Goal: Task Accomplishment & Management: Complete application form

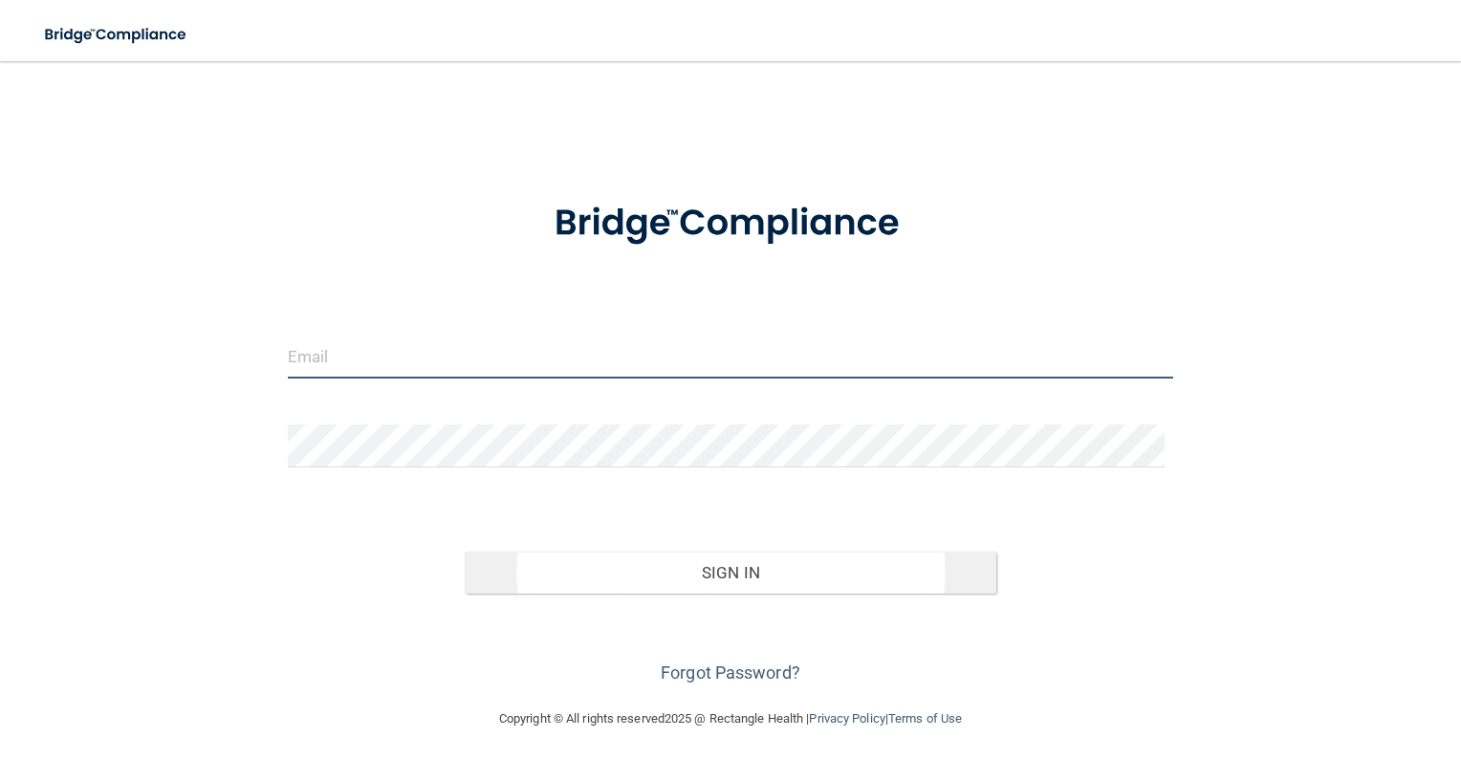
type input "[PERSON_NAME][EMAIL_ADDRESS][PERSON_NAME][DOMAIN_NAME]"
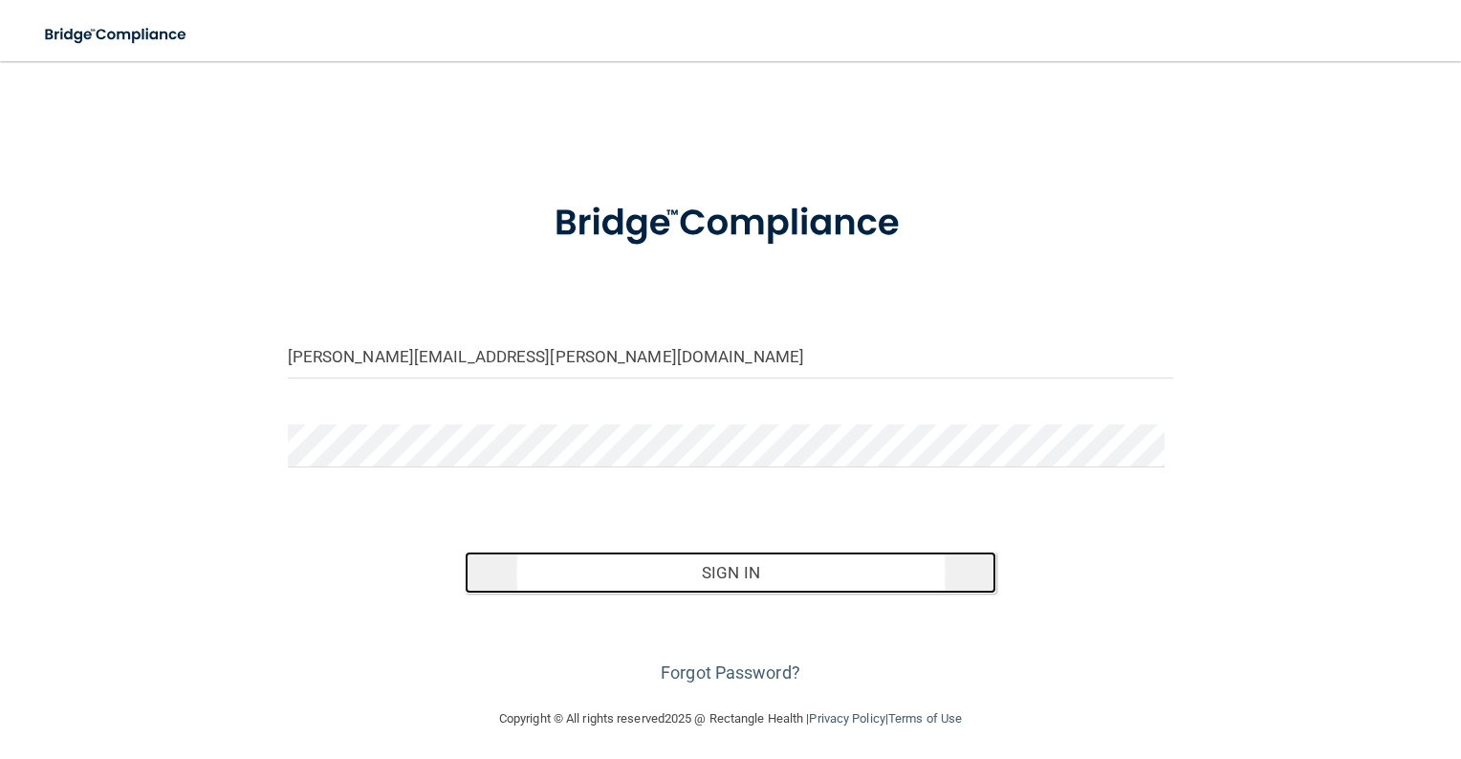
click at [772, 562] on button "Sign In" at bounding box center [731, 573] width 532 height 42
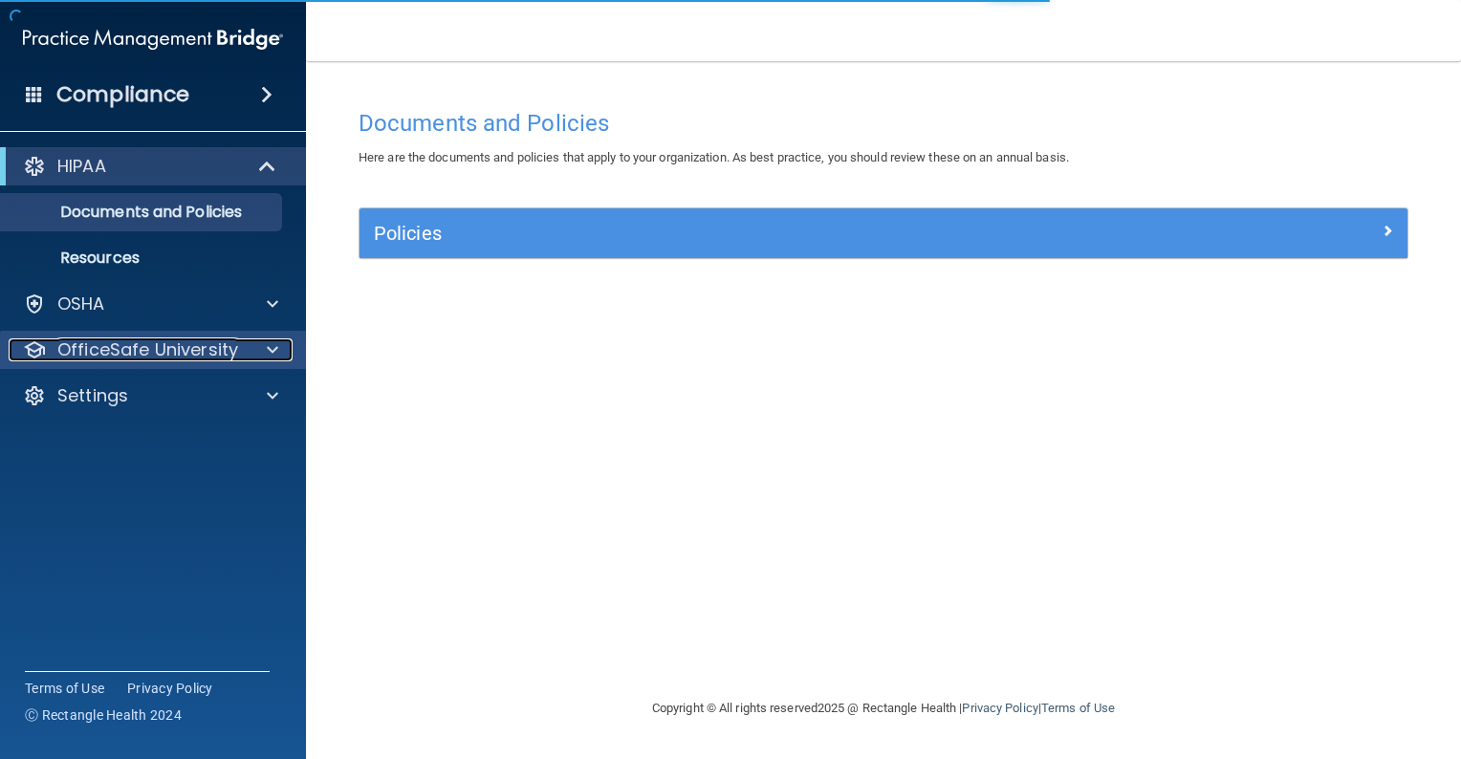
click at [263, 352] on div at bounding box center [270, 350] width 48 height 23
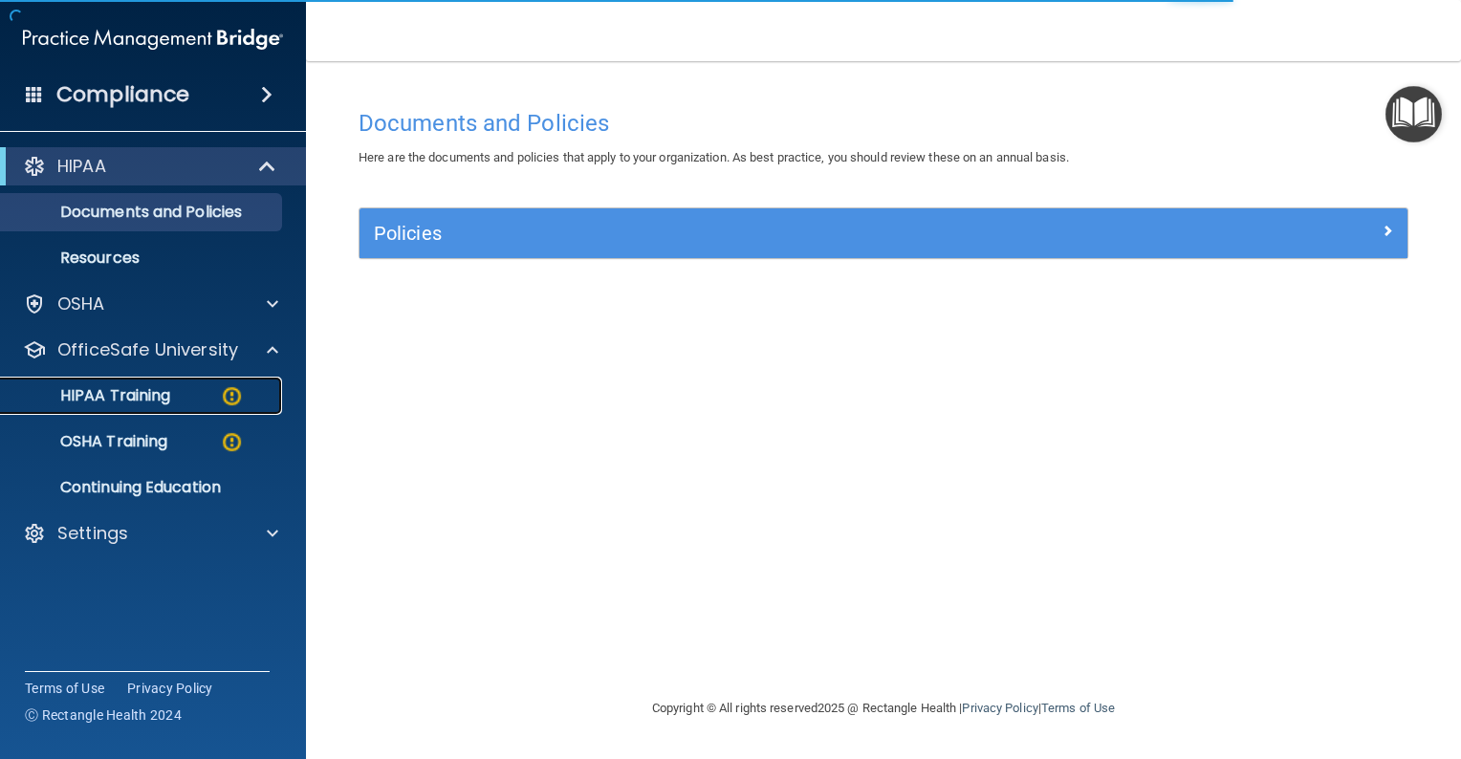
click at [159, 401] on p "HIPAA Training" at bounding box center [91, 395] width 158 height 19
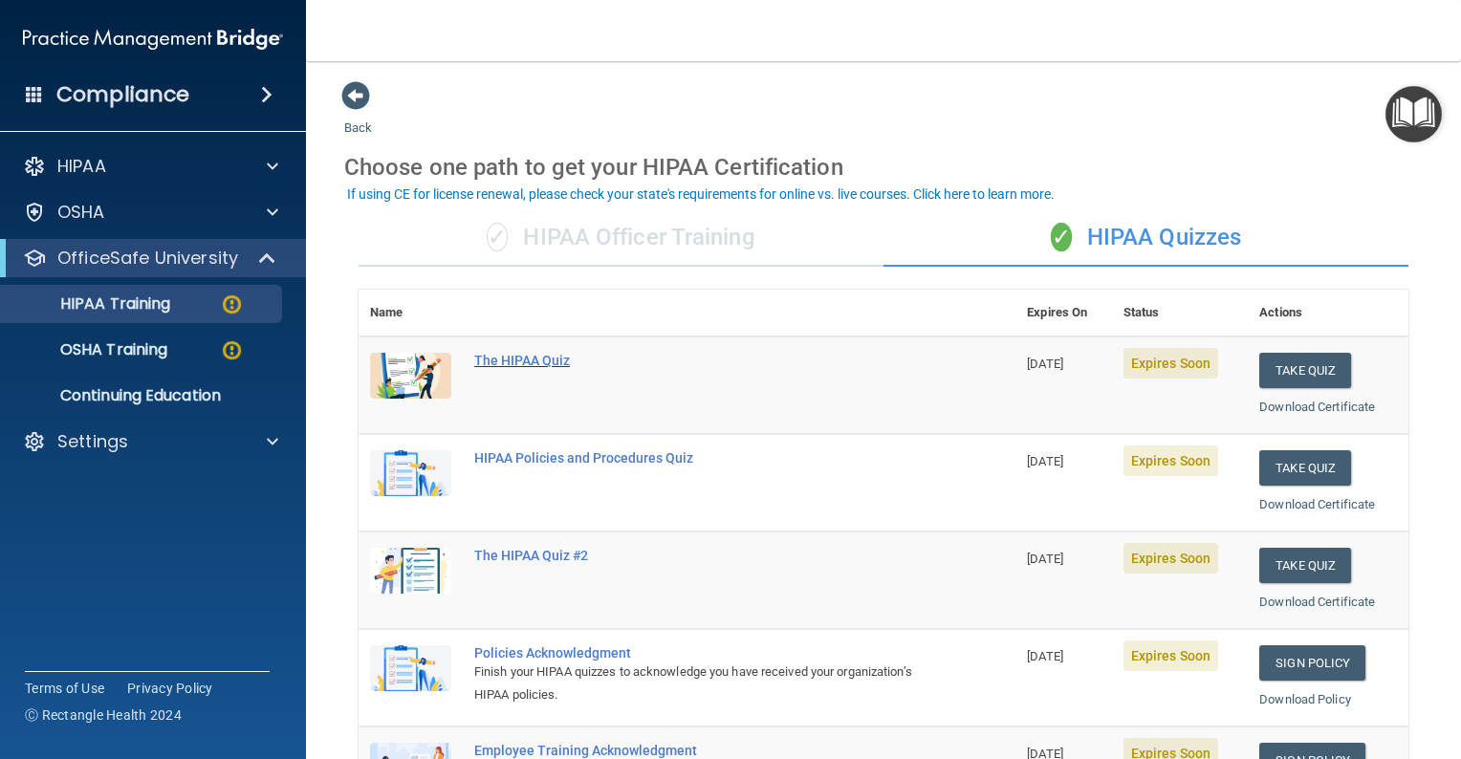
click at [537, 360] on div "The HIPAA Quiz" at bounding box center [697, 360] width 446 height 15
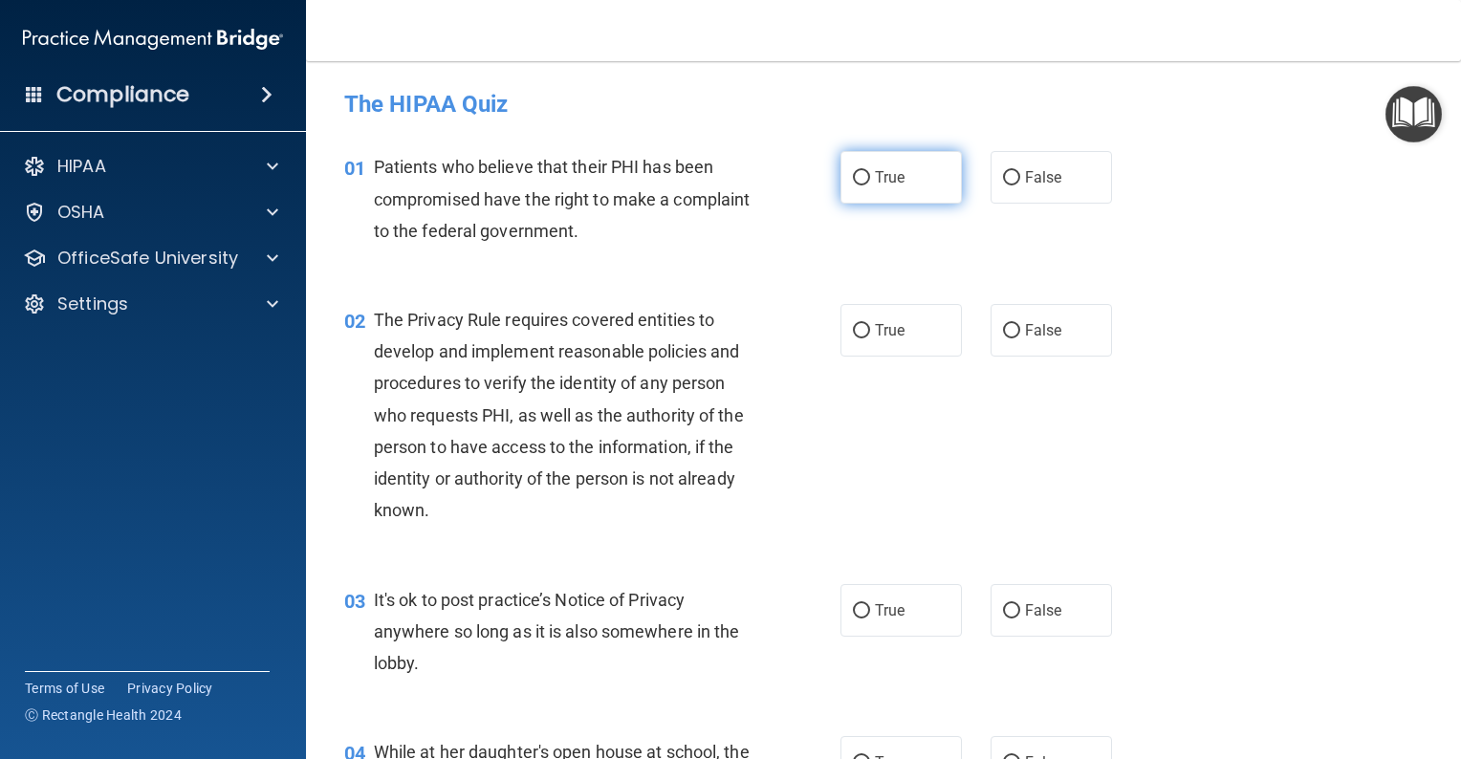
click at [853, 171] on input "True" at bounding box center [861, 178] width 17 height 14
radio input "true"
click at [857, 325] on input "True" at bounding box center [861, 331] width 17 height 14
radio input "true"
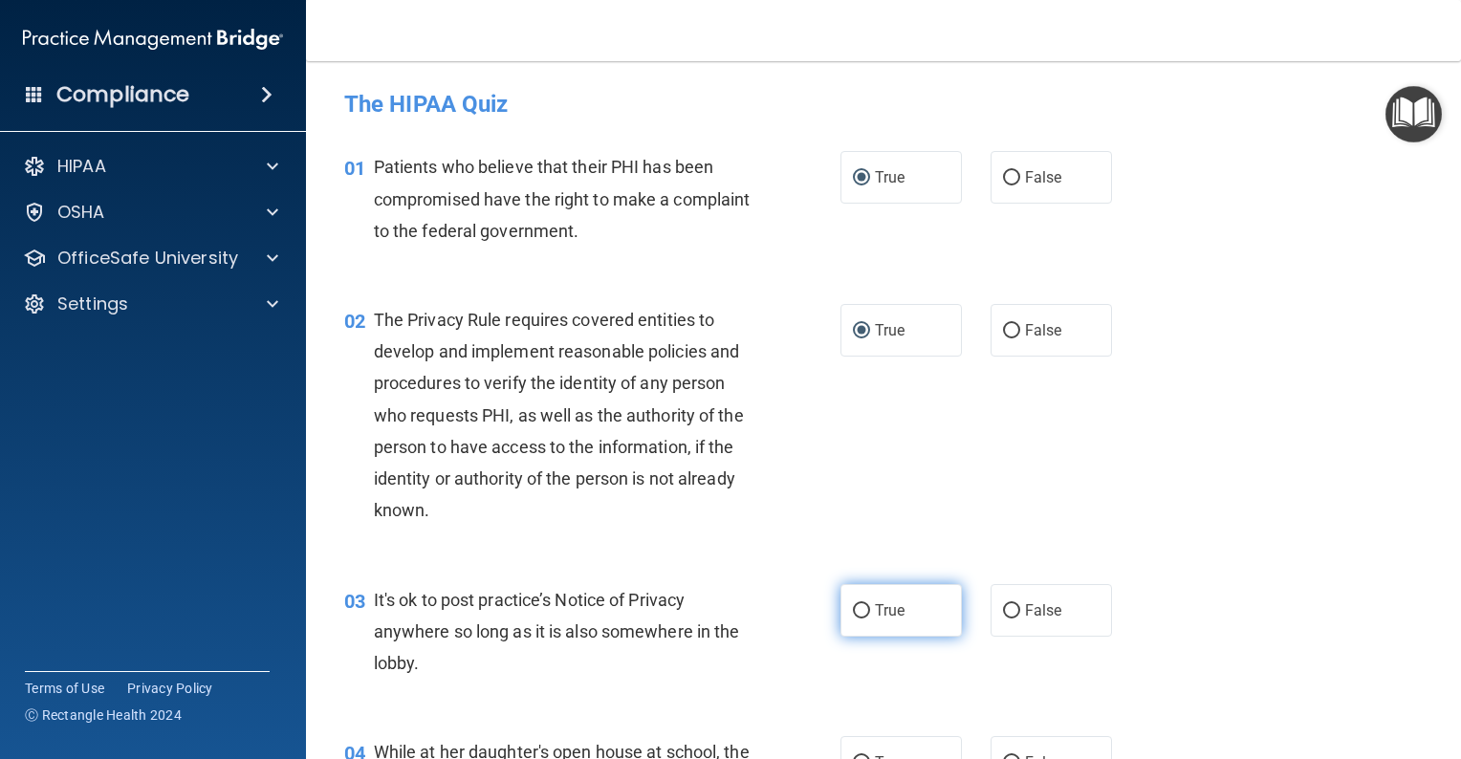
click at [857, 608] on input "True" at bounding box center [861, 611] width 17 height 14
radio input "true"
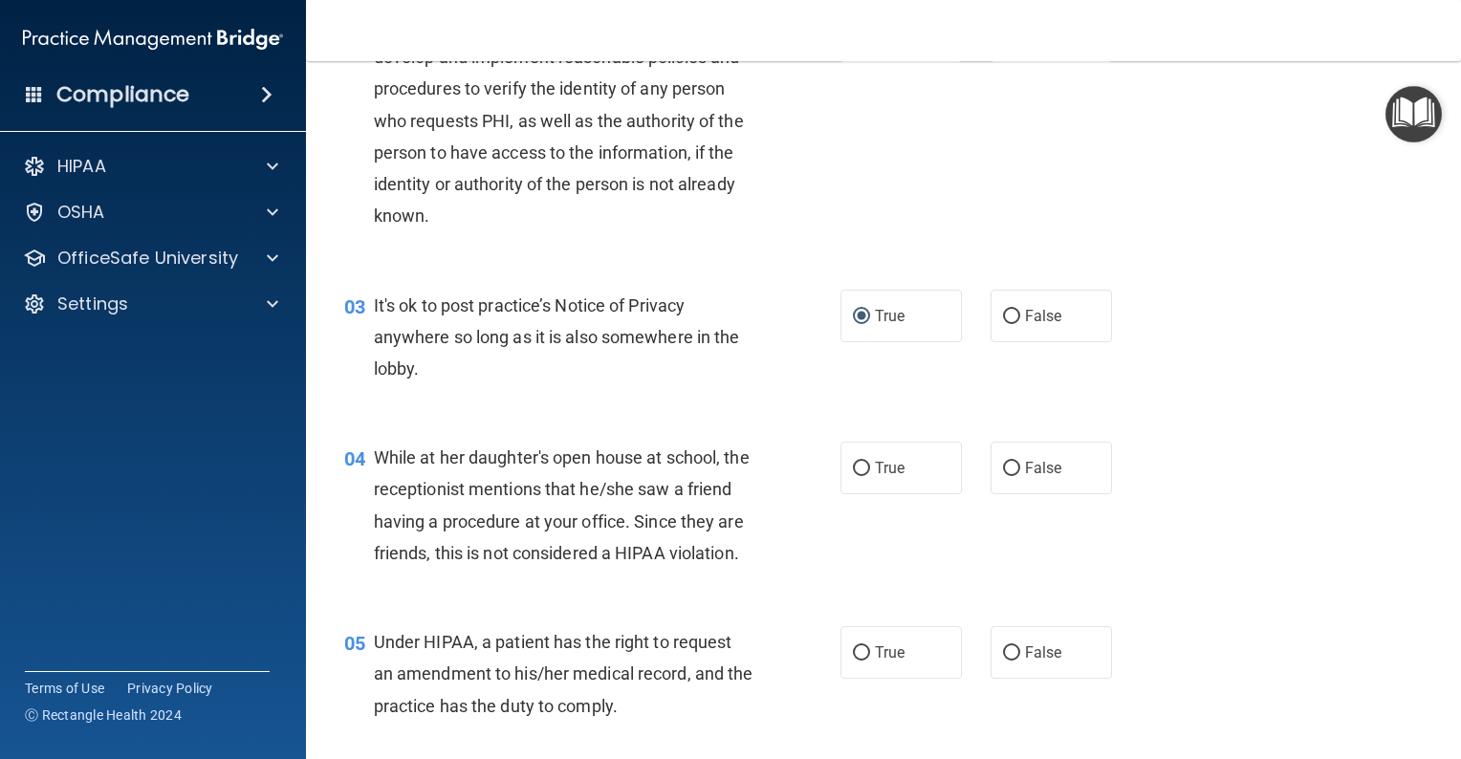
scroll to position [383, 0]
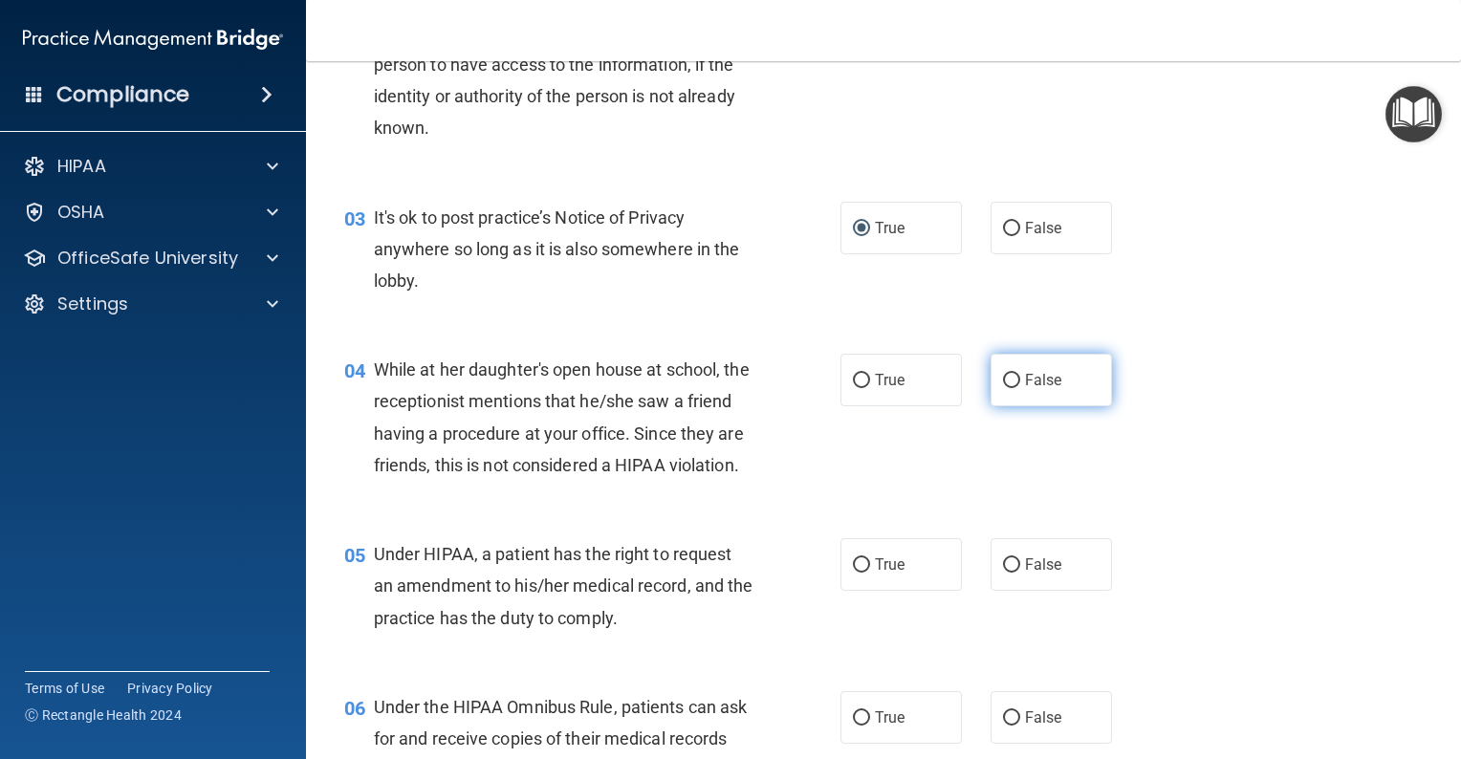
click at [1003, 374] on input "False" at bounding box center [1011, 381] width 17 height 14
radio input "true"
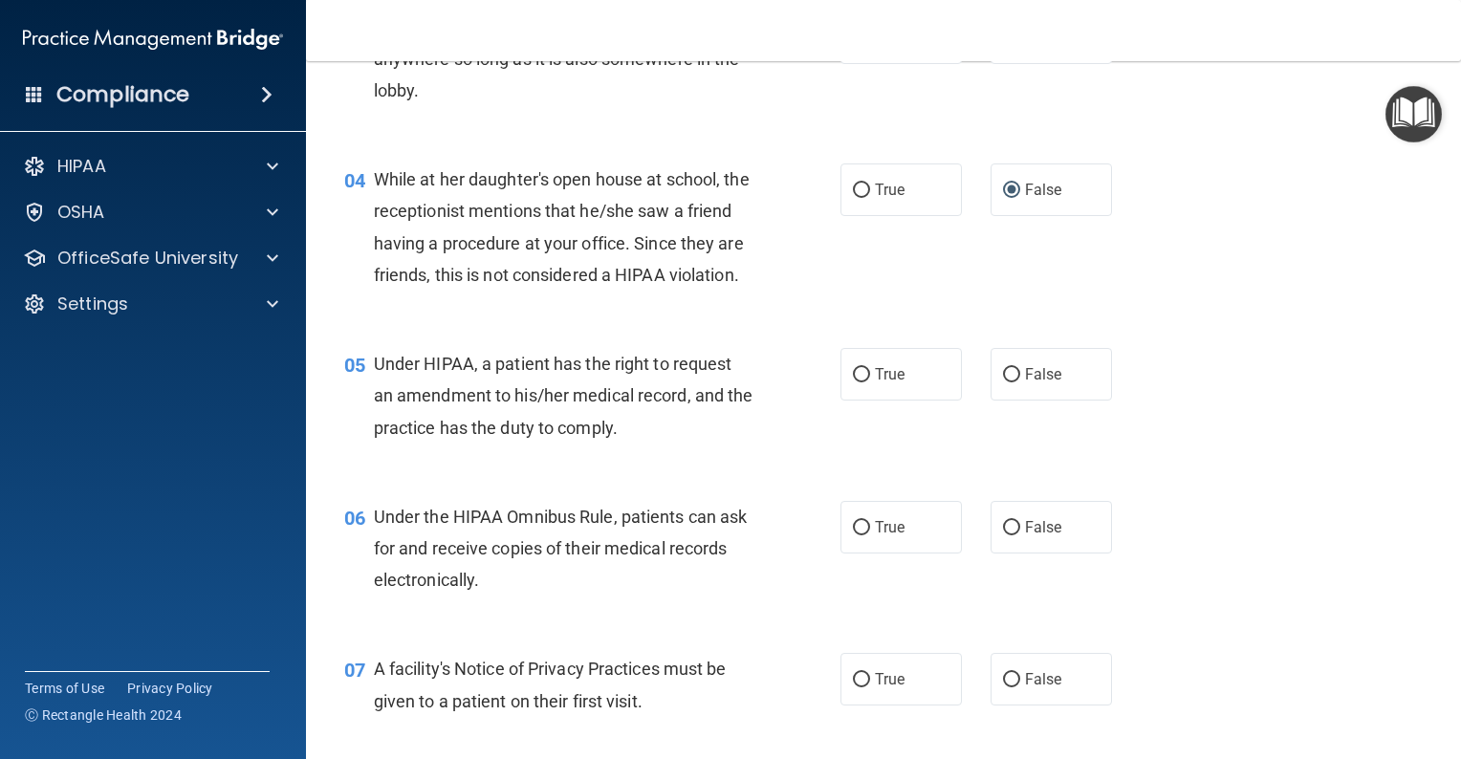
scroll to position [574, 0]
click at [1006, 382] on input "False" at bounding box center [1011, 374] width 17 height 14
radio input "true"
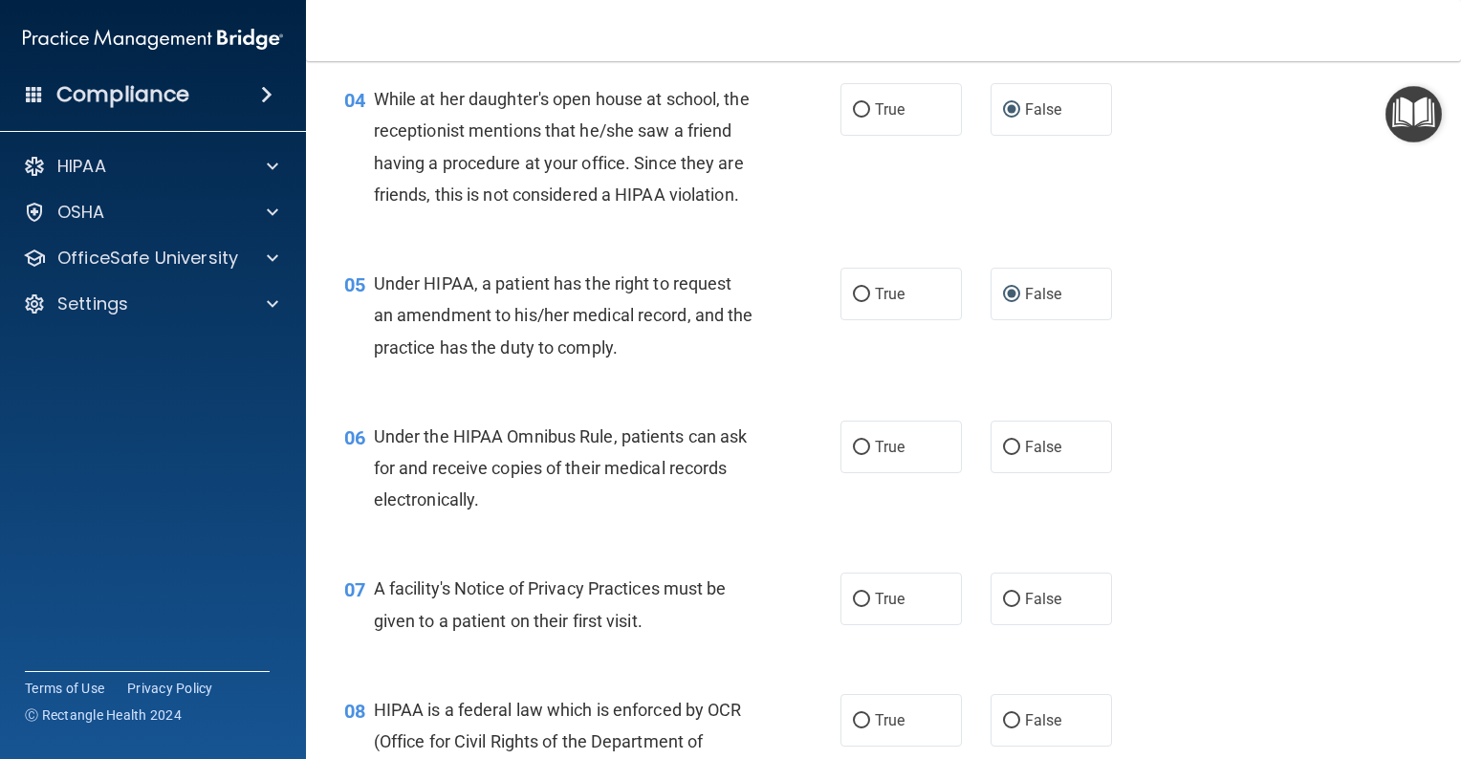
scroll to position [669, 0]
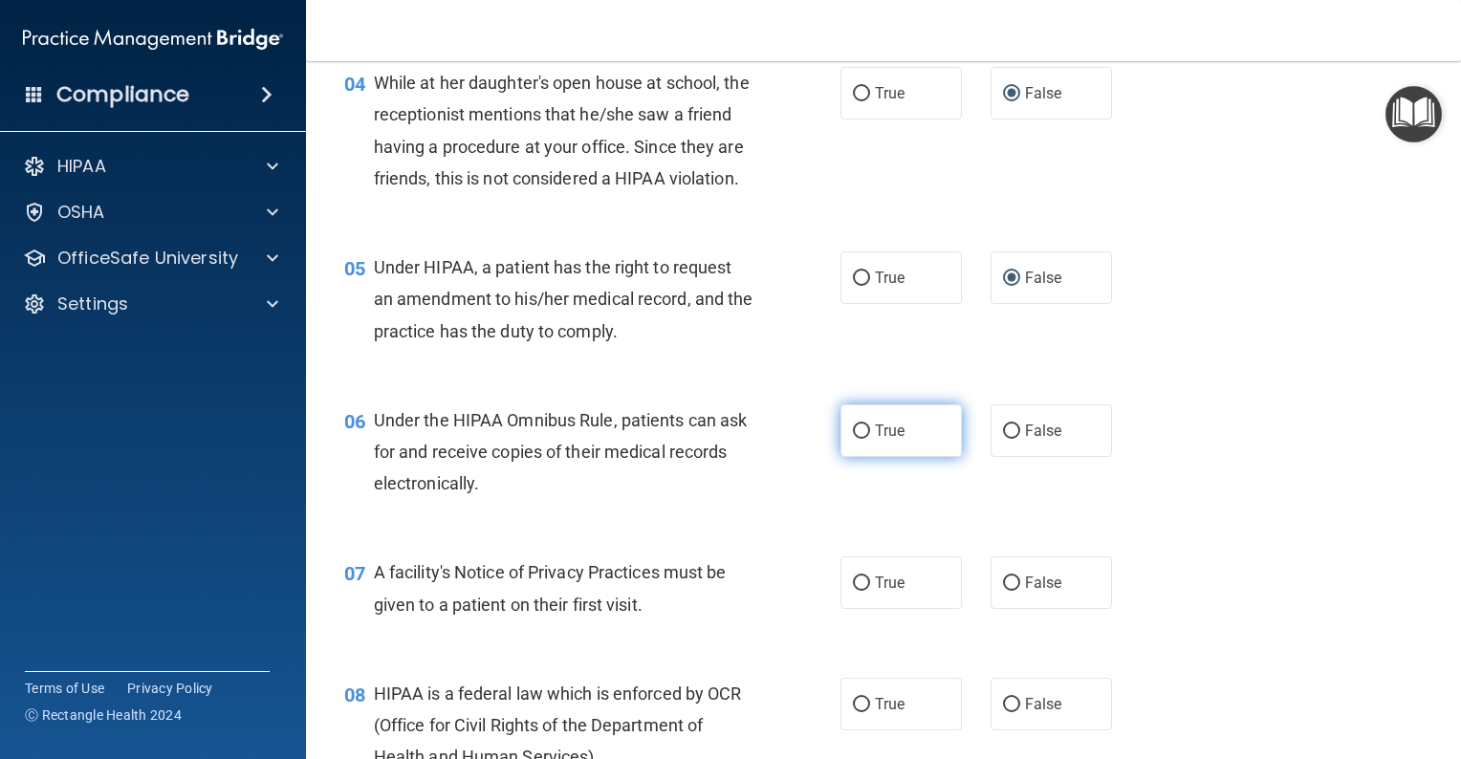
click at [853, 439] on input "True" at bounding box center [861, 432] width 17 height 14
radio input "true"
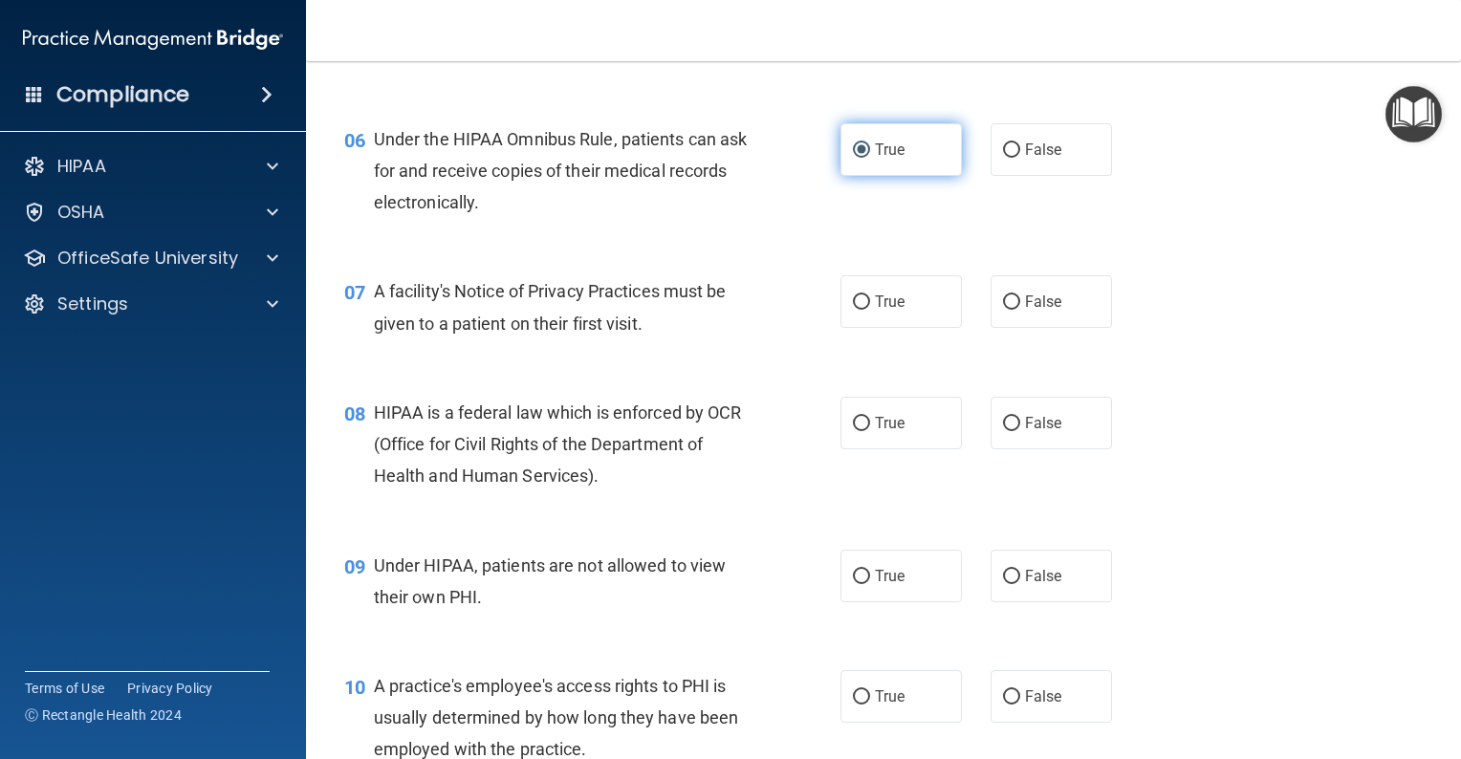
scroll to position [1052, 0]
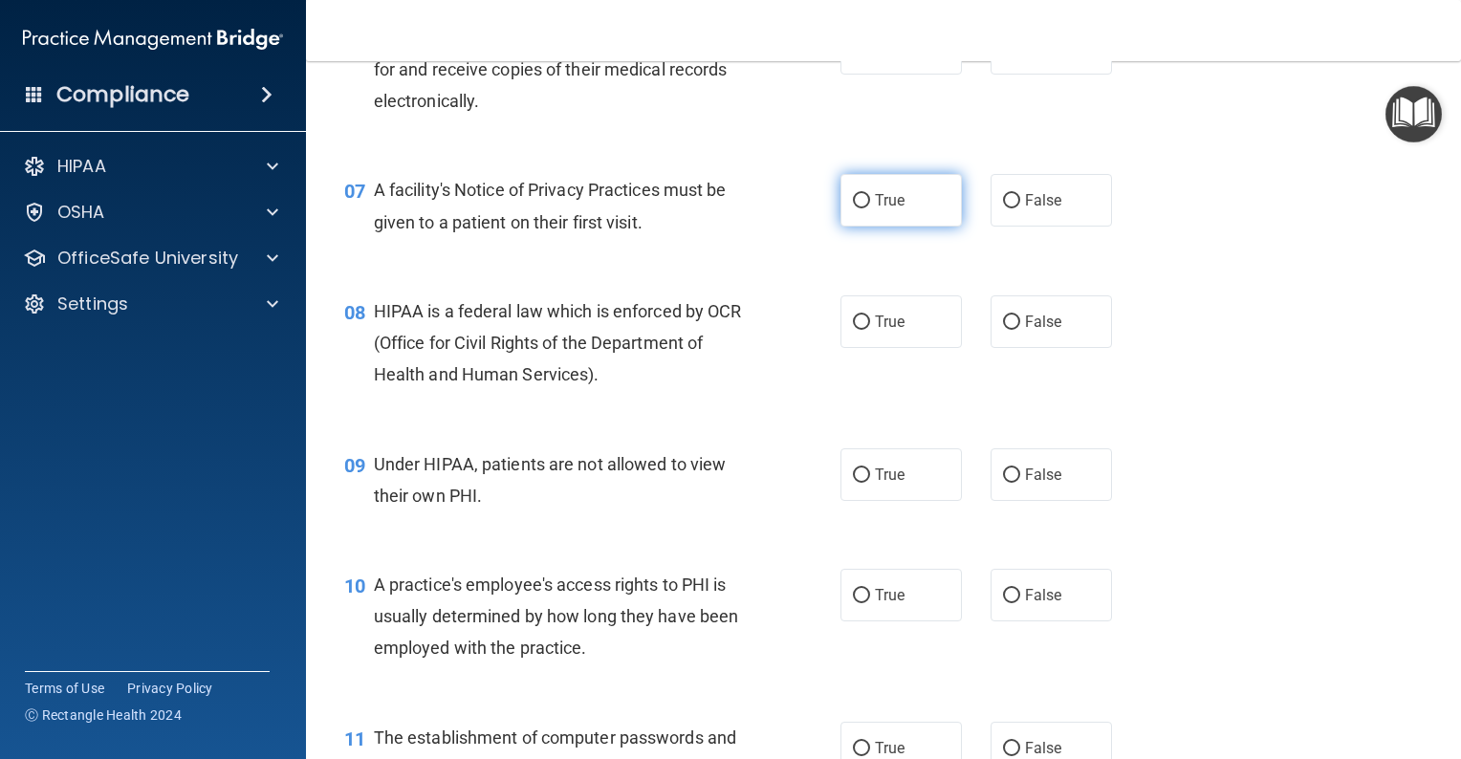
click at [855, 208] on input "True" at bounding box center [861, 201] width 17 height 14
radio input "true"
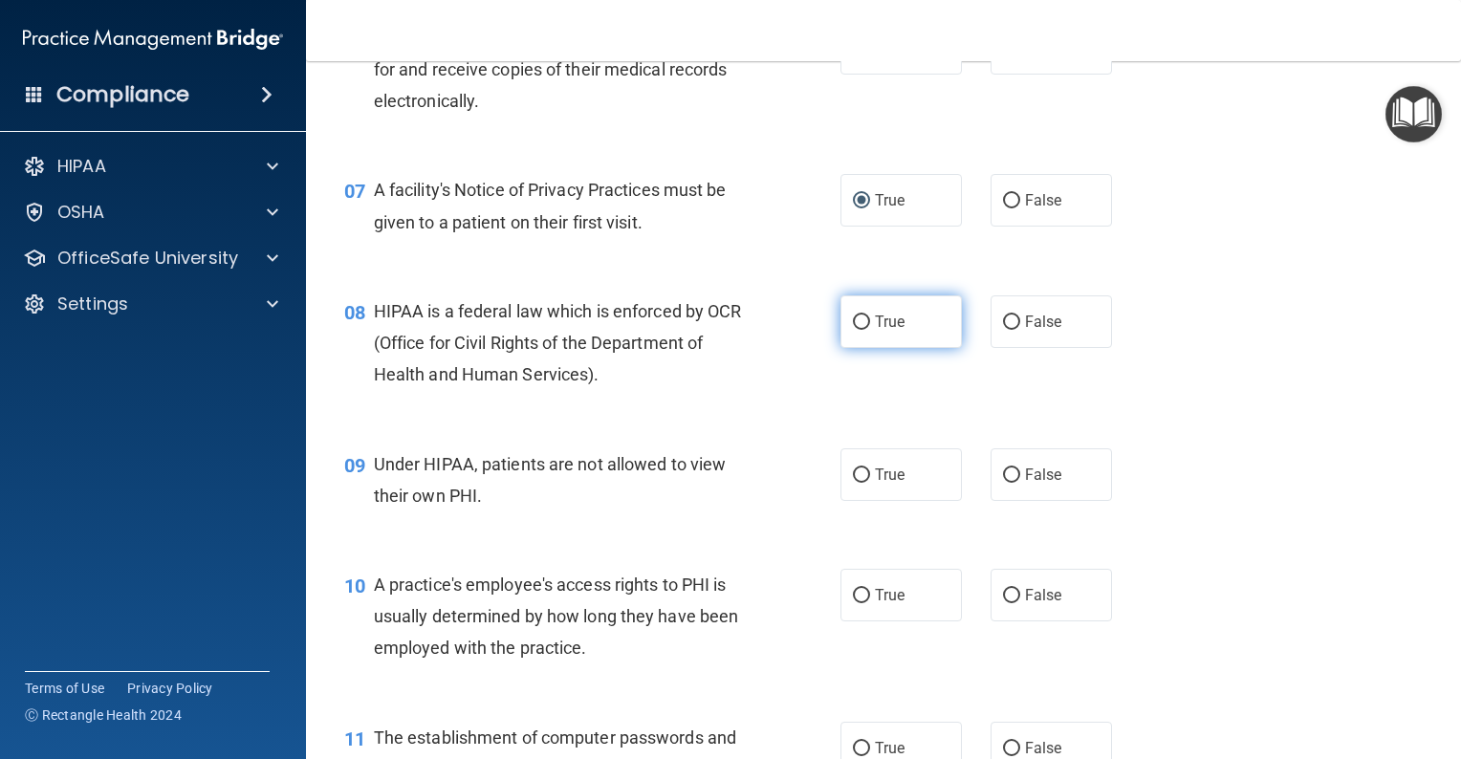
click at [855, 330] on input "True" at bounding box center [861, 323] width 17 height 14
radio input "true"
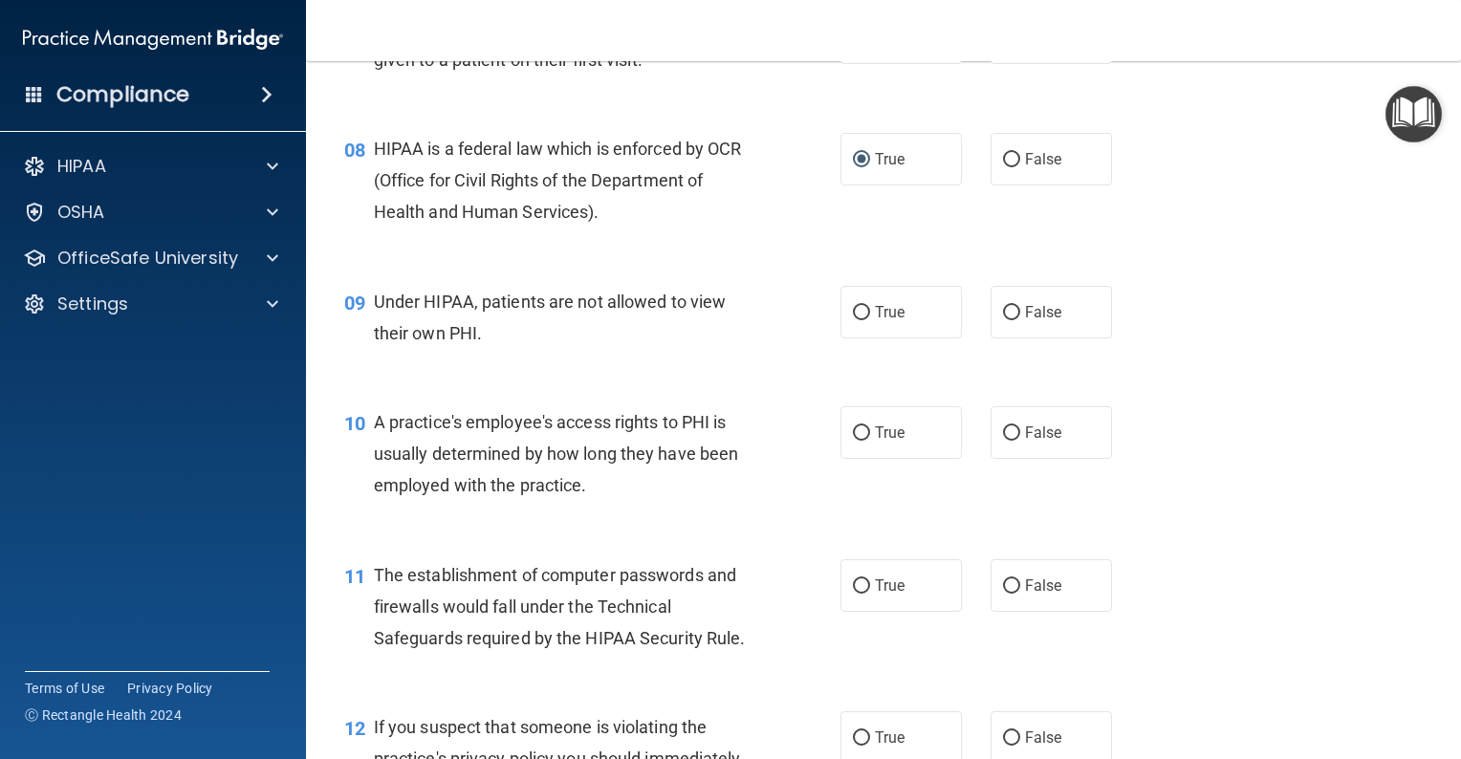
scroll to position [1339, 0]
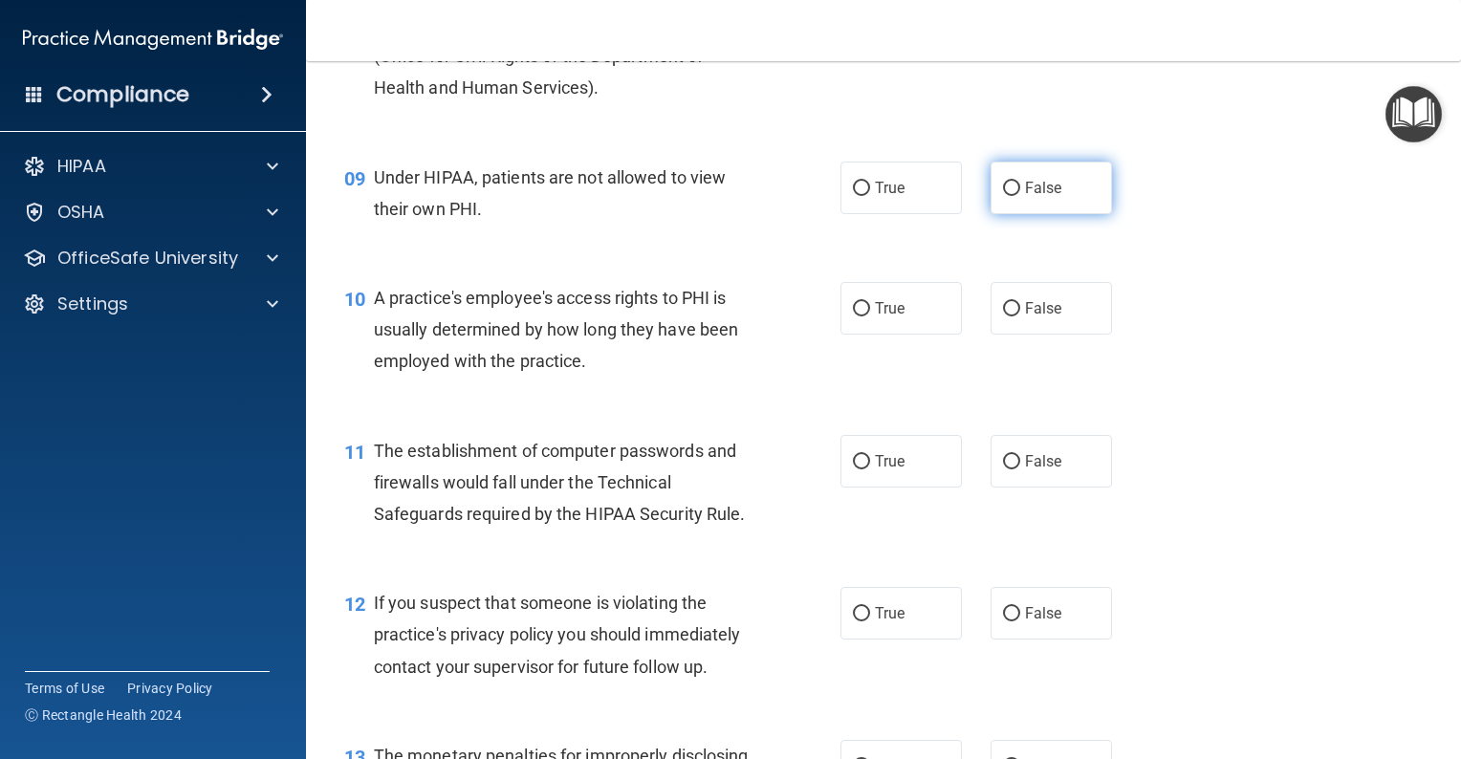
click at [1003, 196] on input "False" at bounding box center [1011, 189] width 17 height 14
radio input "true"
click at [1012, 334] on label "False" at bounding box center [1051, 308] width 121 height 53
click at [1012, 317] on input "False" at bounding box center [1011, 309] width 17 height 14
radio input "true"
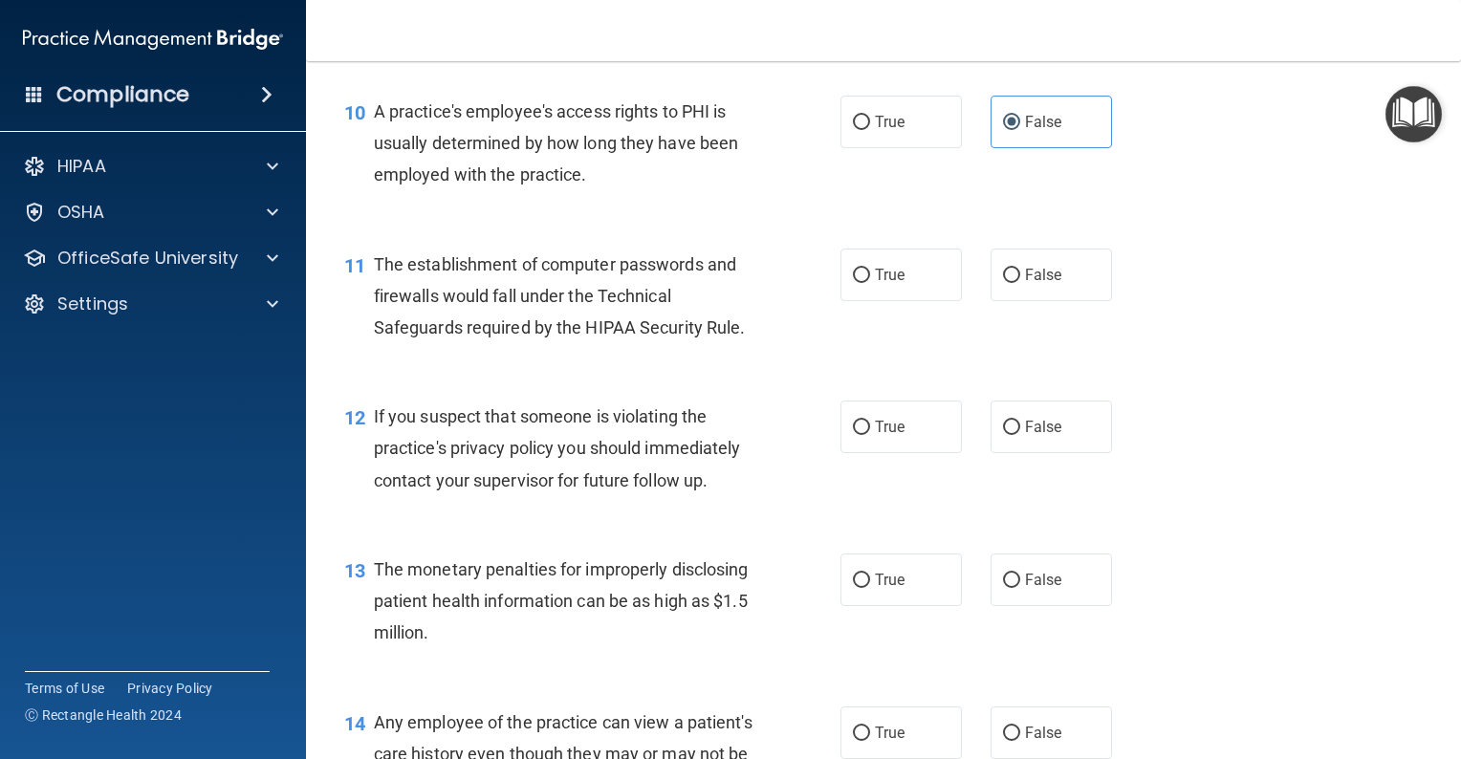
scroll to position [1530, 0]
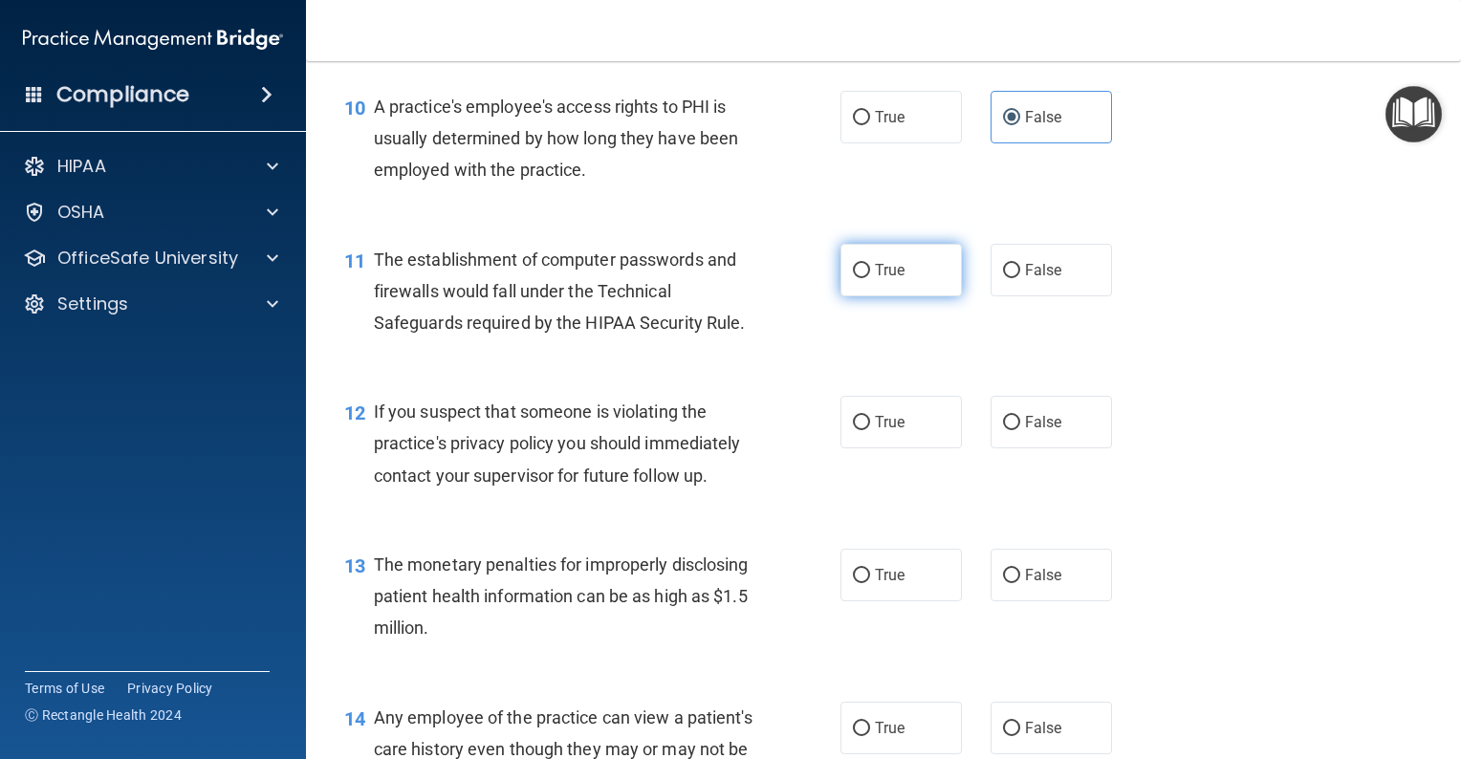
click at [853, 278] on input "True" at bounding box center [861, 271] width 17 height 14
radio input "true"
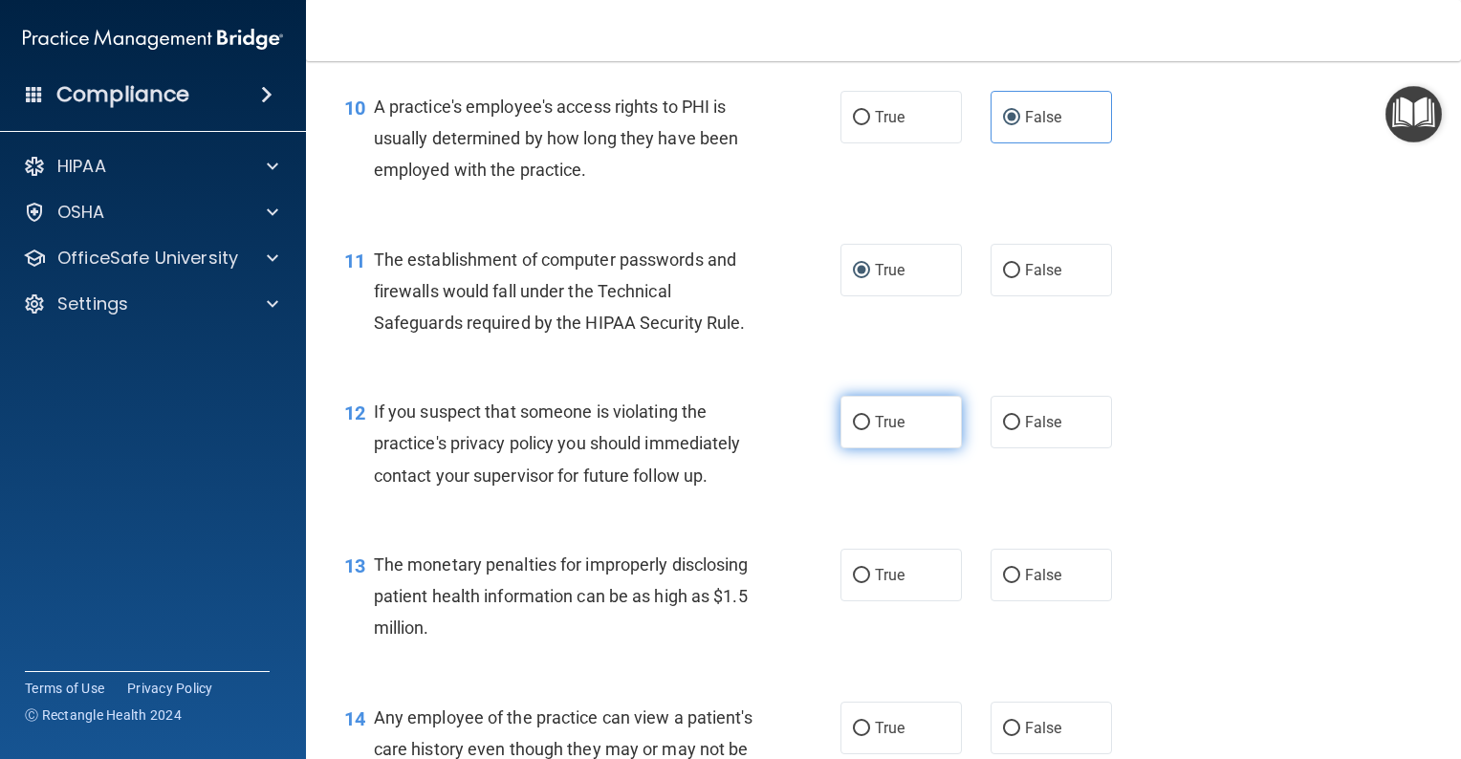
click at [858, 430] on input "True" at bounding box center [861, 423] width 17 height 14
radio input "true"
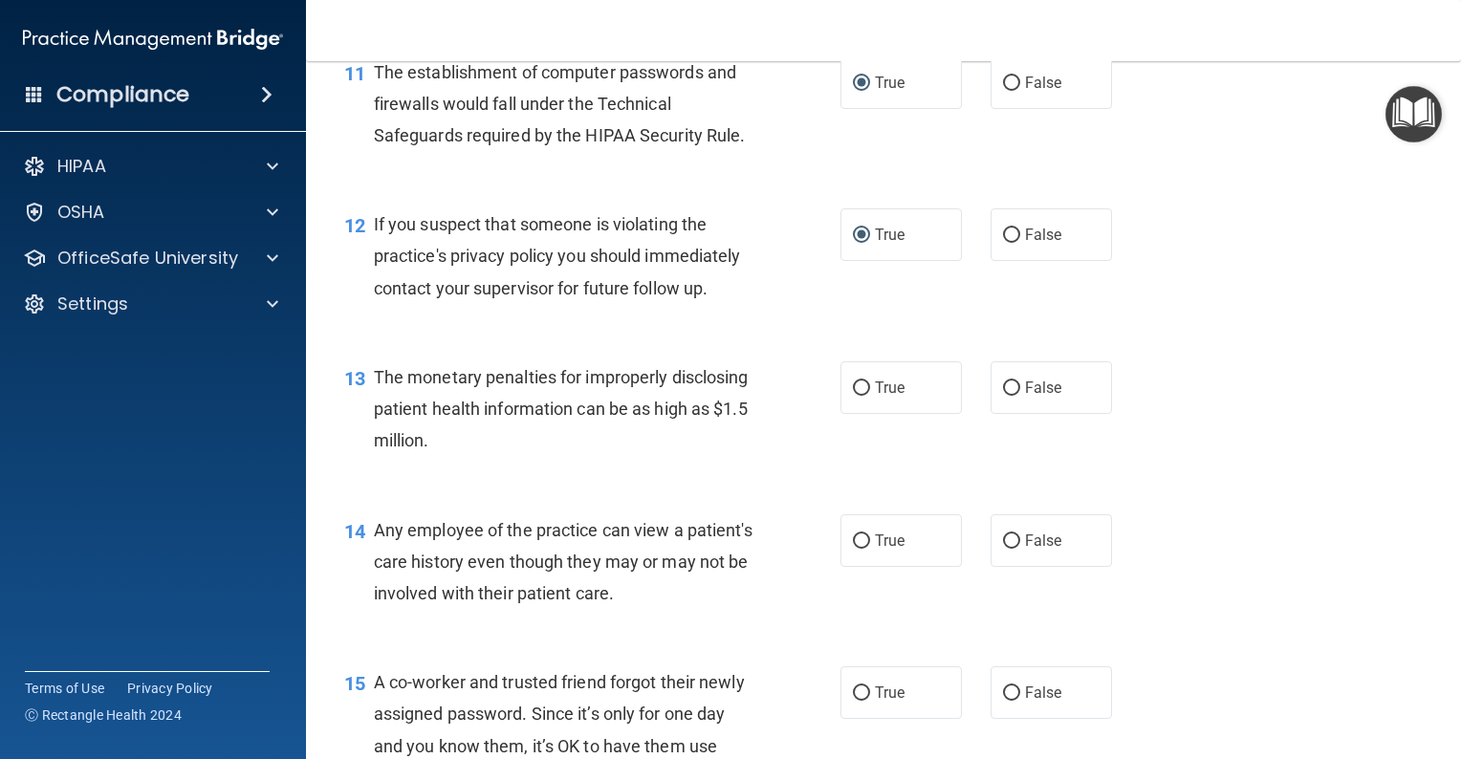
scroll to position [1721, 0]
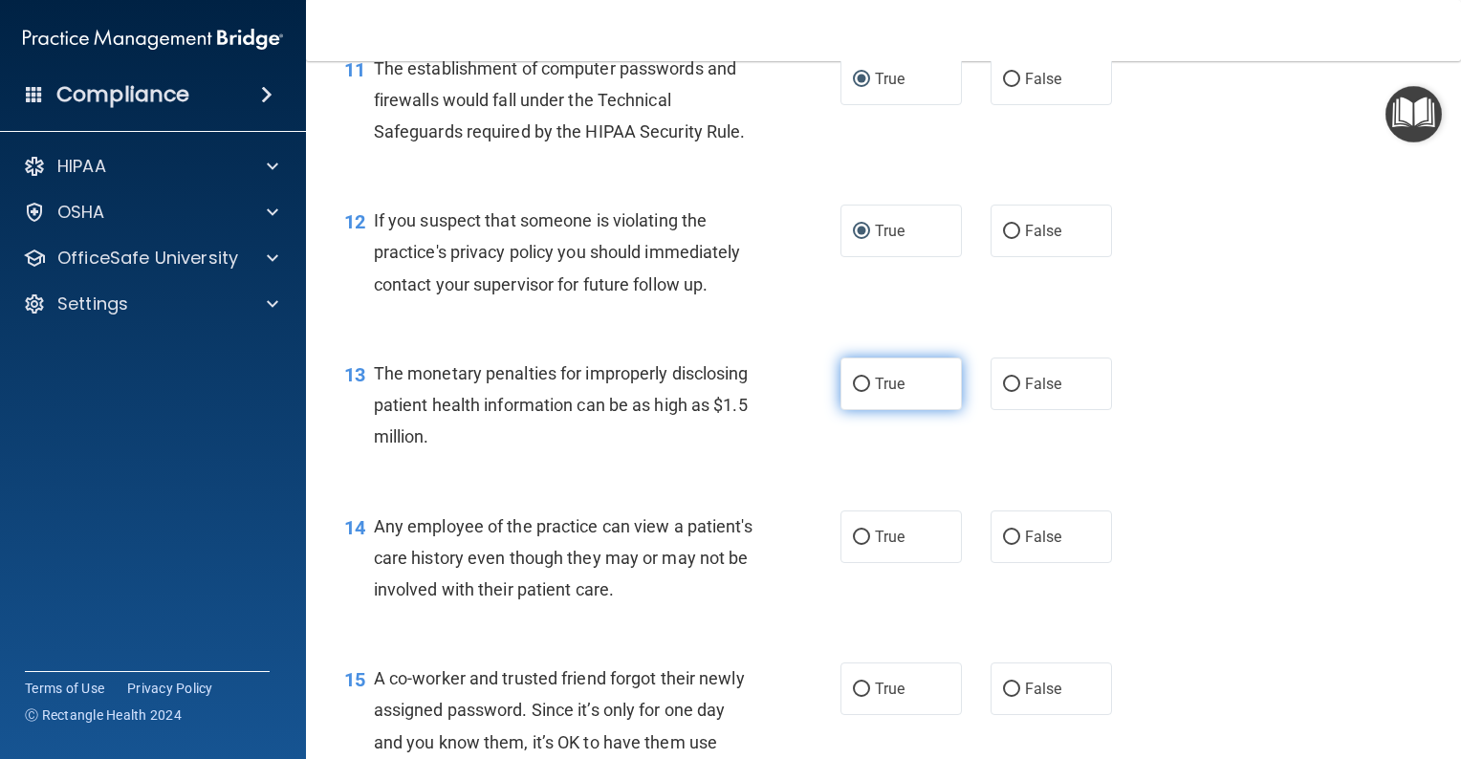
click at [855, 392] on input "True" at bounding box center [861, 385] width 17 height 14
radio input "true"
click at [853, 545] on input "True" at bounding box center [861, 538] width 17 height 14
radio input "true"
click at [1005, 545] on input "False" at bounding box center [1011, 538] width 17 height 14
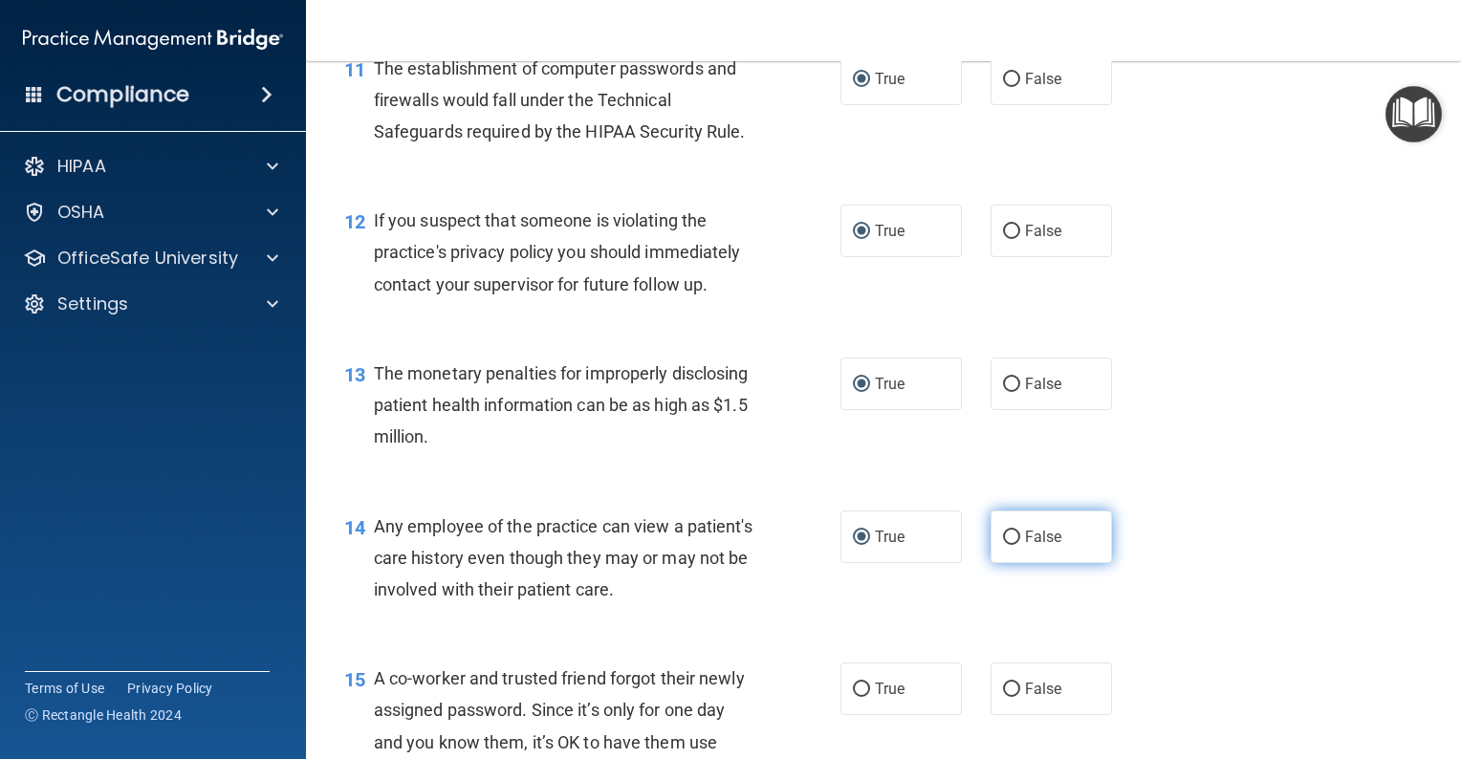
radio input "true"
radio input "false"
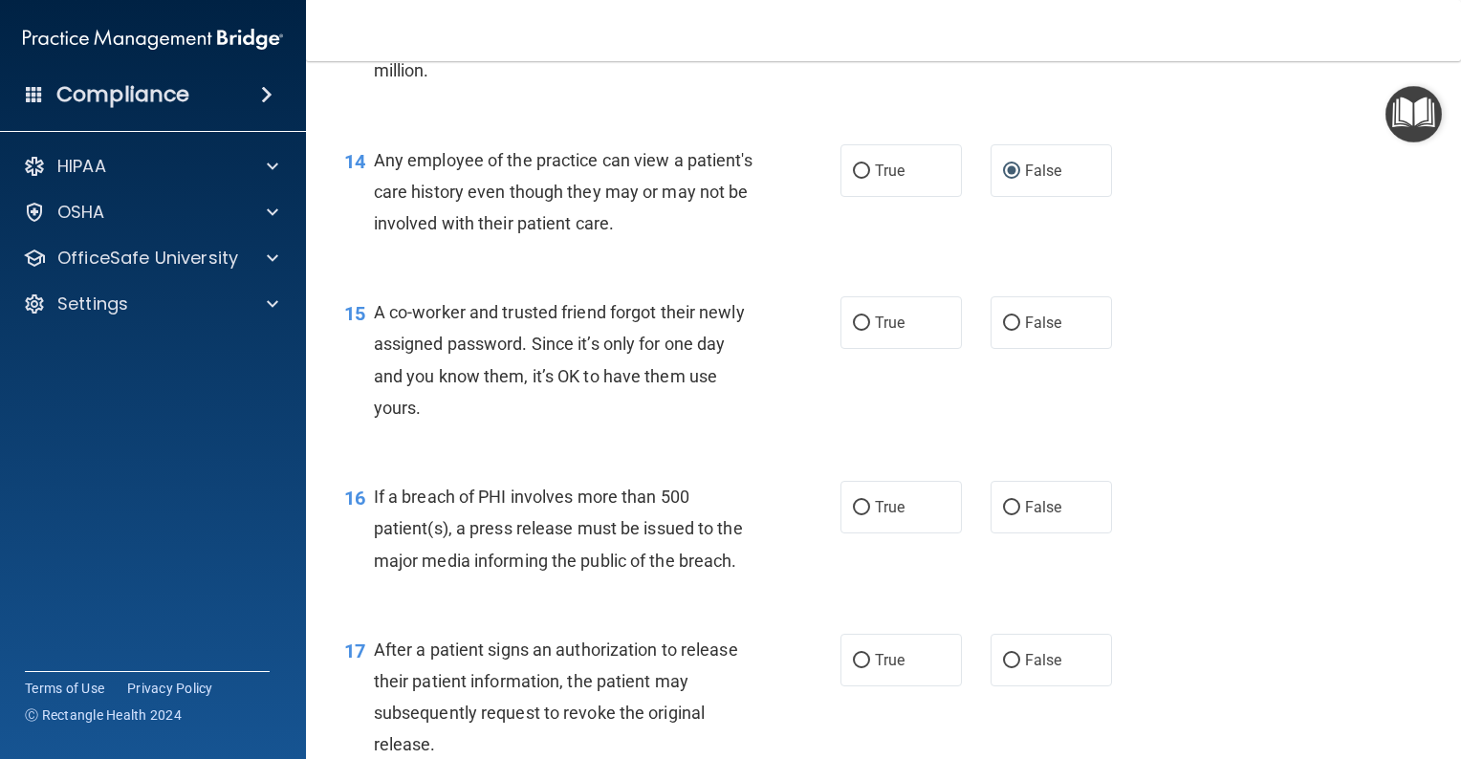
scroll to position [2104, 0]
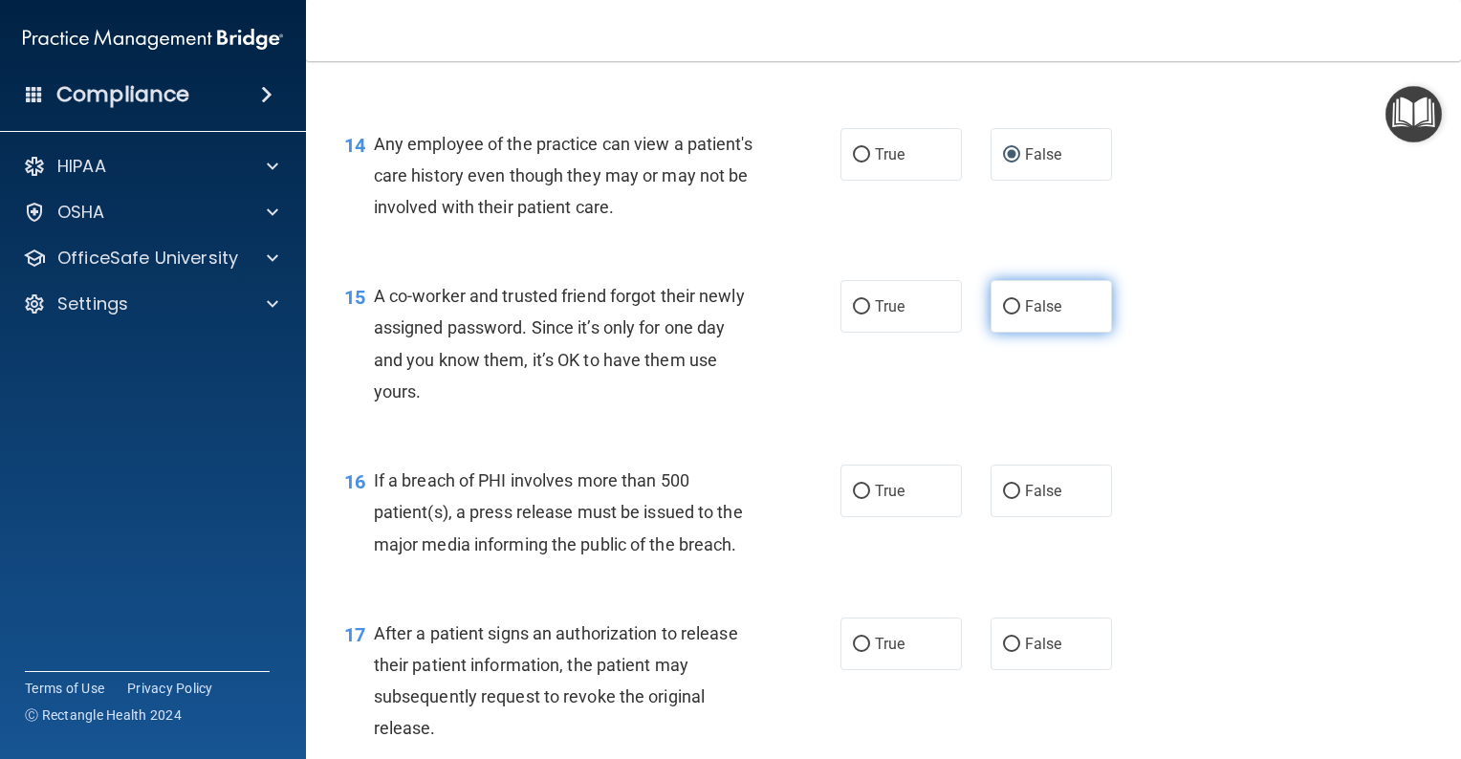
click at [1003, 315] on input "False" at bounding box center [1011, 307] width 17 height 14
radio input "true"
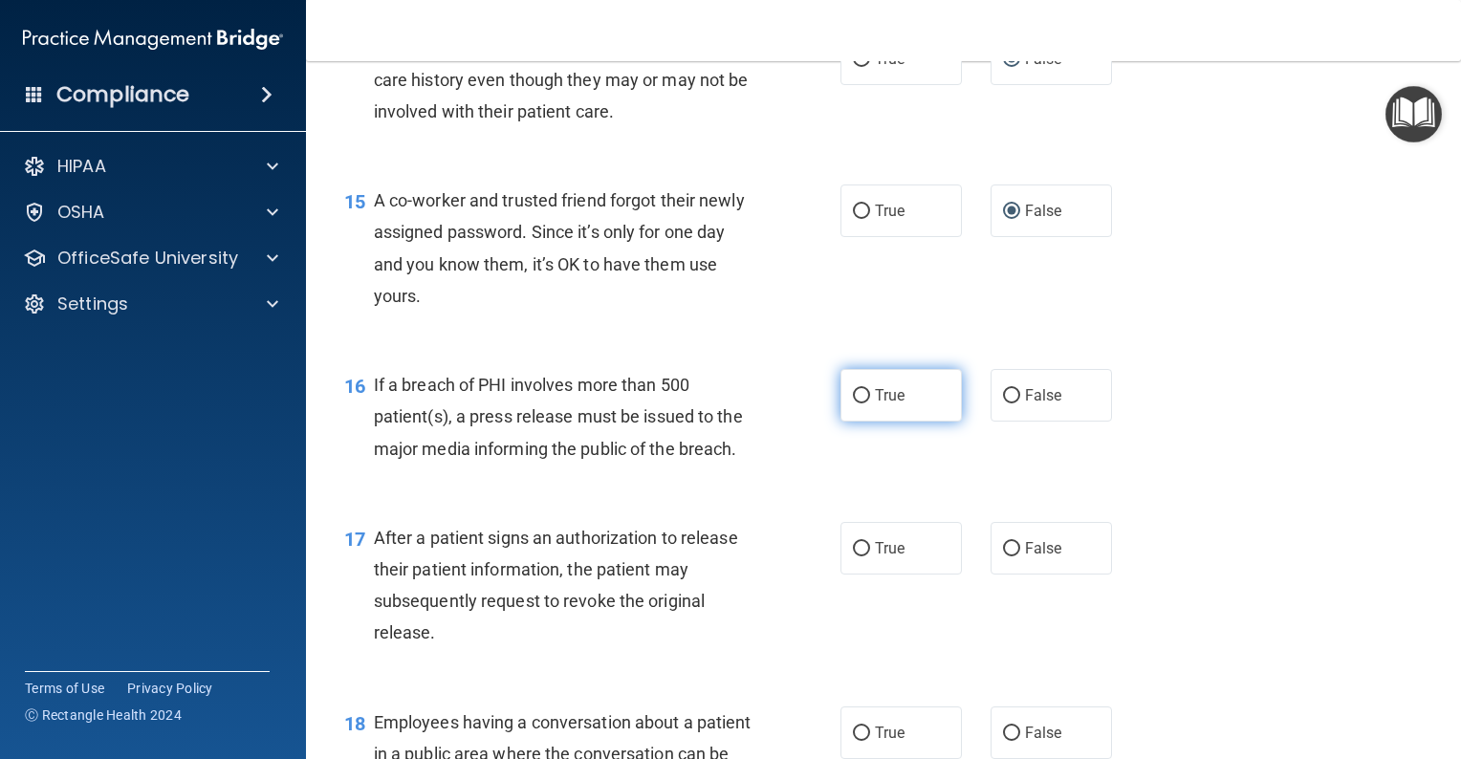
click at [857, 404] on input "True" at bounding box center [861, 396] width 17 height 14
radio input "true"
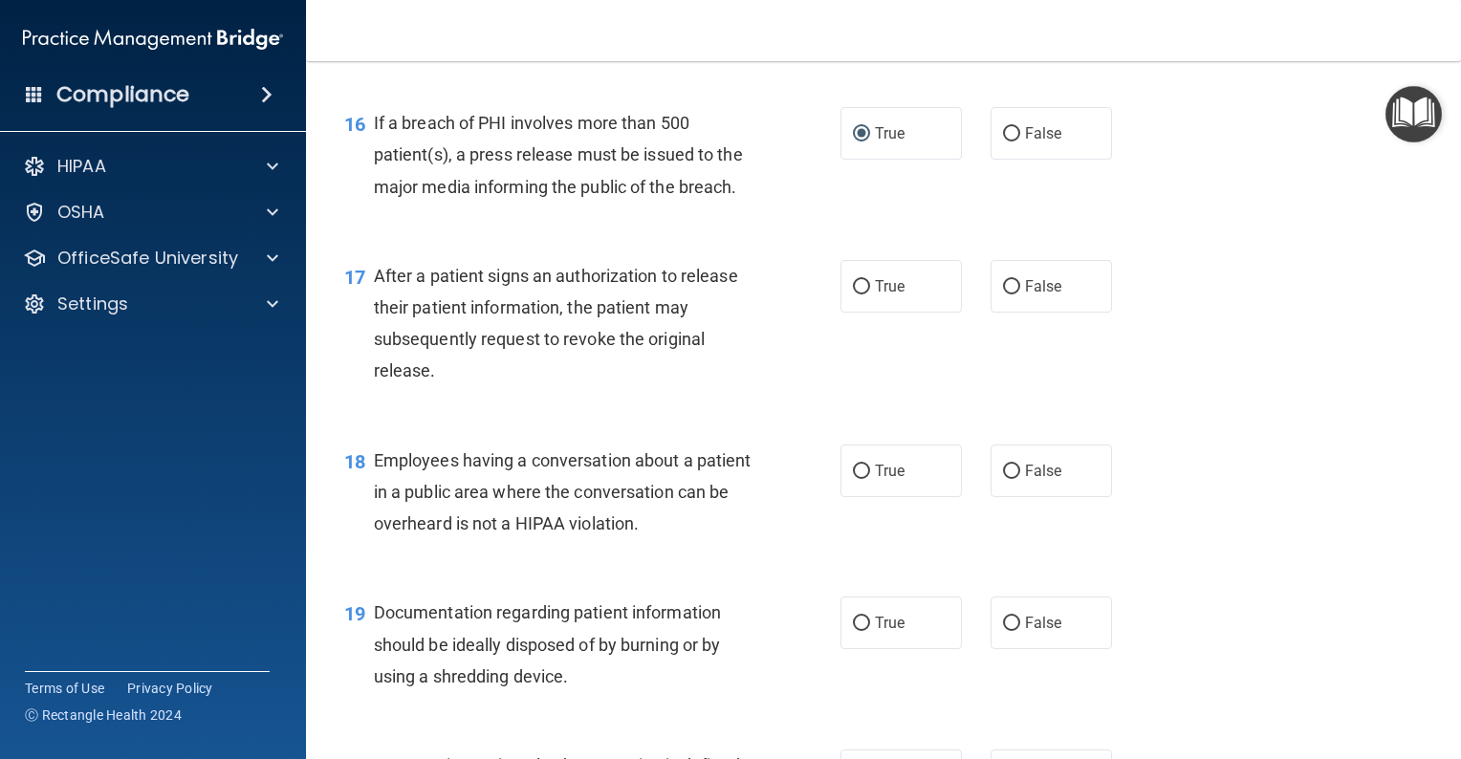
scroll to position [2487, 0]
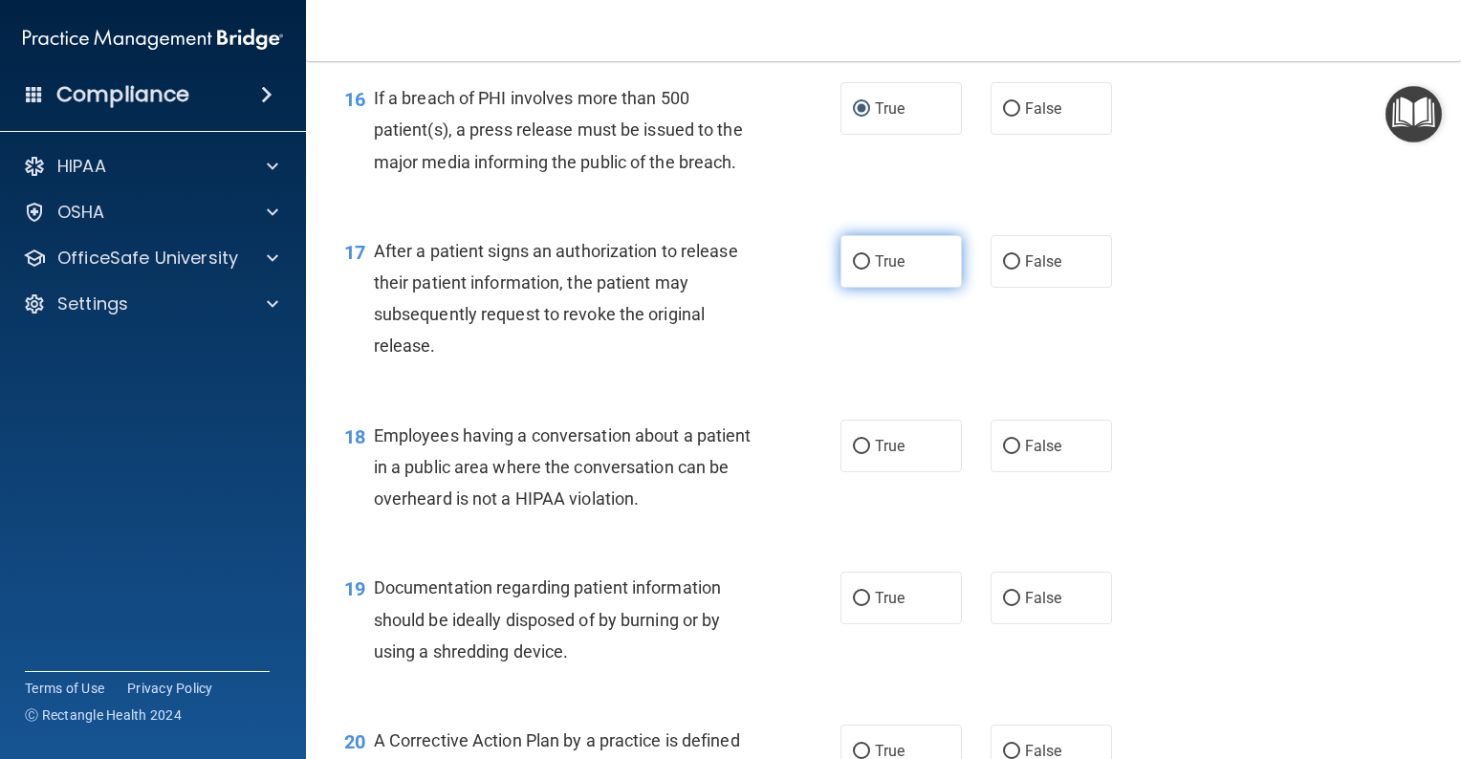
click at [859, 270] on input "True" at bounding box center [861, 262] width 17 height 14
radio input "true"
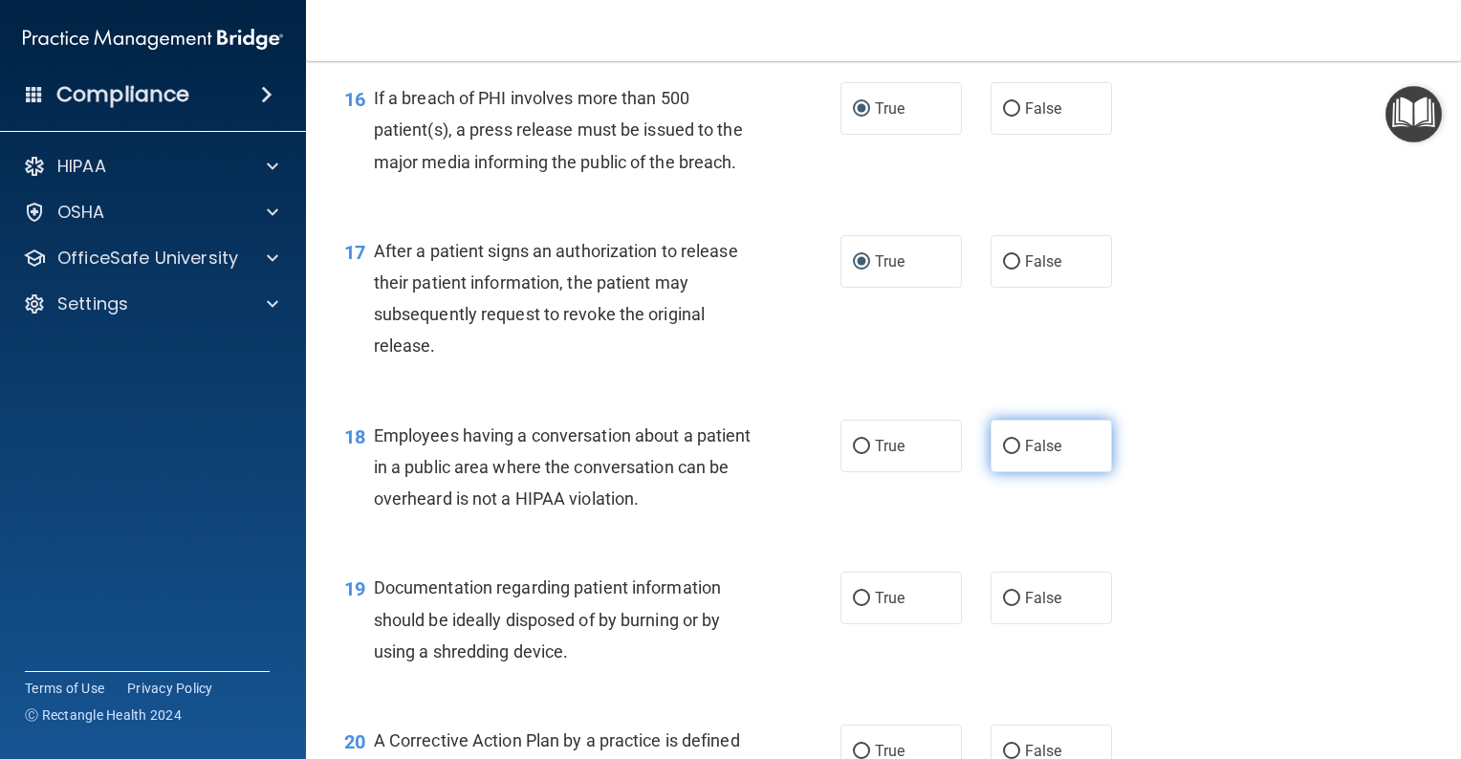
click at [1003, 454] on input "False" at bounding box center [1011, 447] width 17 height 14
radio input "true"
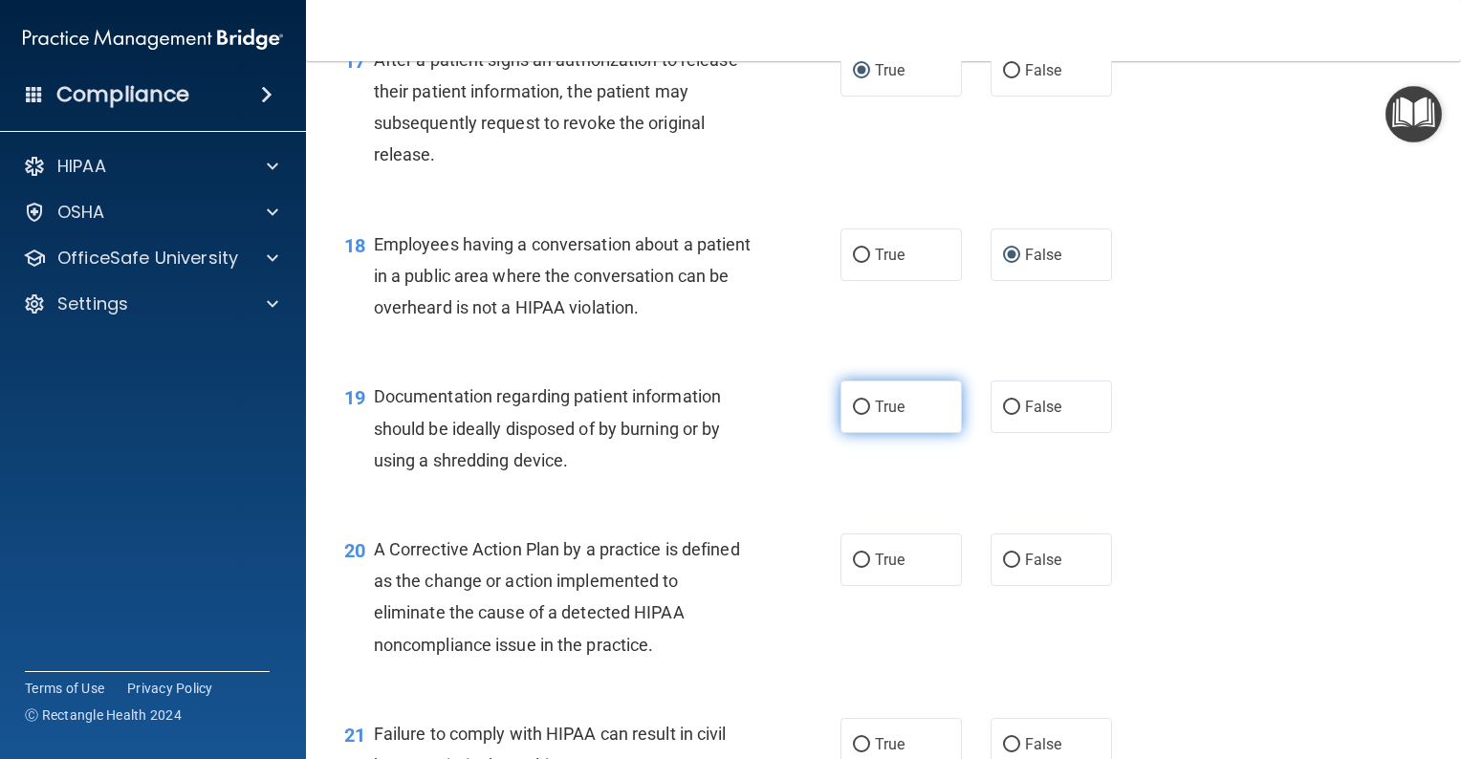
click at [853, 415] on input "True" at bounding box center [861, 408] width 17 height 14
radio input "true"
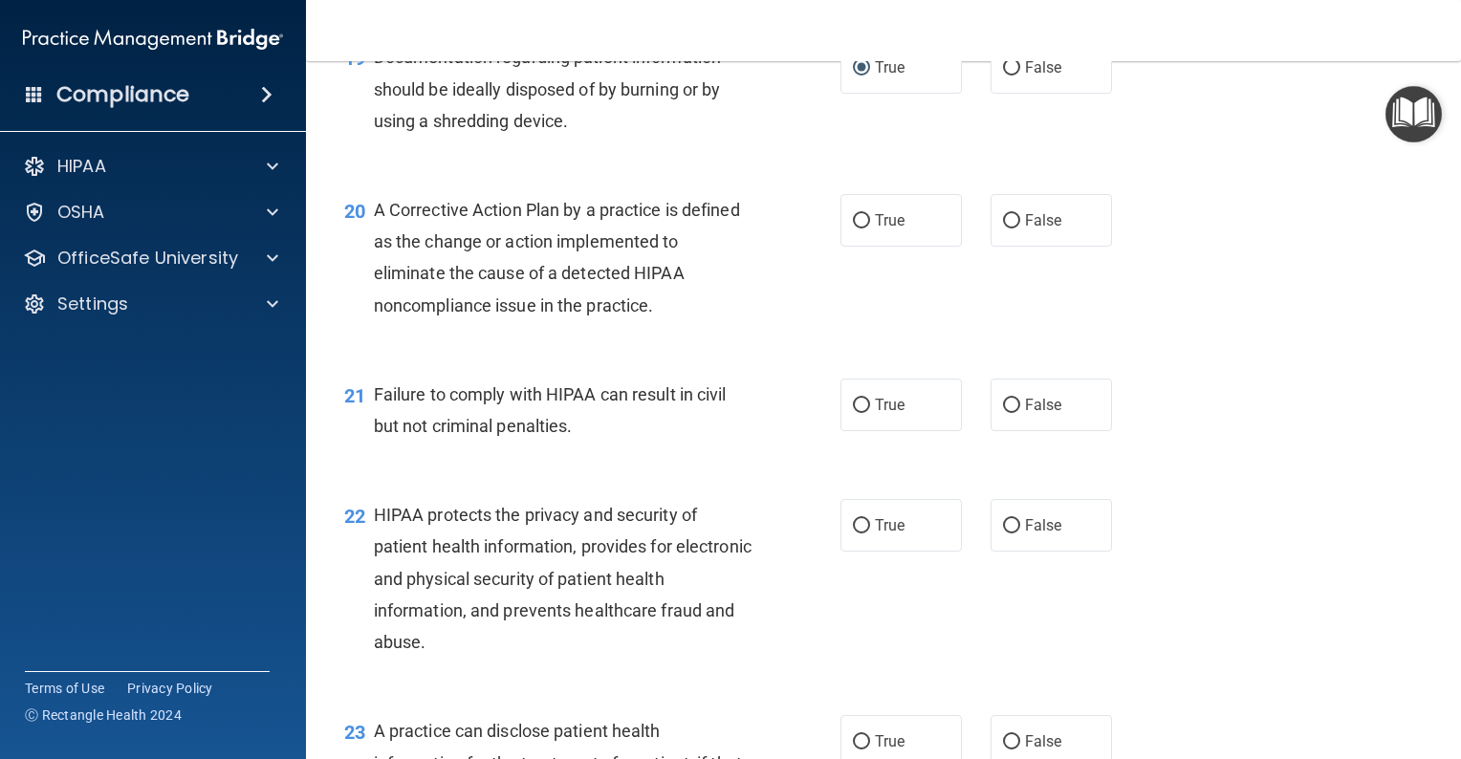
scroll to position [3060, 0]
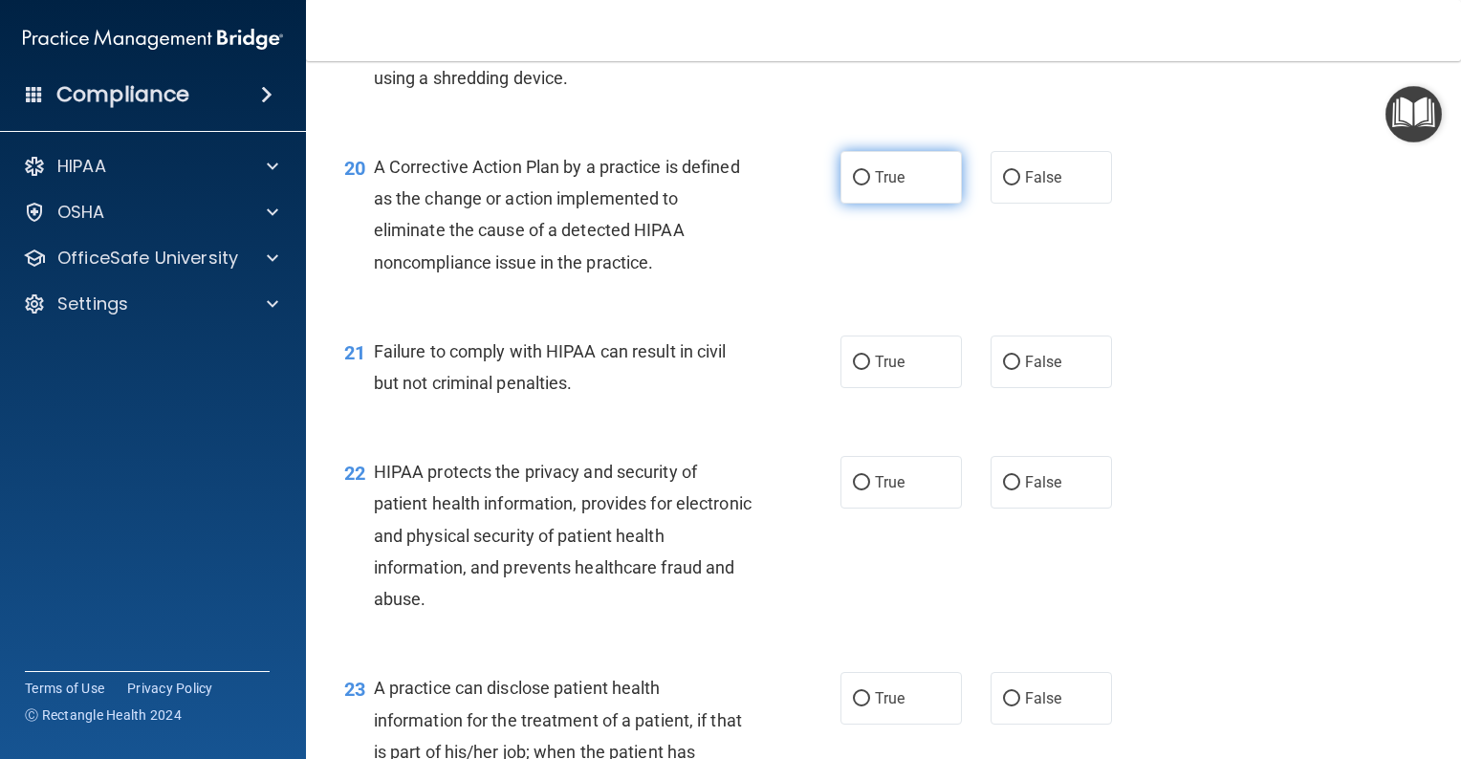
click at [853, 186] on input "True" at bounding box center [861, 178] width 17 height 14
radio input "true"
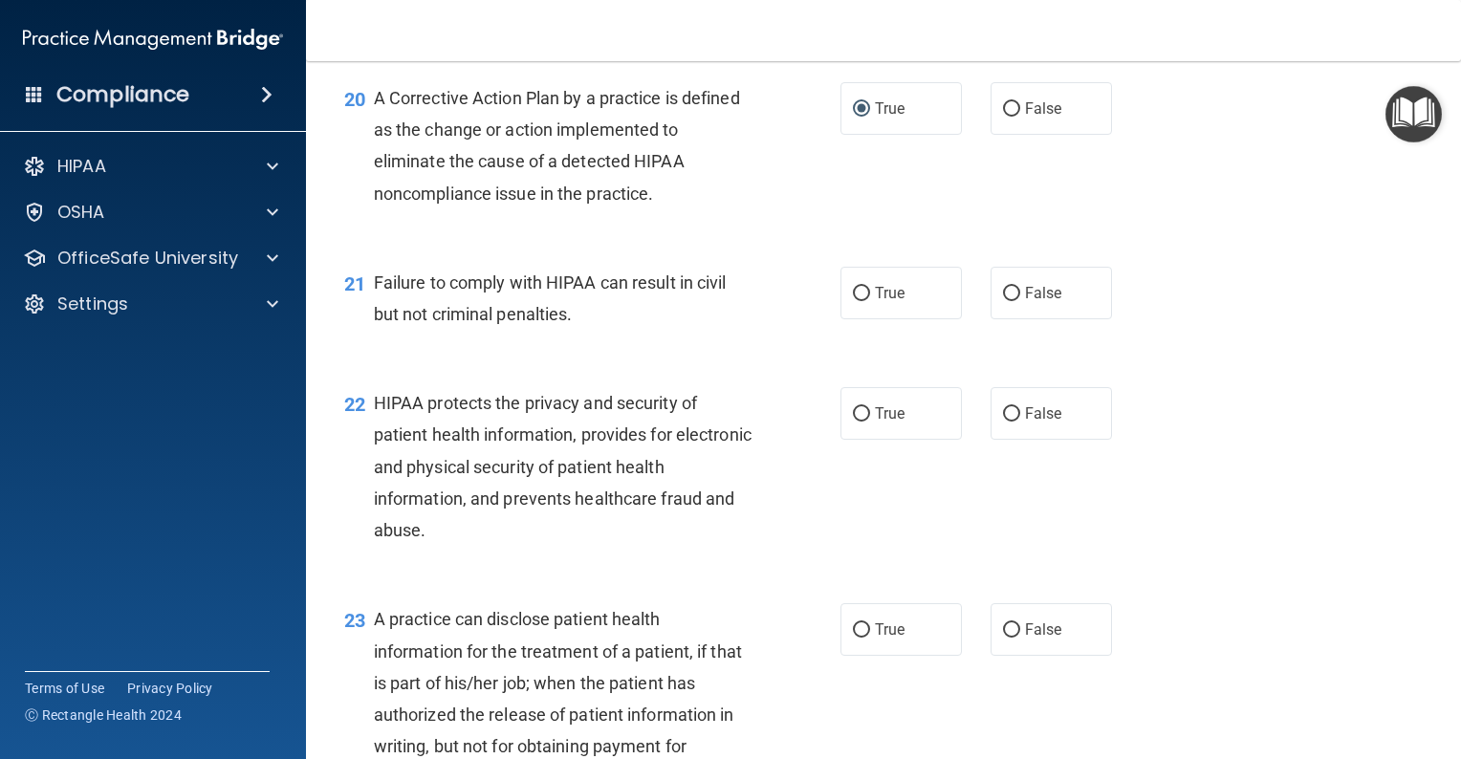
scroll to position [3156, 0]
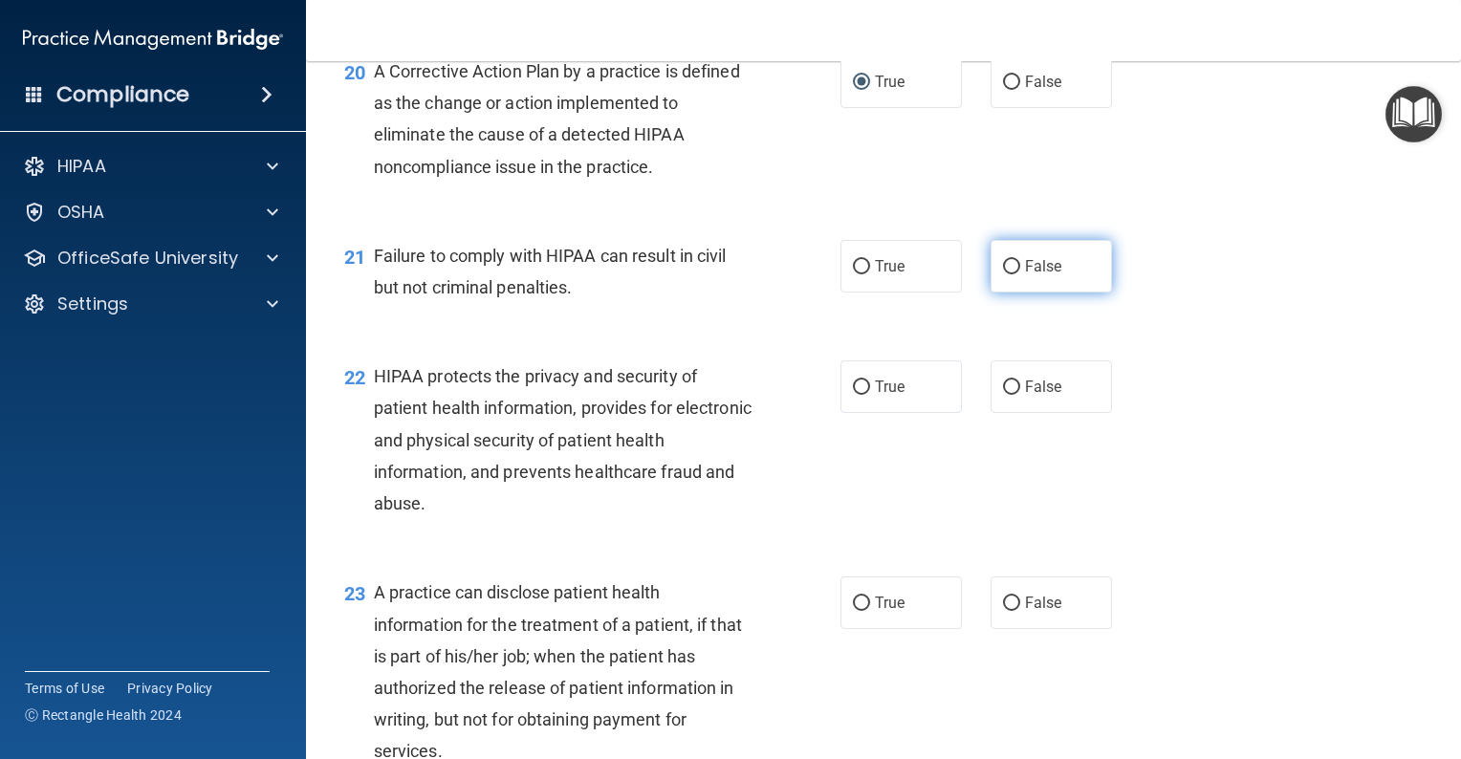
click at [1004, 274] on input "False" at bounding box center [1011, 267] width 17 height 14
radio input "true"
click at [855, 395] on input "True" at bounding box center [861, 388] width 17 height 14
radio input "true"
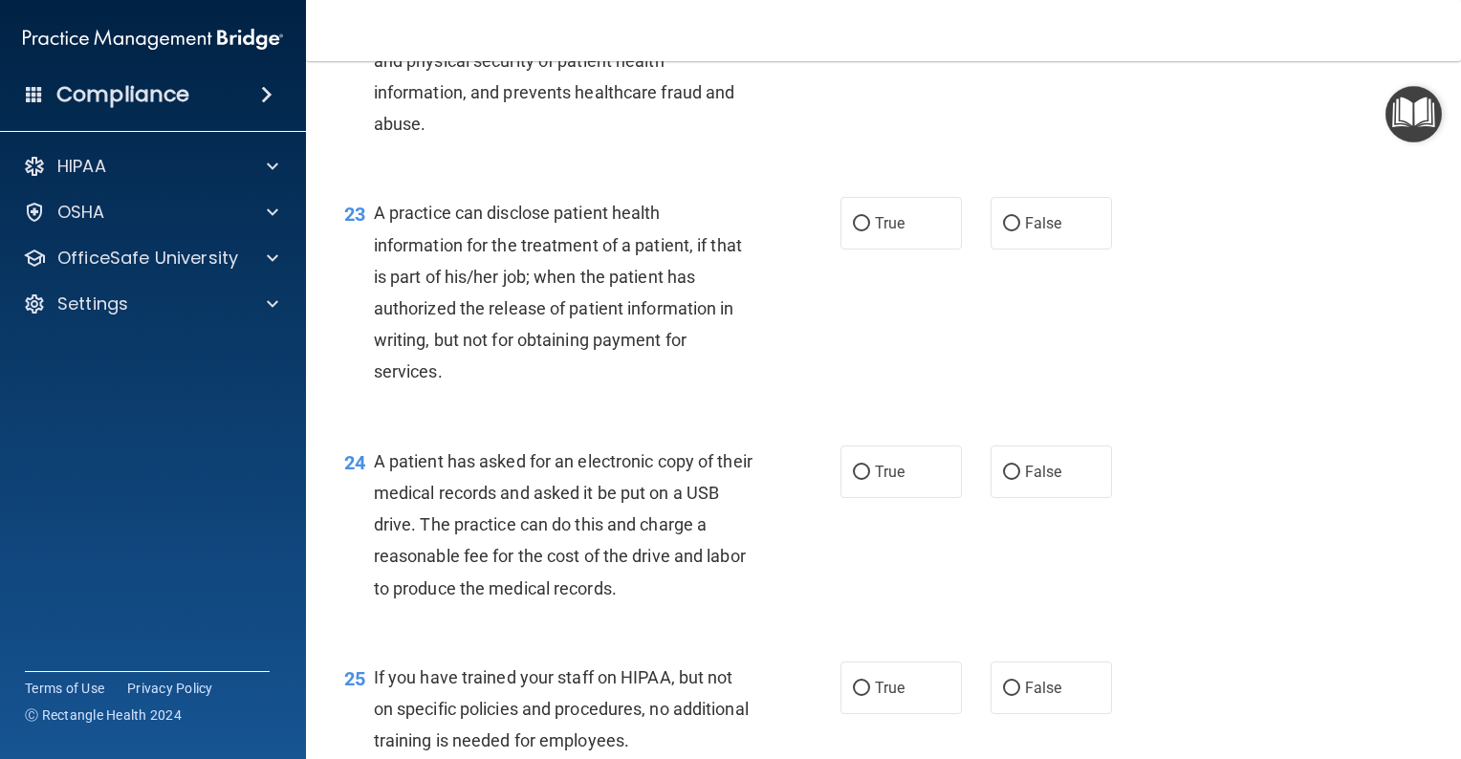
scroll to position [3539, 0]
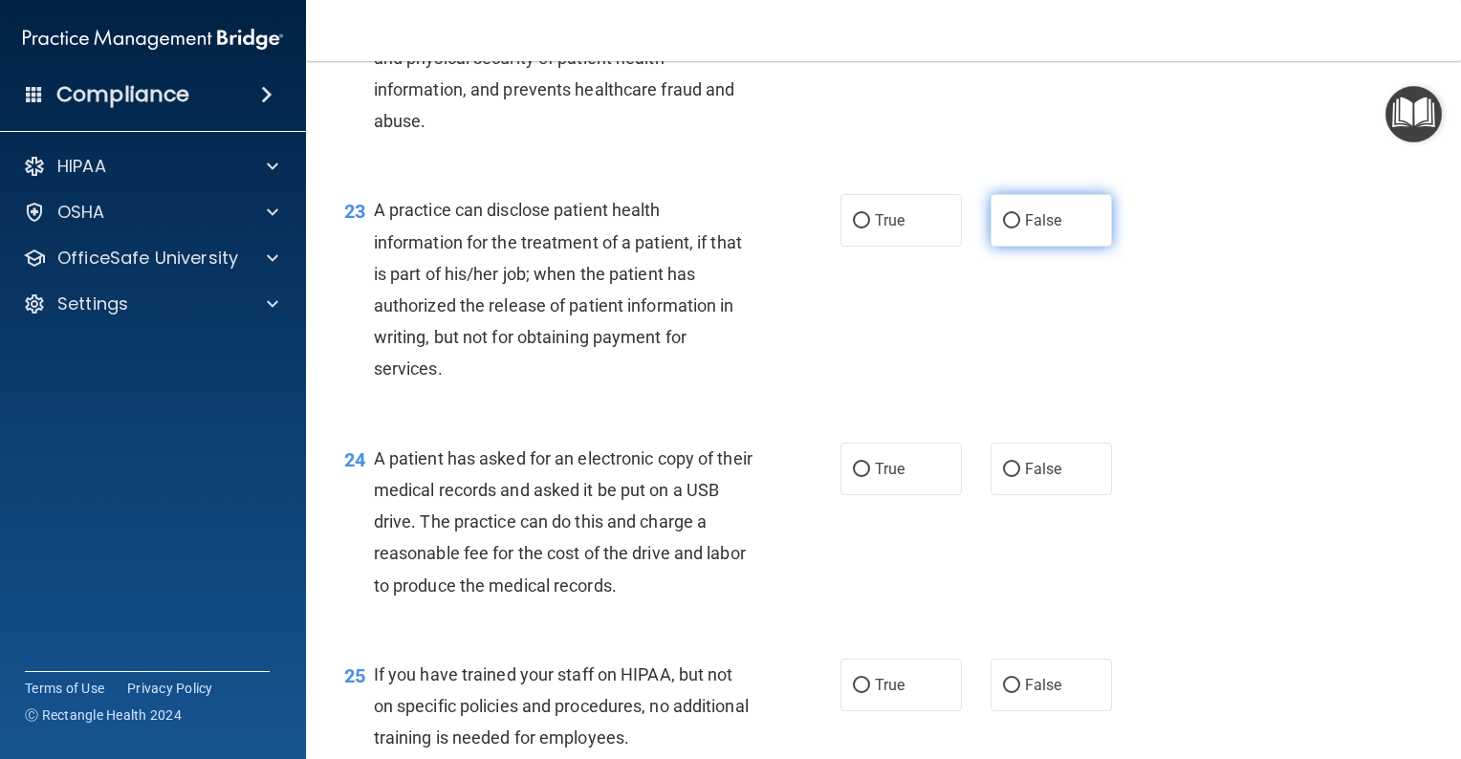
click at [1003, 229] on input "False" at bounding box center [1011, 221] width 17 height 14
radio input "true"
click at [856, 477] on input "True" at bounding box center [861, 470] width 17 height 14
radio input "true"
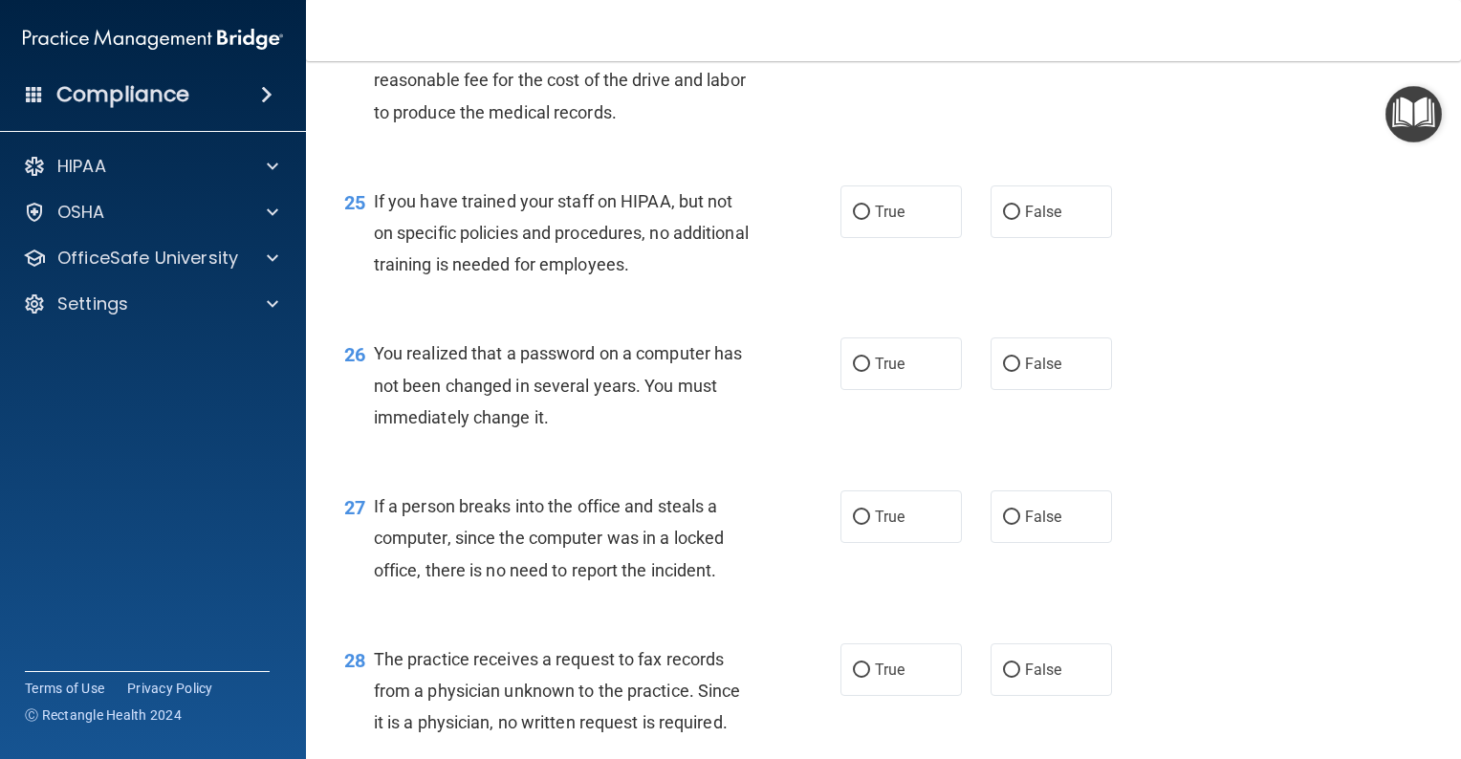
scroll to position [4017, 0]
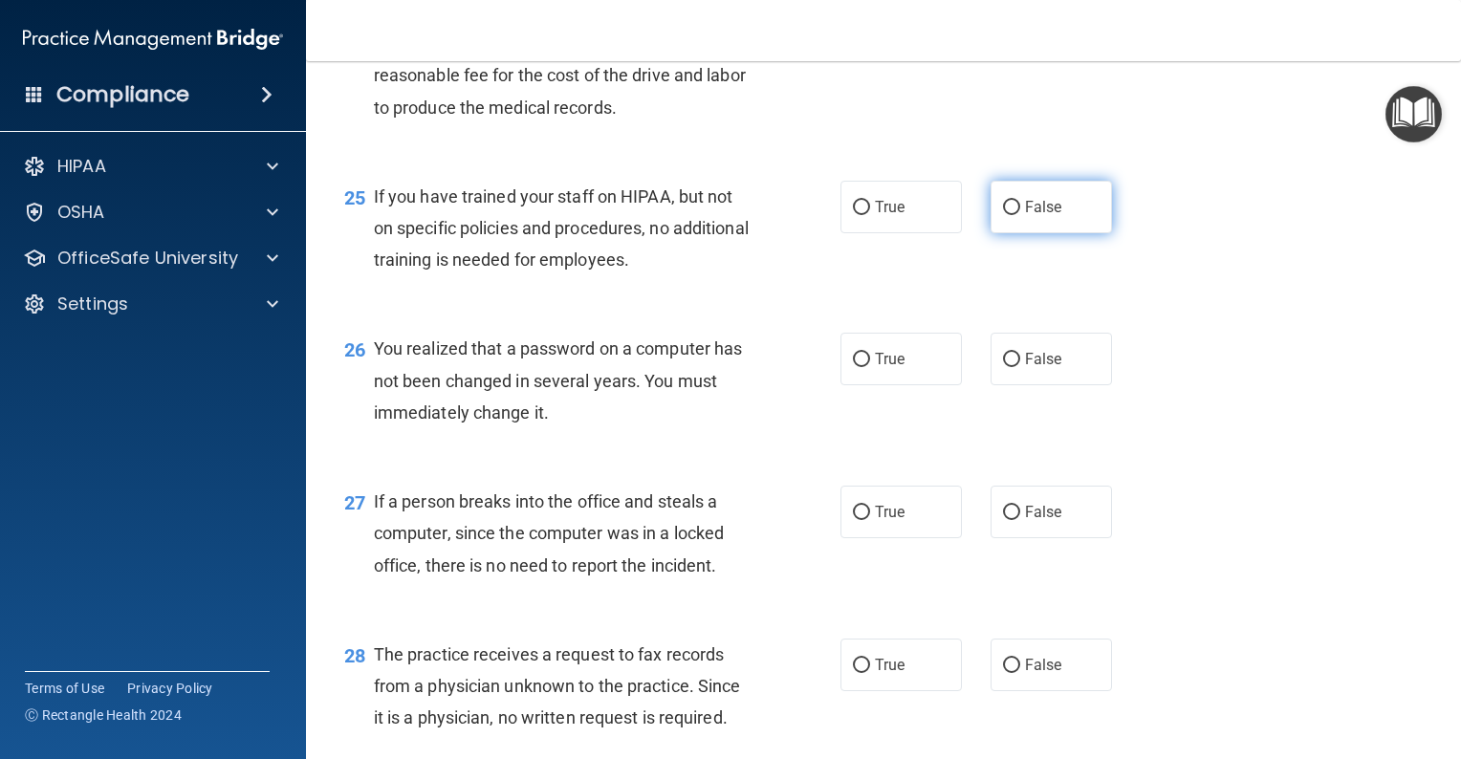
click at [1005, 215] on input "False" at bounding box center [1011, 208] width 17 height 14
radio input "true"
click at [853, 367] on input "True" at bounding box center [861, 360] width 17 height 14
radio input "true"
click at [1003, 520] on input "False" at bounding box center [1011, 513] width 17 height 14
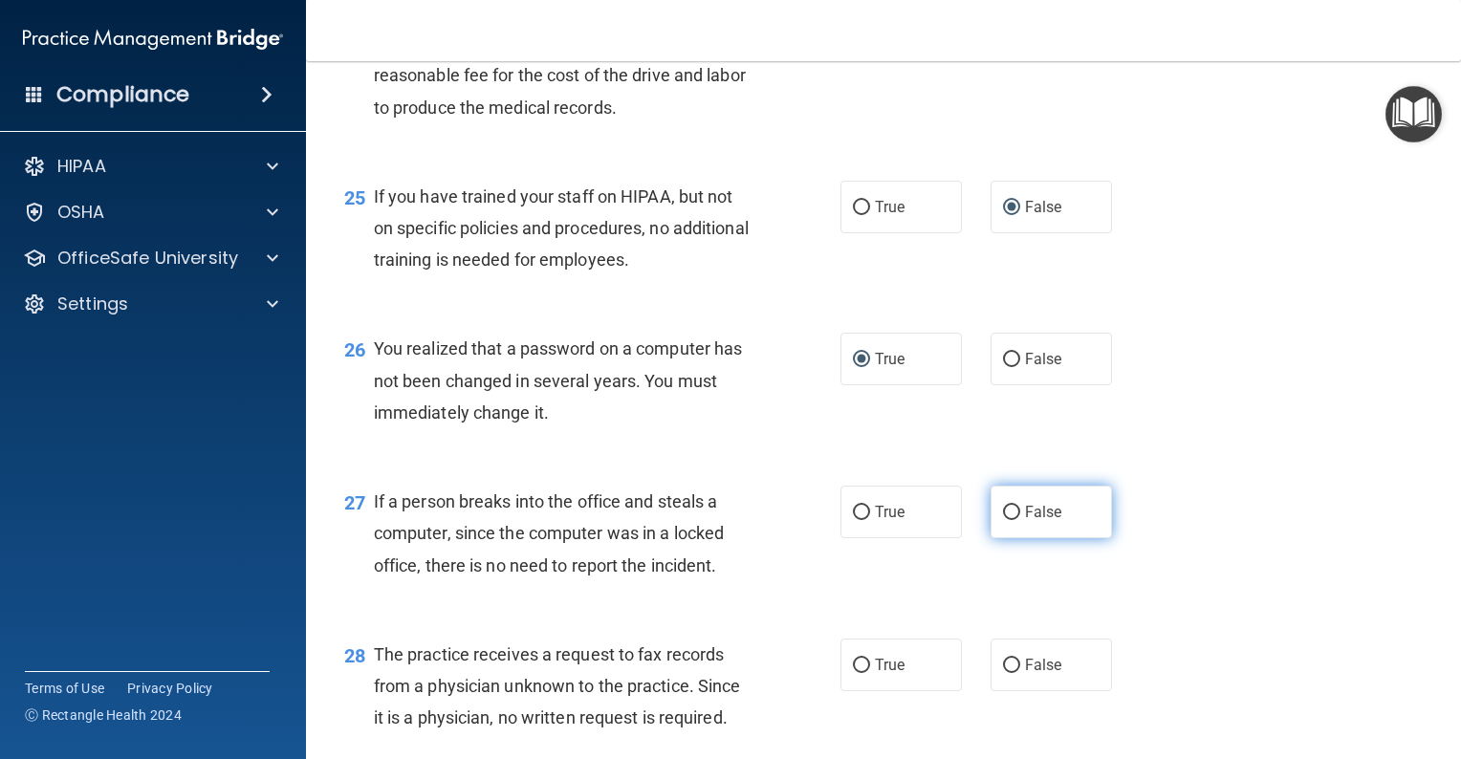
radio input "true"
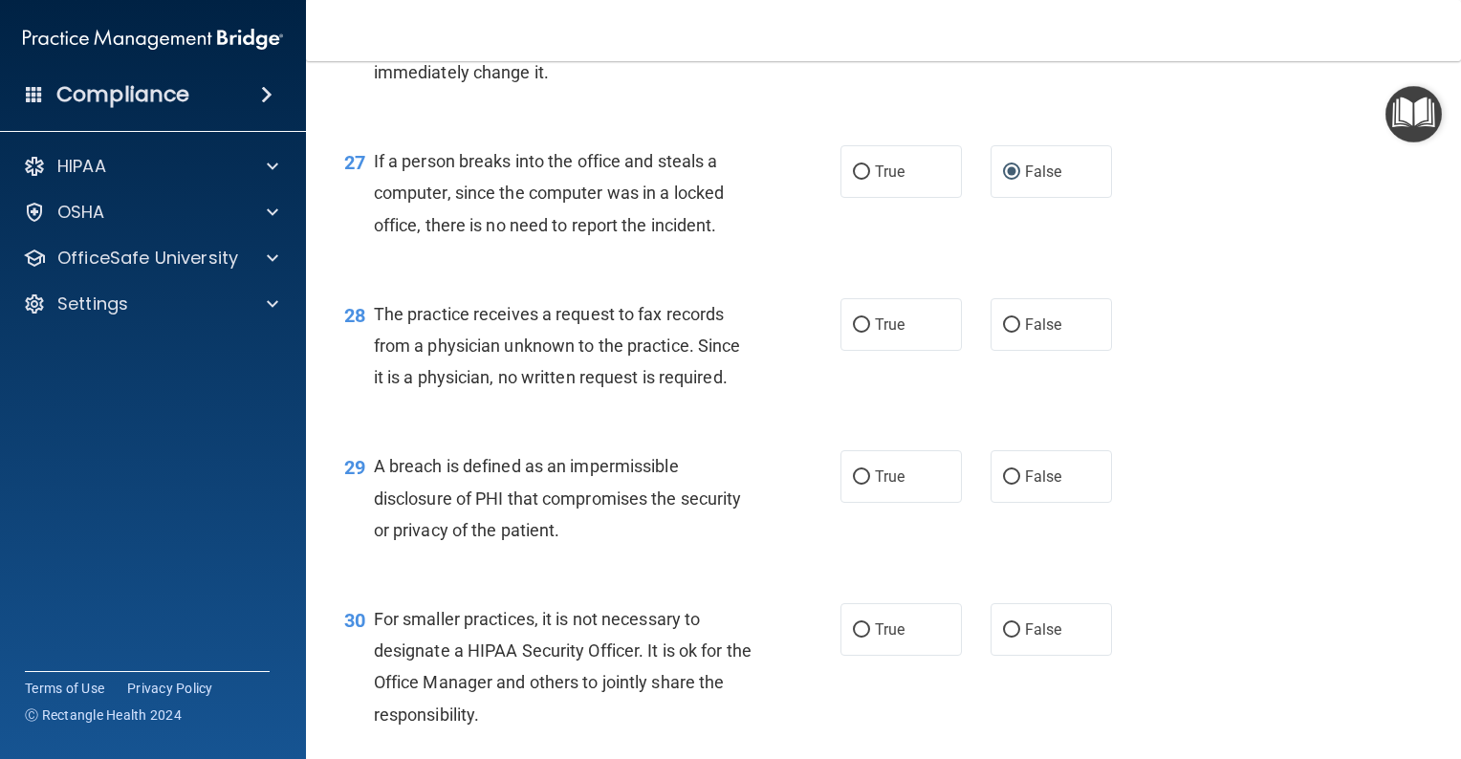
scroll to position [4399, 0]
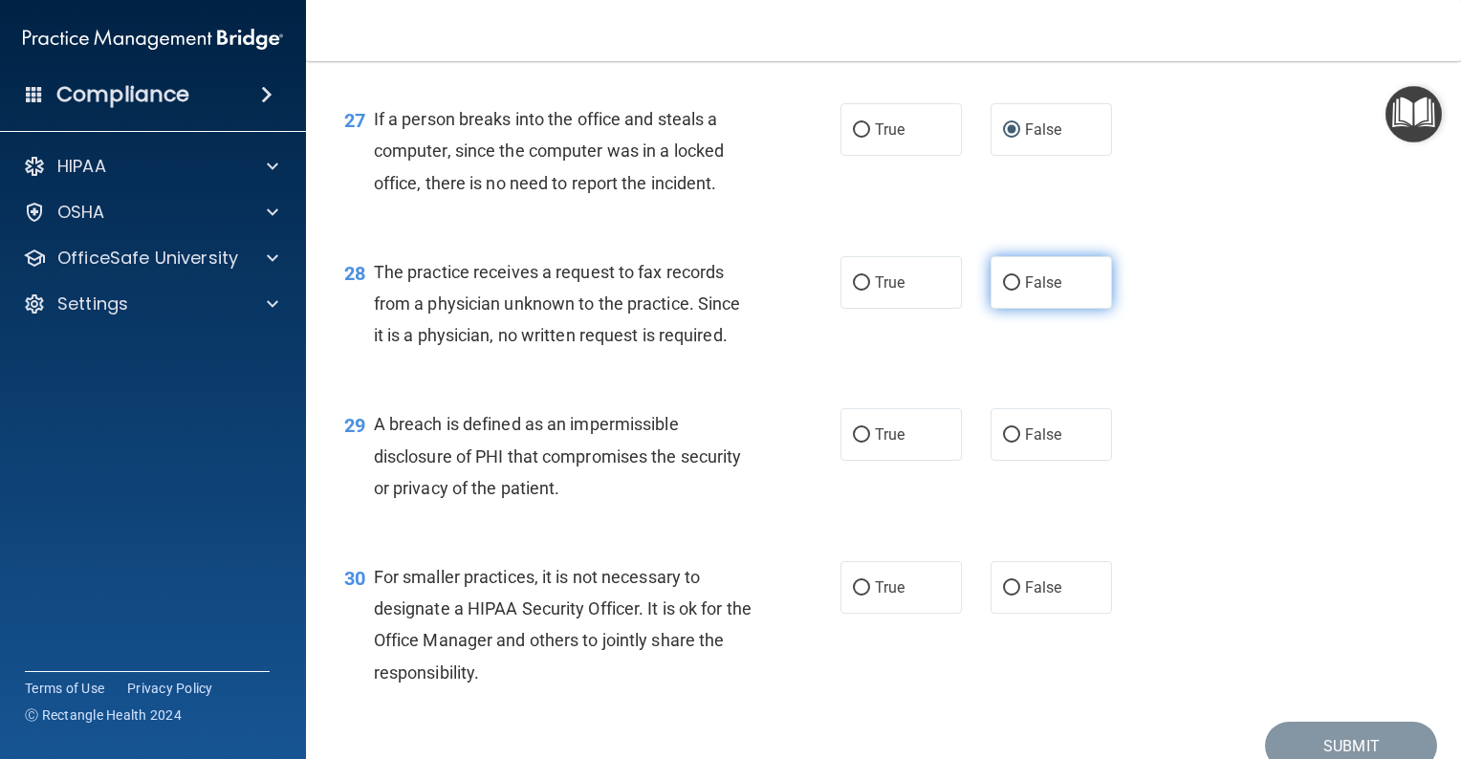
click at [1008, 291] on input "False" at bounding box center [1011, 283] width 17 height 14
radio input "true"
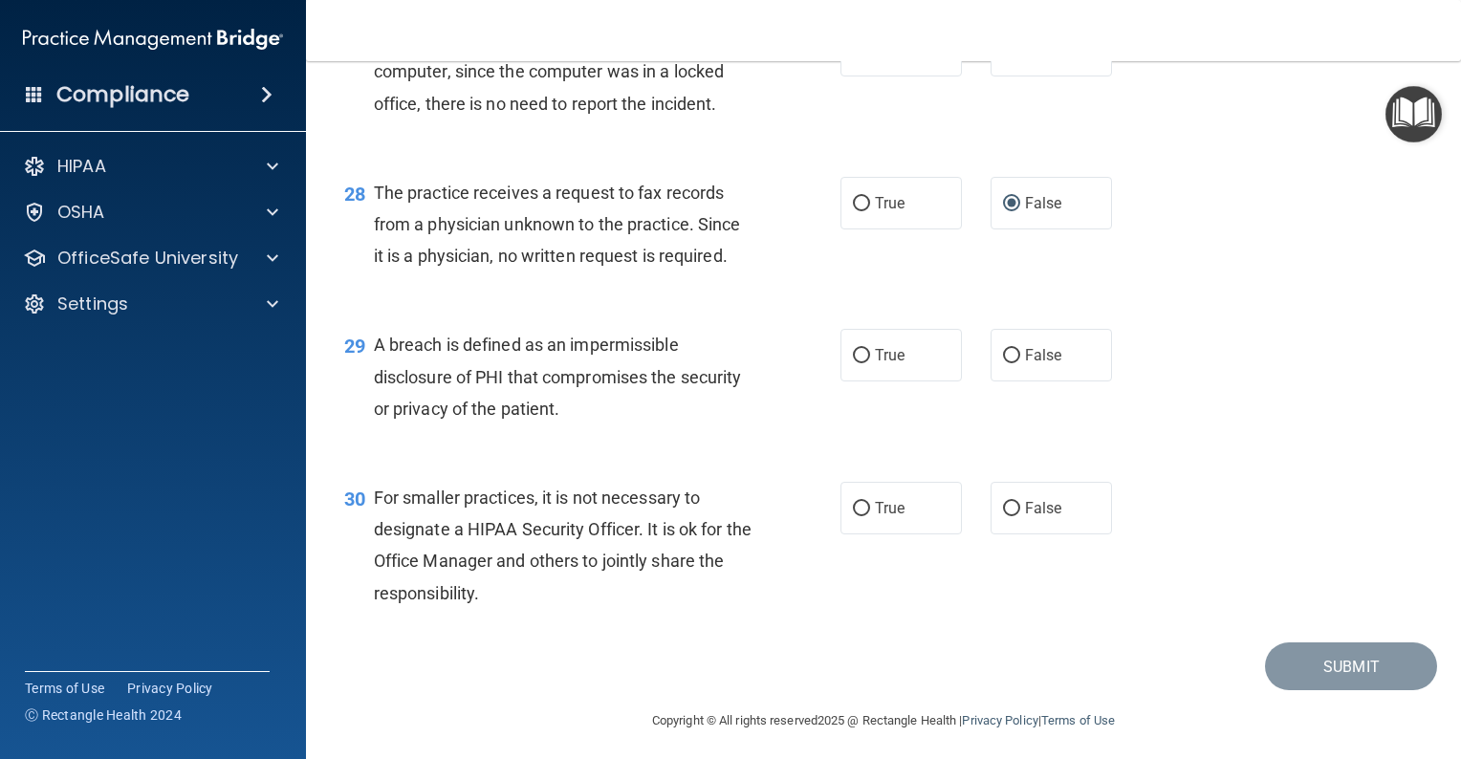
scroll to position [4495, 0]
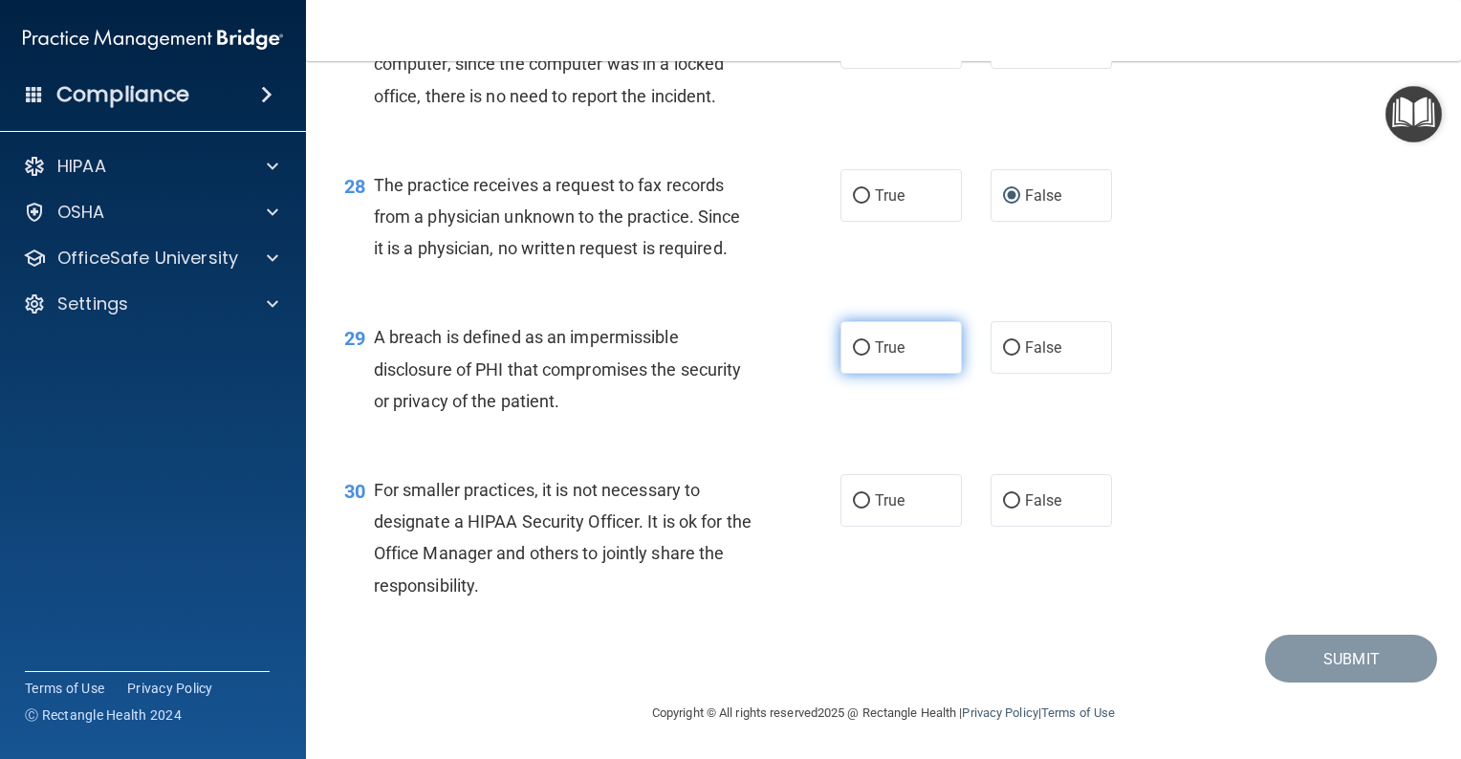
click at [841, 367] on label "True" at bounding box center [901, 347] width 121 height 53
click at [853, 356] on input "True" at bounding box center [861, 348] width 17 height 14
radio input "true"
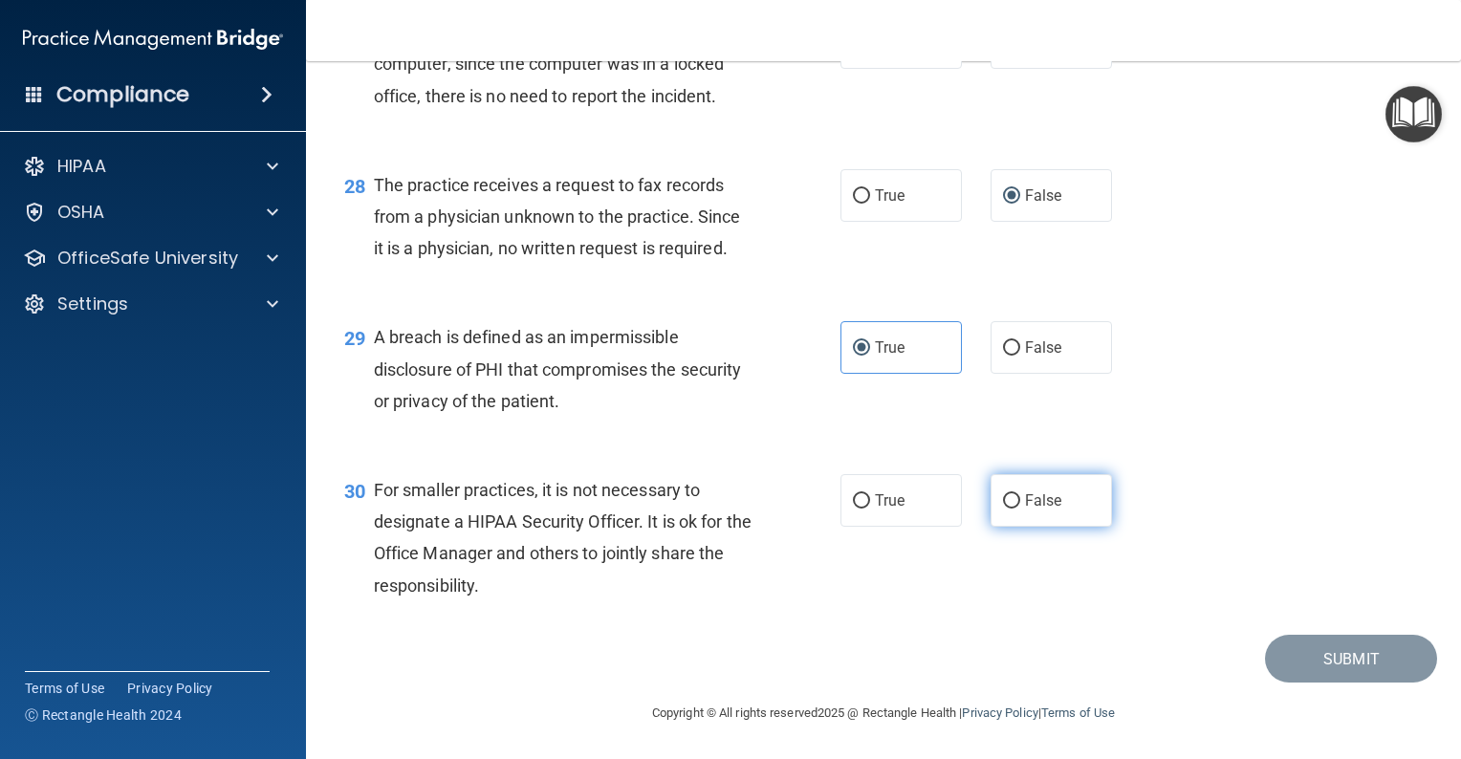
click at [1005, 509] on input "False" at bounding box center [1011, 501] width 17 height 14
radio input "true"
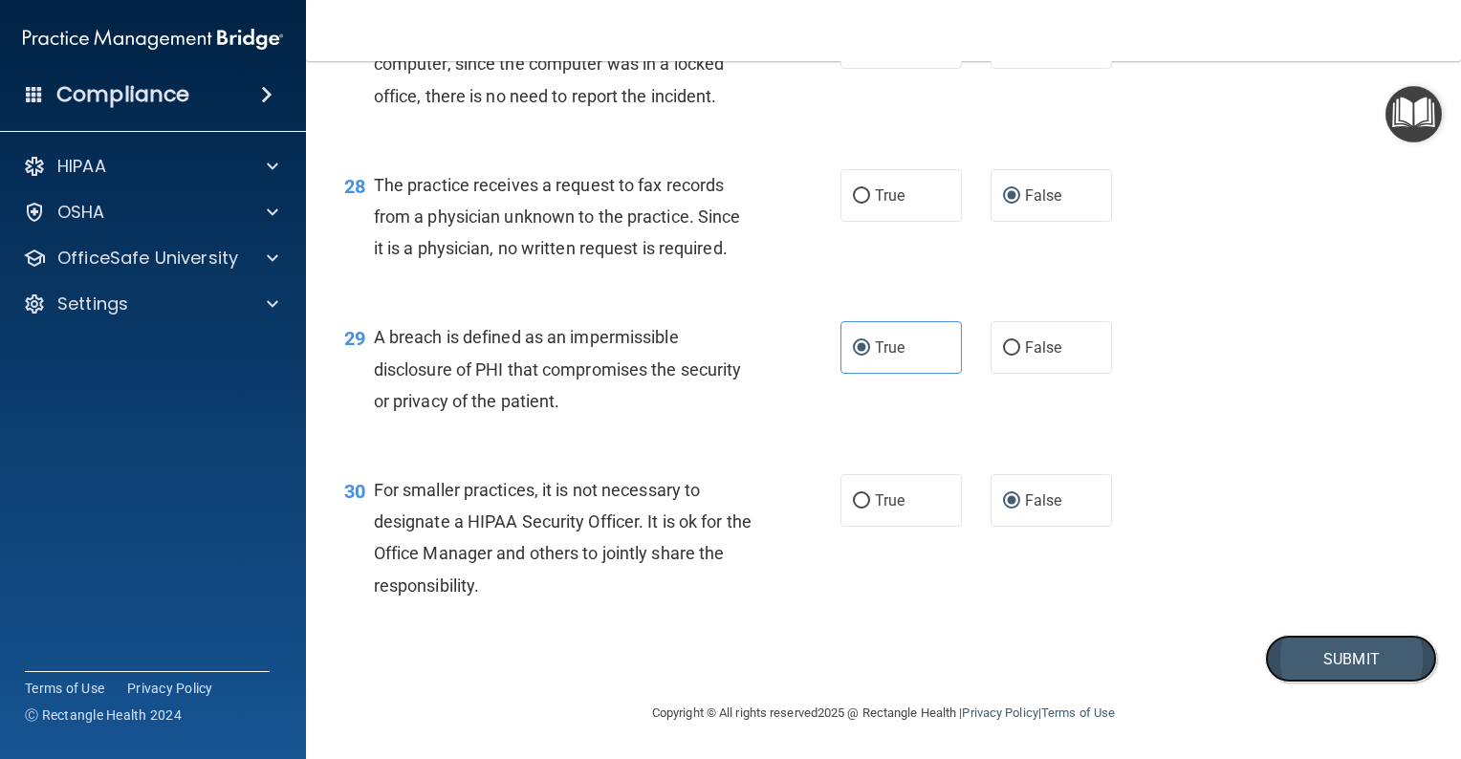
click at [1345, 677] on button "Submit" at bounding box center [1351, 659] width 172 height 49
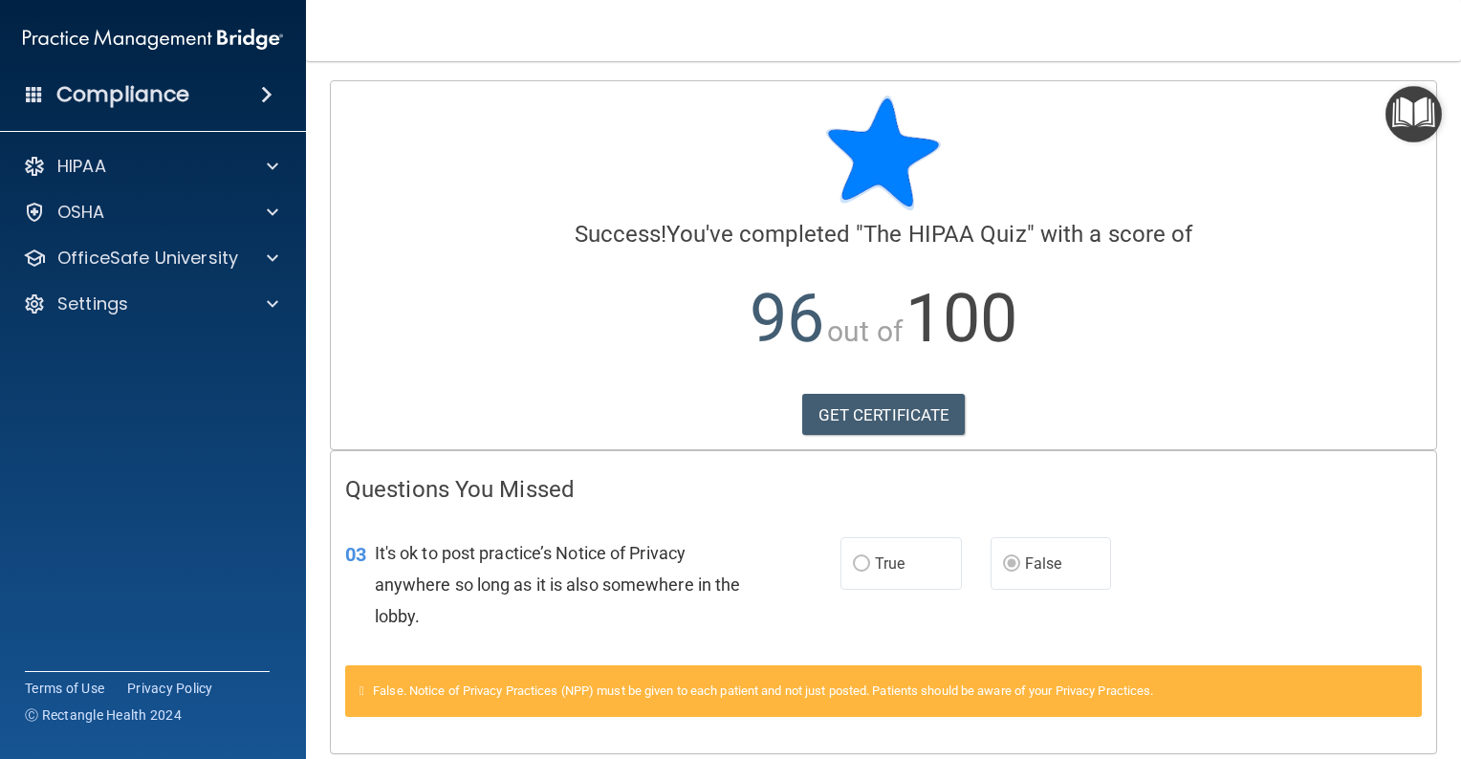
scroll to position [71, 0]
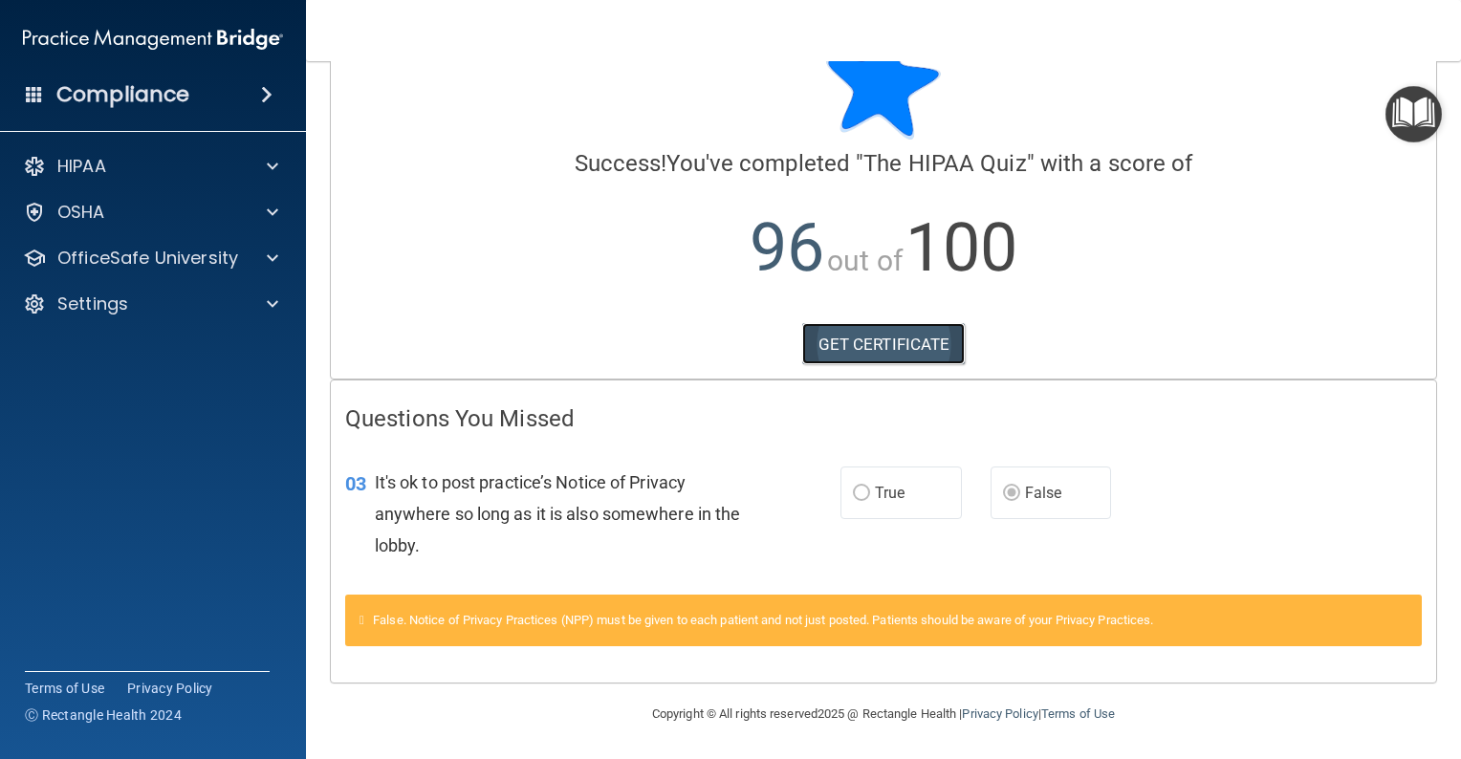
click at [887, 341] on link "GET CERTIFICATE" at bounding box center [884, 344] width 164 height 42
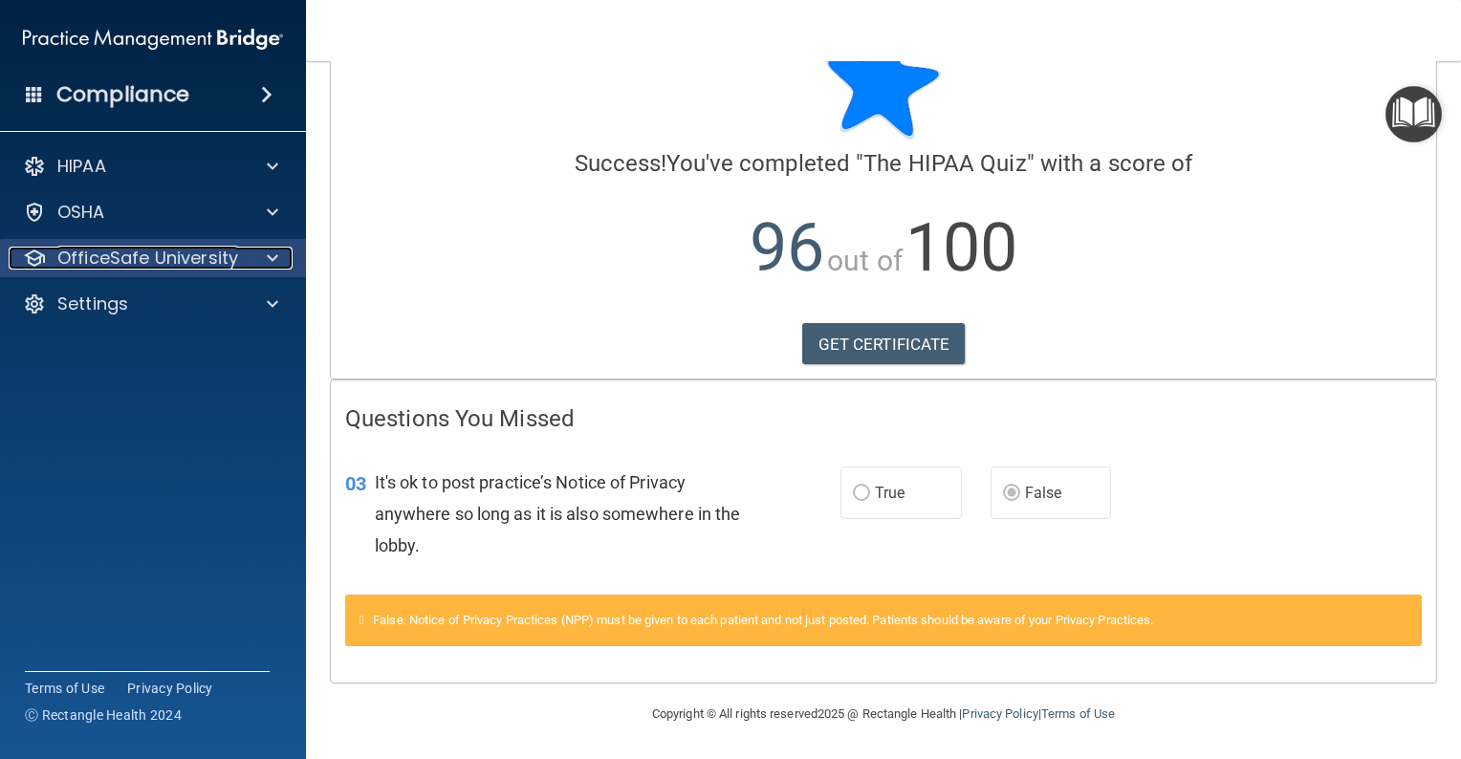
click at [274, 256] on span at bounding box center [272, 258] width 11 height 23
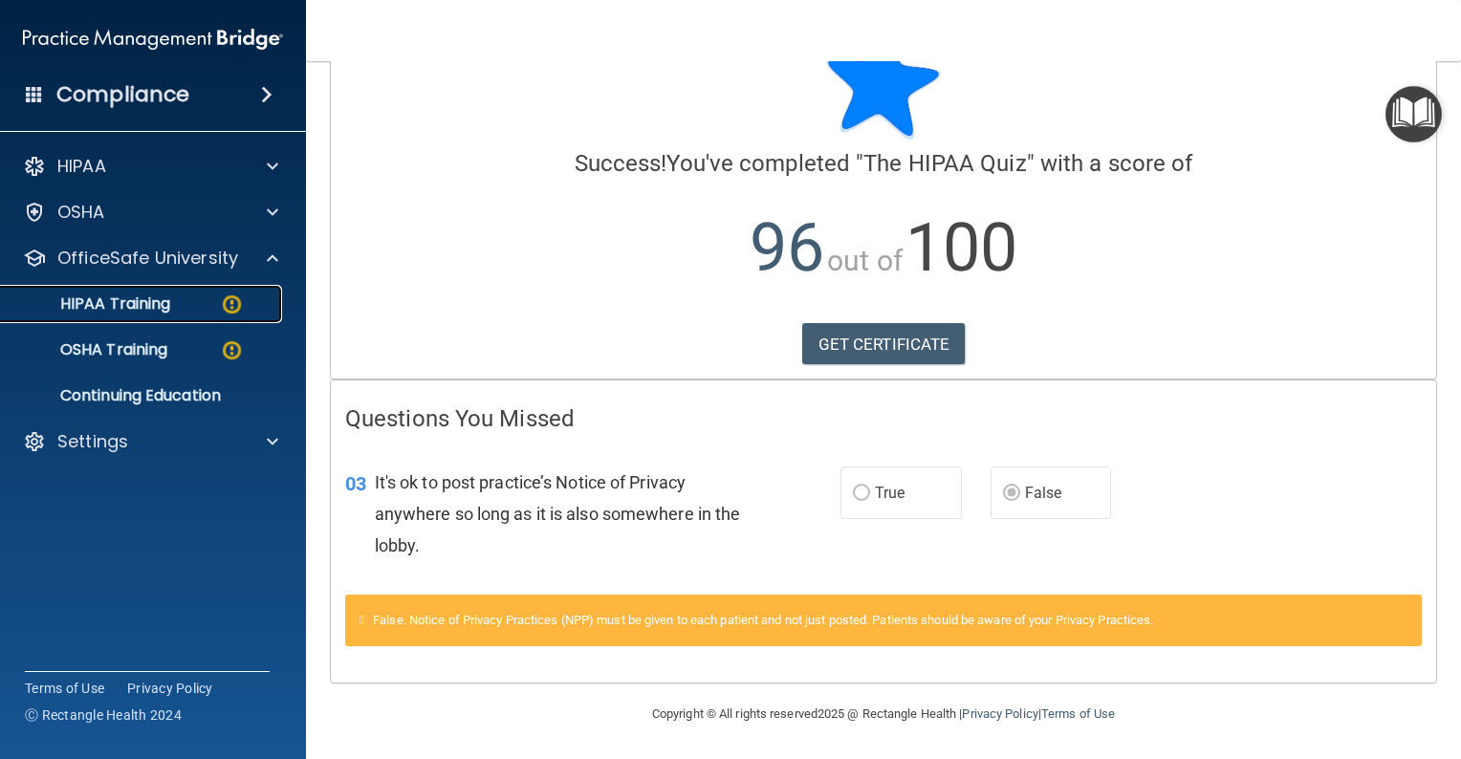
click at [142, 308] on p "HIPAA Training" at bounding box center [91, 304] width 158 height 19
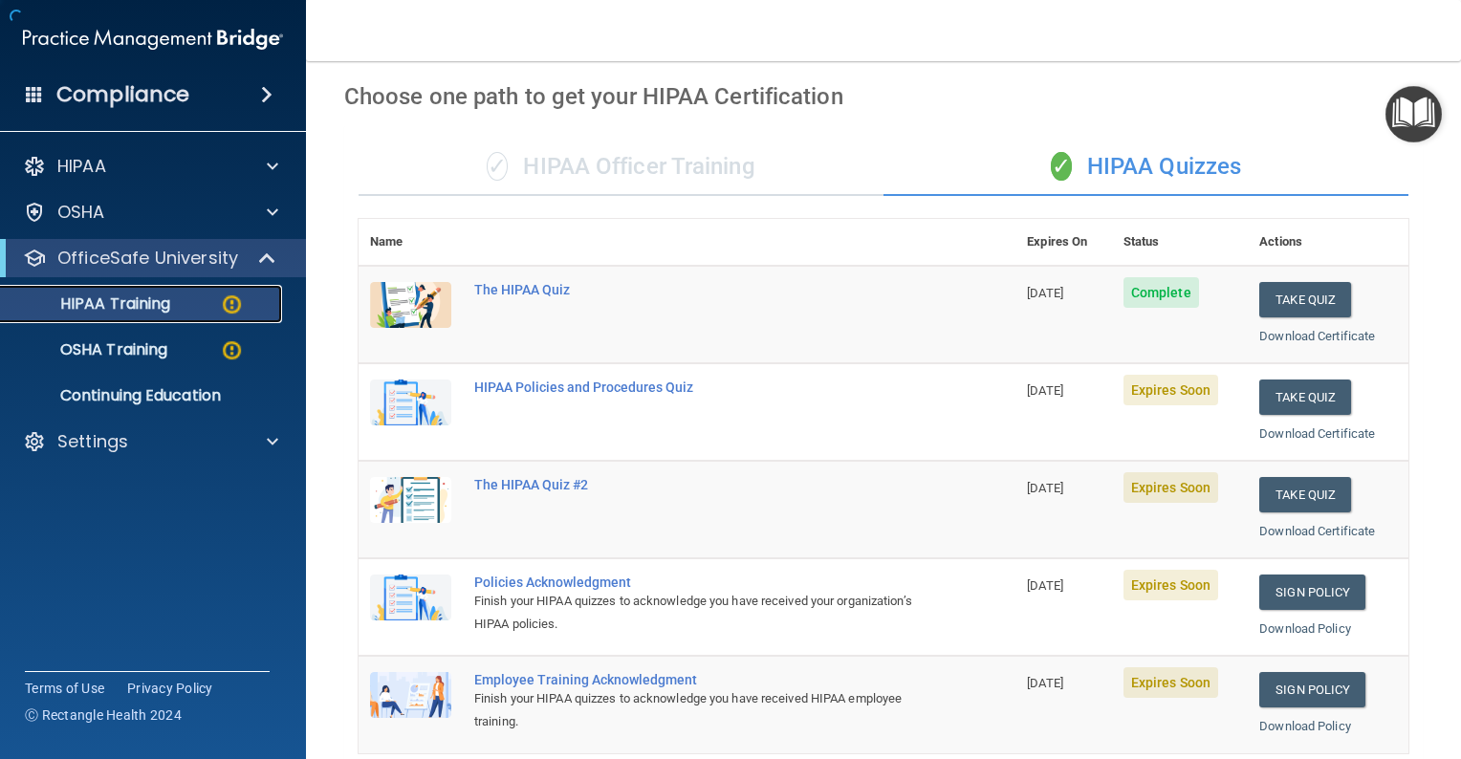
scroll to position [677, 0]
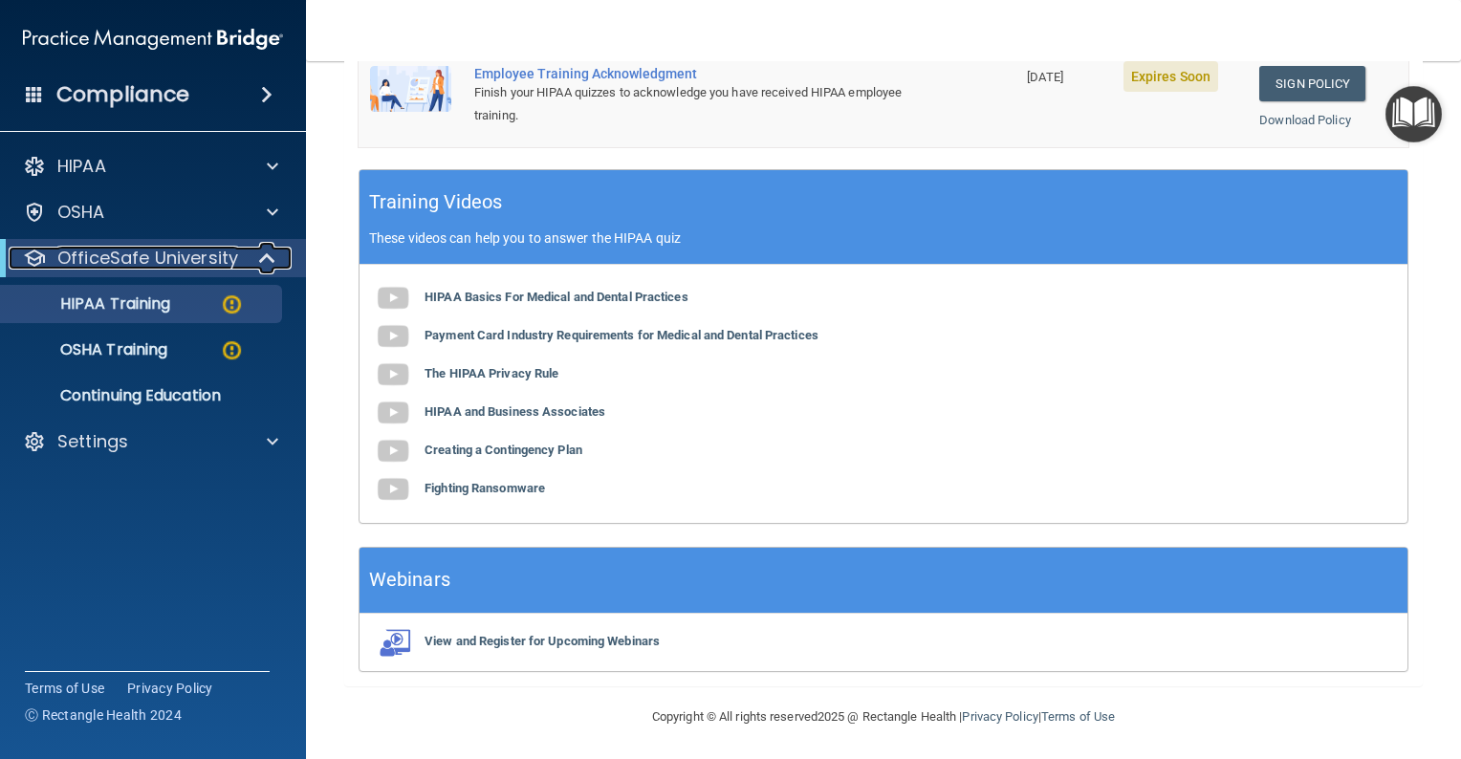
click at [264, 258] on span at bounding box center [269, 258] width 16 height 23
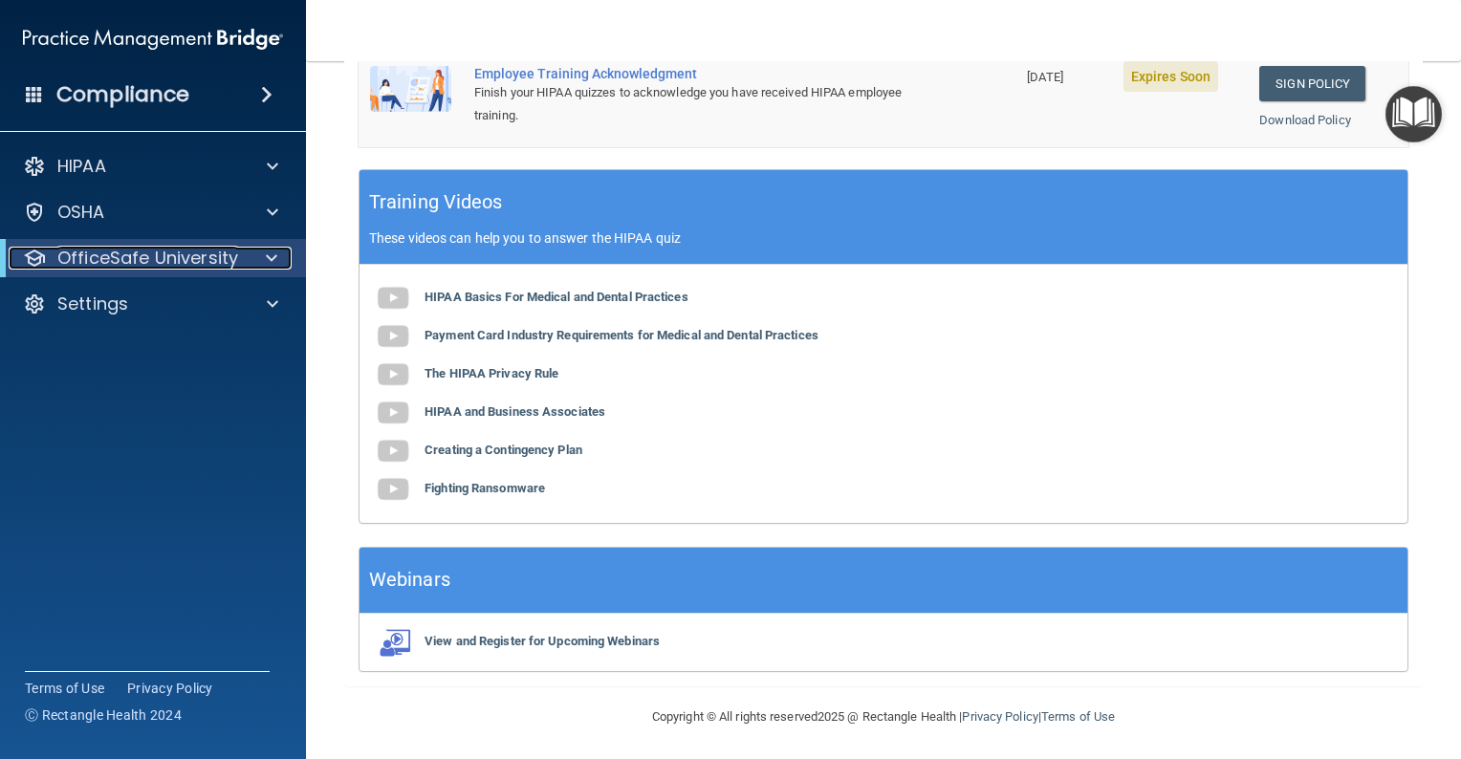
scroll to position [199, 0]
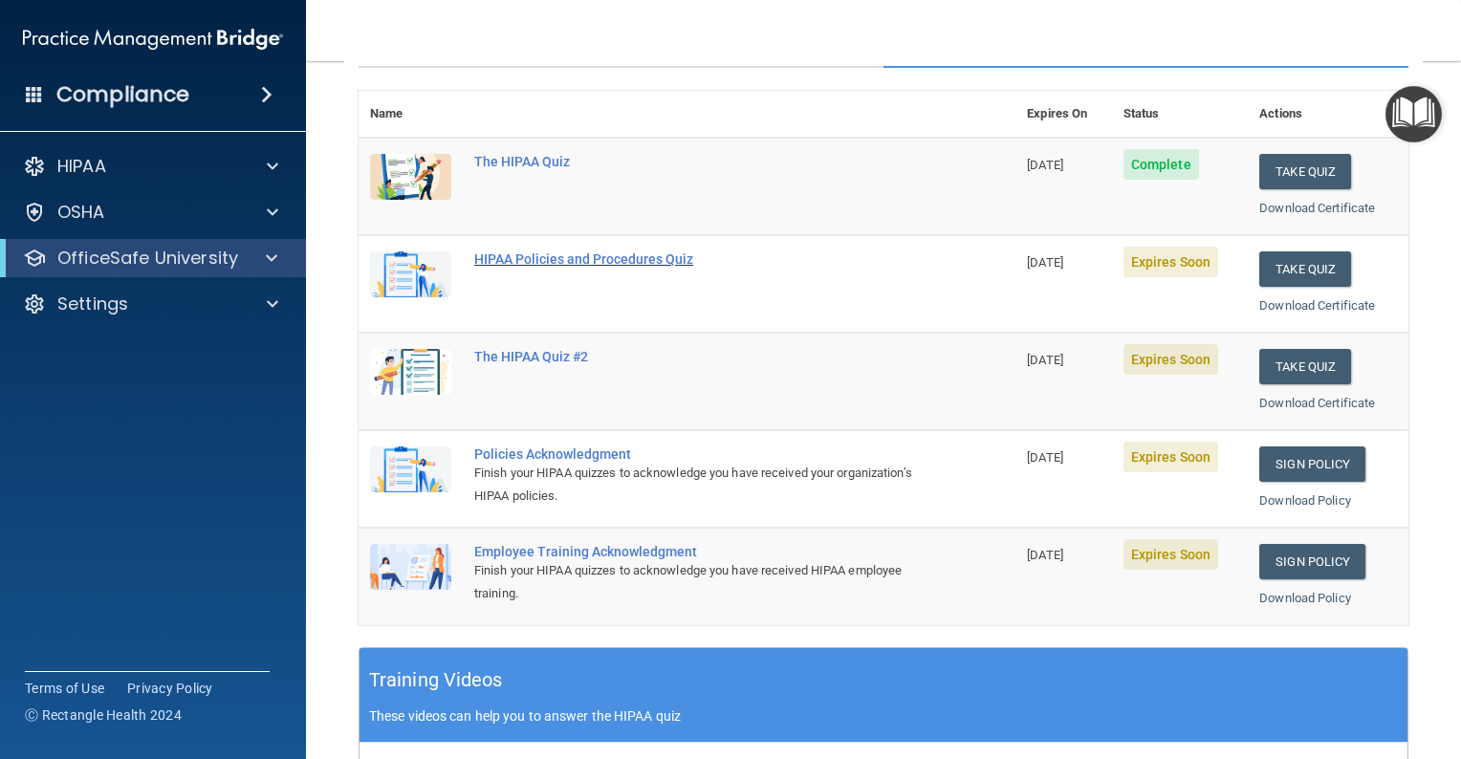
click at [640, 260] on div "HIPAA Policies and Procedures Quiz" at bounding box center [697, 259] width 446 height 15
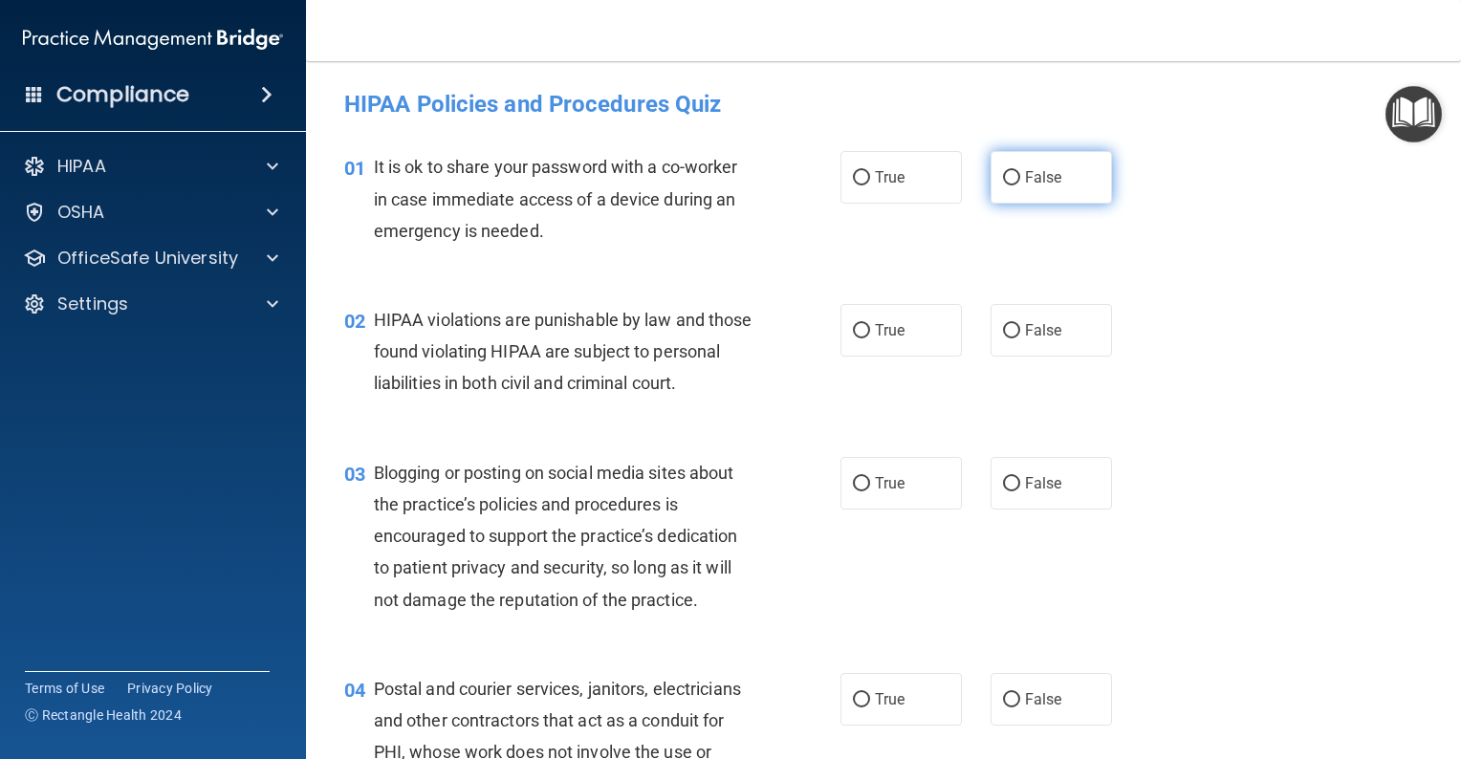
click at [1004, 175] on input "False" at bounding box center [1011, 178] width 17 height 14
radio input "true"
click at [855, 331] on input "True" at bounding box center [861, 331] width 17 height 14
radio input "true"
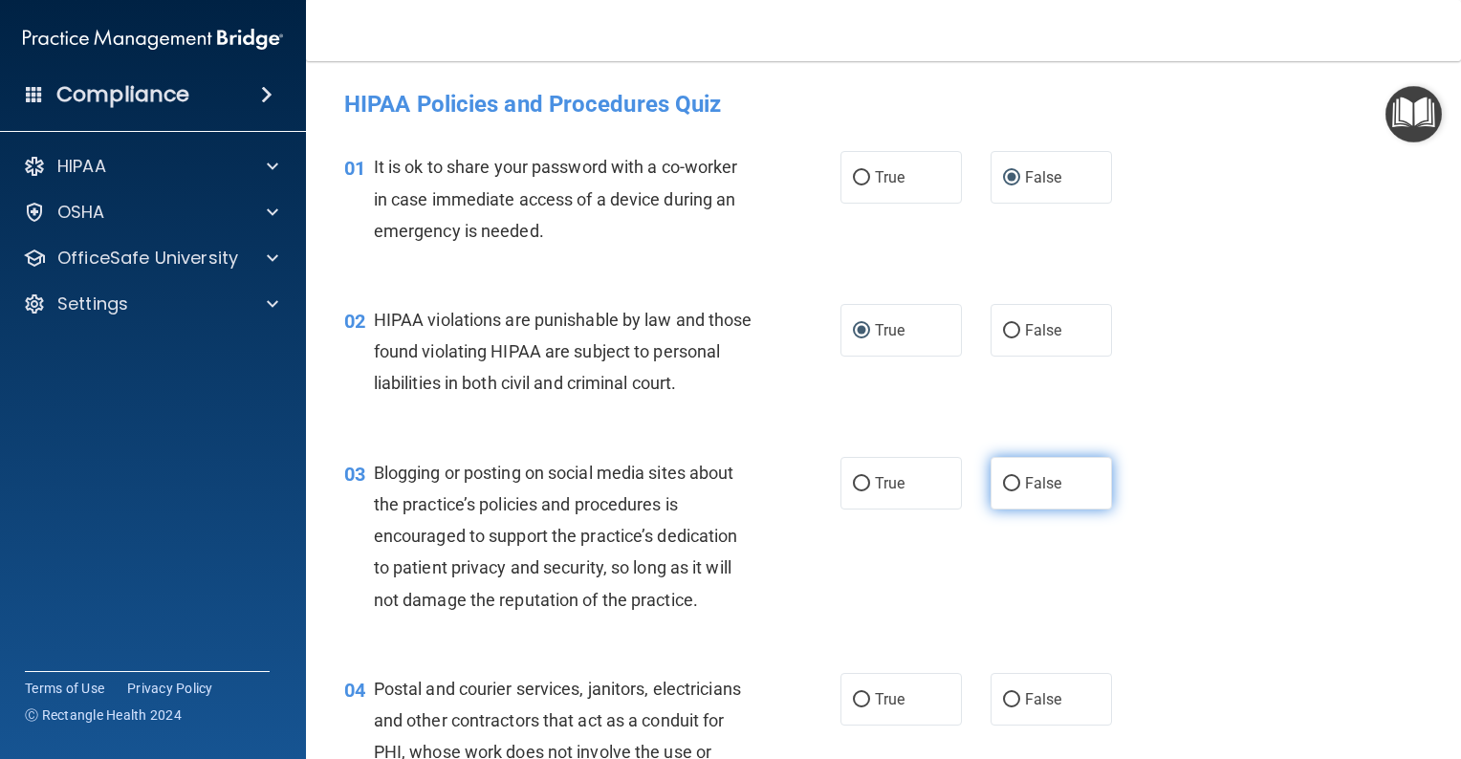
click at [1008, 492] on input "False" at bounding box center [1011, 484] width 17 height 14
radio input "true"
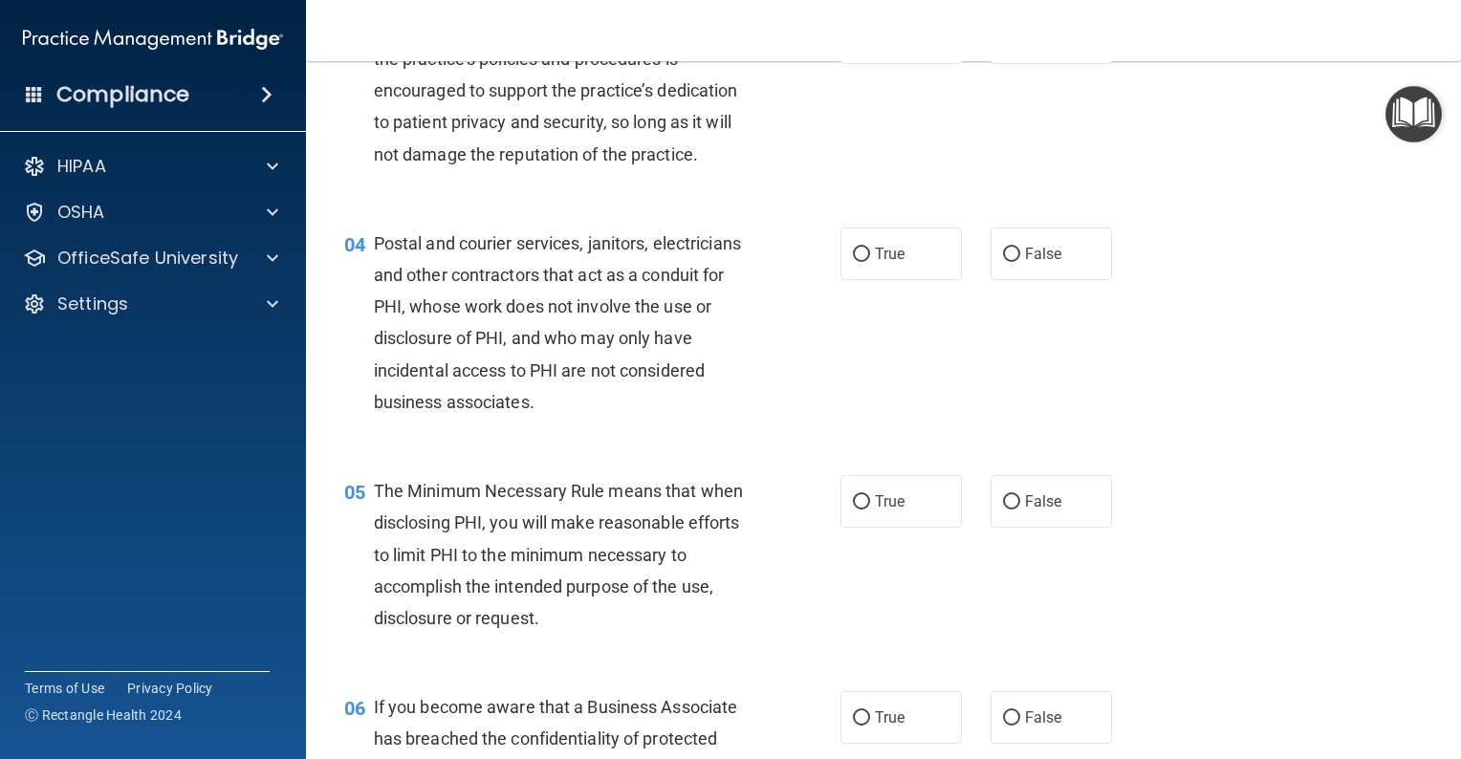
scroll to position [478, 0]
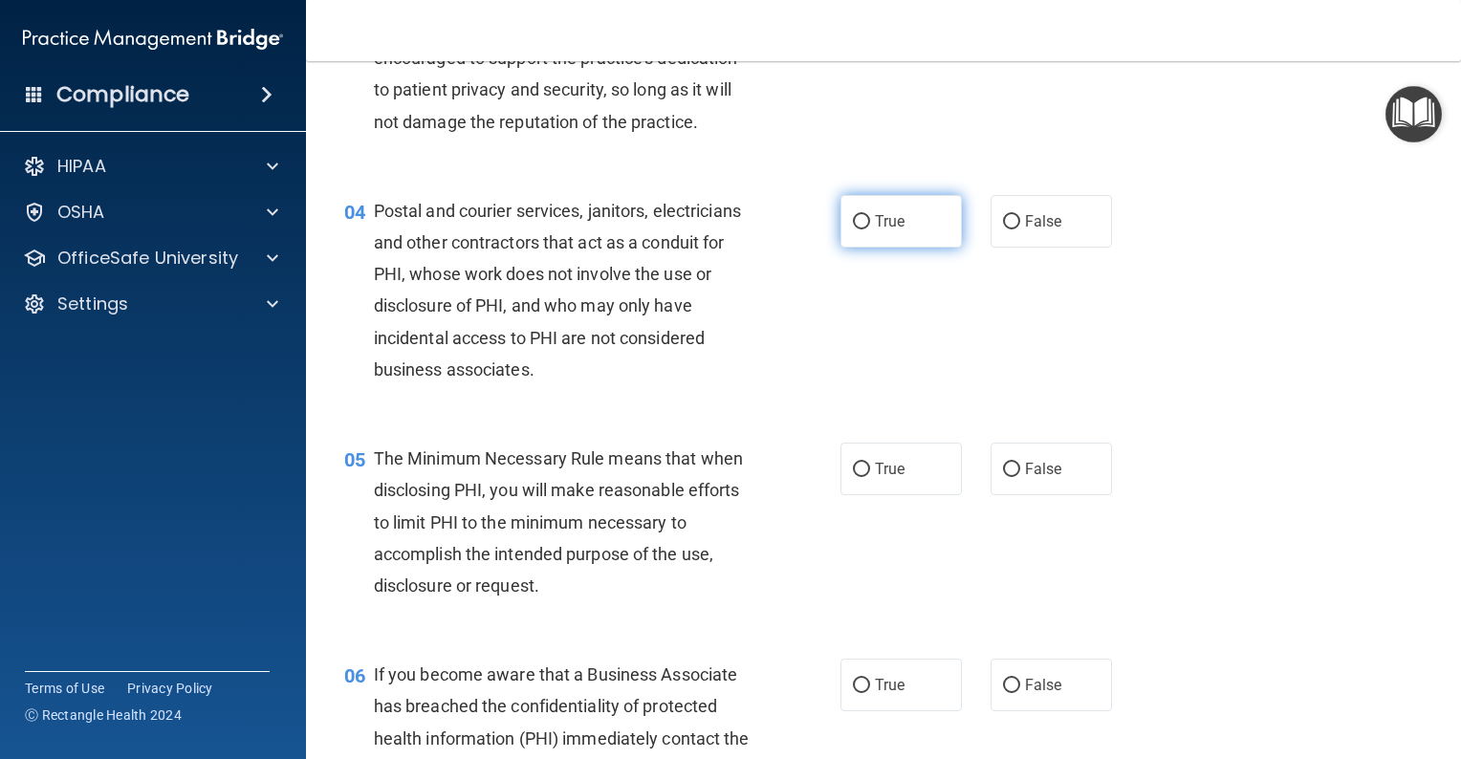
click at [857, 230] on input "True" at bounding box center [861, 222] width 17 height 14
radio input "true"
click at [857, 230] on input "True" at bounding box center [861, 222] width 17 height 14
click at [855, 477] on input "True" at bounding box center [861, 470] width 17 height 14
radio input "true"
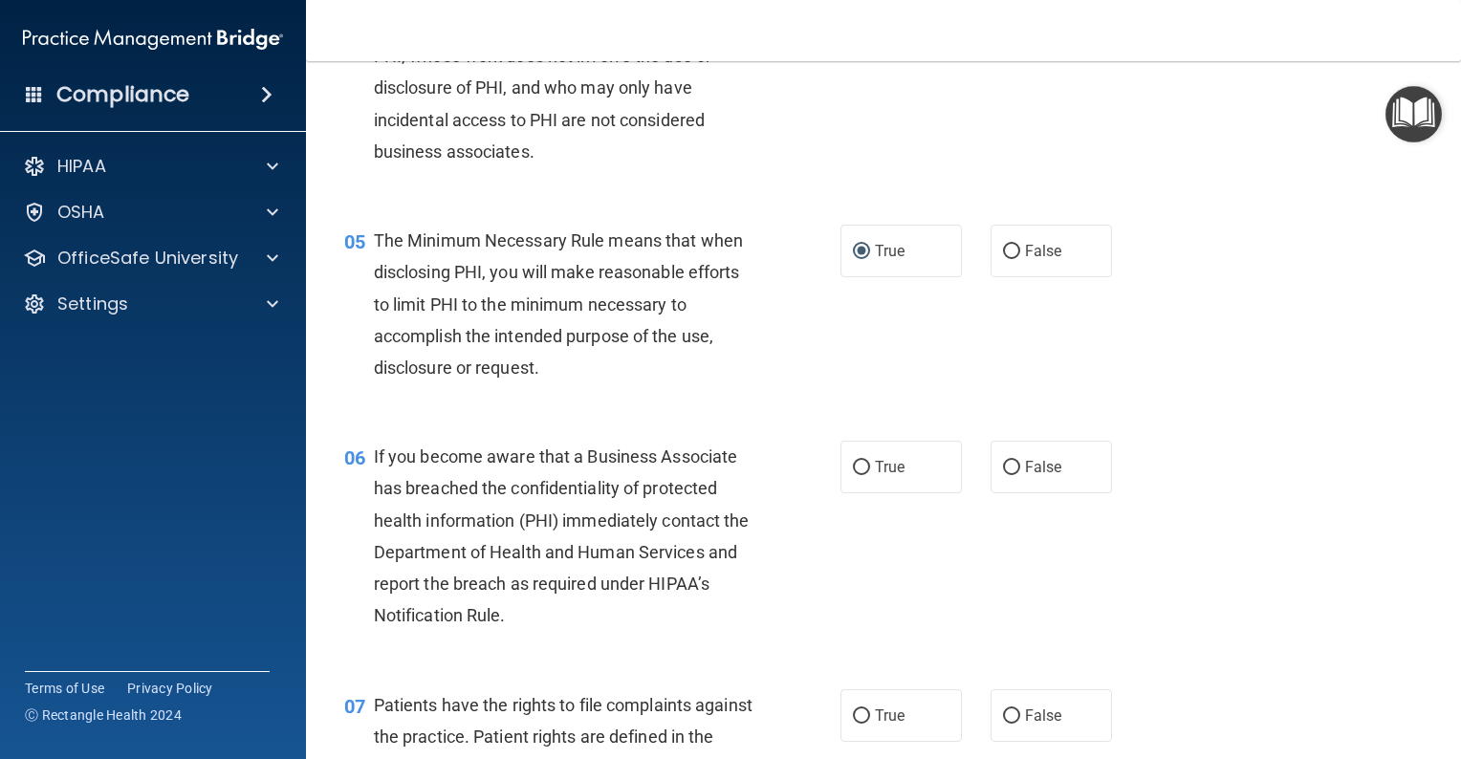
scroll to position [765, 0]
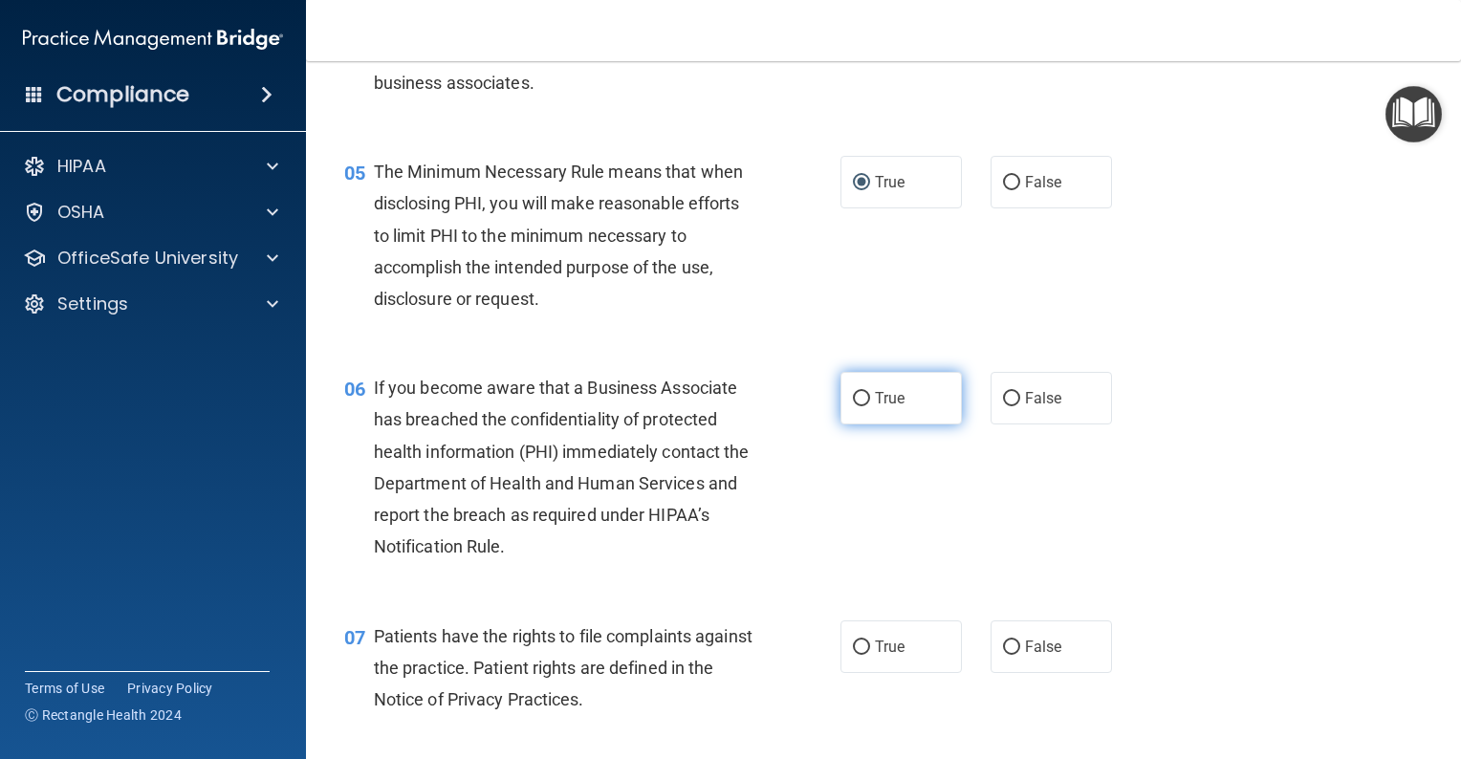
click at [861, 406] on input "True" at bounding box center [861, 399] width 17 height 14
radio input "true"
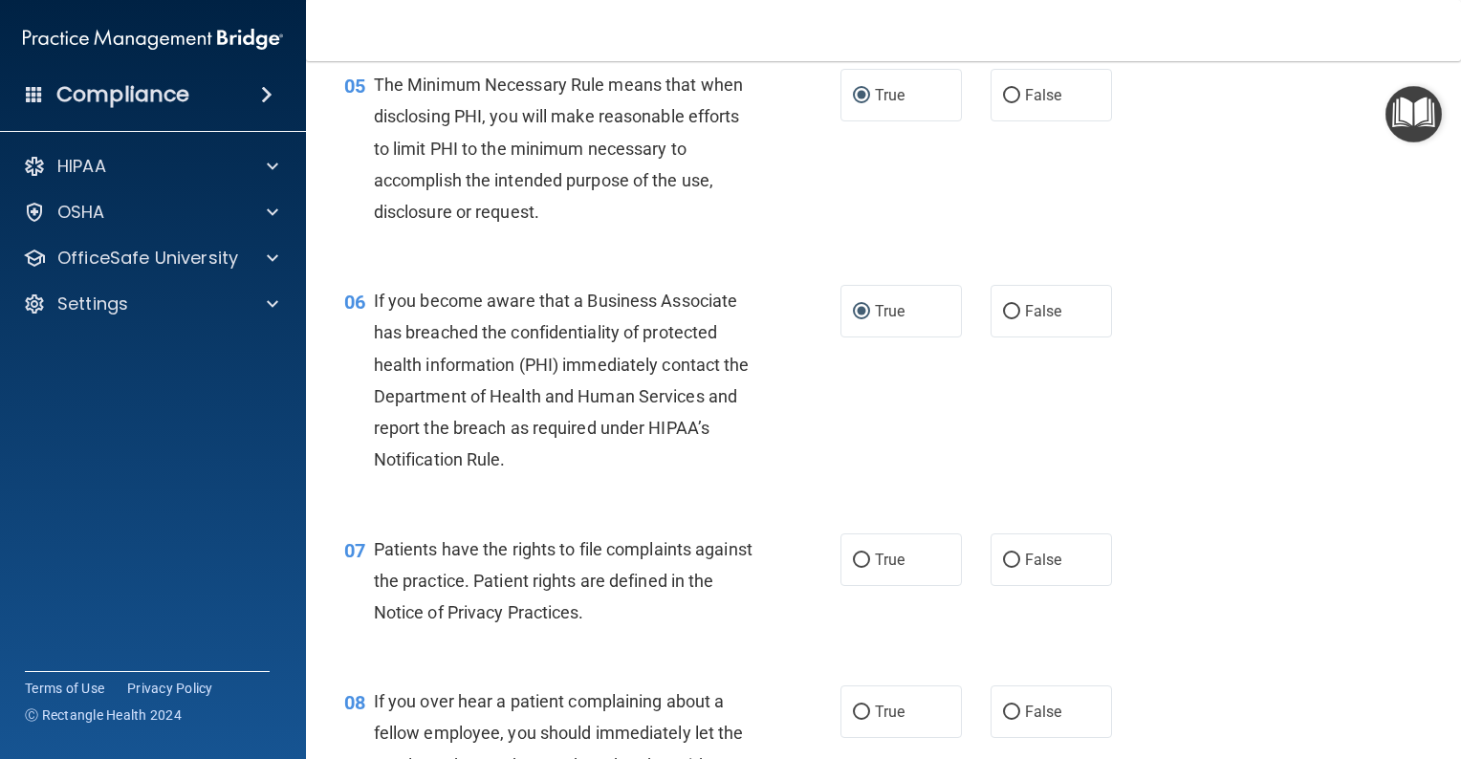
scroll to position [956, 0]
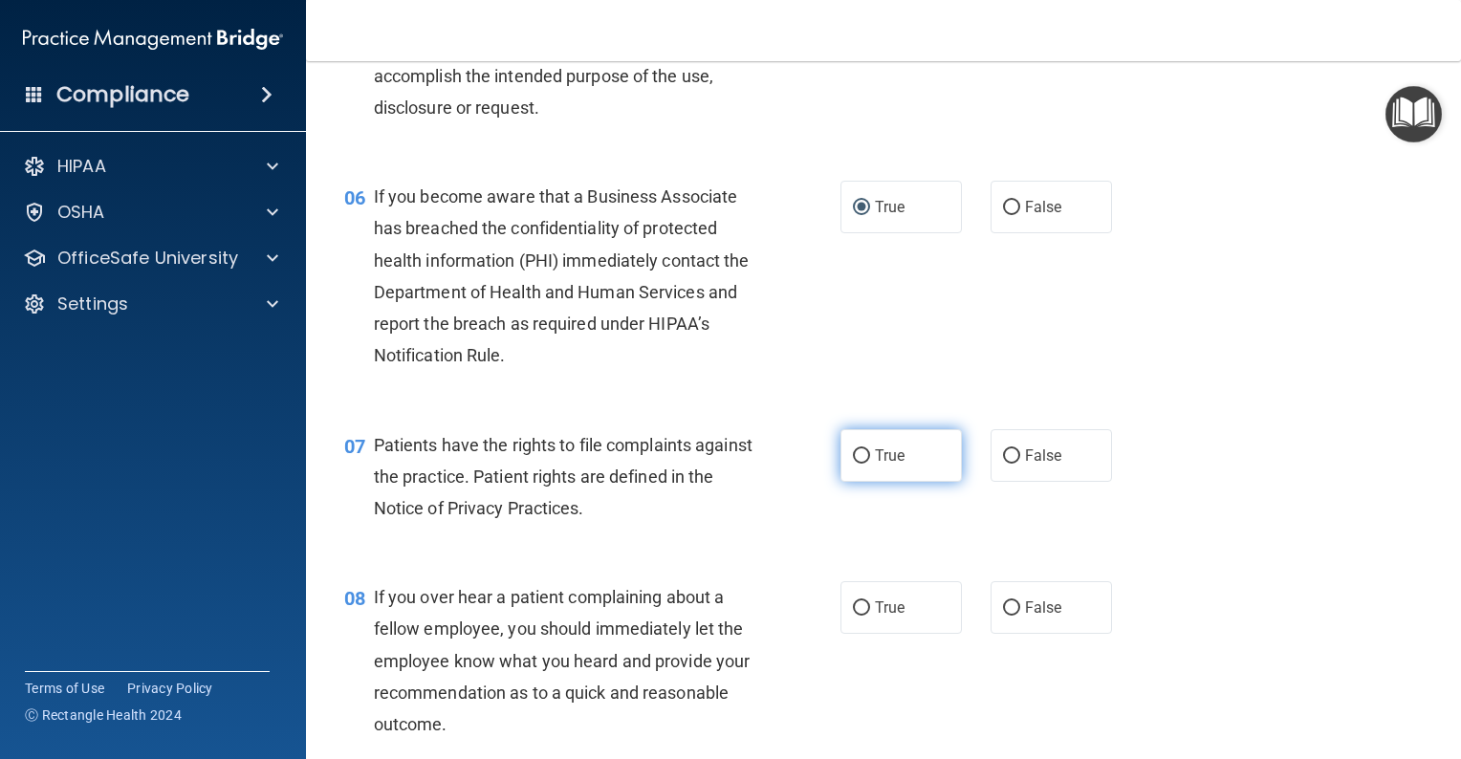
click at [861, 464] on input "True" at bounding box center [861, 456] width 17 height 14
radio input "true"
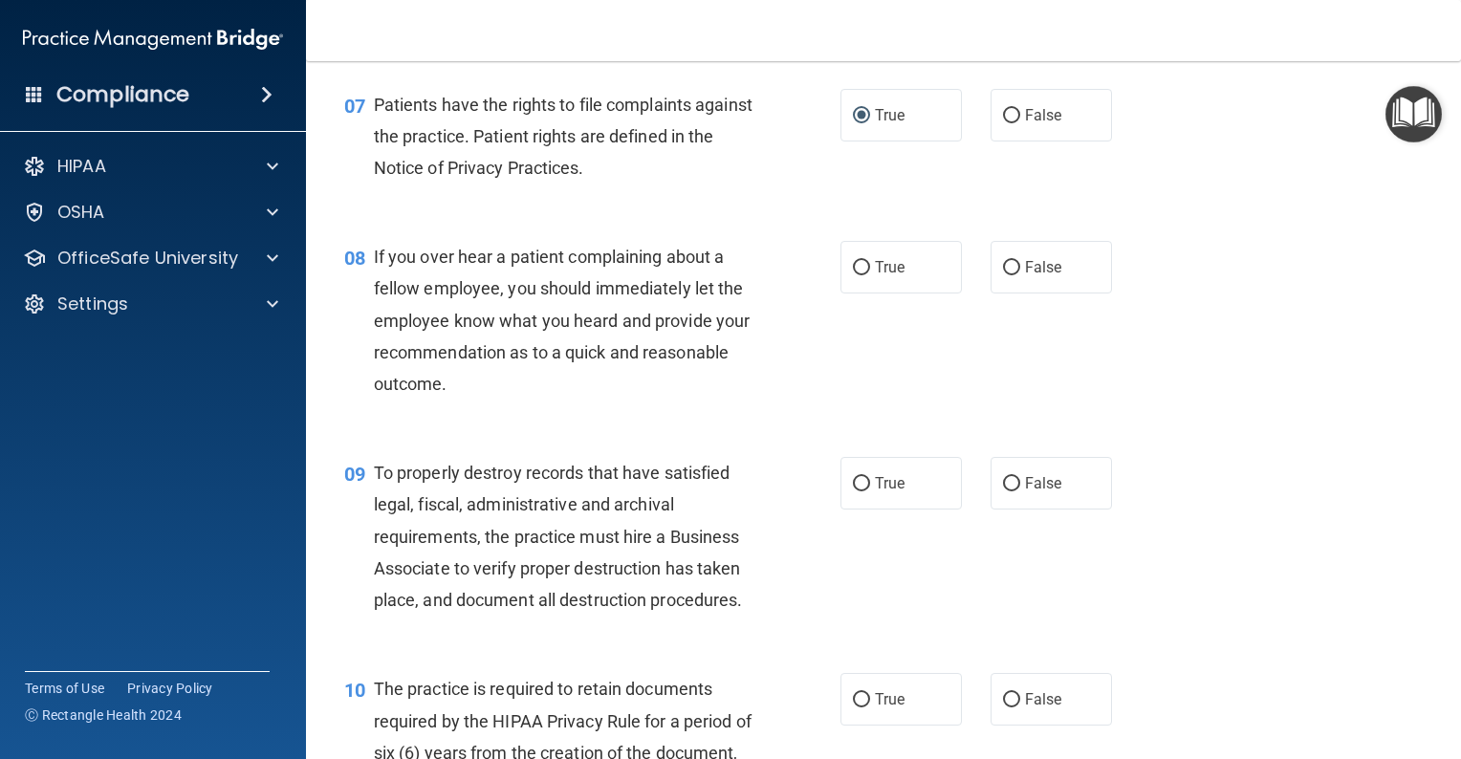
scroll to position [1339, 0]
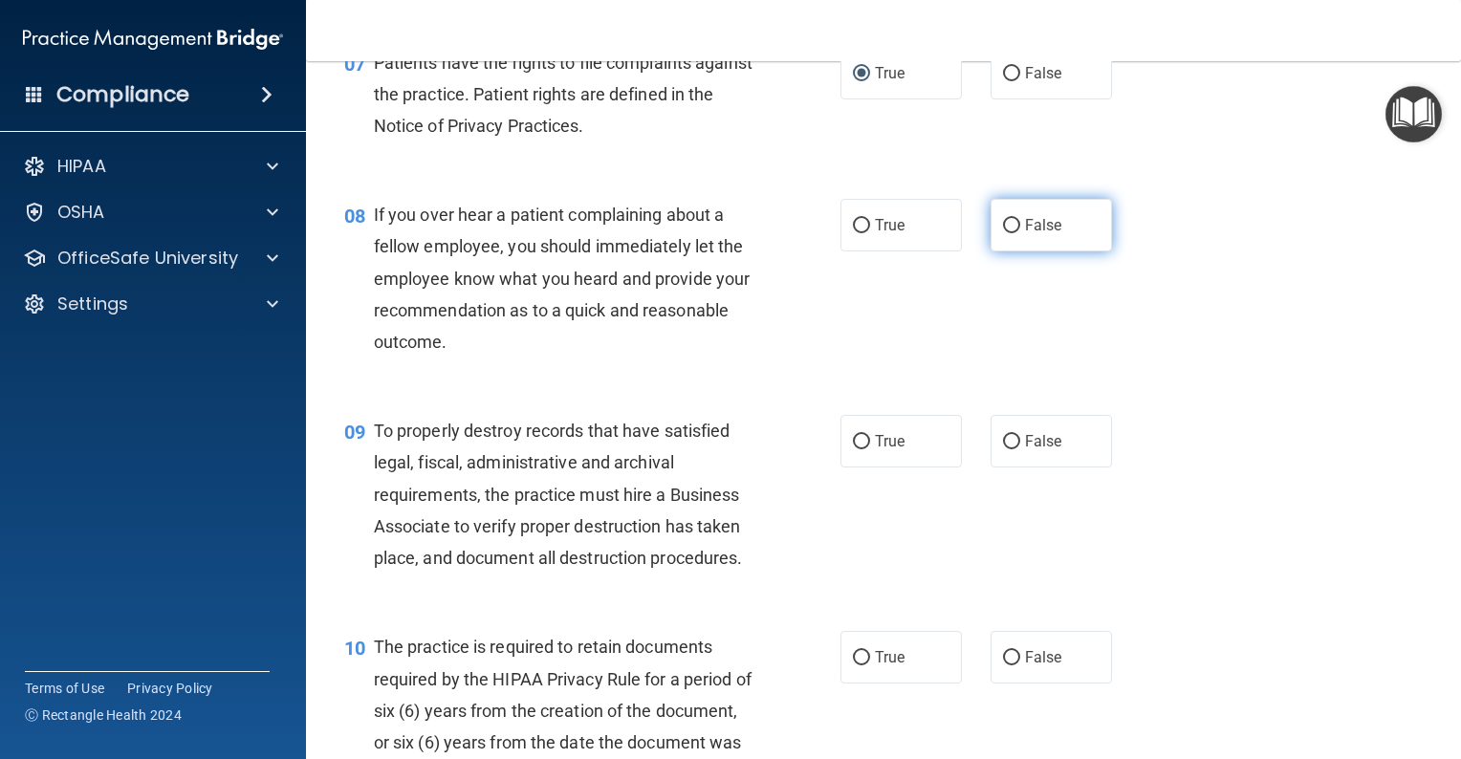
click at [1004, 233] on input "False" at bounding box center [1011, 226] width 17 height 14
radio input "true"
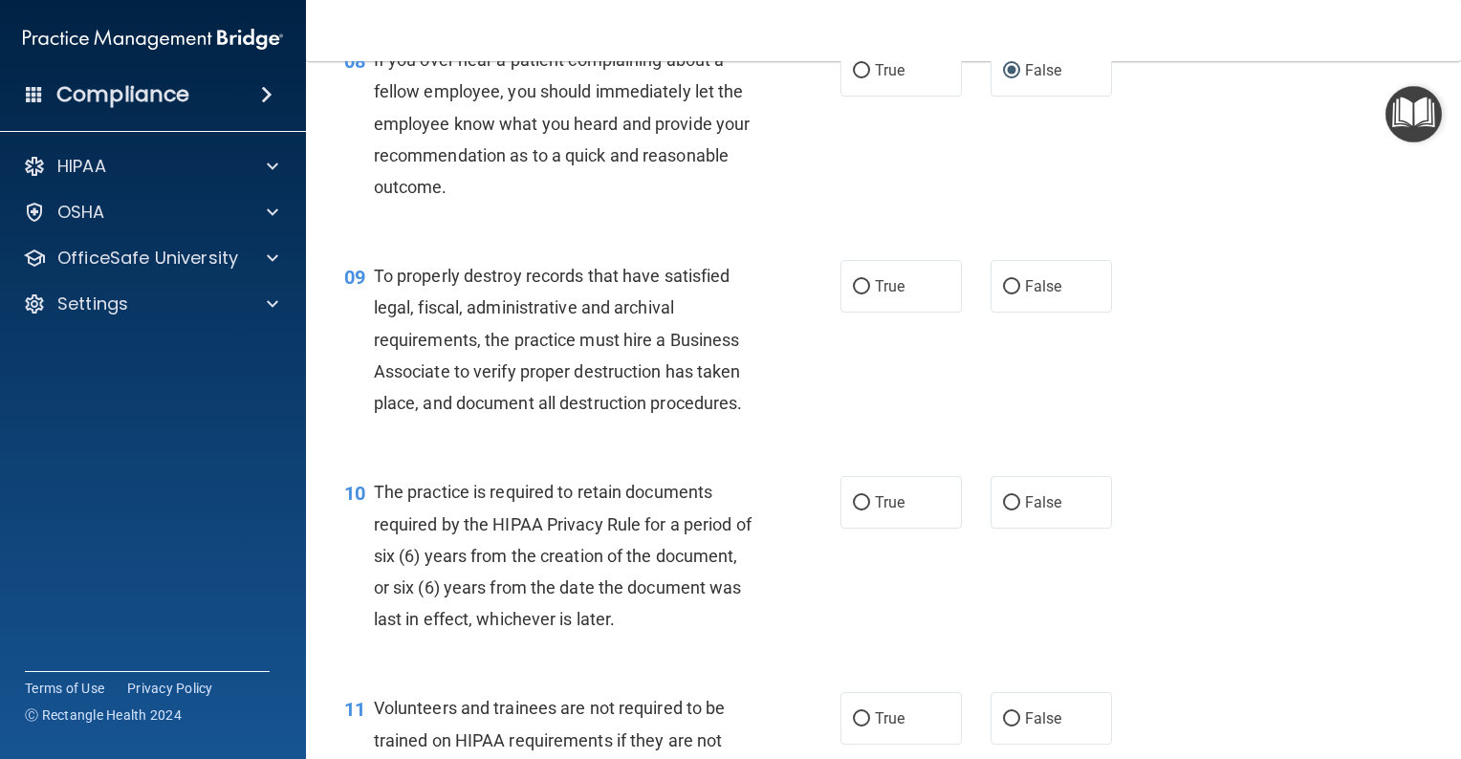
scroll to position [1626, 0]
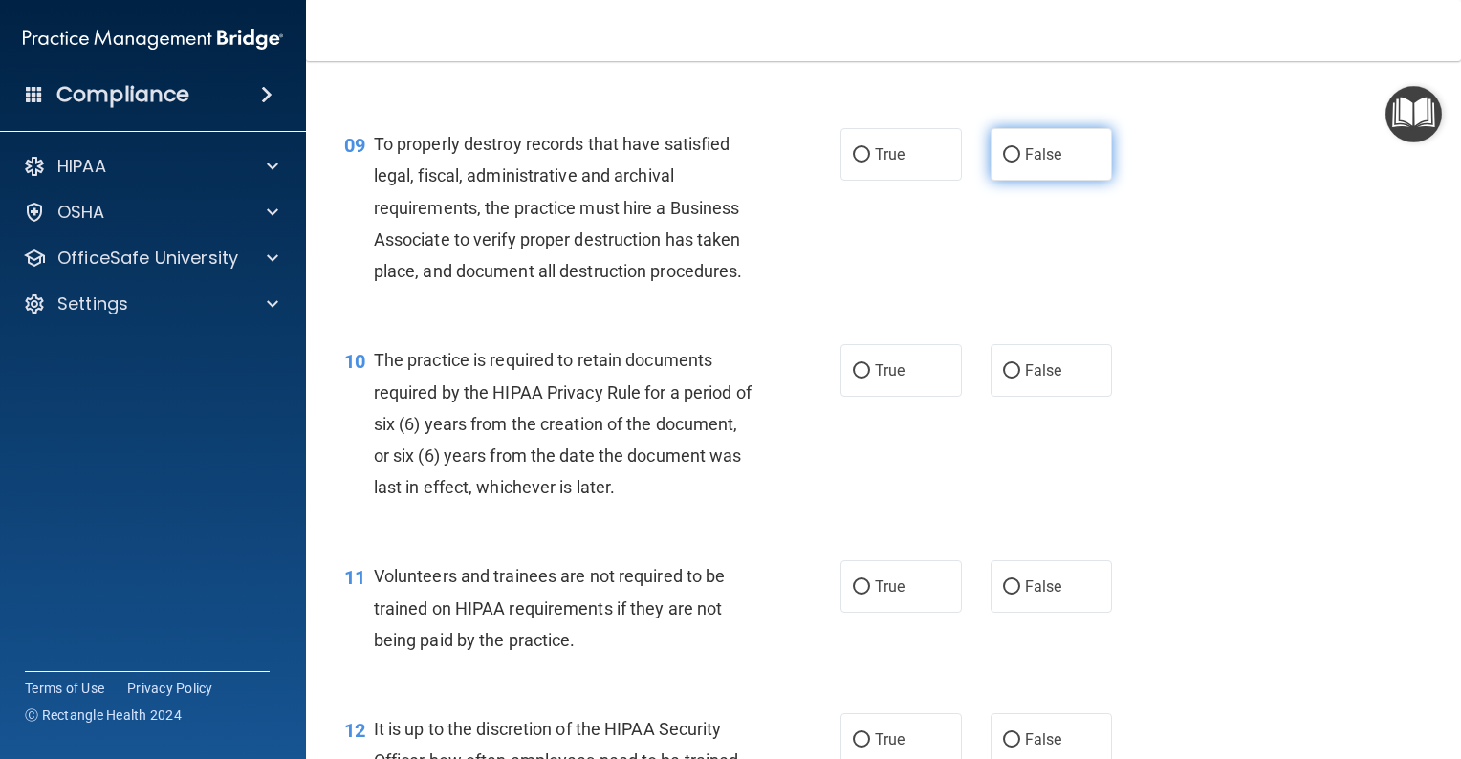
click at [1005, 163] on input "False" at bounding box center [1011, 155] width 17 height 14
radio input "true"
click at [854, 379] on input "True" at bounding box center [861, 371] width 17 height 14
radio input "true"
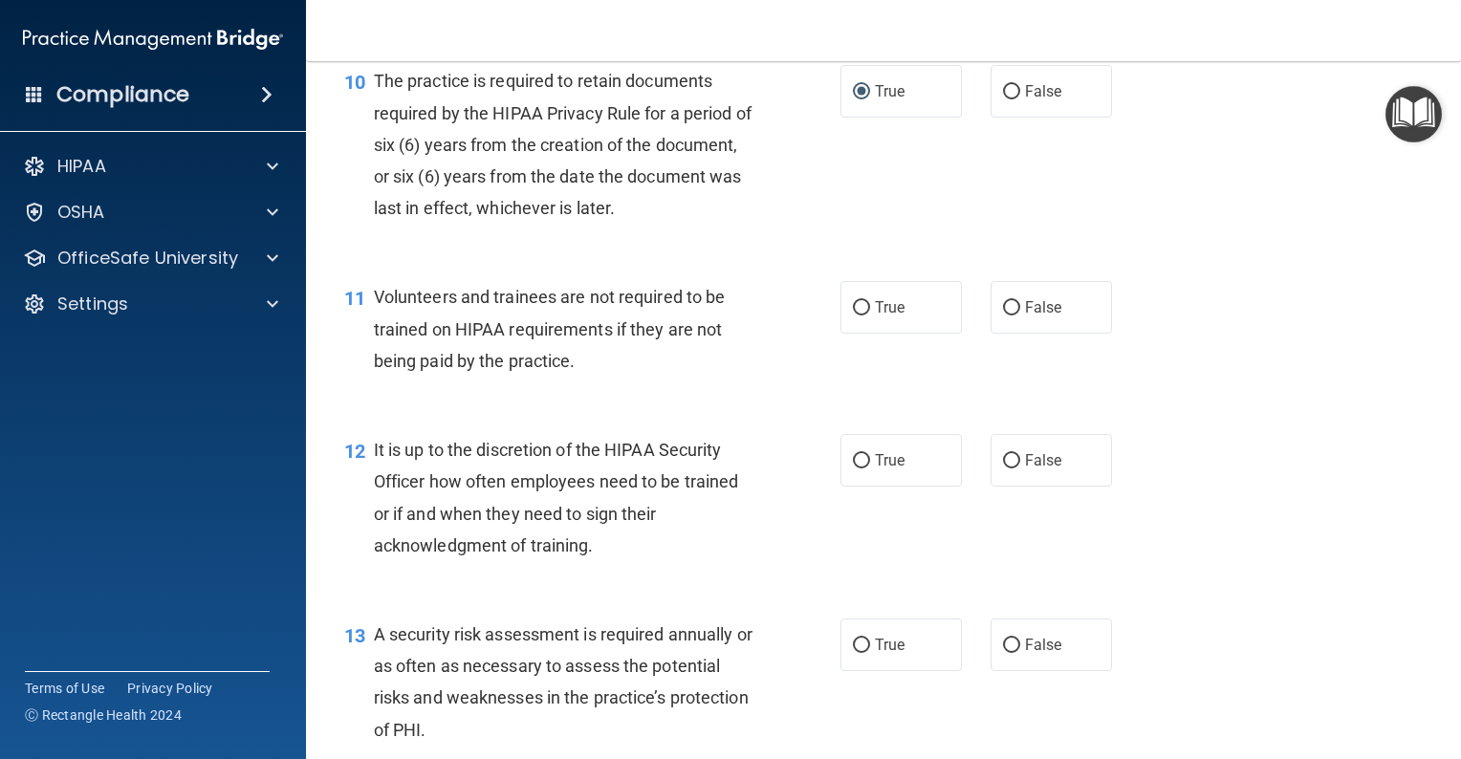
scroll to position [1913, 0]
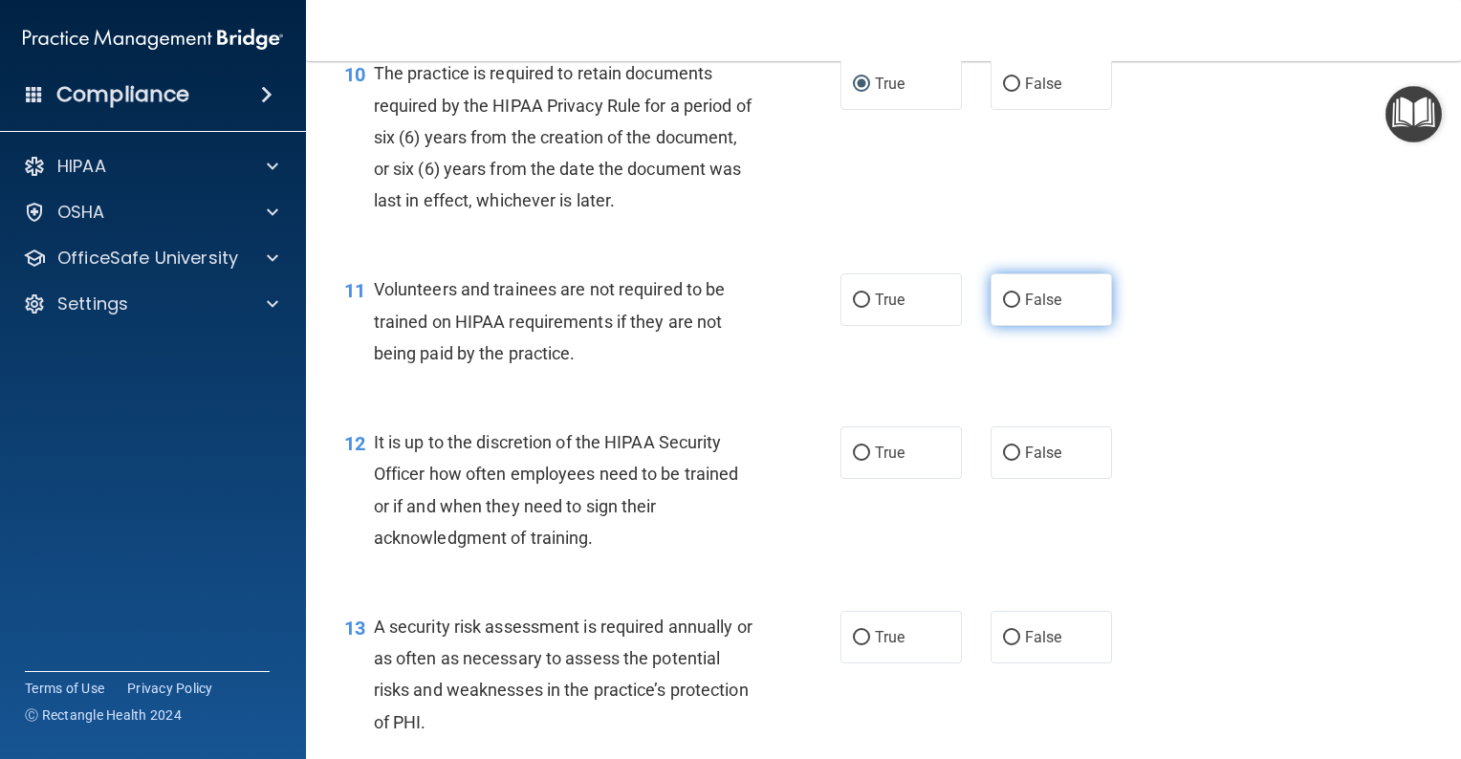
click at [1006, 308] on input "False" at bounding box center [1011, 301] width 17 height 14
radio input "true"
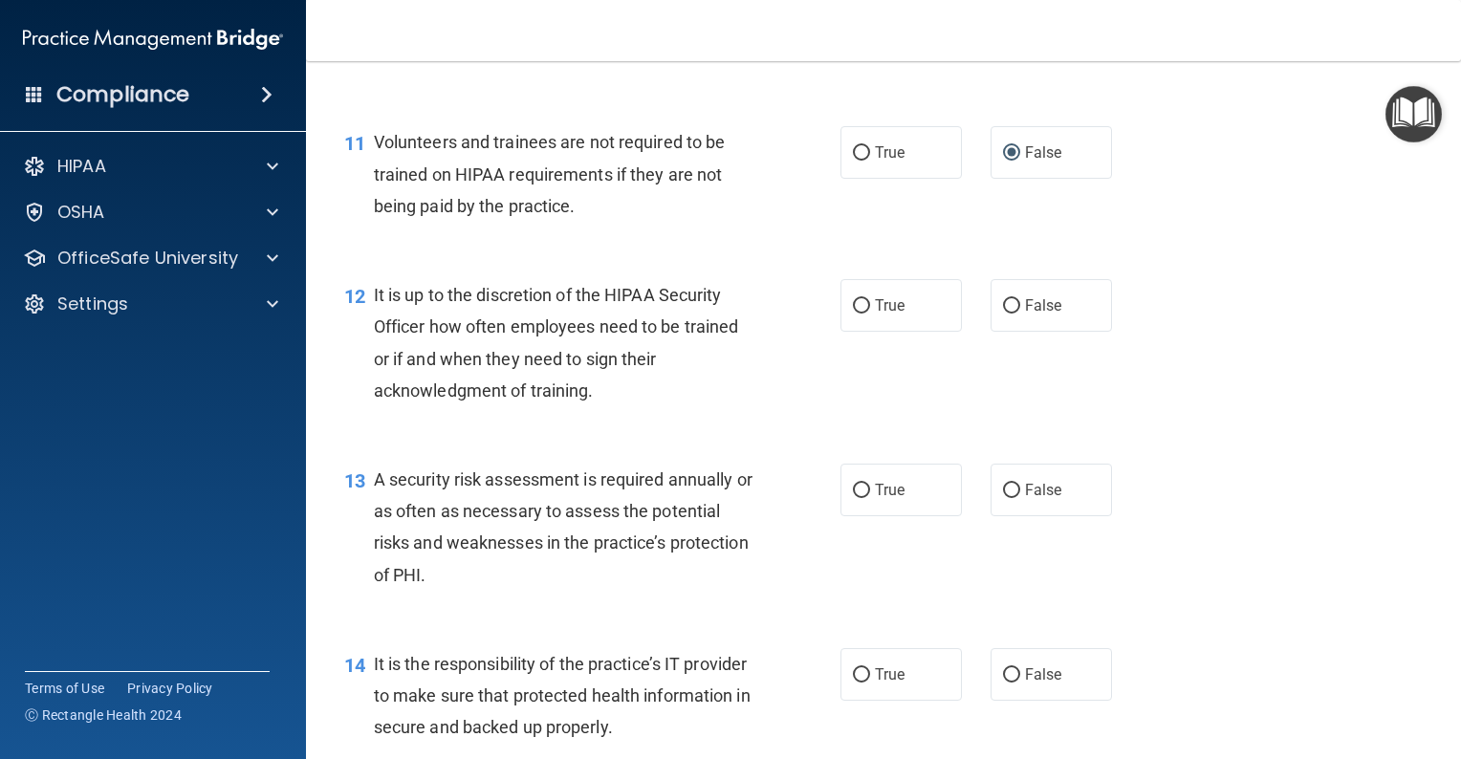
scroll to position [2200, 0]
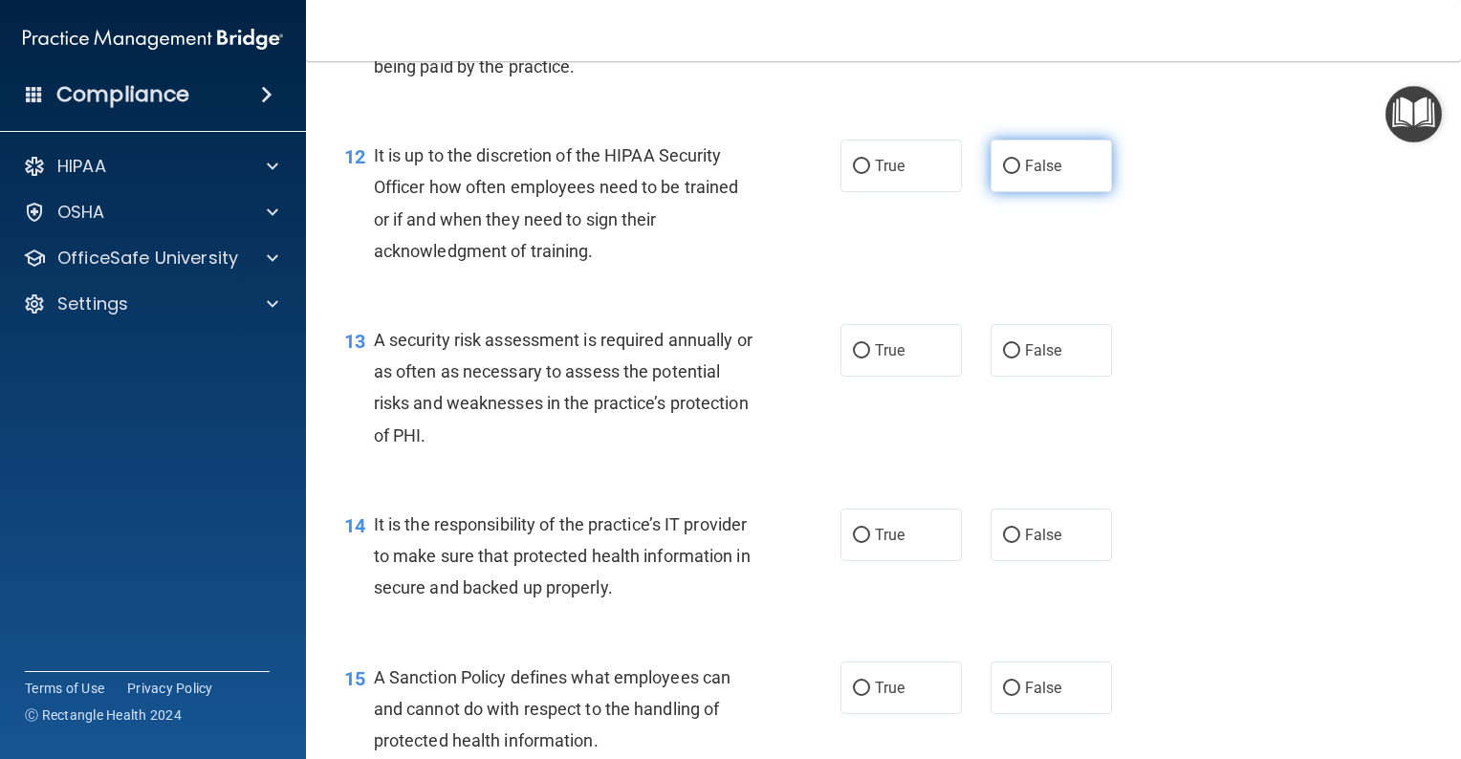
click at [1003, 174] on input "False" at bounding box center [1011, 167] width 17 height 14
radio input "true"
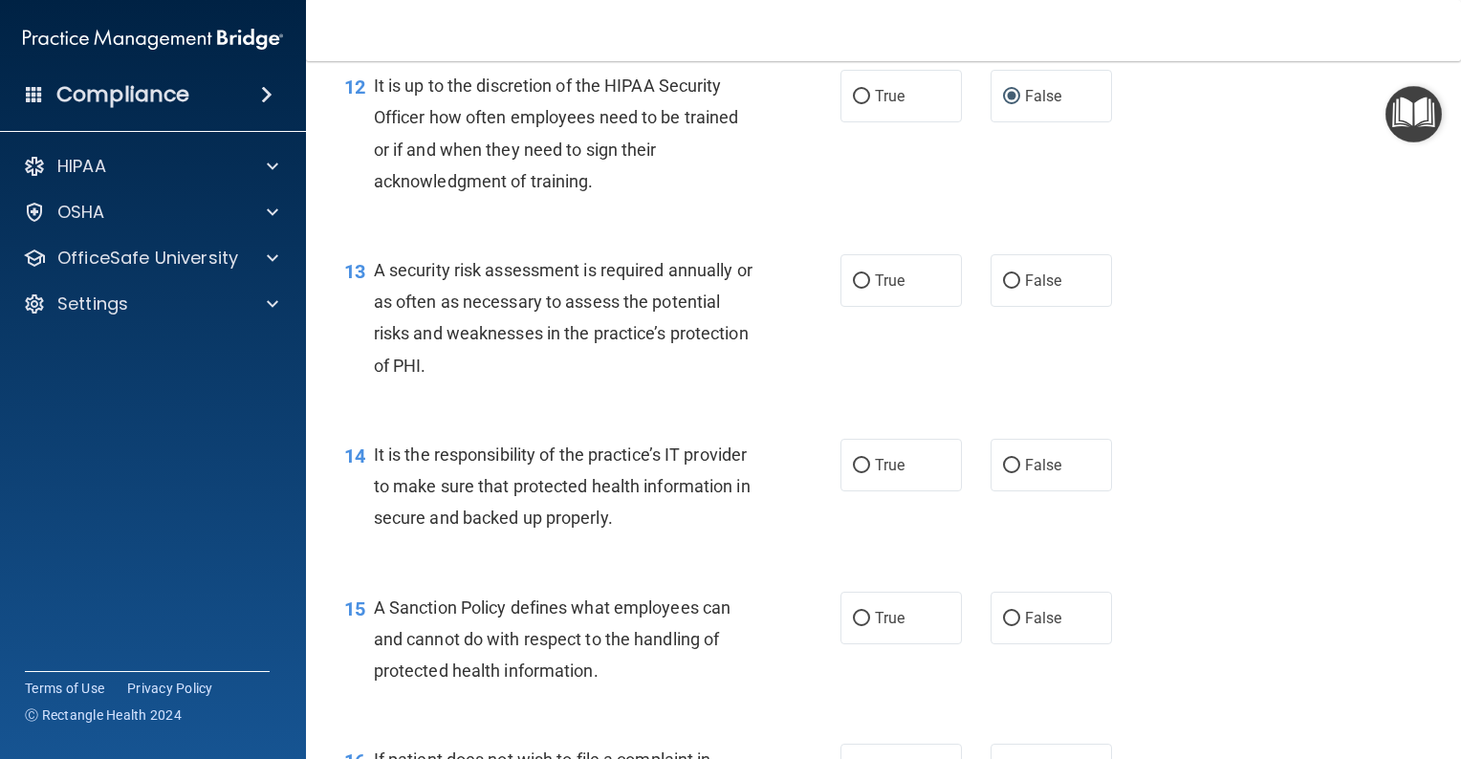
scroll to position [2295, 0]
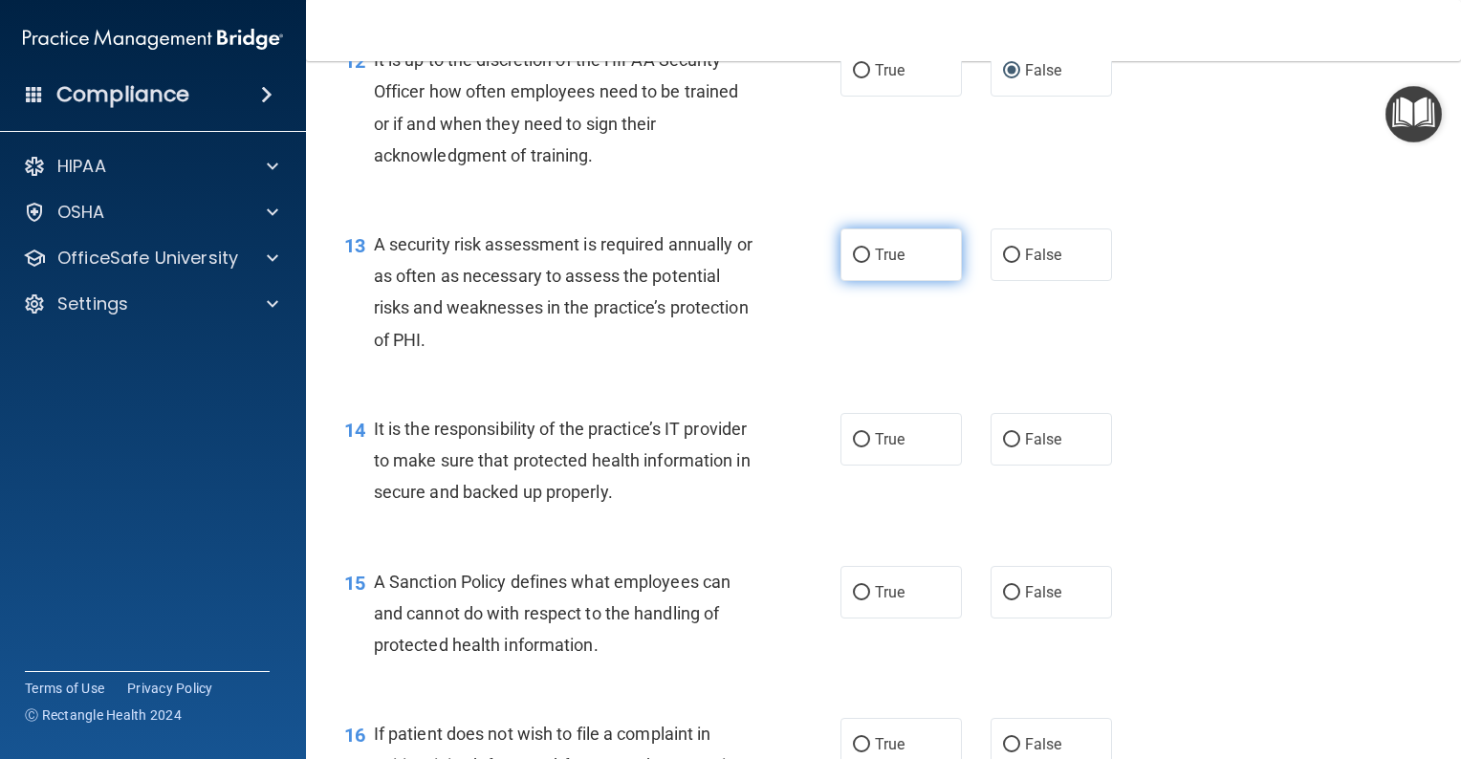
click at [854, 263] on input "True" at bounding box center [861, 256] width 17 height 14
radio input "true"
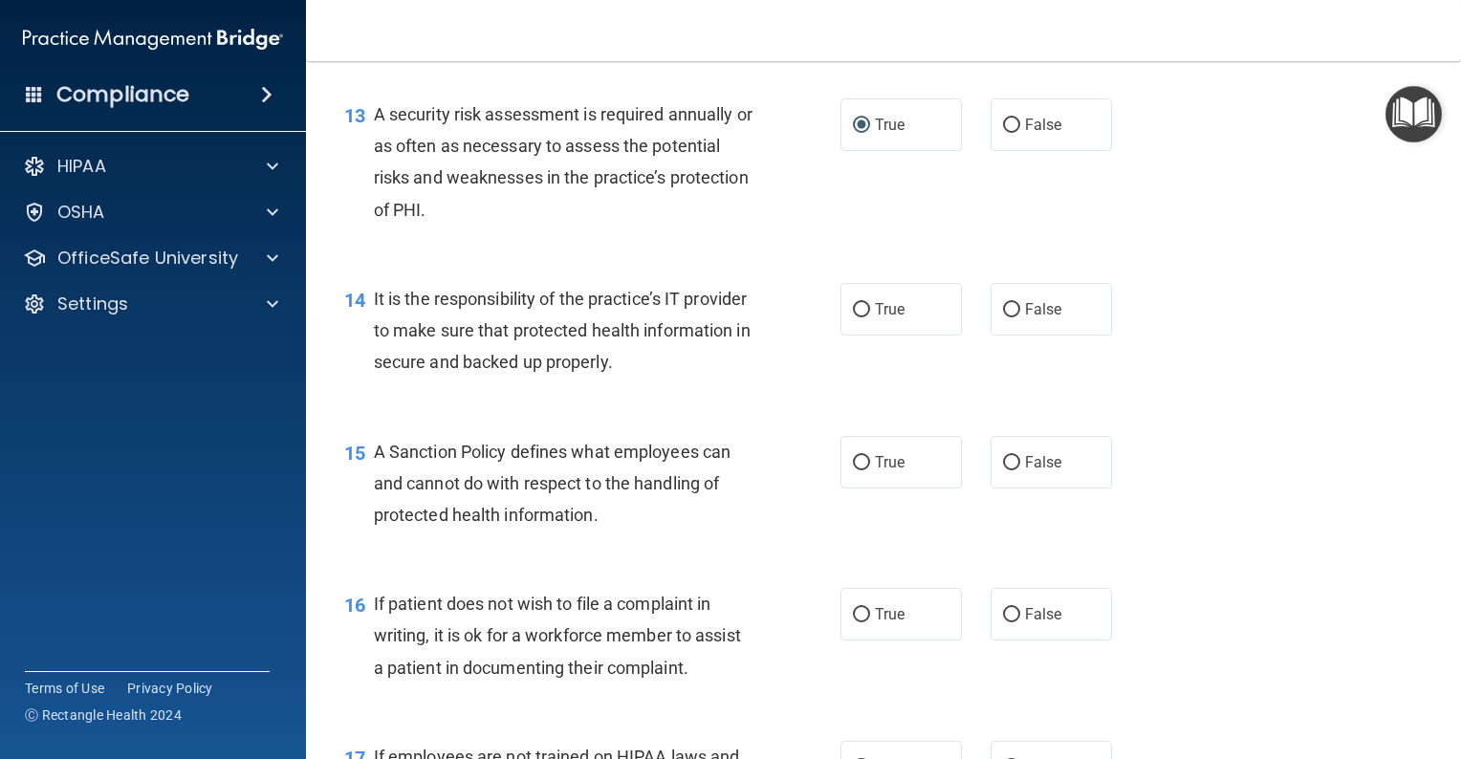
scroll to position [2487, 0]
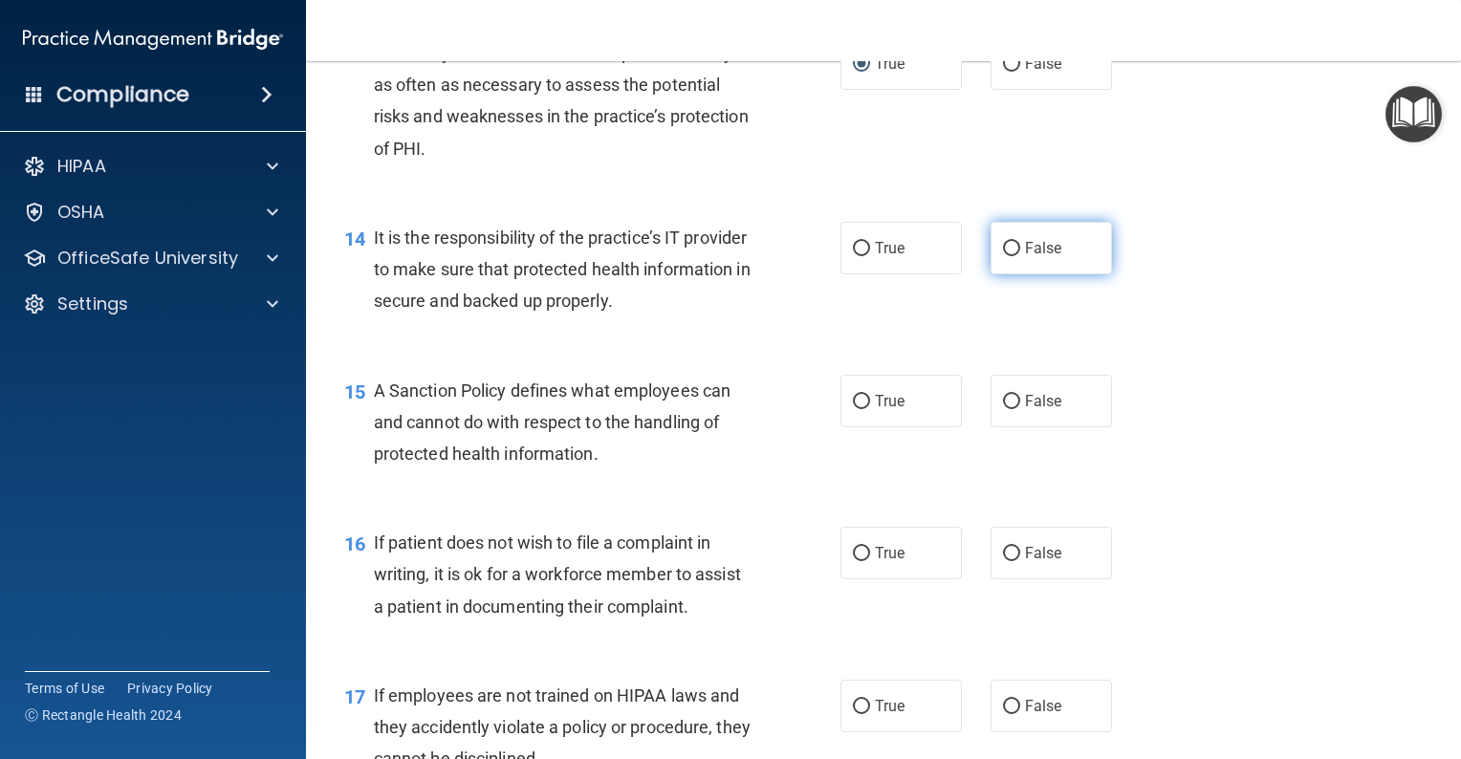
click at [1007, 256] on input "False" at bounding box center [1011, 249] width 17 height 14
radio input "true"
click at [1005, 409] on input "False" at bounding box center [1011, 402] width 17 height 14
radio input "true"
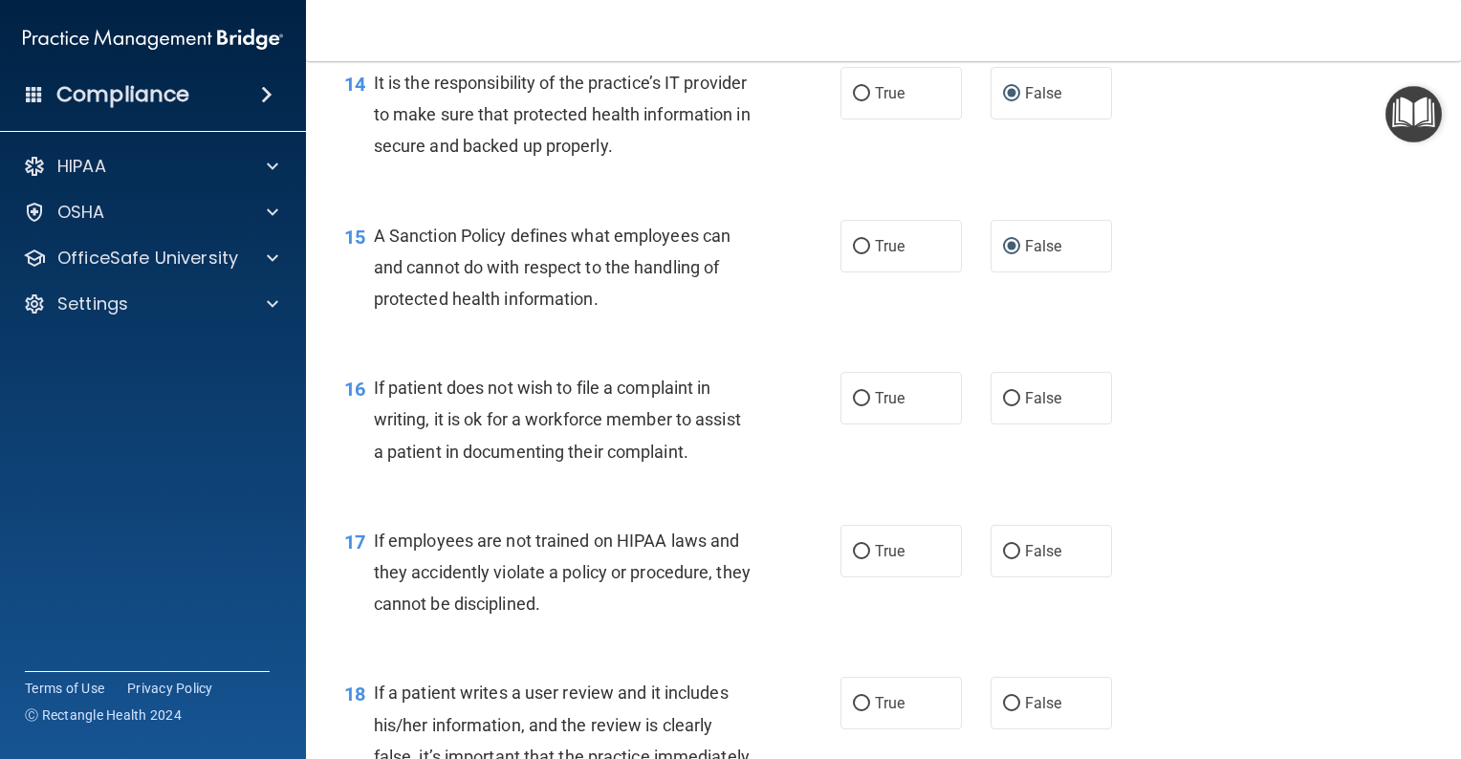
scroll to position [2773, 0]
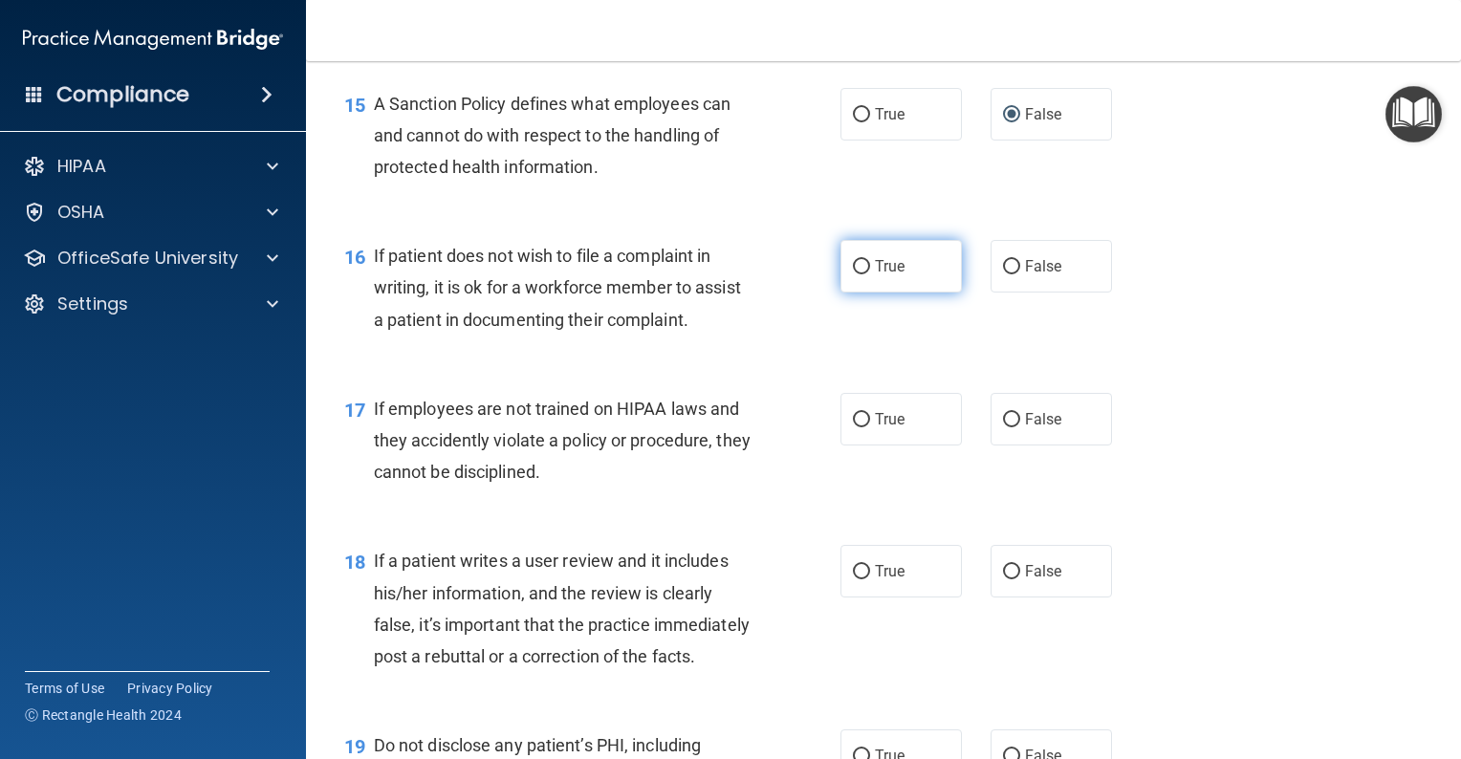
click at [853, 274] on input "True" at bounding box center [861, 267] width 17 height 14
radio input "true"
drag, startPoint x: 1006, startPoint y: 447, endPoint x: 998, endPoint y: 469, distance: 23.3
click at [1003, 427] on input "False" at bounding box center [1011, 420] width 17 height 14
radio input "true"
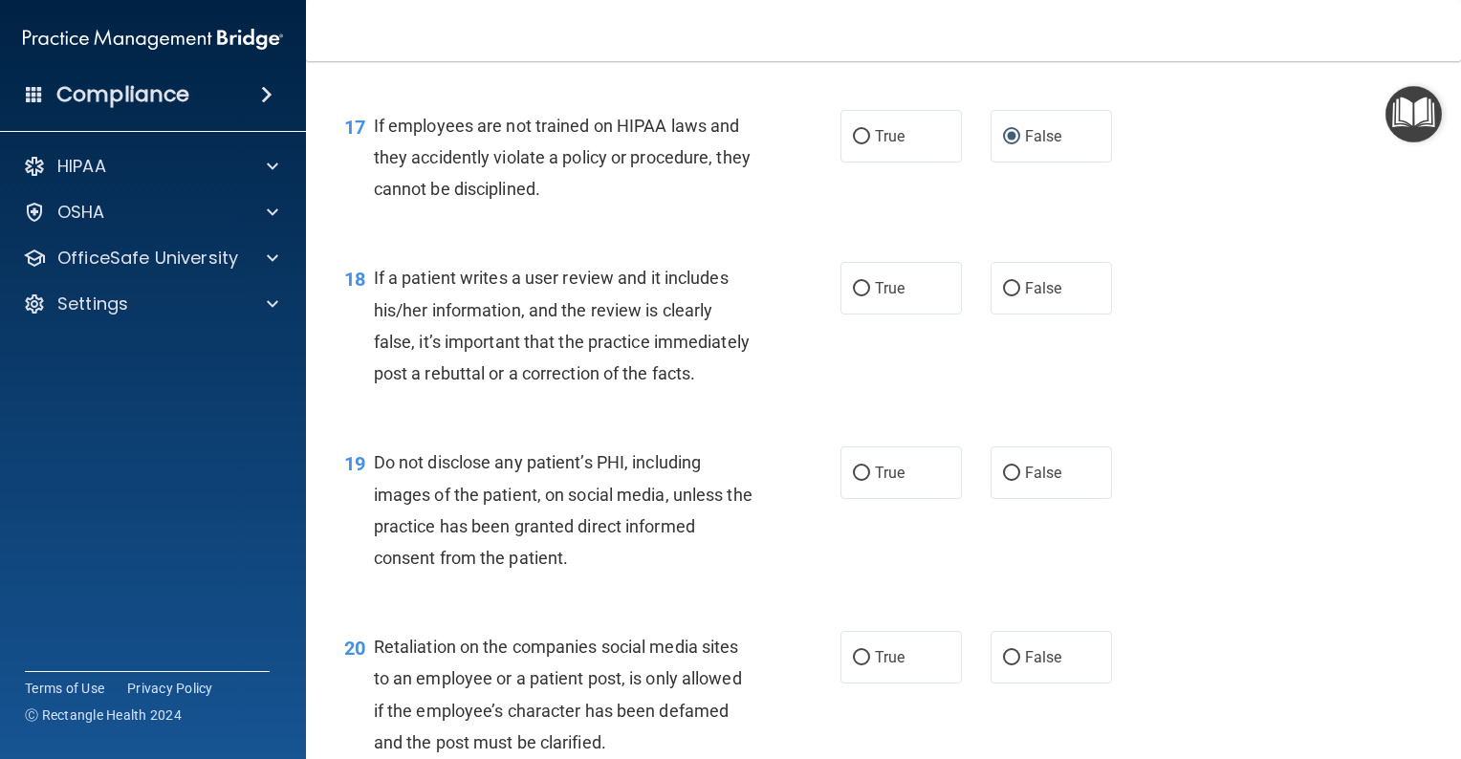
scroll to position [3060, 0]
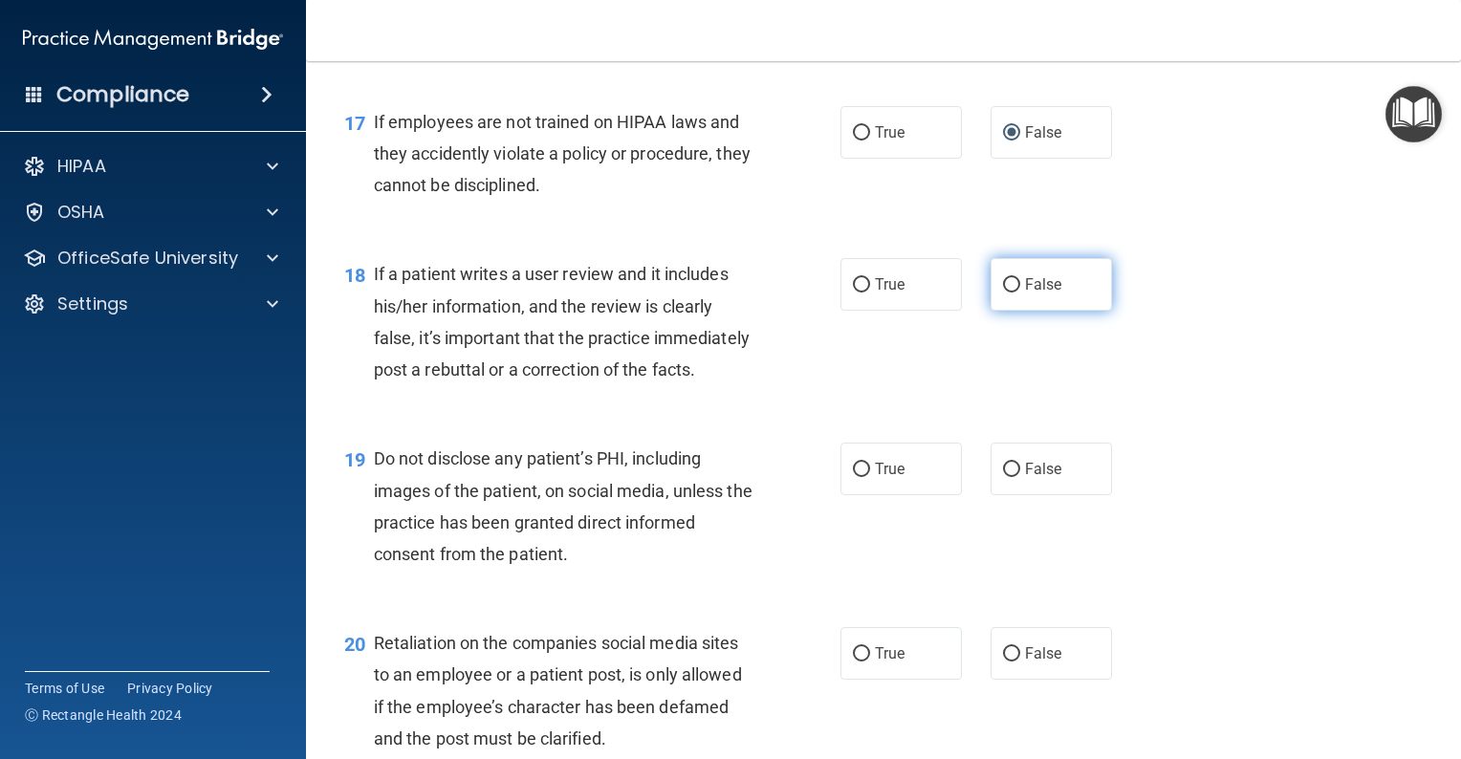
click at [1004, 293] on input "False" at bounding box center [1011, 285] width 17 height 14
radio input "true"
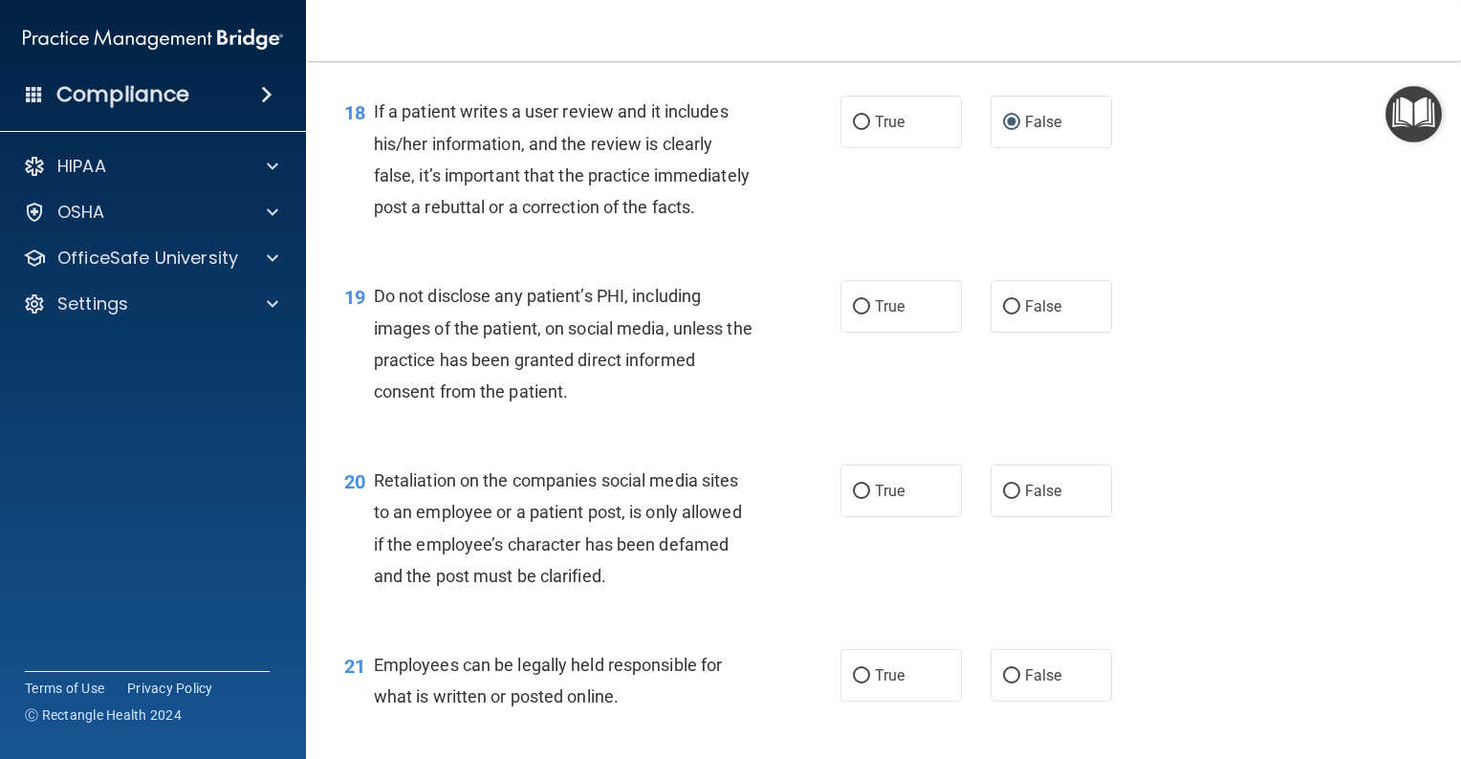
scroll to position [3252, 0]
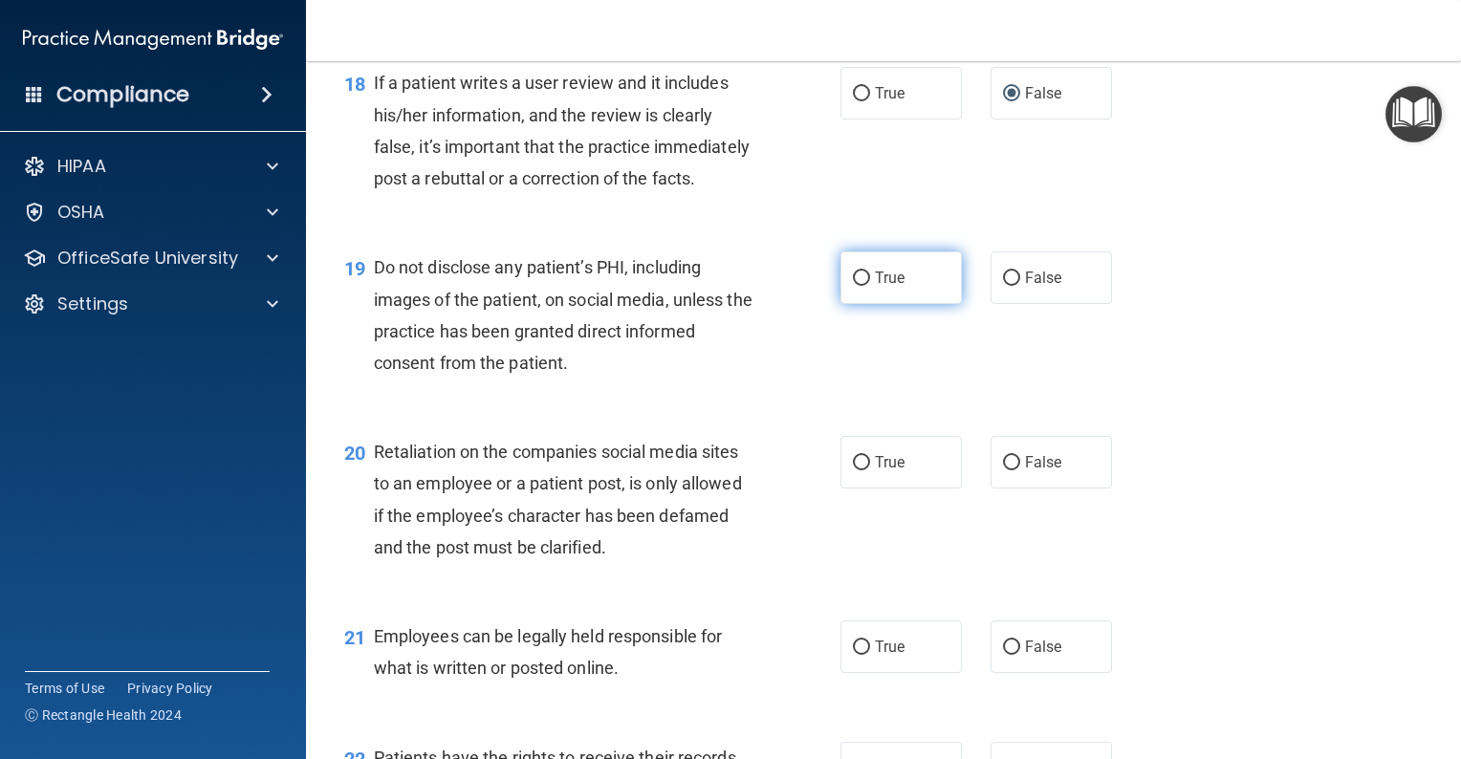
click at [853, 286] on input "True" at bounding box center [861, 279] width 17 height 14
radio input "true"
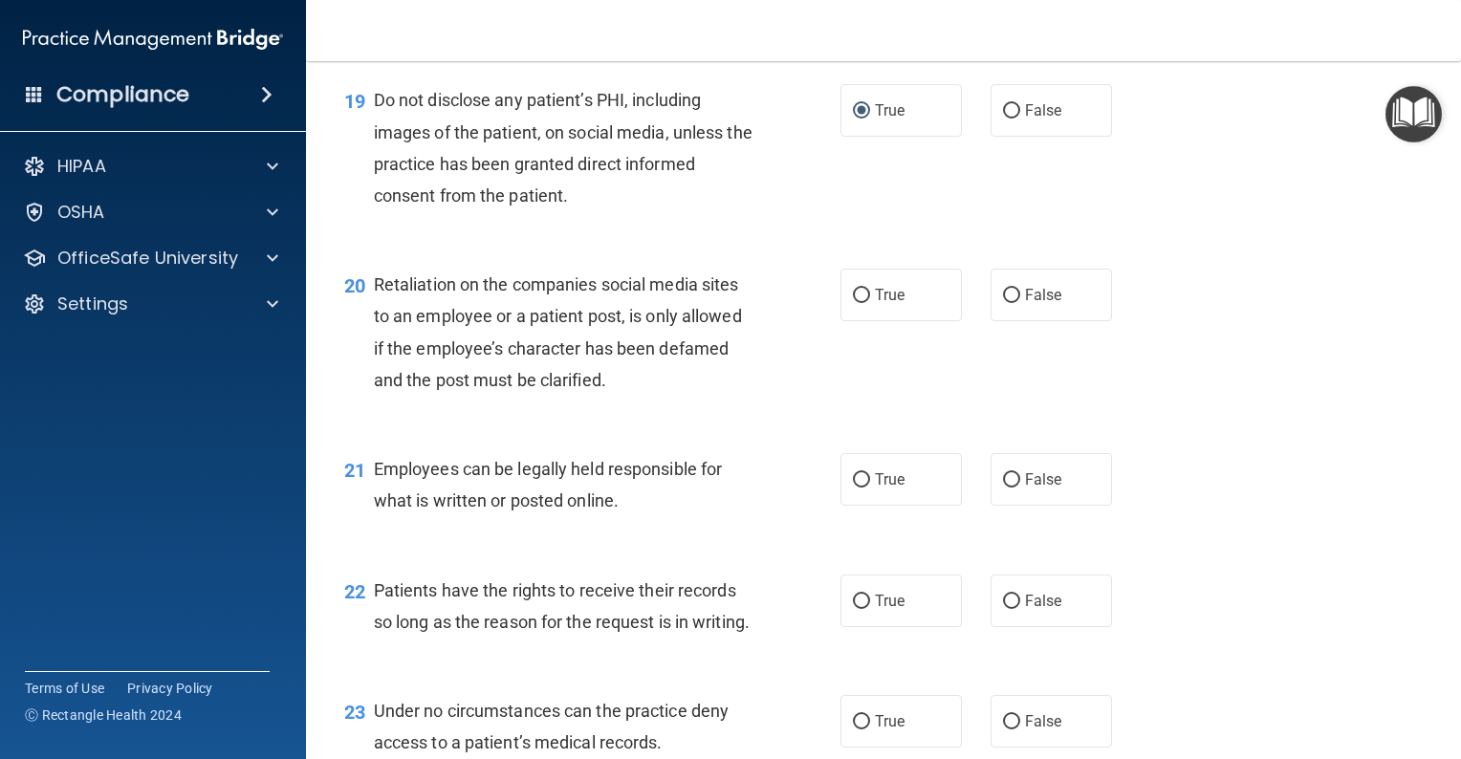
scroll to position [3539, 0]
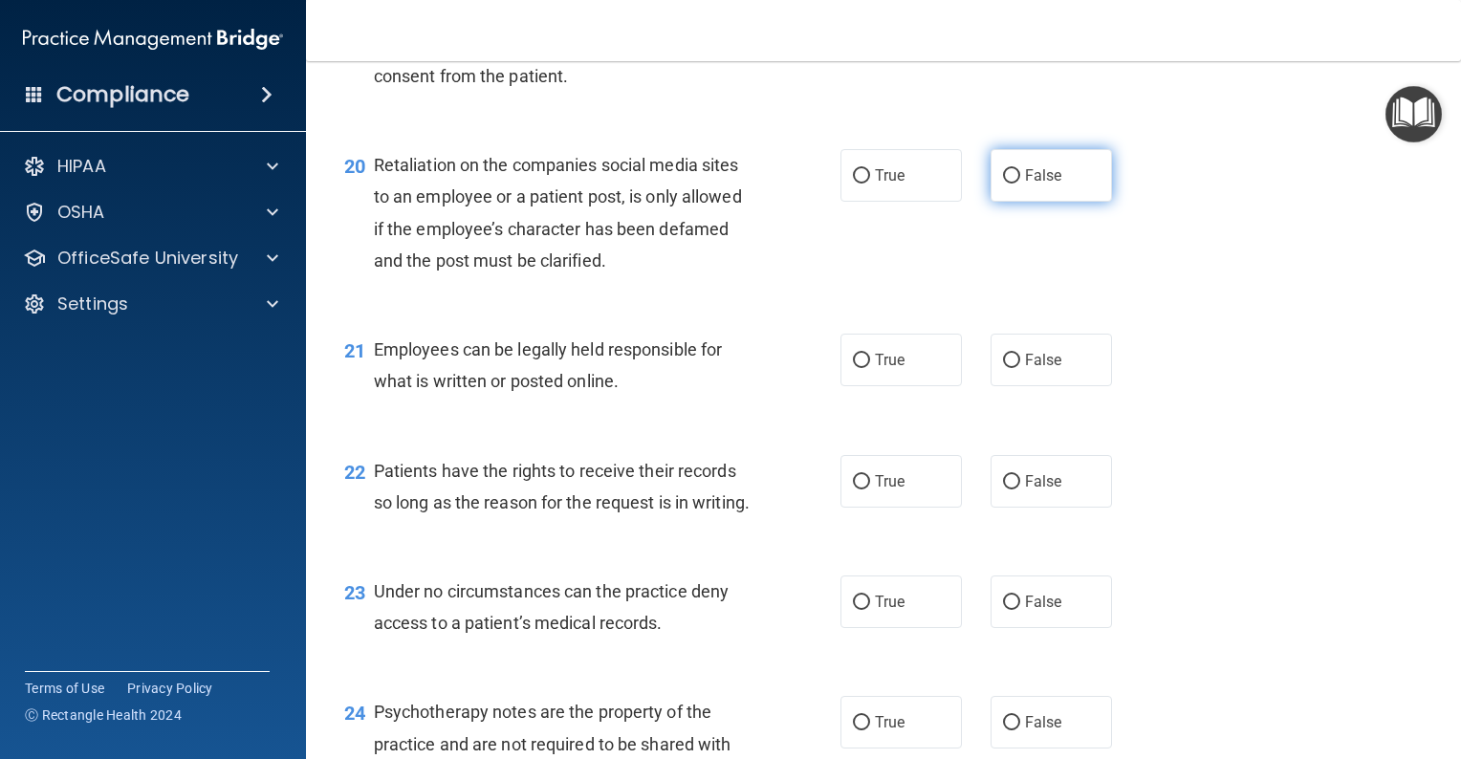
click at [1003, 184] on input "False" at bounding box center [1011, 176] width 17 height 14
radio input "true"
click at [855, 368] on input "True" at bounding box center [861, 361] width 17 height 14
radio input "true"
click at [853, 490] on input "True" at bounding box center [861, 482] width 17 height 14
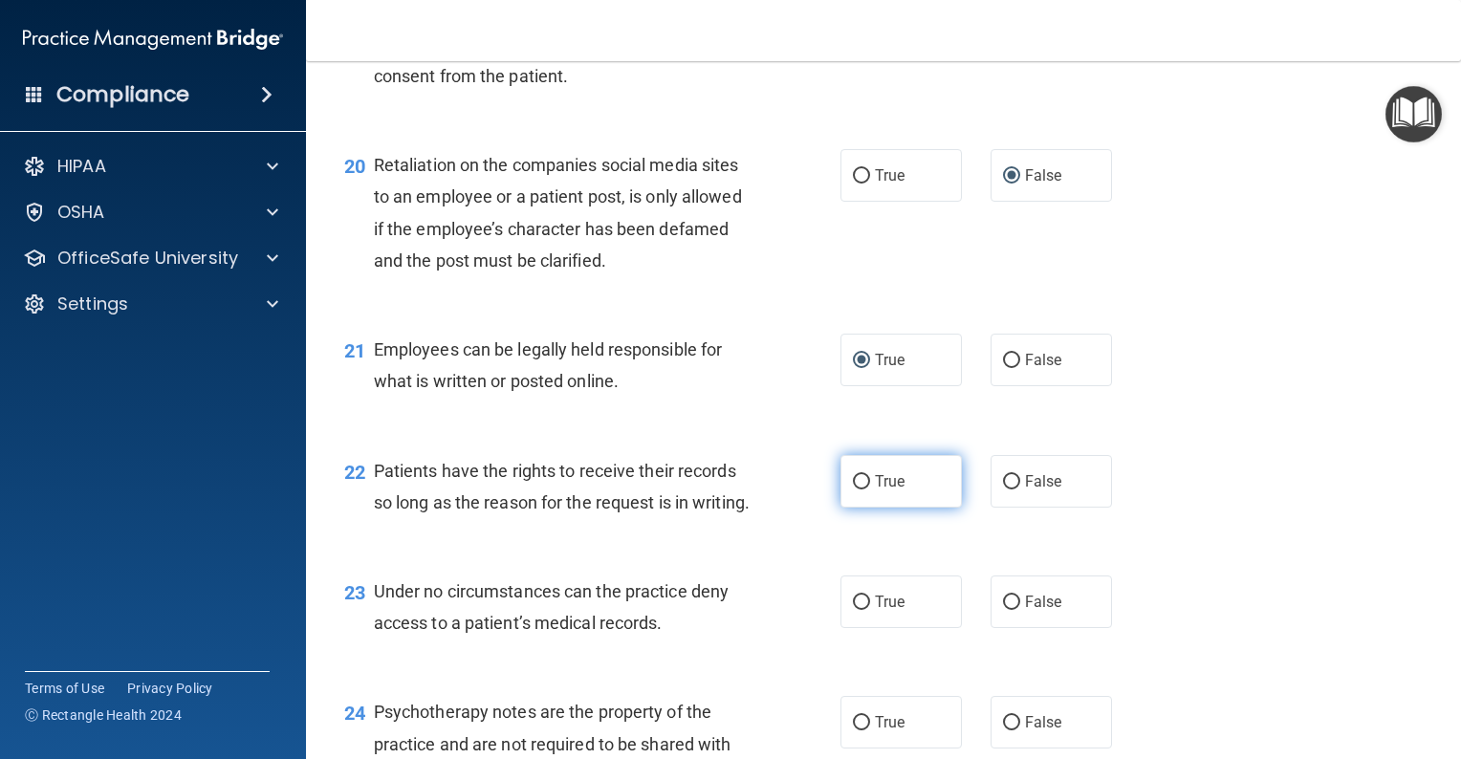
radio input "true"
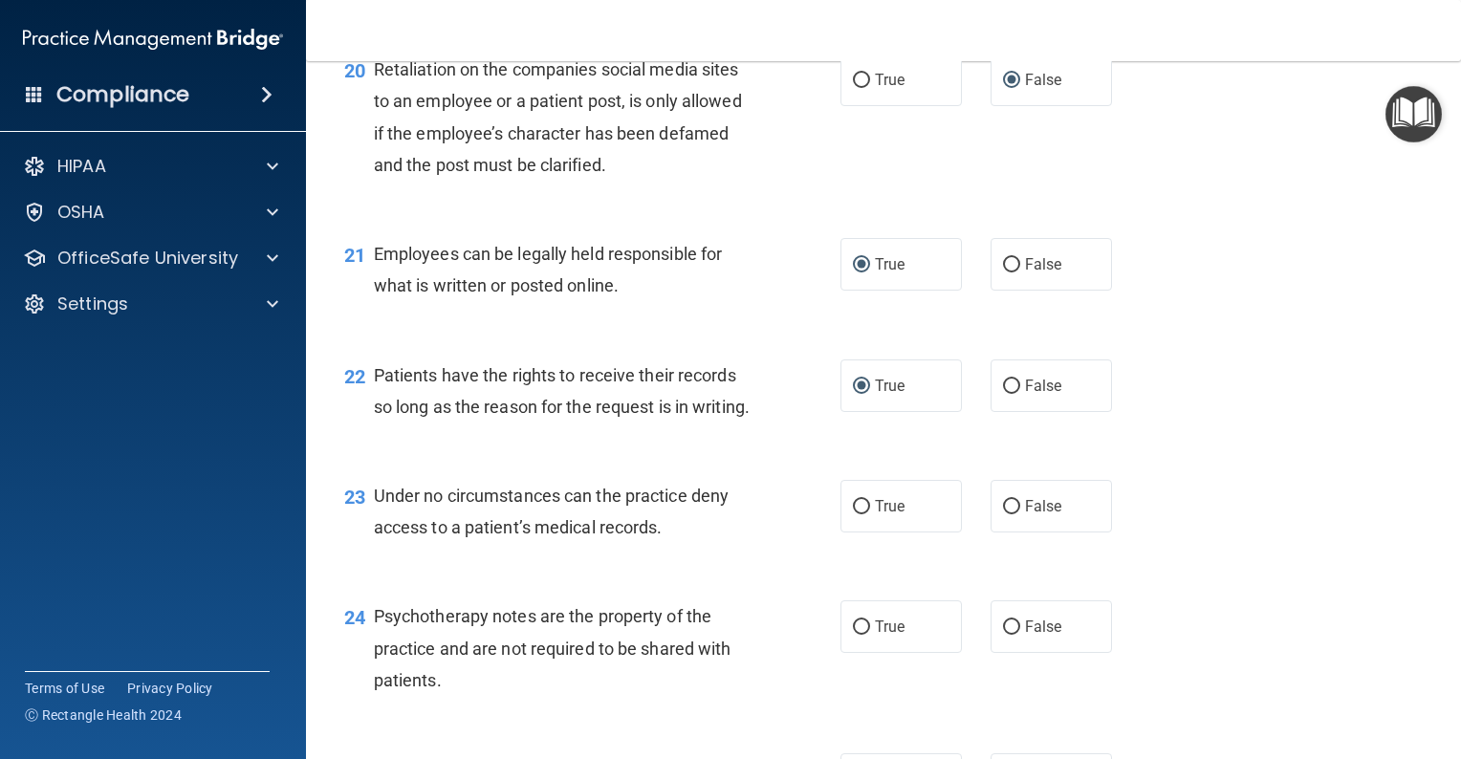
scroll to position [3730, 0]
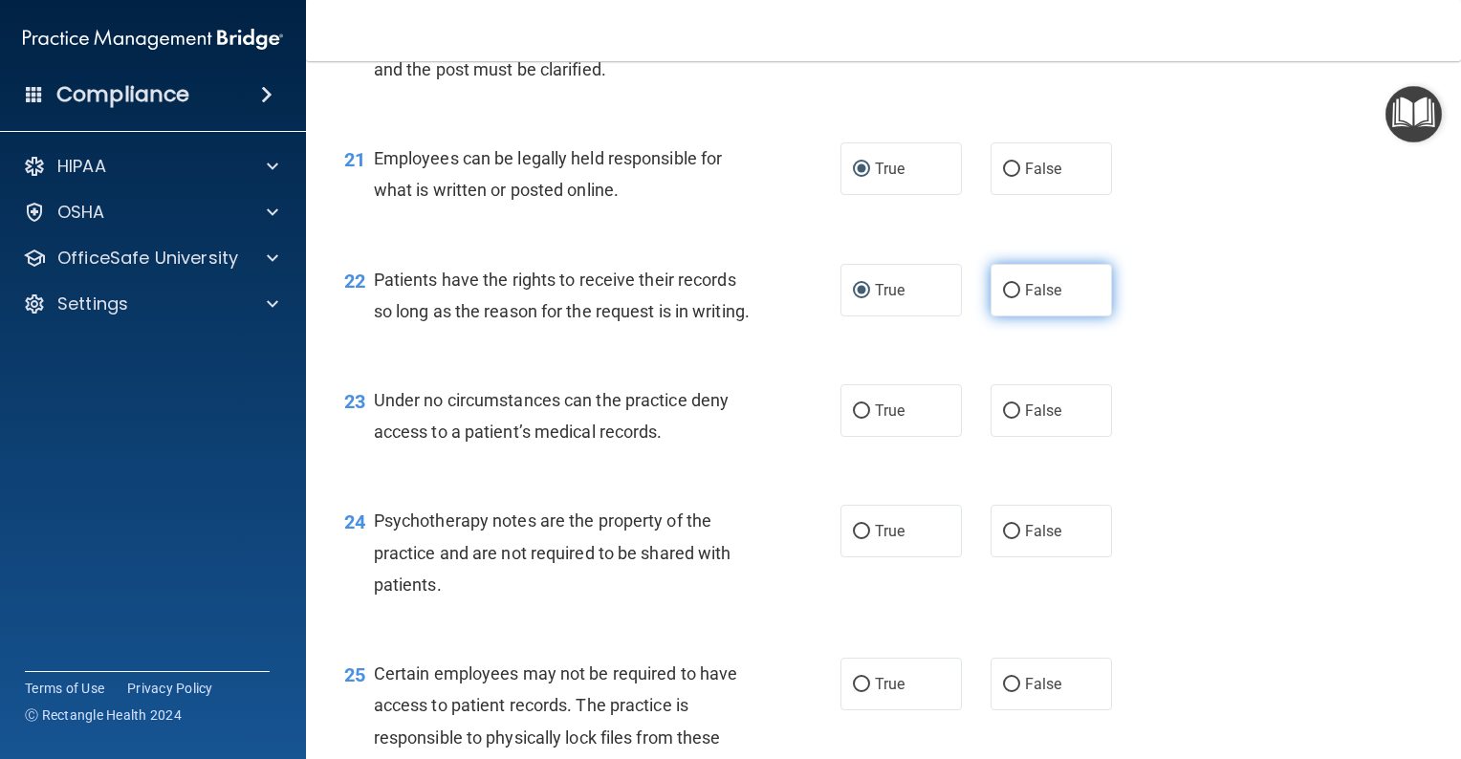
click at [1008, 298] on input "False" at bounding box center [1011, 291] width 17 height 14
radio input "true"
radio input "false"
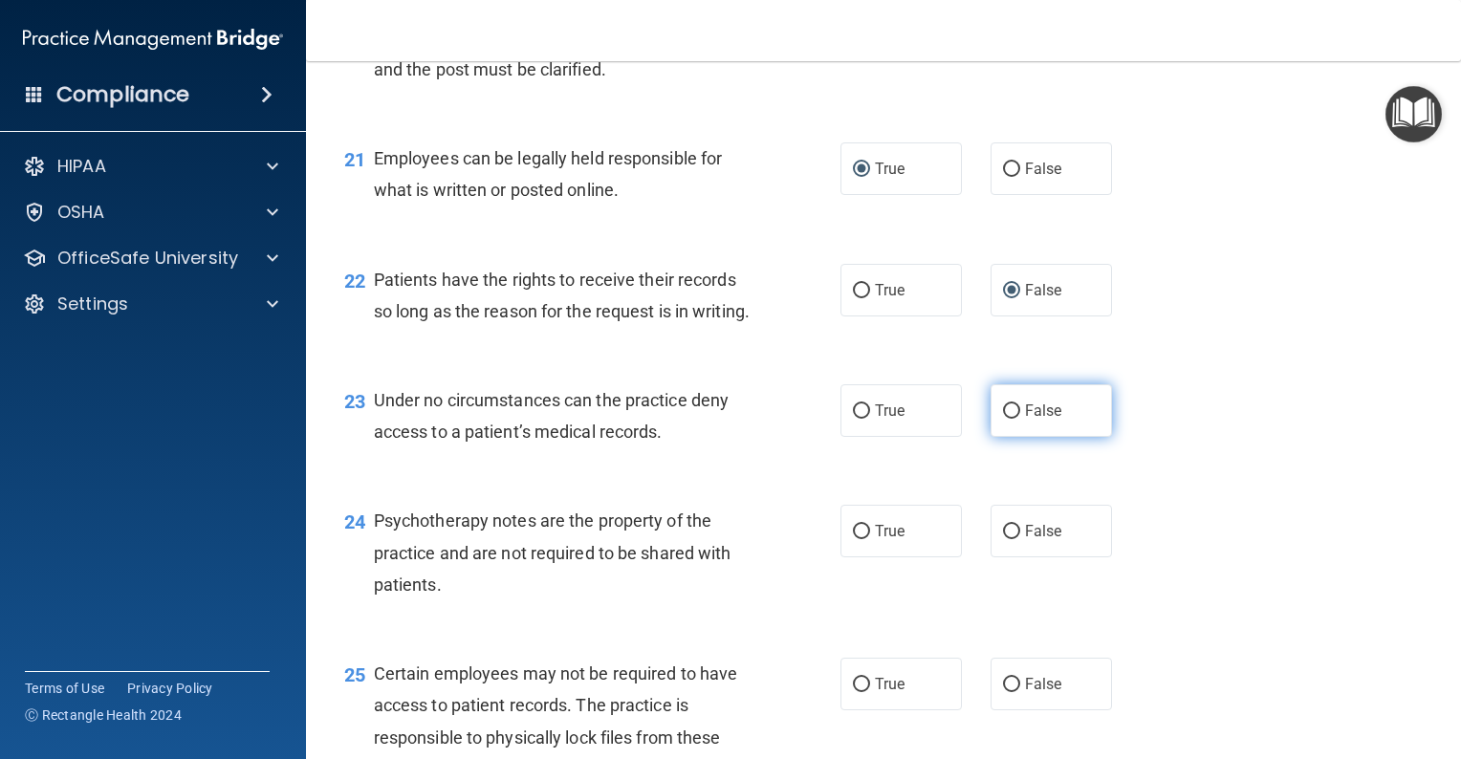
click at [1003, 419] on input "False" at bounding box center [1011, 412] width 17 height 14
radio input "true"
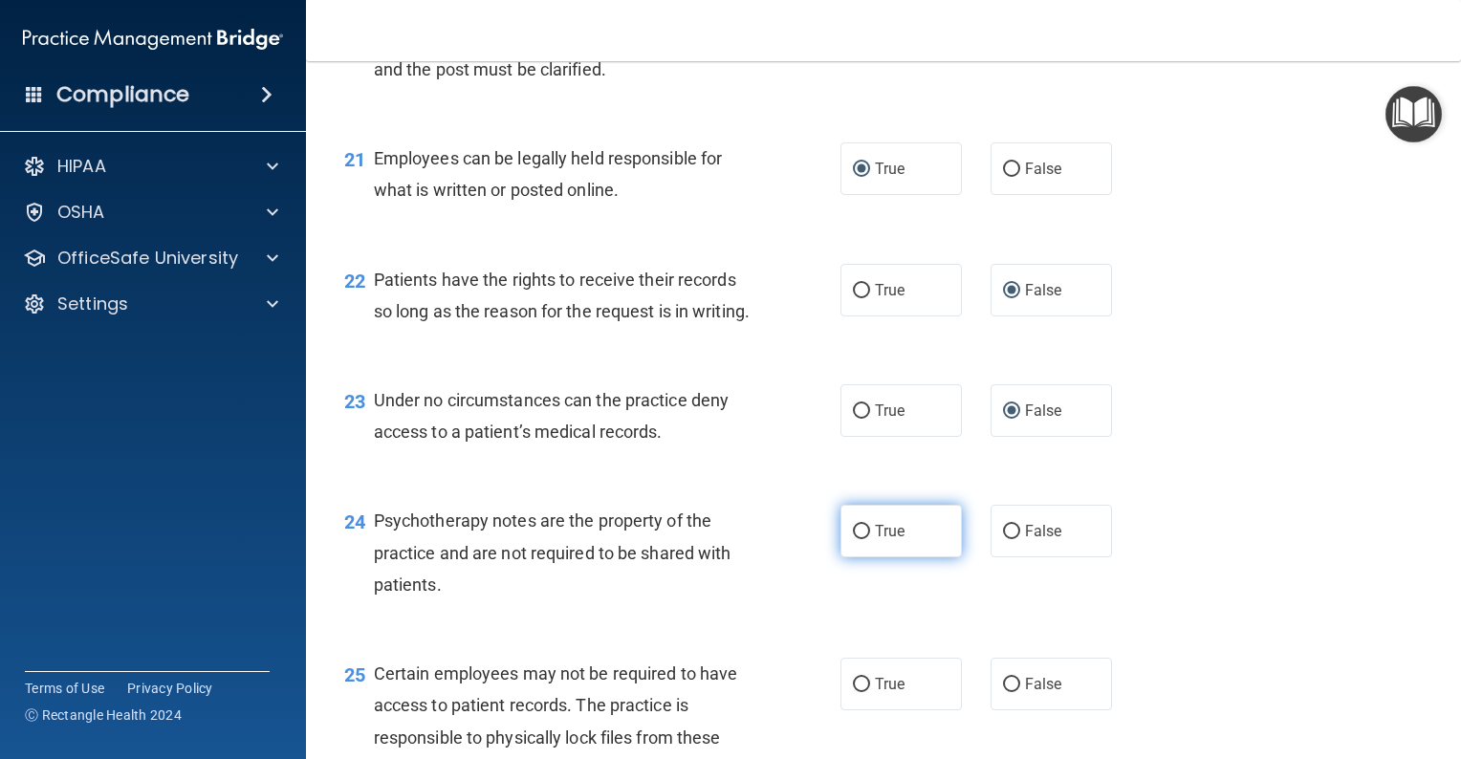
click at [860, 539] on input "True" at bounding box center [861, 532] width 17 height 14
radio input "true"
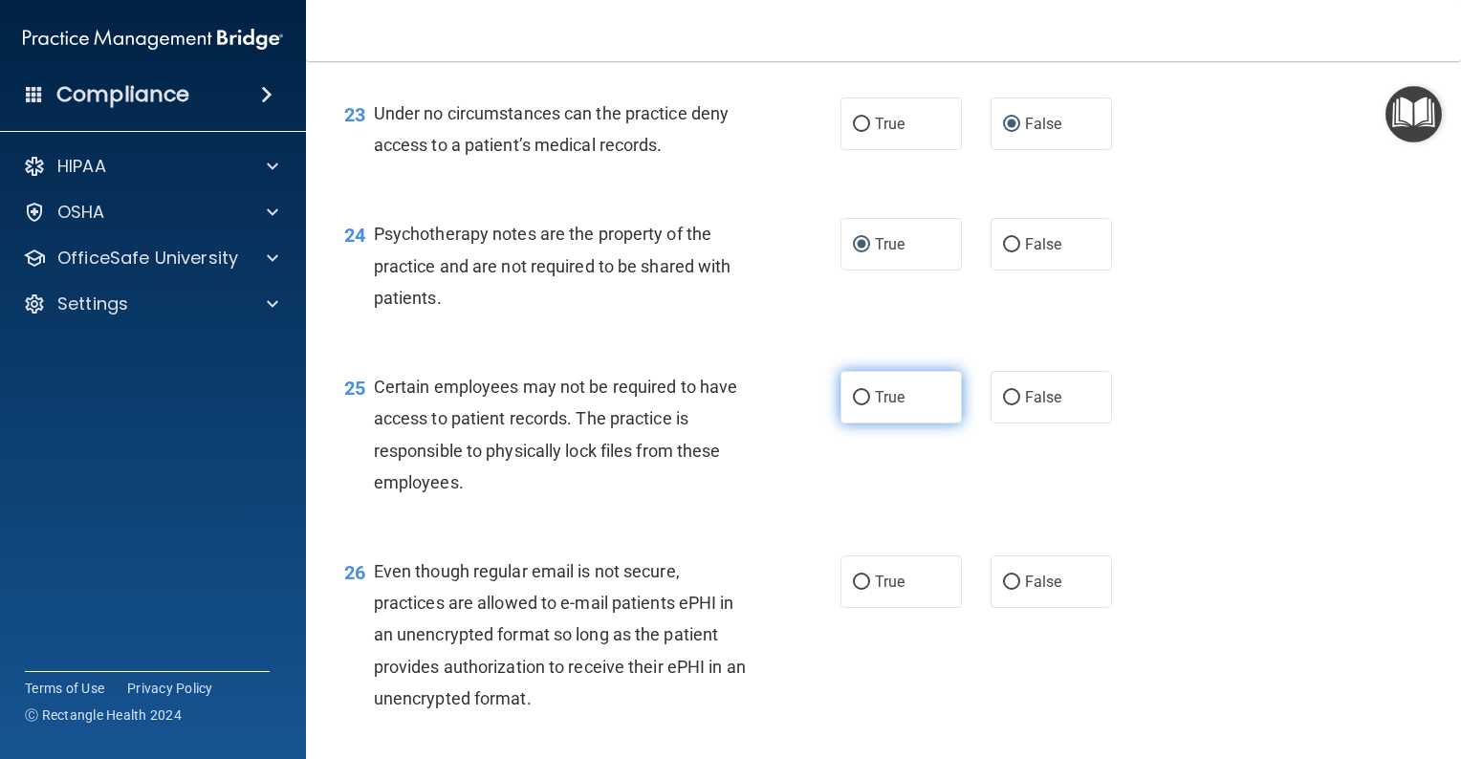
click at [857, 405] on input "True" at bounding box center [861, 398] width 17 height 14
radio input "true"
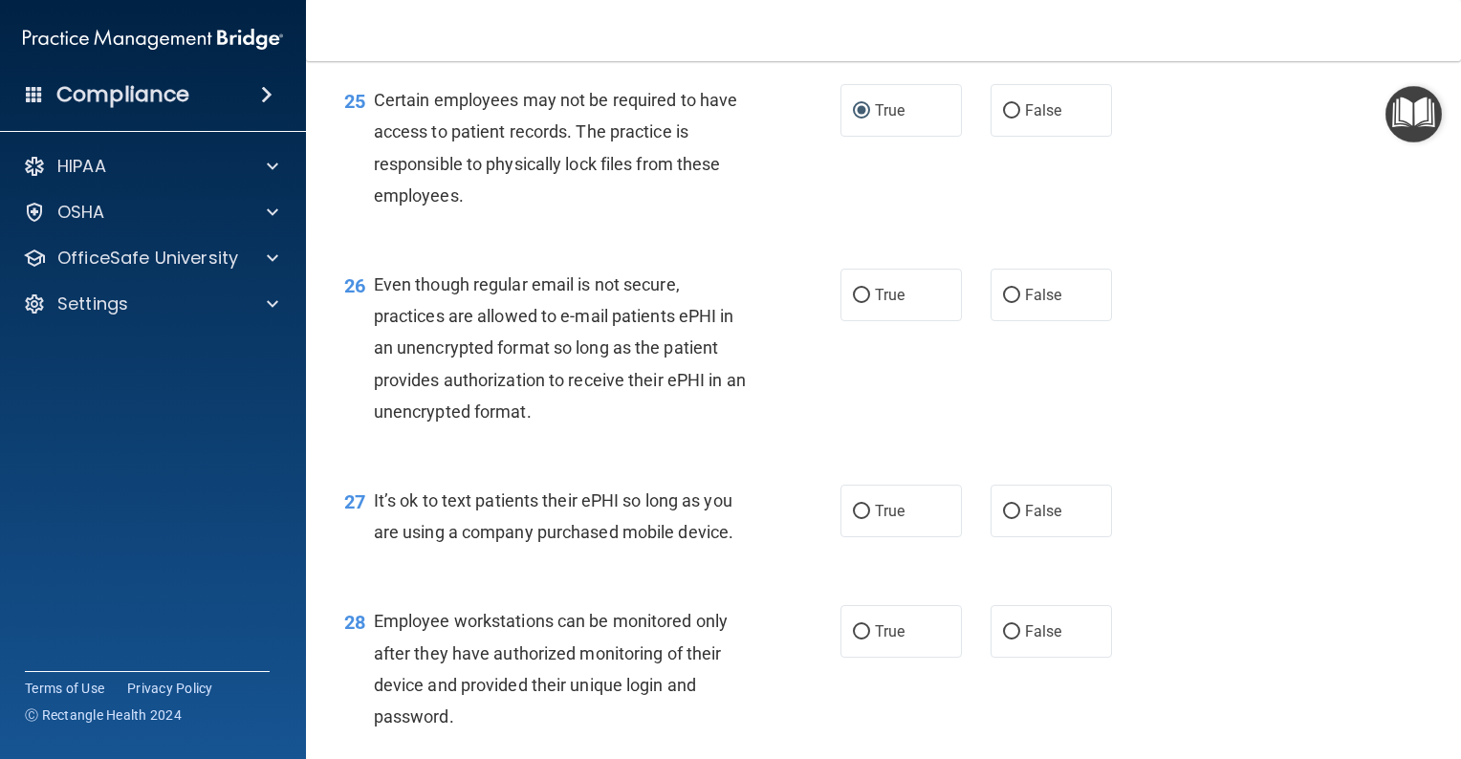
scroll to position [4399, 0]
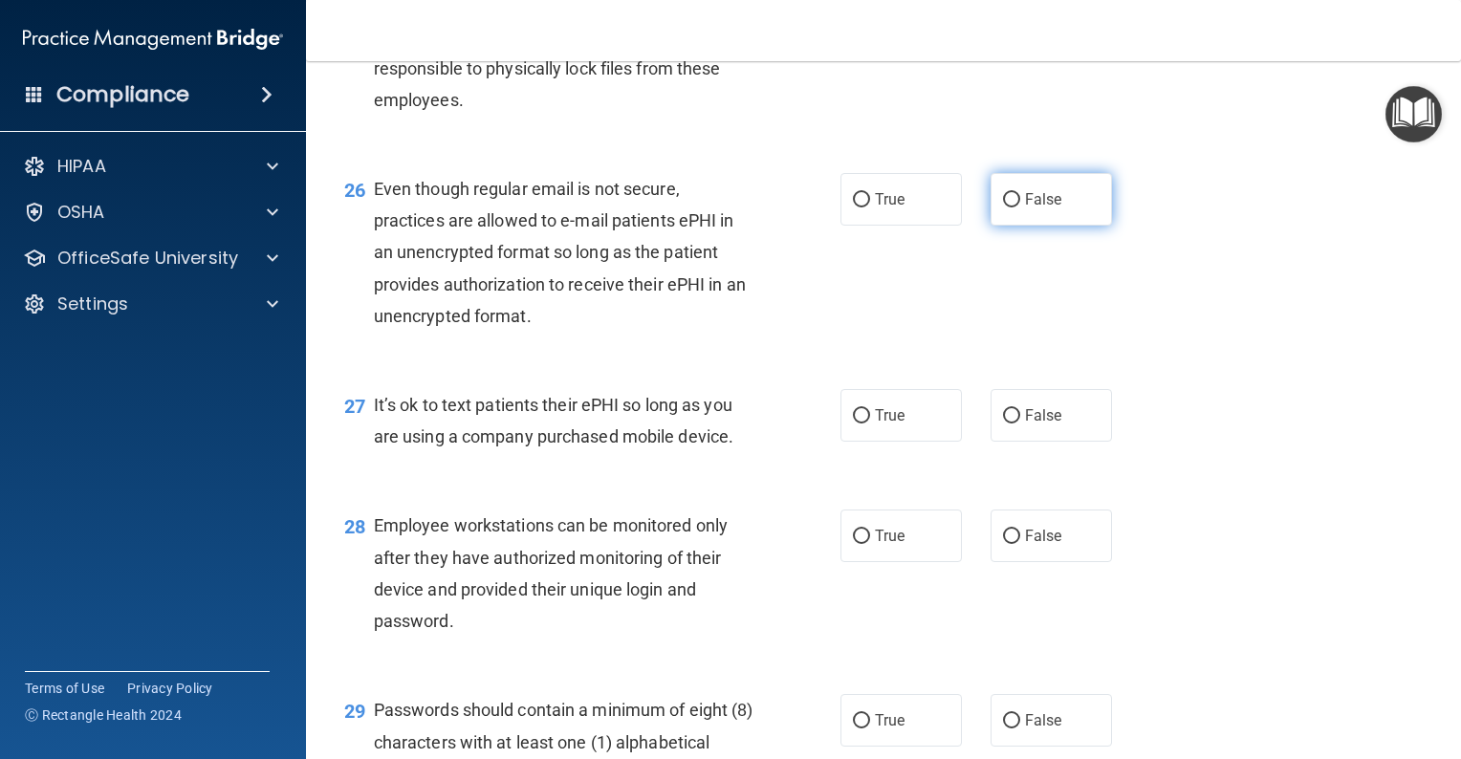
click at [1003, 208] on input "False" at bounding box center [1011, 200] width 17 height 14
radio input "true"
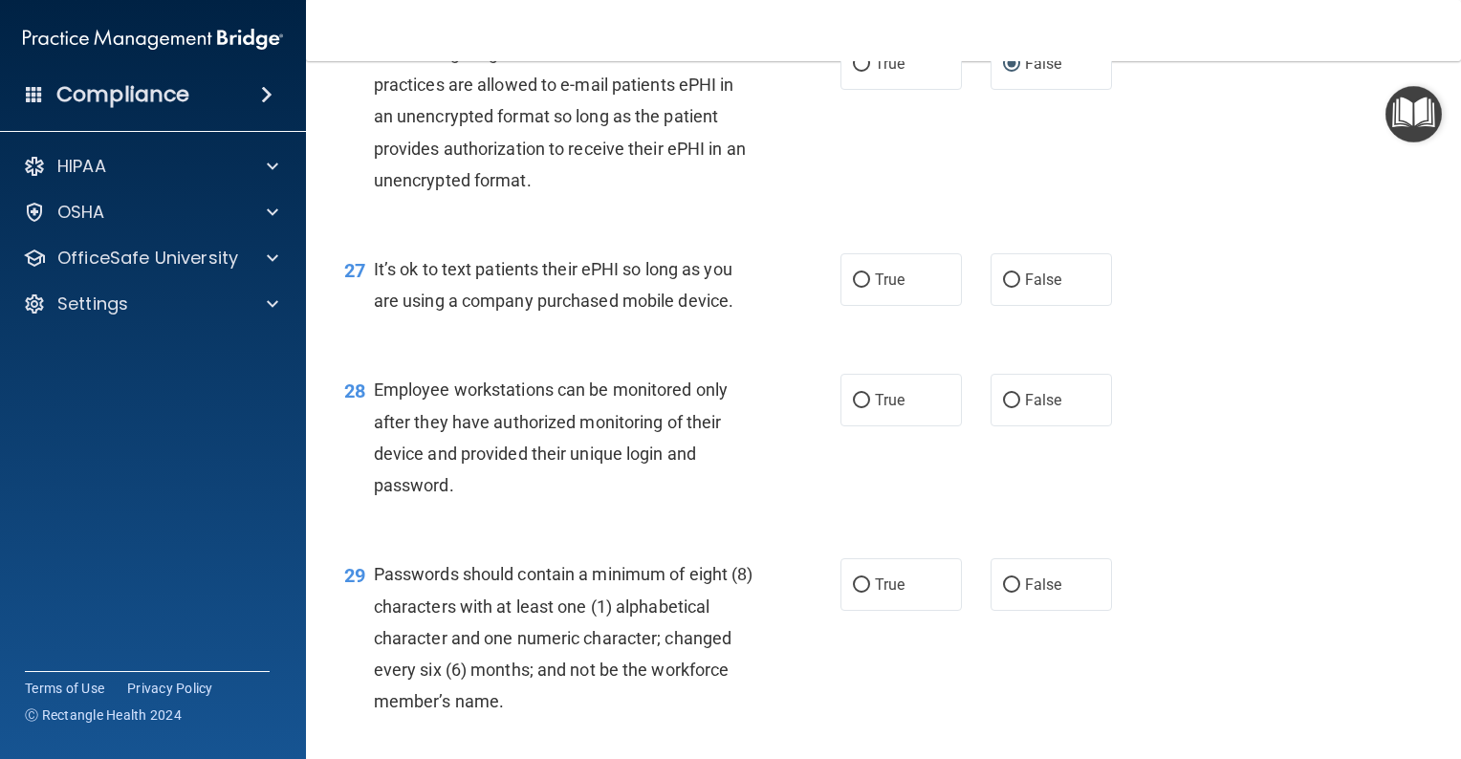
scroll to position [4591, 0]
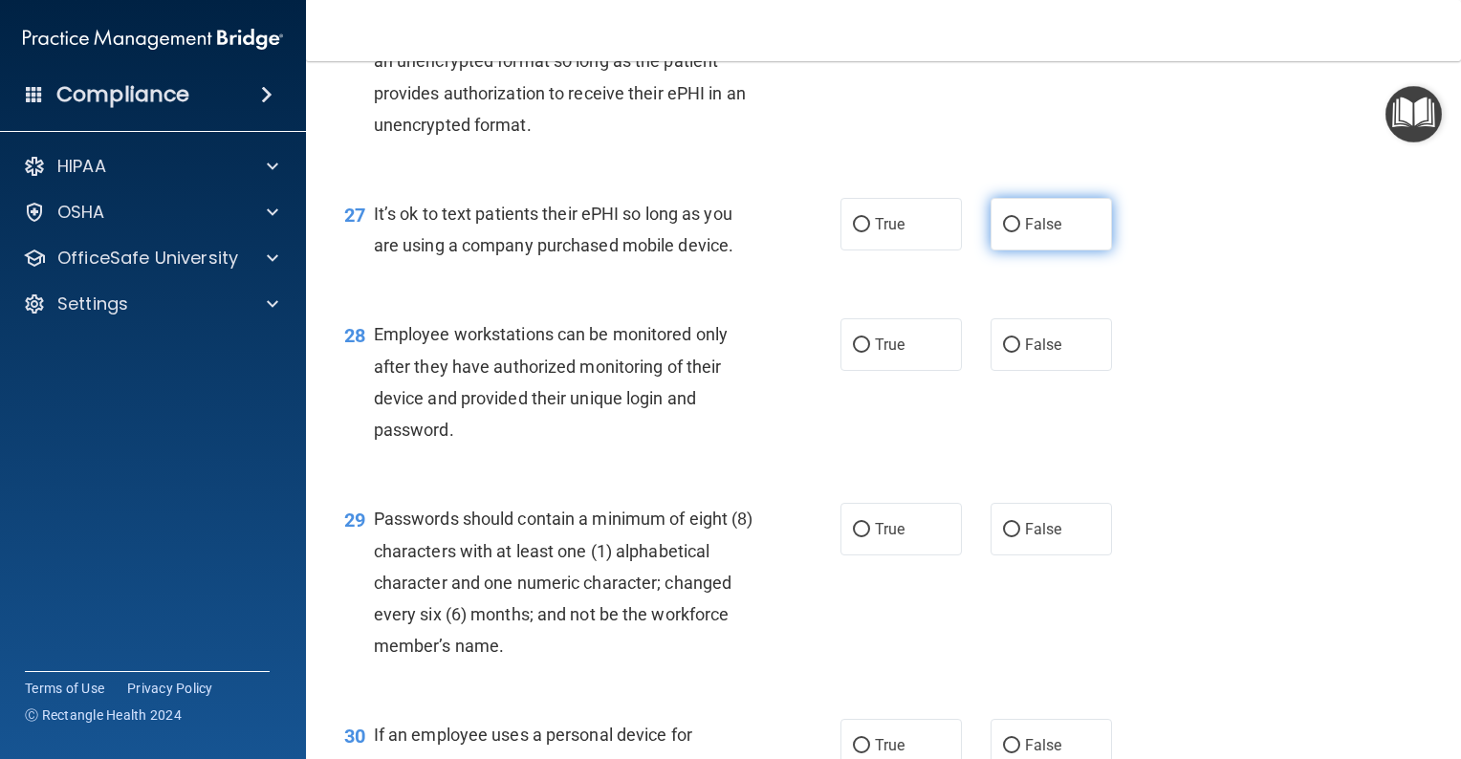
click at [1008, 232] on input "False" at bounding box center [1011, 225] width 17 height 14
radio input "true"
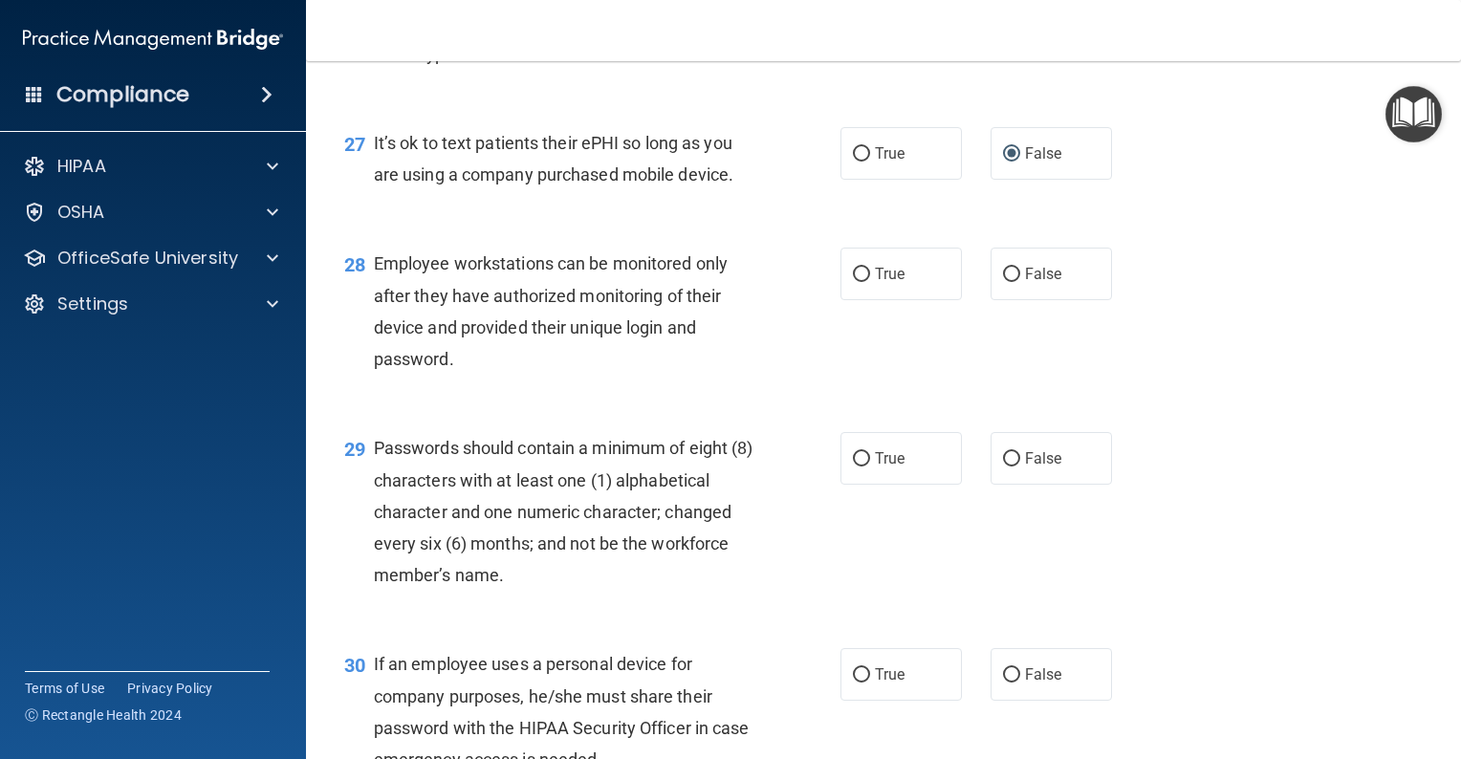
scroll to position [4686, 0]
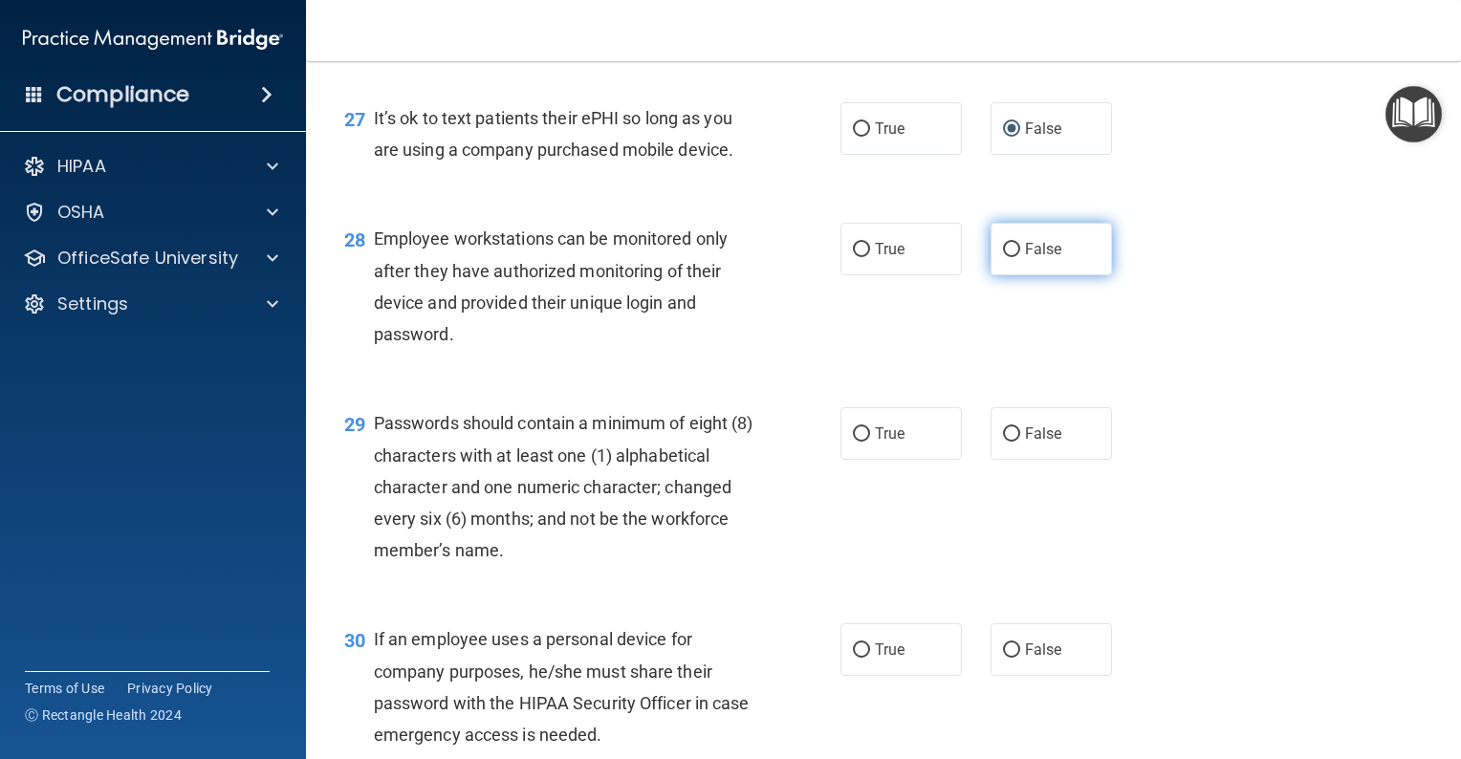
click at [1003, 257] on input "False" at bounding box center [1011, 250] width 17 height 14
radio input "true"
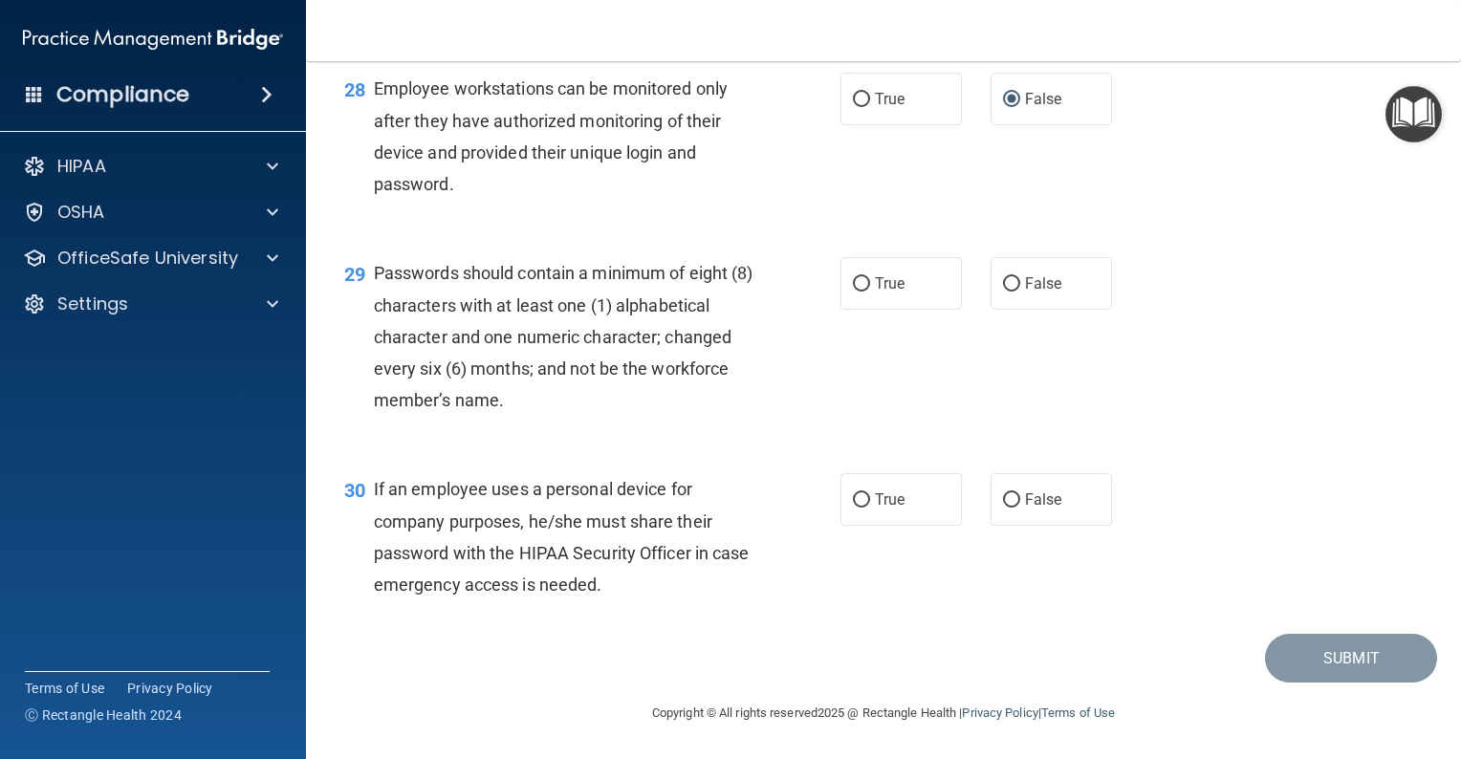
scroll to position [4932, 0]
click at [853, 277] on input "True" at bounding box center [861, 284] width 17 height 14
radio input "true"
click at [1003, 497] on input "False" at bounding box center [1011, 500] width 17 height 14
radio input "true"
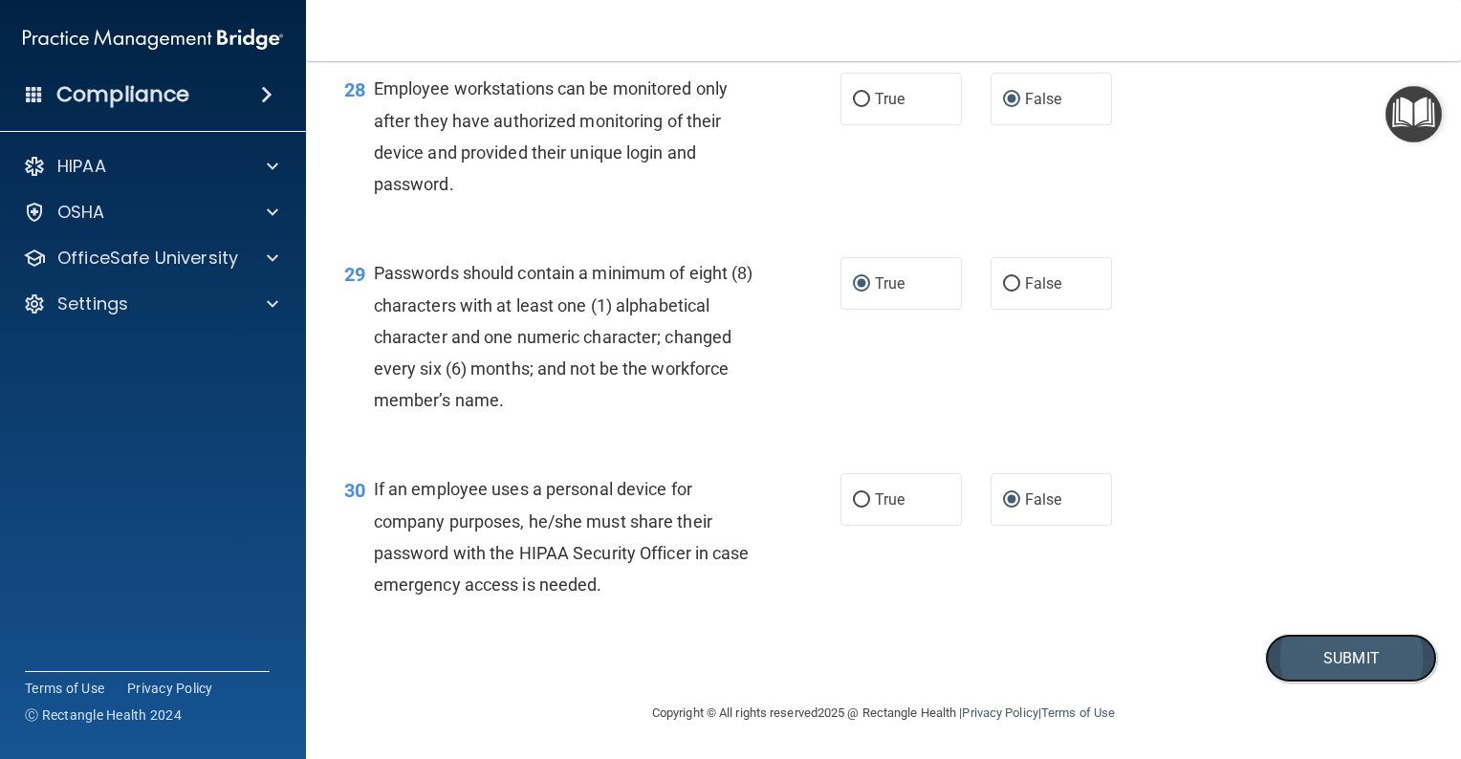
click at [1335, 654] on button "Submit" at bounding box center [1351, 658] width 172 height 49
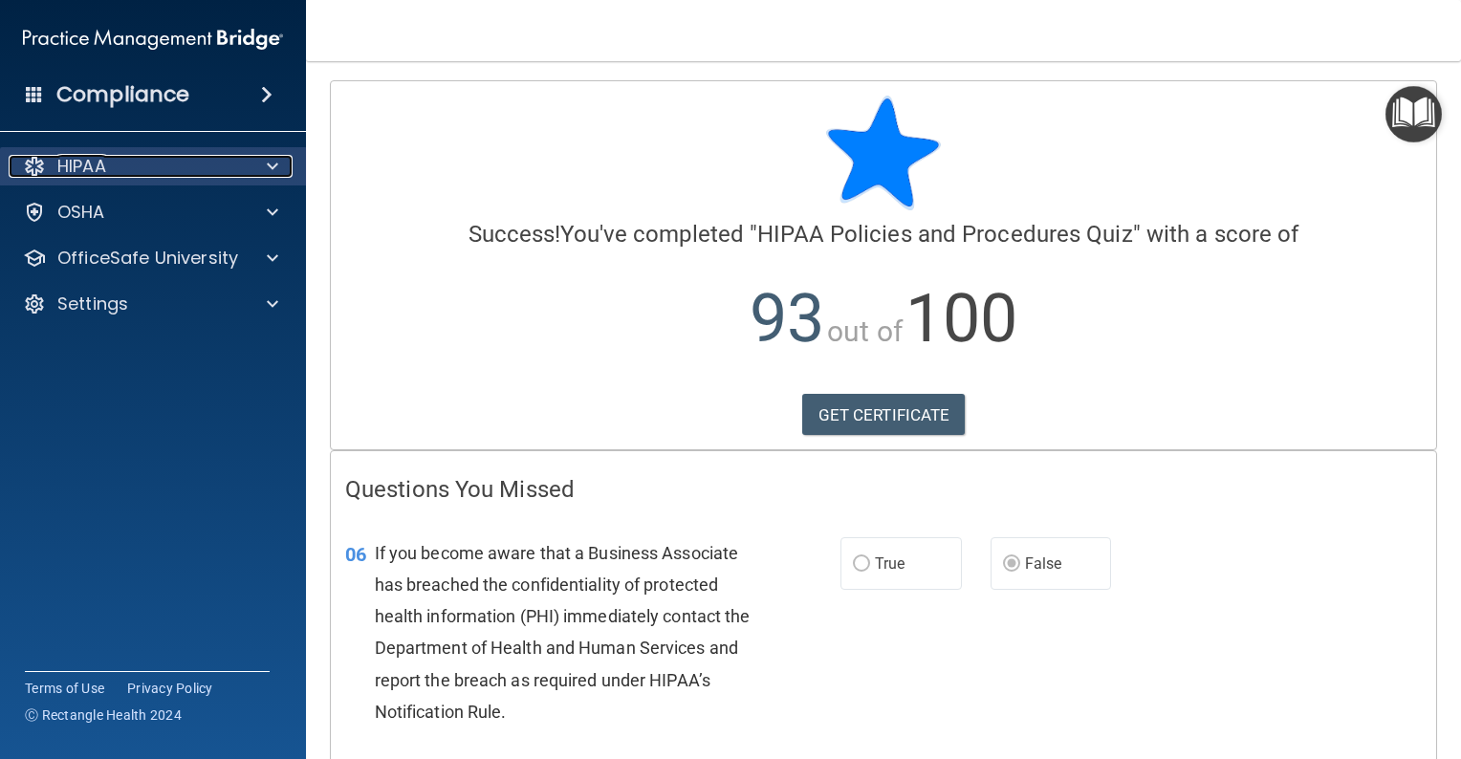
click at [274, 159] on span at bounding box center [272, 166] width 11 height 23
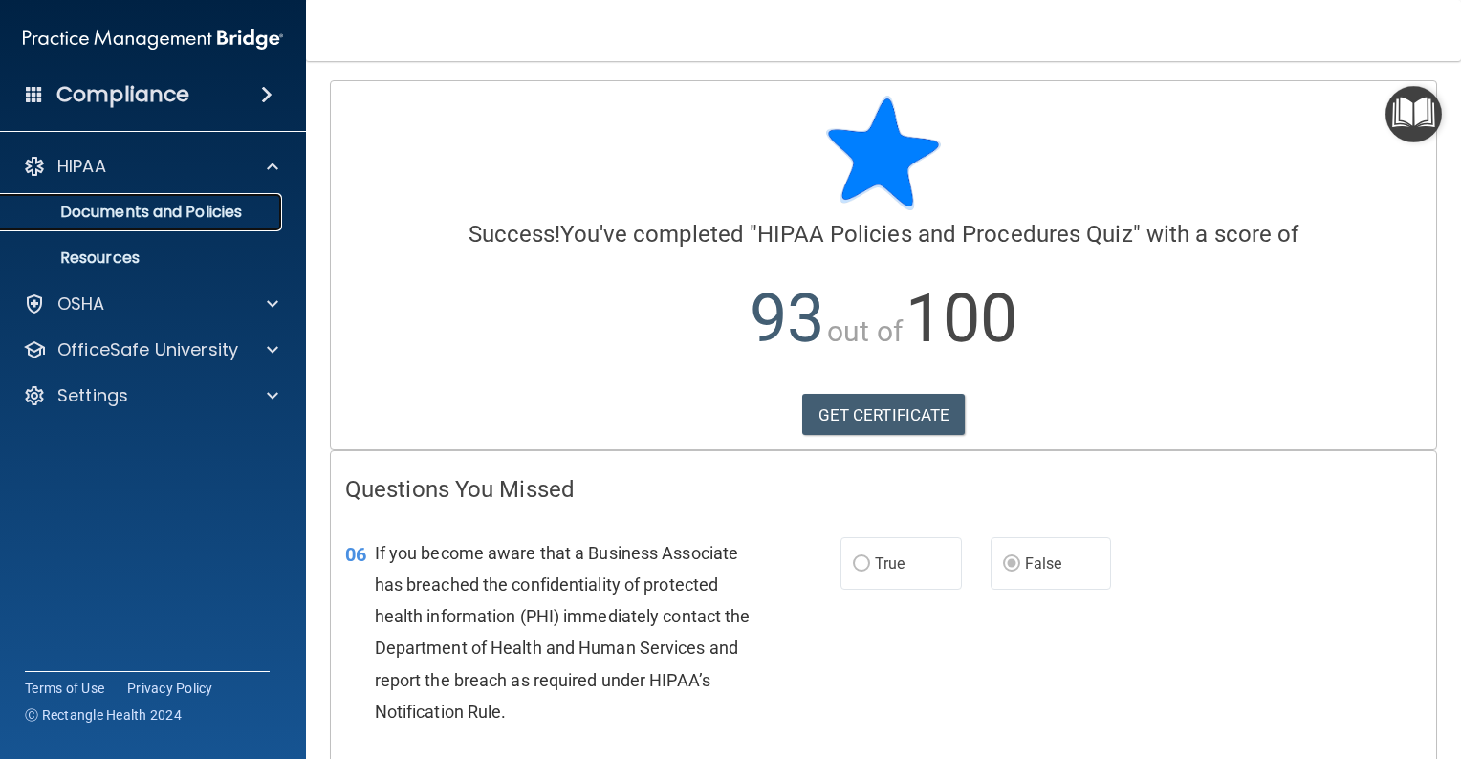
click at [204, 211] on p "Documents and Policies" at bounding box center [142, 212] width 261 height 19
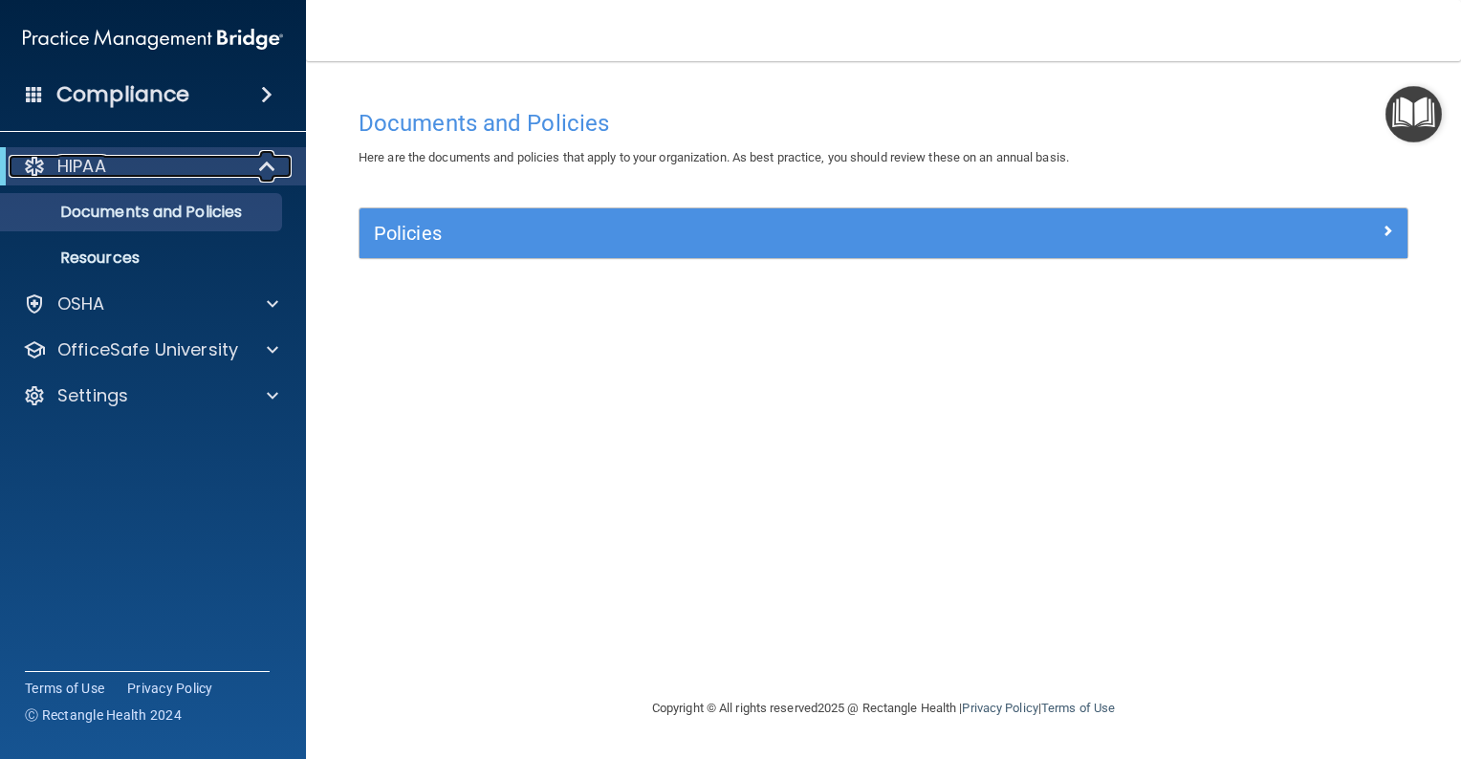
click at [263, 164] on span at bounding box center [269, 166] width 16 height 23
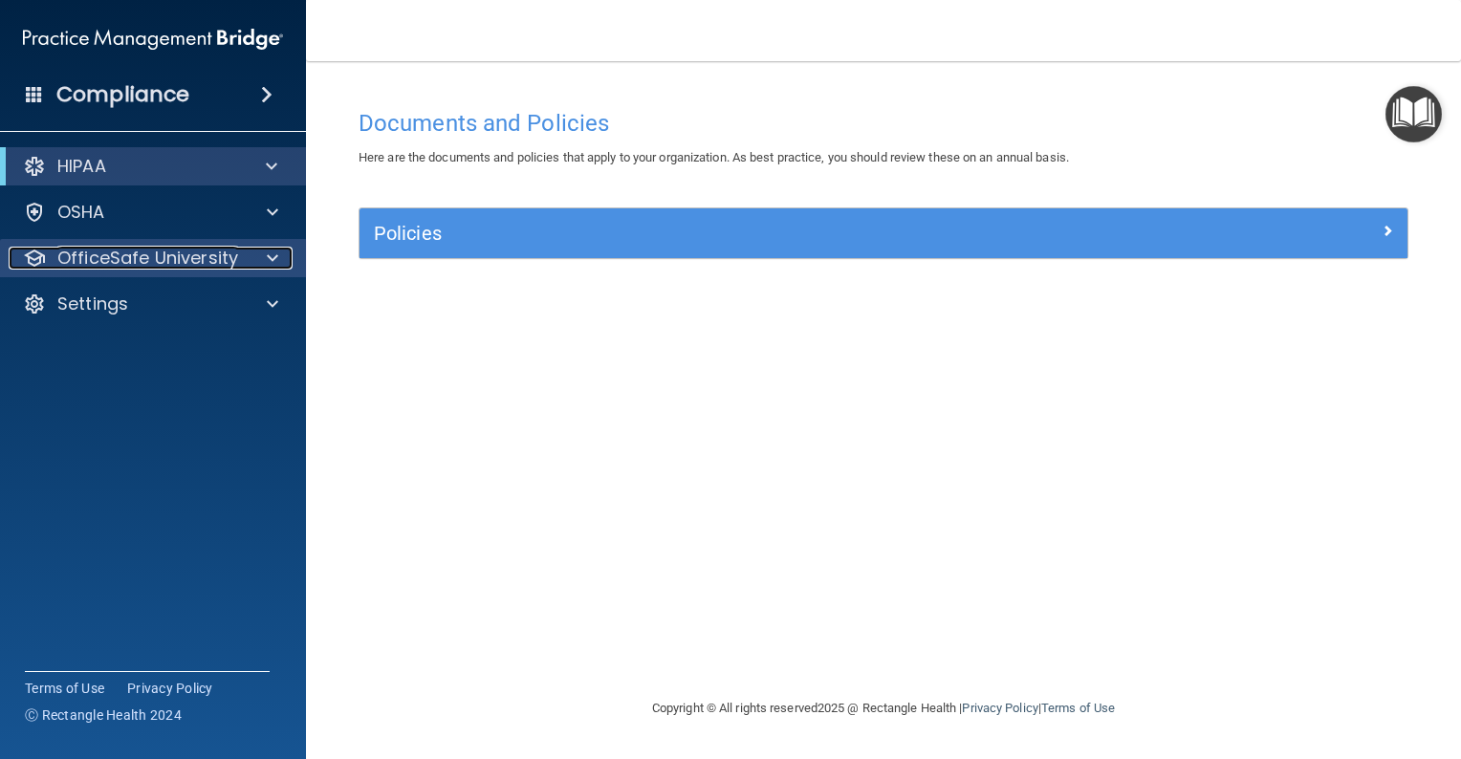
click at [269, 256] on span at bounding box center [272, 258] width 11 height 23
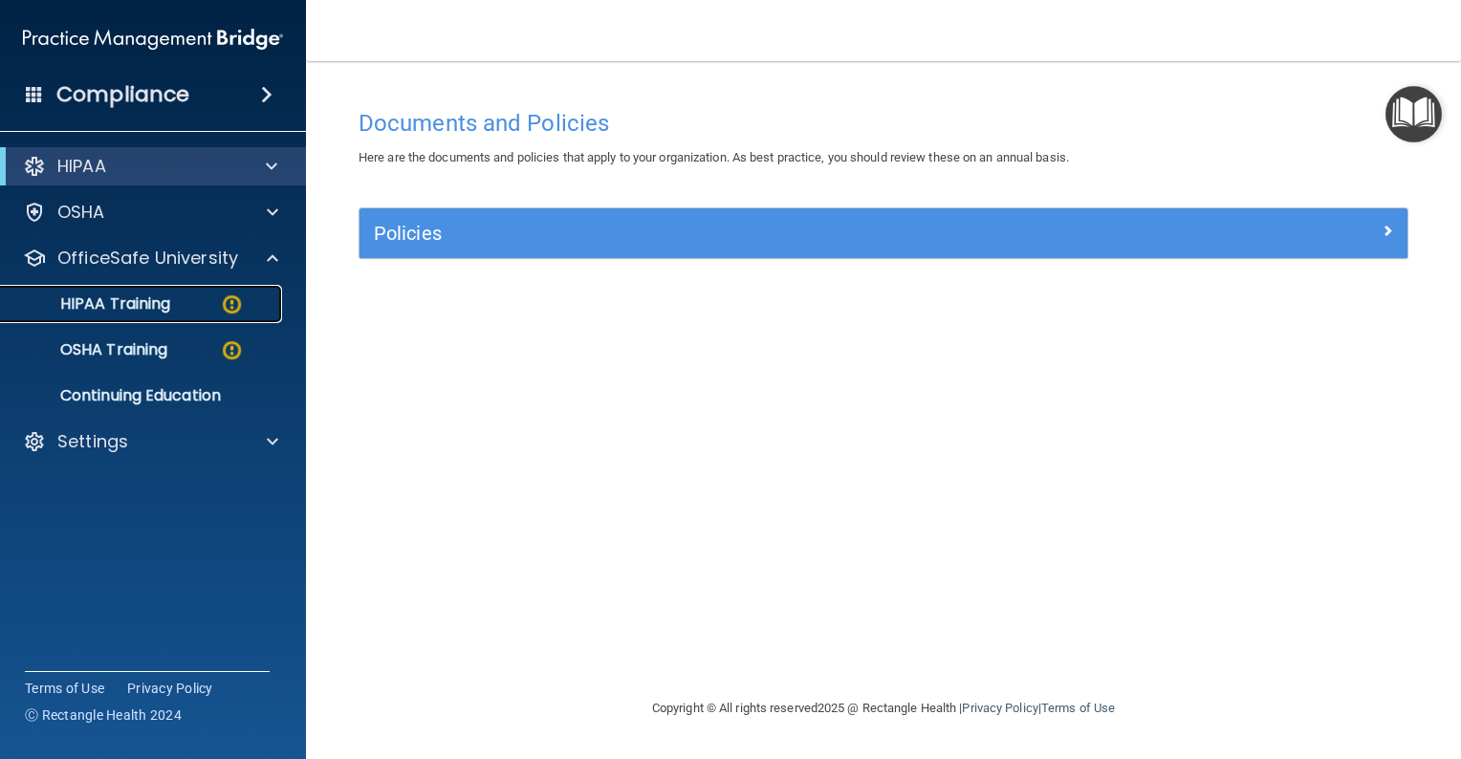
click at [144, 296] on p "HIPAA Training" at bounding box center [91, 304] width 158 height 19
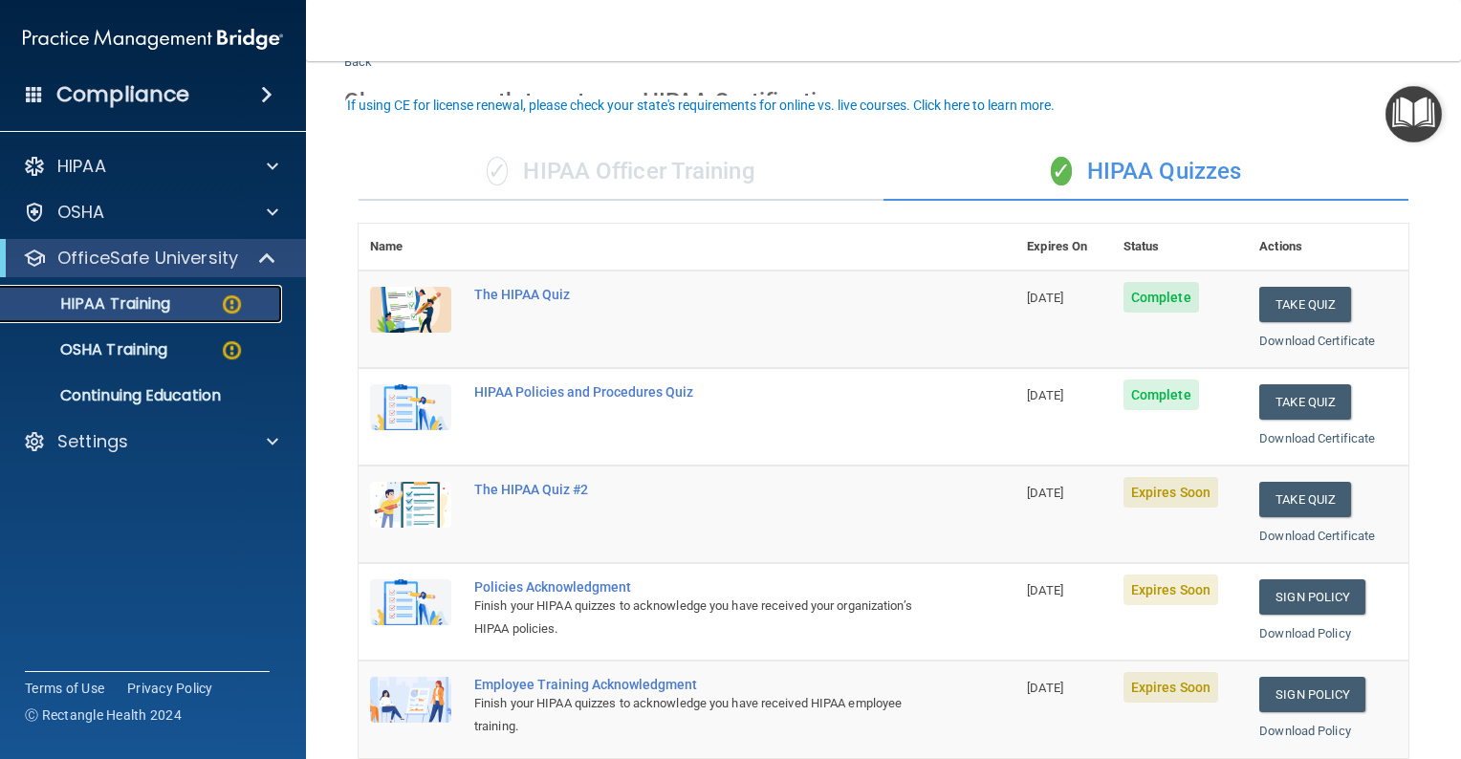
scroll to position [96, 0]
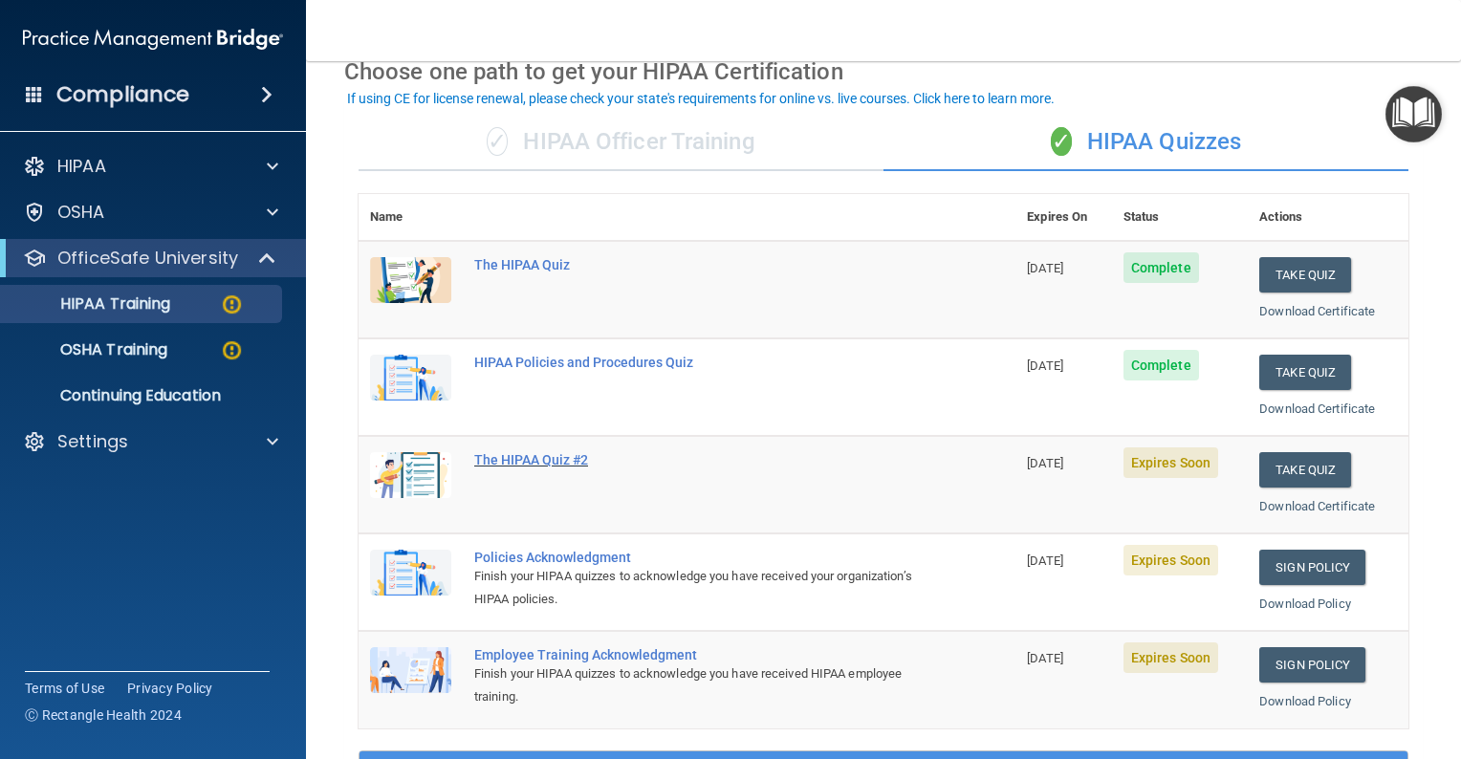
click at [564, 457] on div "The HIPAA Quiz #2" at bounding box center [697, 459] width 446 height 15
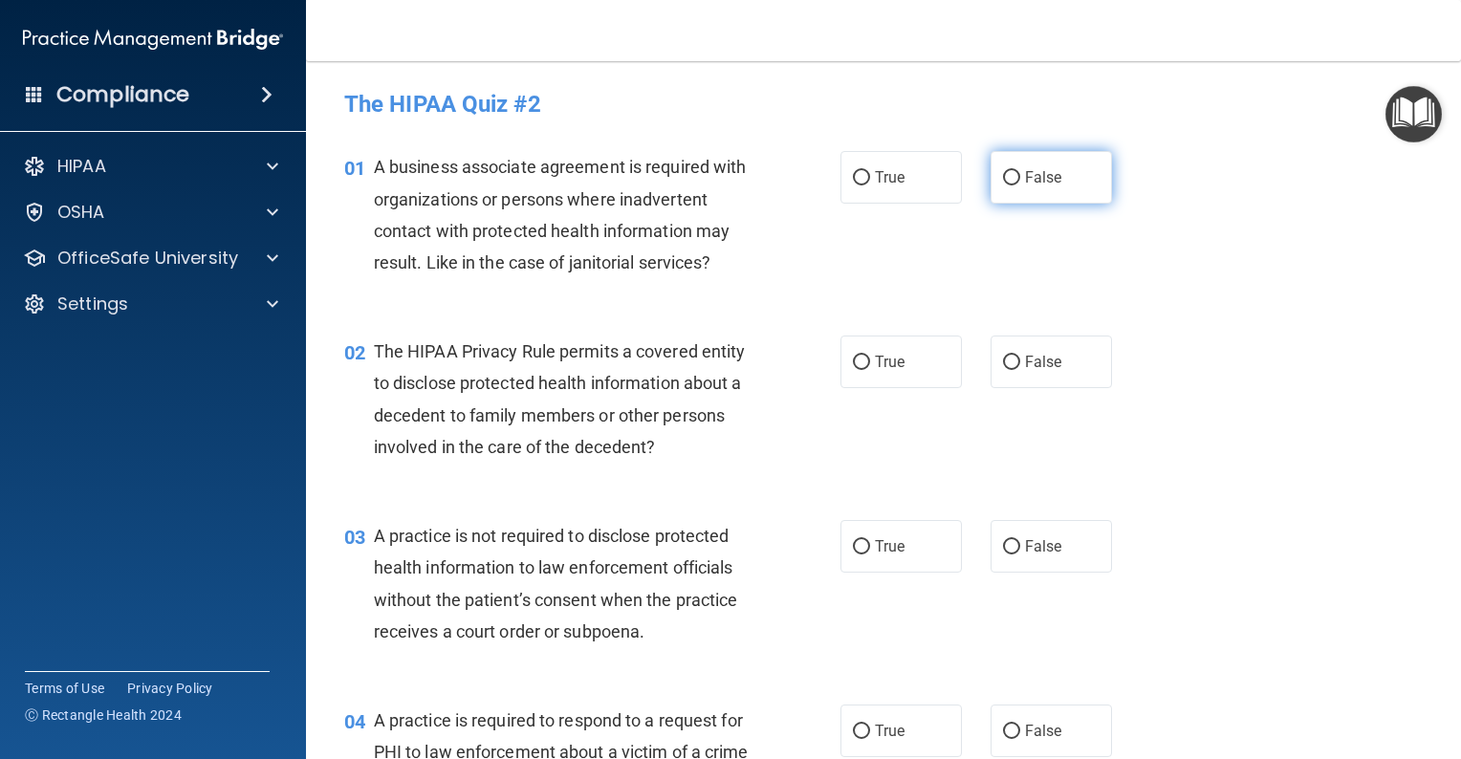
click at [1003, 173] on input "False" at bounding box center [1011, 178] width 17 height 14
radio input "true"
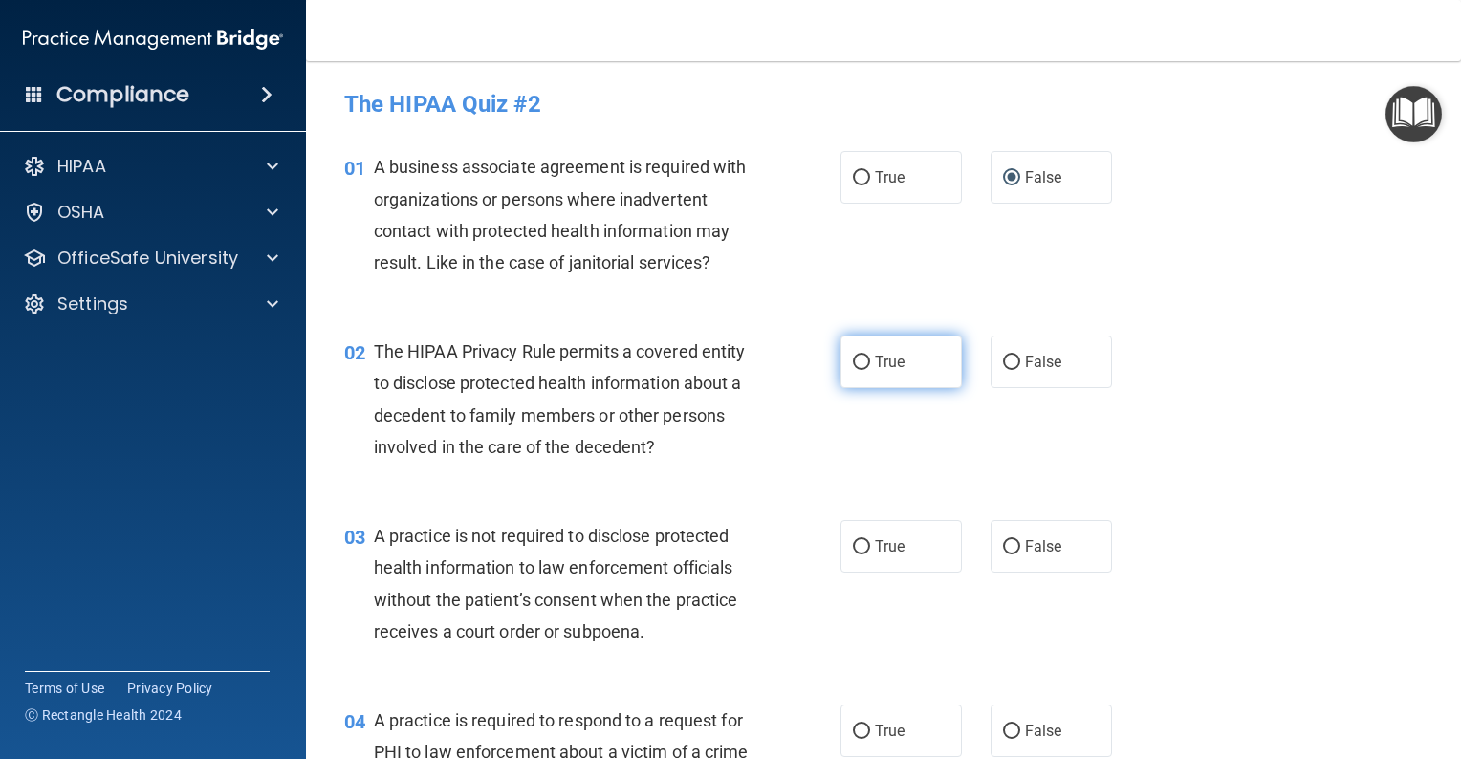
click at [853, 362] on input "True" at bounding box center [861, 363] width 17 height 14
radio input "true"
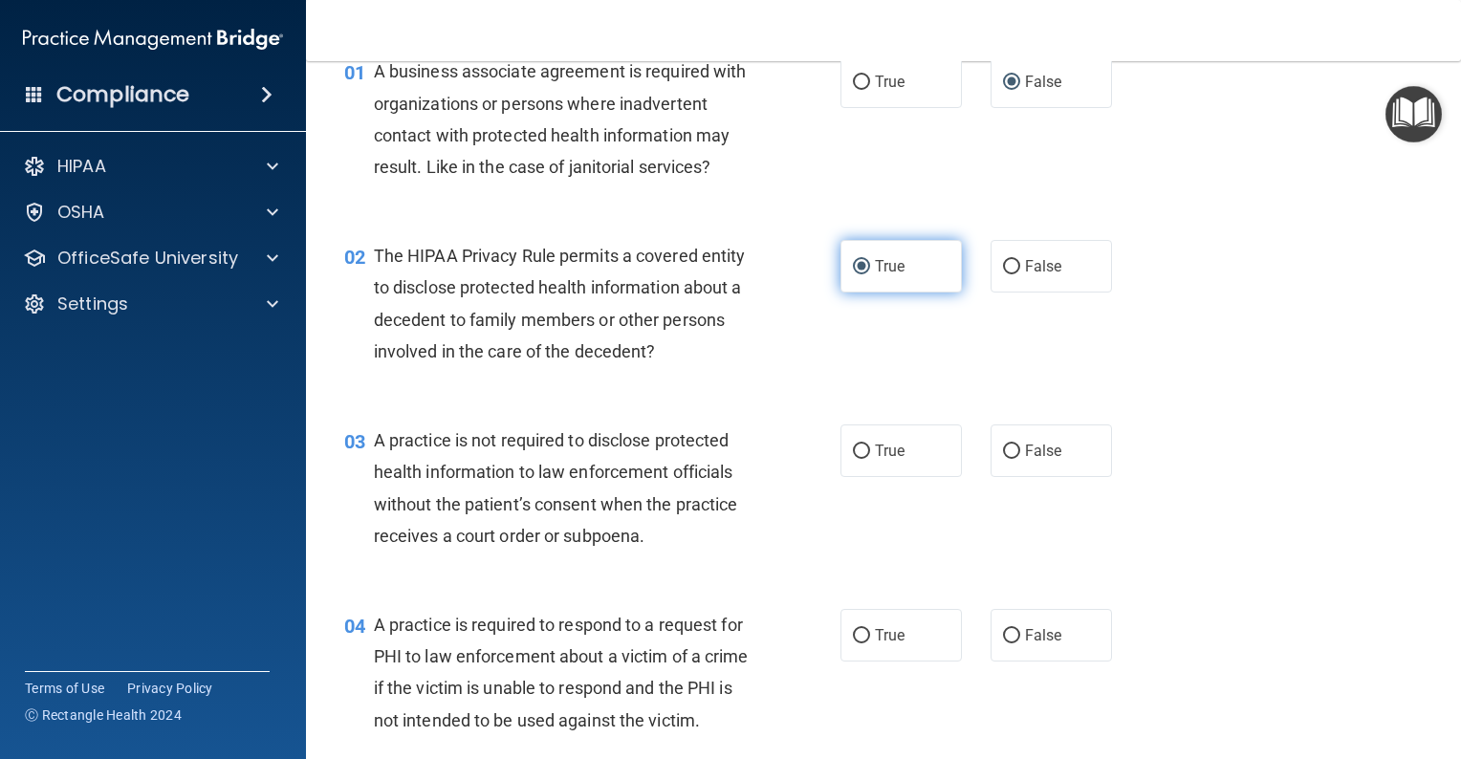
scroll to position [191, 0]
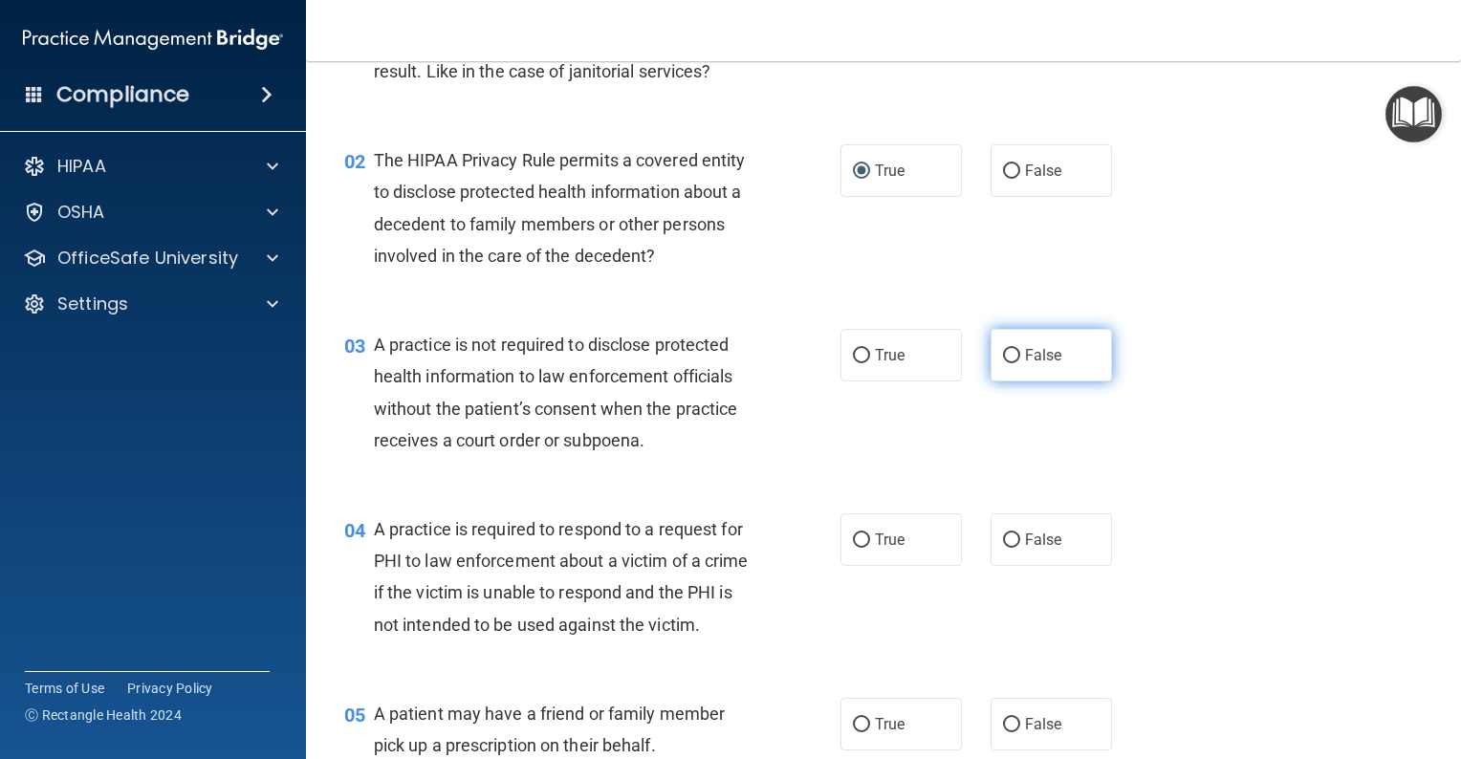
click at [1006, 355] on input "False" at bounding box center [1011, 356] width 17 height 14
radio input "true"
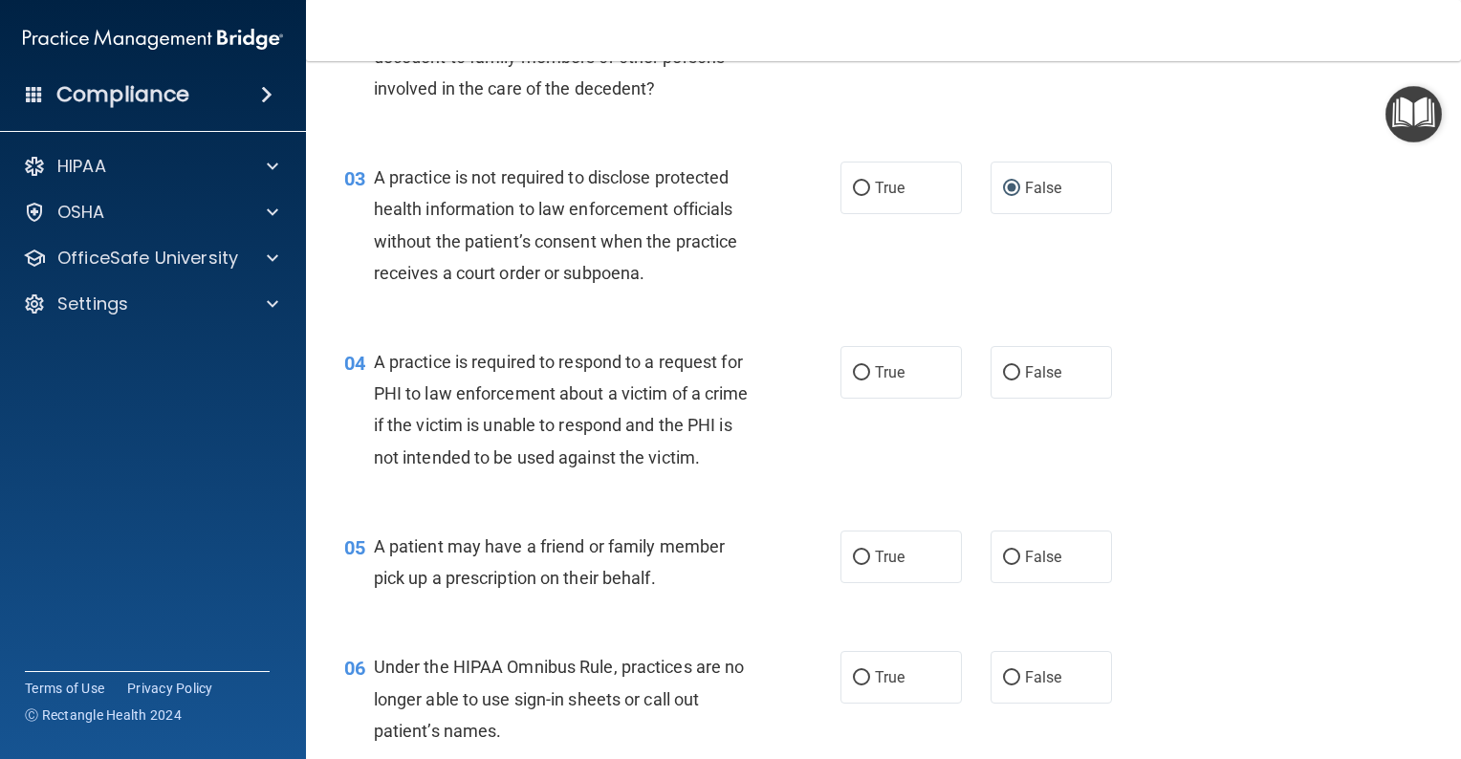
scroll to position [383, 0]
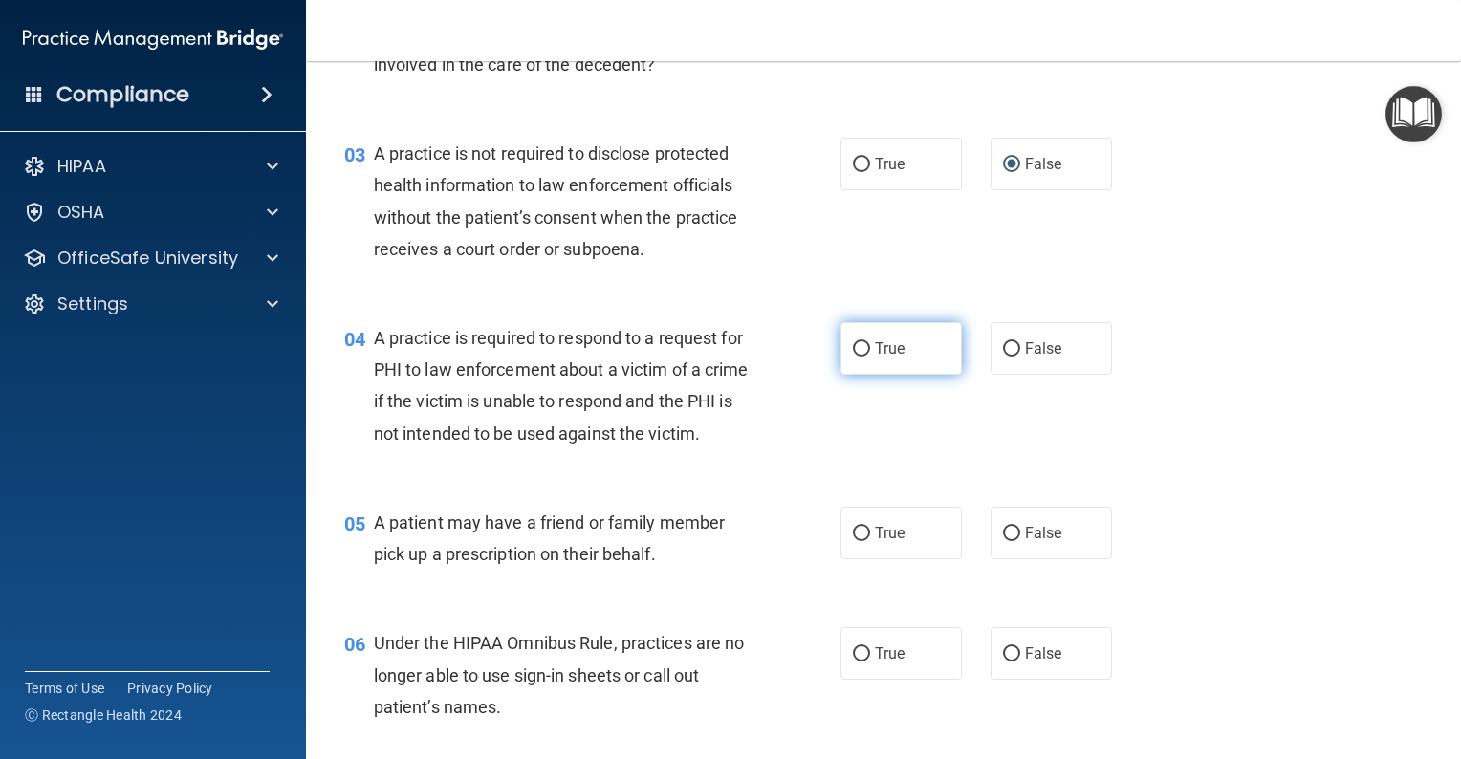
click at [854, 346] on input "True" at bounding box center [861, 349] width 17 height 14
radio input "true"
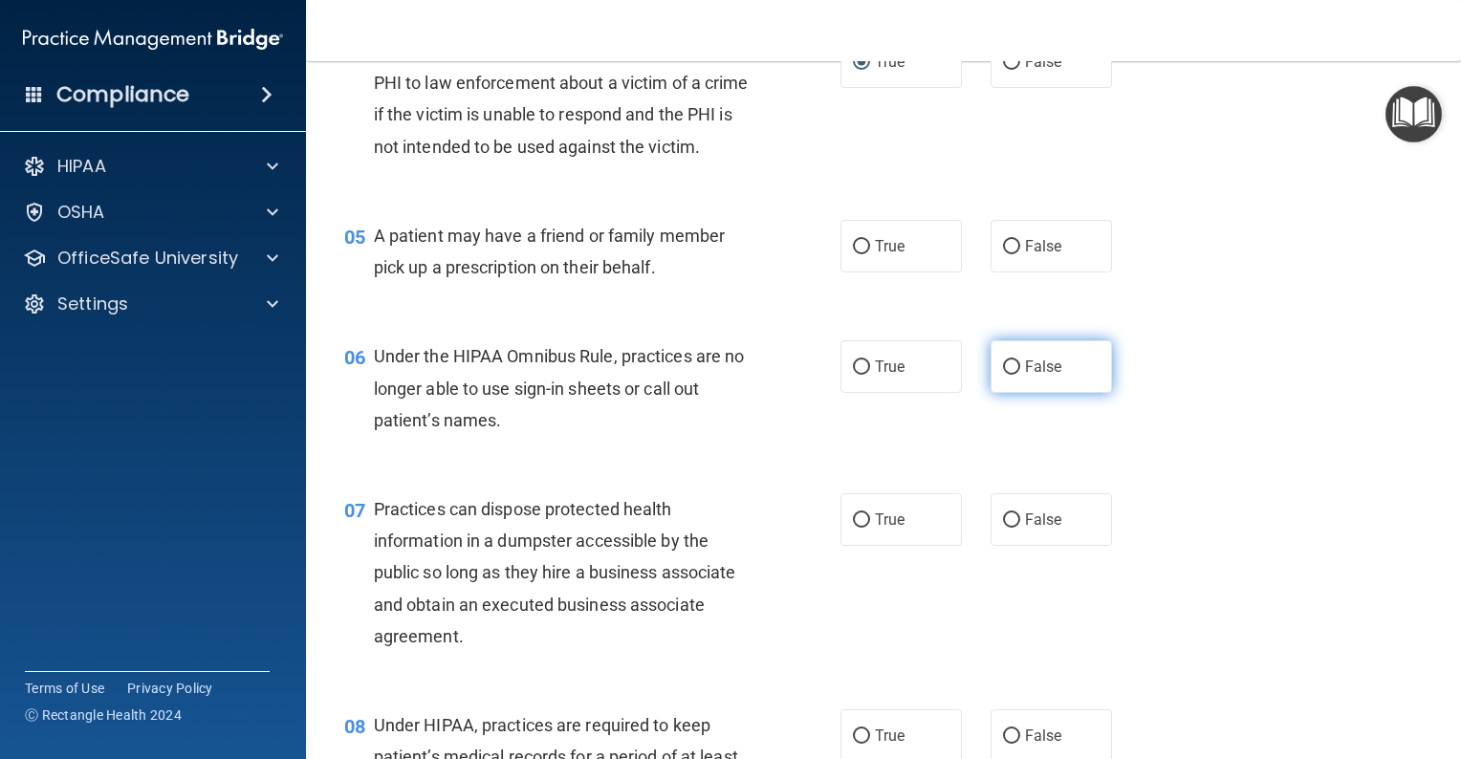
scroll to position [765, 0]
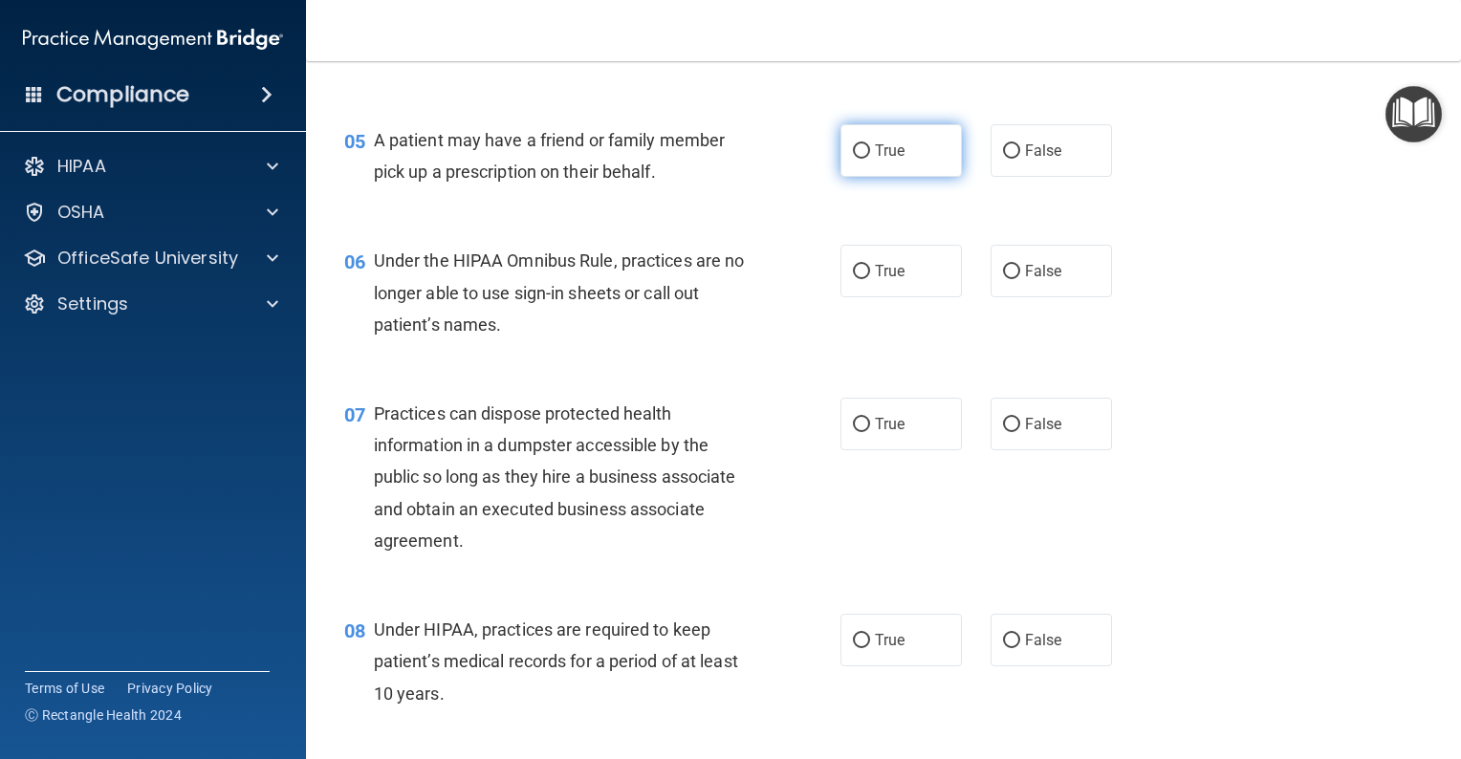
click at [853, 159] on input "True" at bounding box center [861, 151] width 17 height 14
radio input "true"
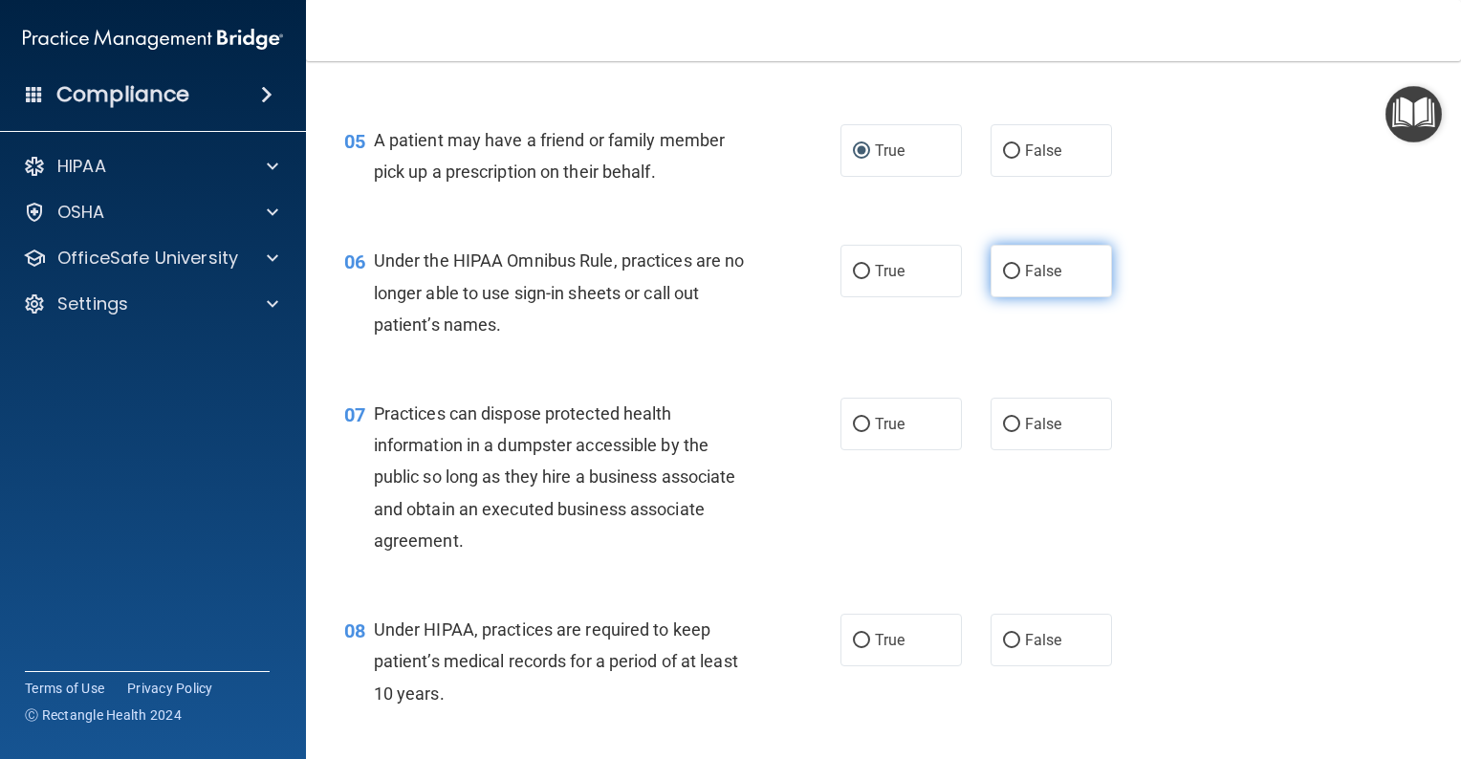
click at [1003, 279] on input "False" at bounding box center [1011, 272] width 17 height 14
radio input "true"
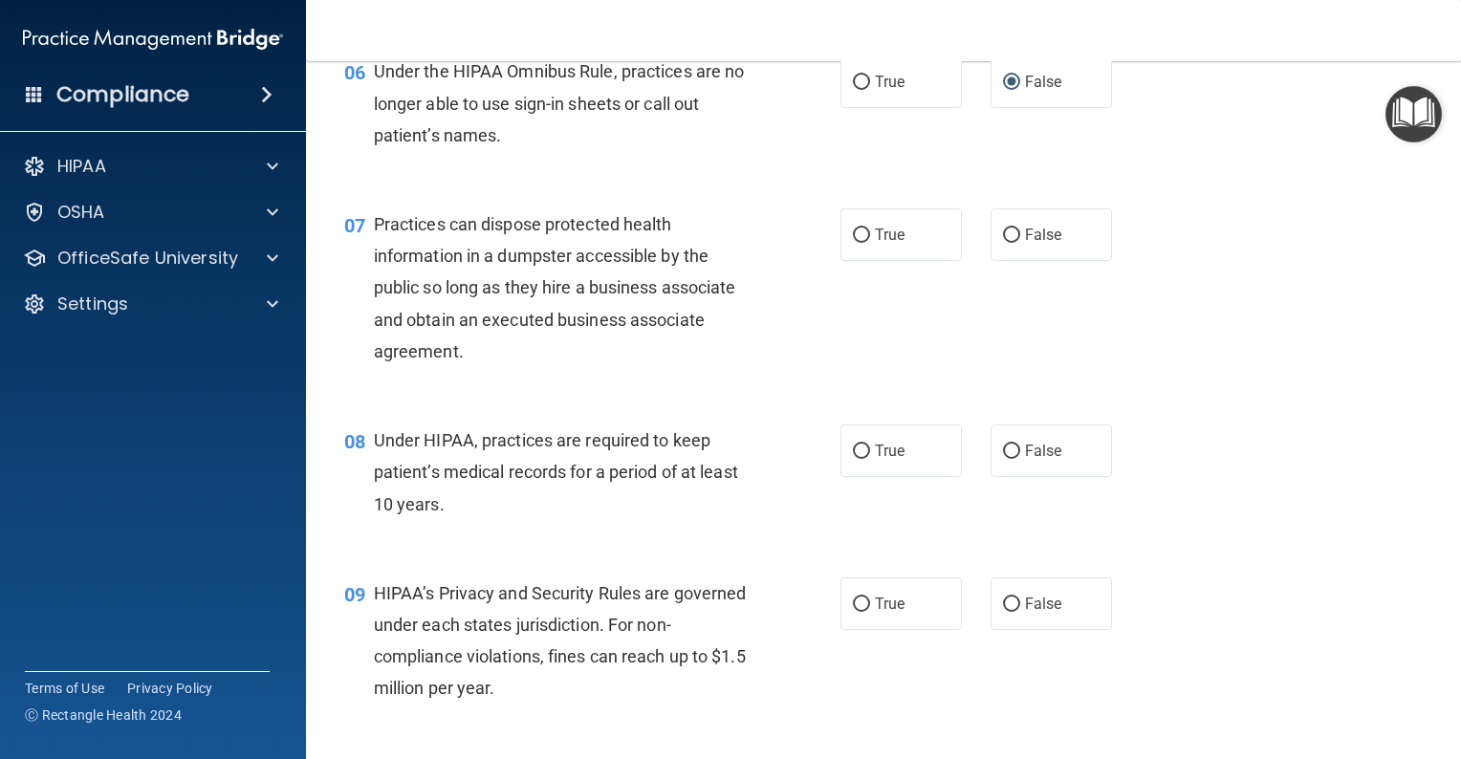
scroll to position [956, 0]
click at [1003, 241] on input "False" at bounding box center [1011, 234] width 17 height 14
radio input "true"
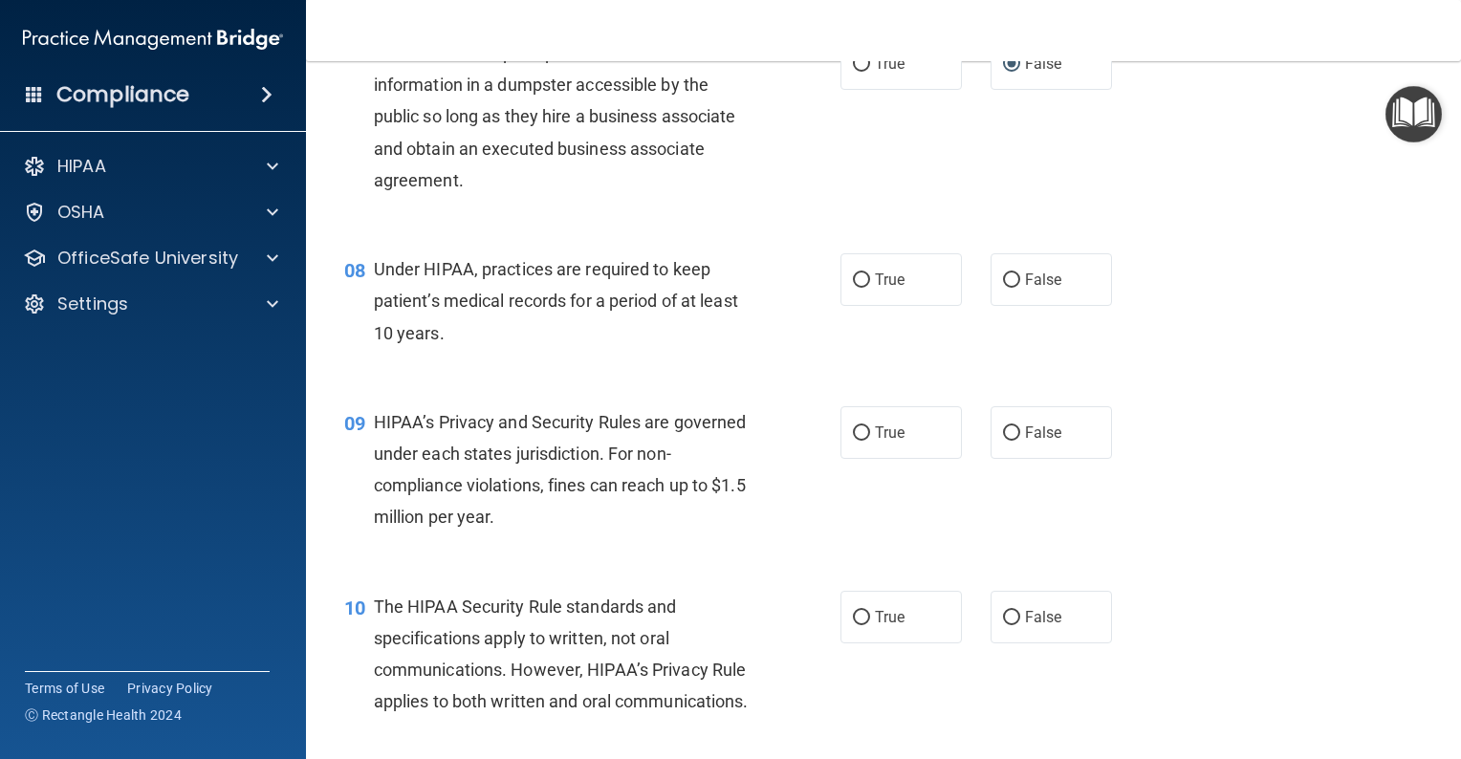
scroll to position [1148, 0]
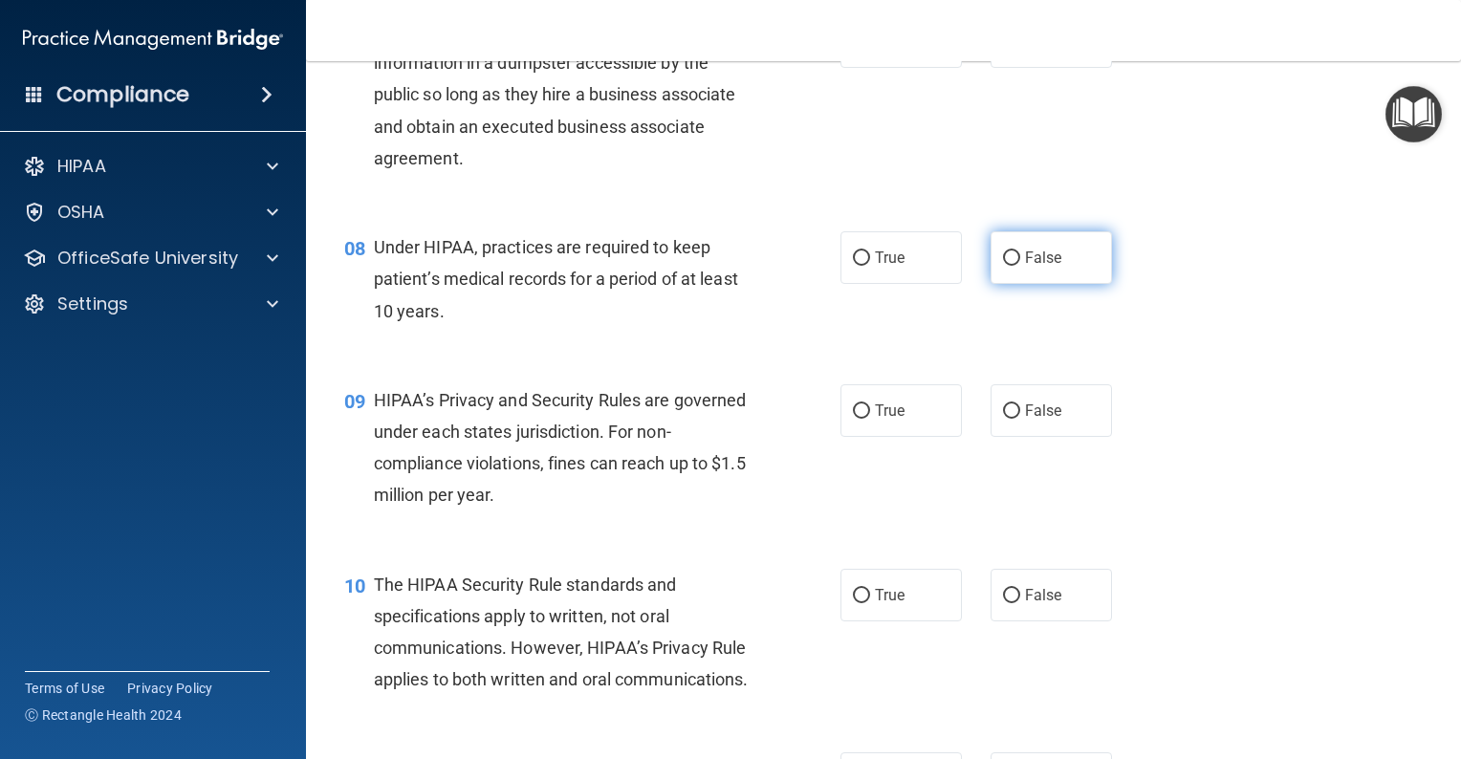
click at [1009, 266] on input "False" at bounding box center [1011, 259] width 17 height 14
radio input "true"
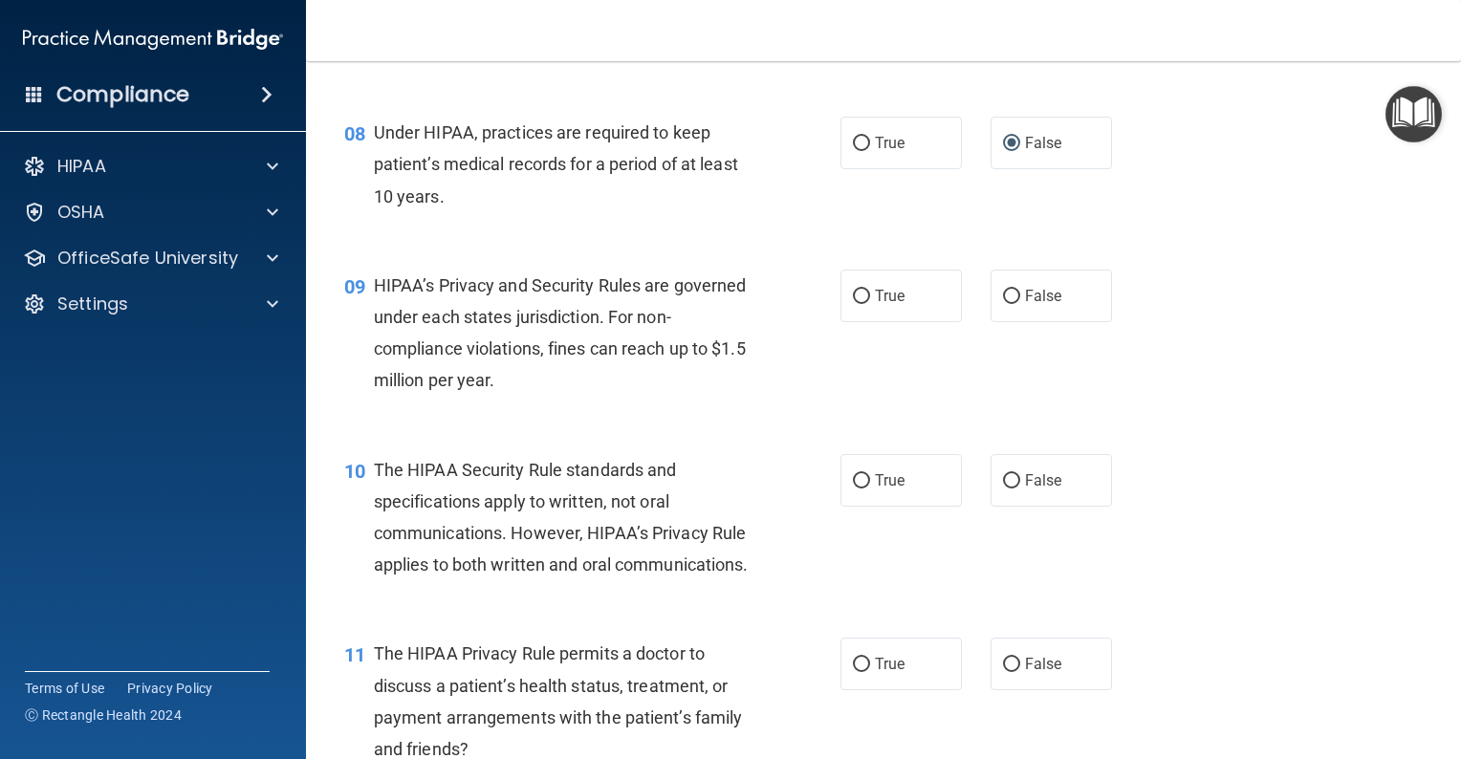
scroll to position [1339, 0]
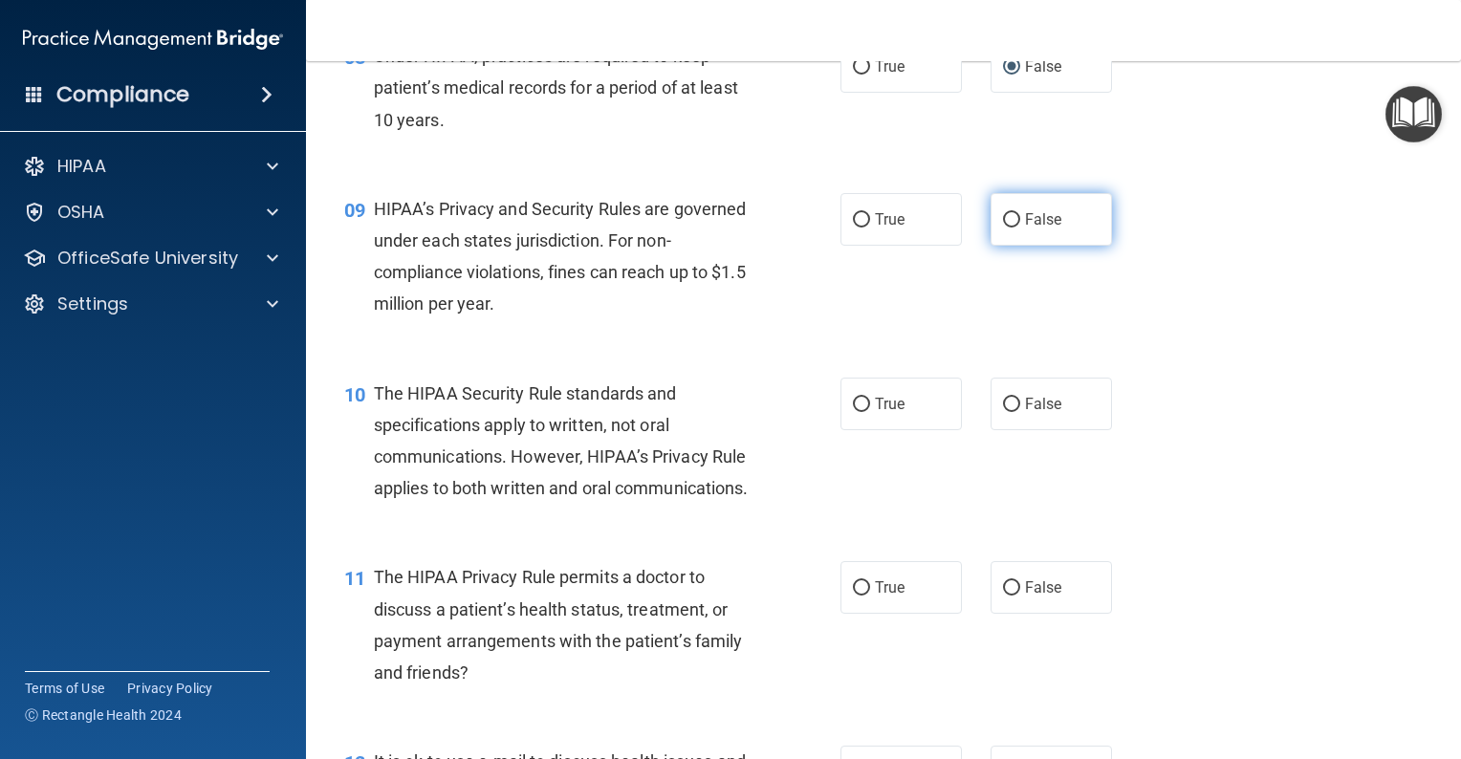
click at [1003, 228] on input "False" at bounding box center [1011, 220] width 17 height 14
radio input "true"
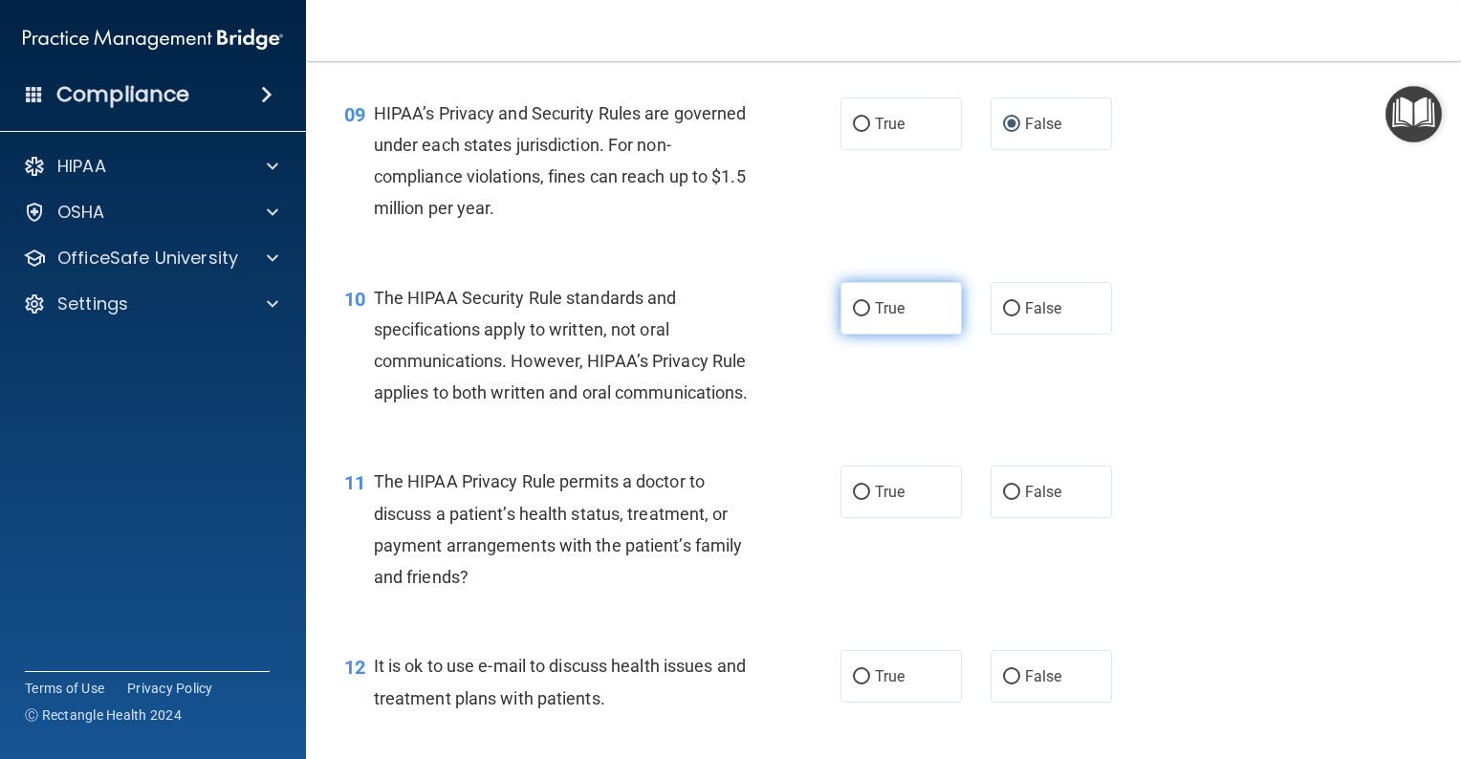
click at [855, 317] on input "True" at bounding box center [861, 309] width 17 height 14
radio input "true"
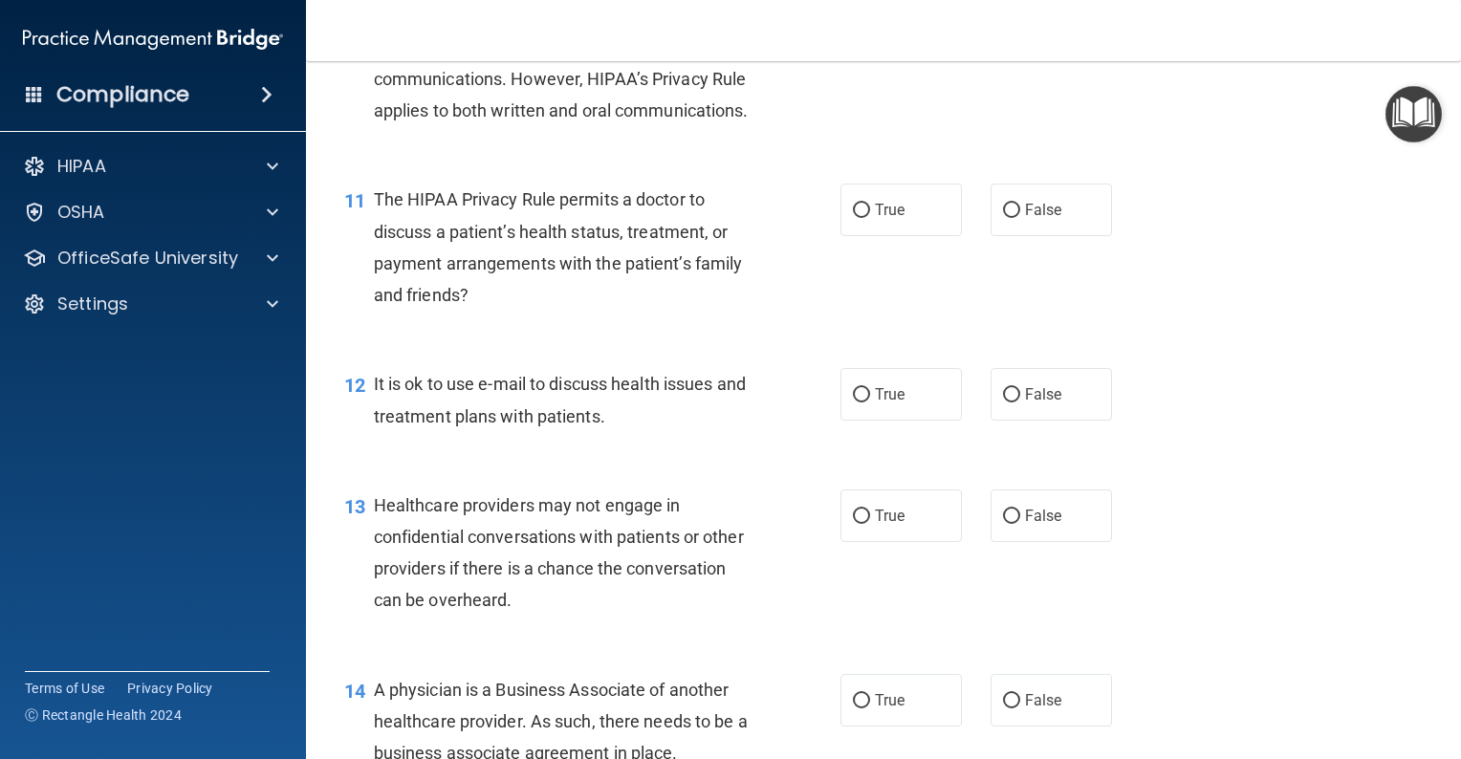
scroll to position [1721, 0]
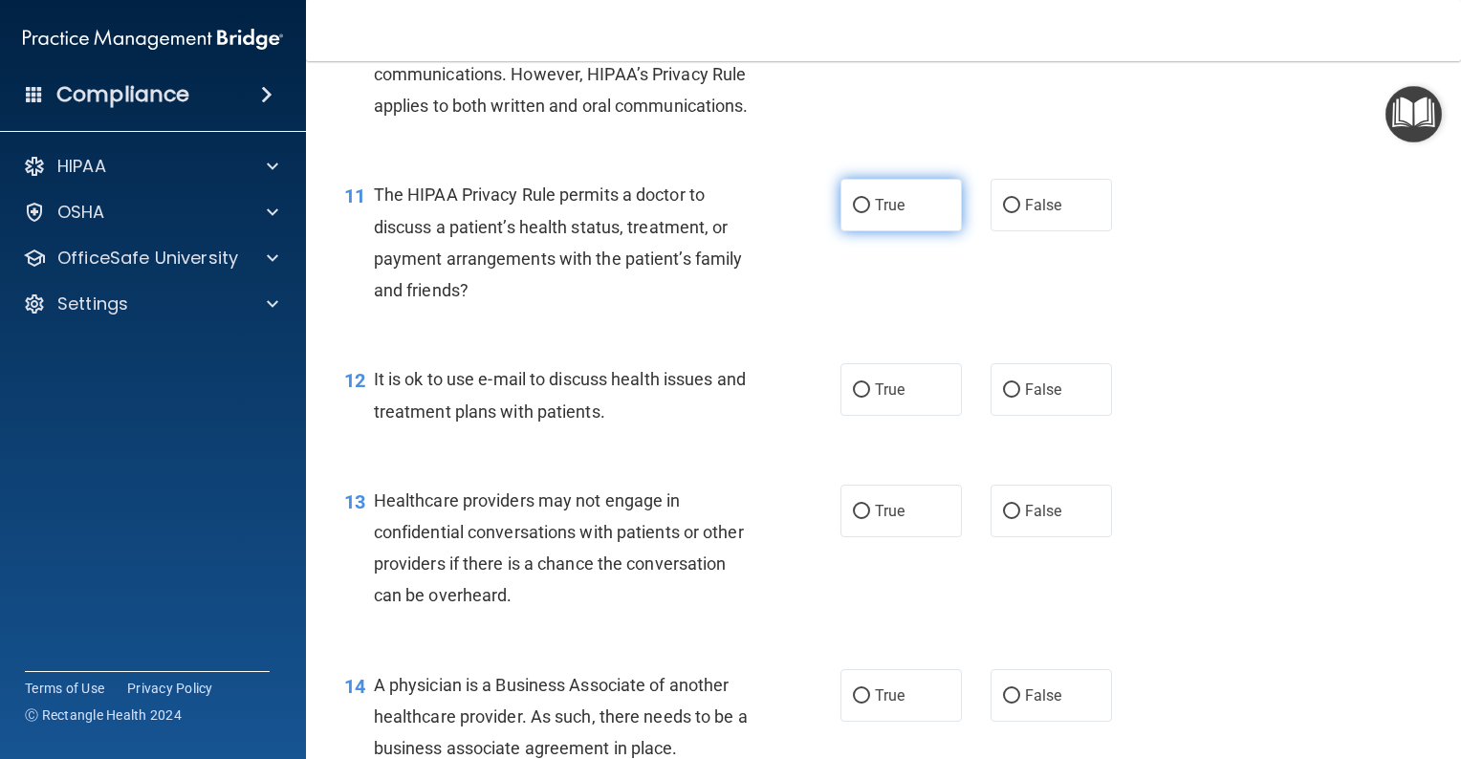
click at [855, 213] on input "True" at bounding box center [861, 206] width 17 height 14
radio input "true"
click at [853, 398] on input "True" at bounding box center [861, 390] width 17 height 14
radio input "true"
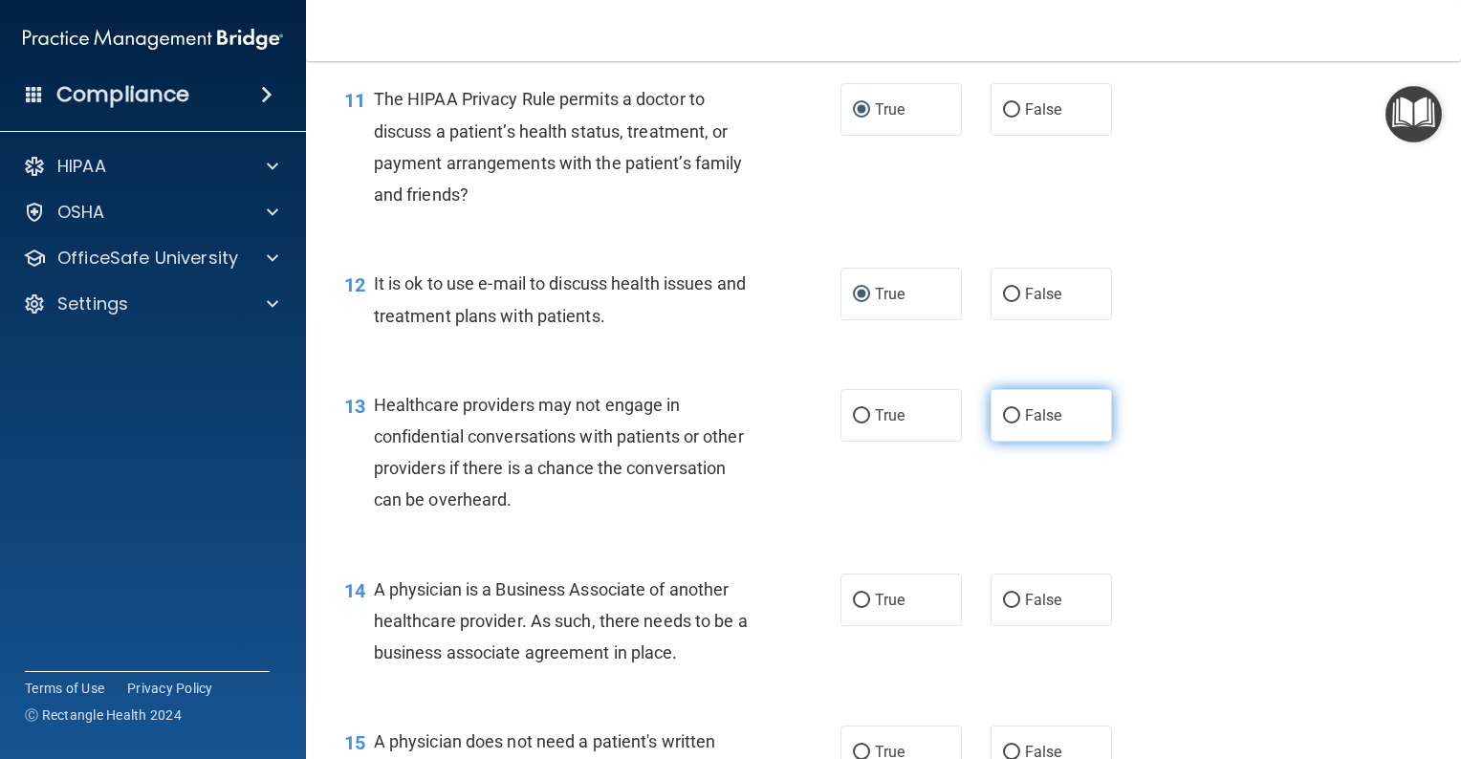
click at [1006, 424] on input "False" at bounding box center [1011, 416] width 17 height 14
radio input "true"
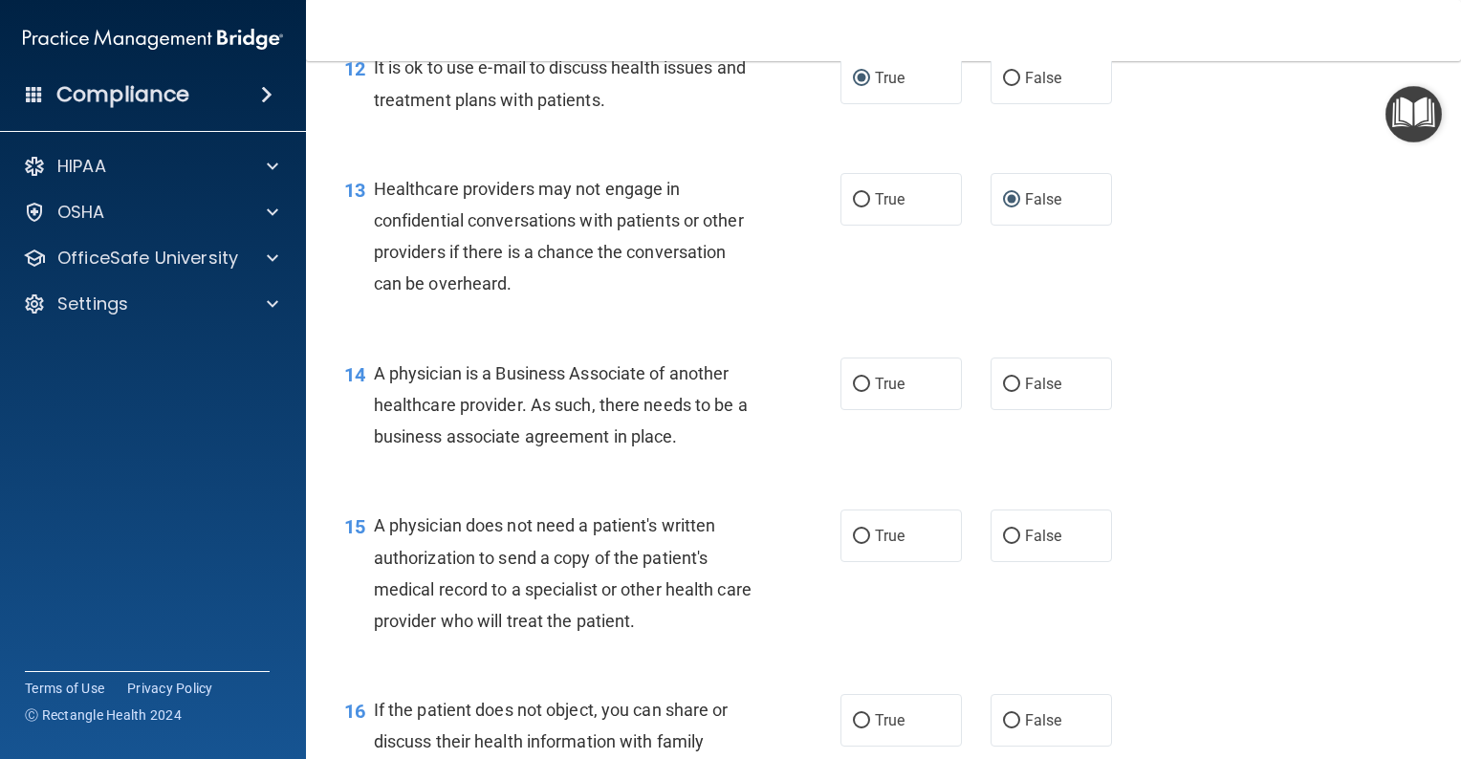
scroll to position [2104, 0]
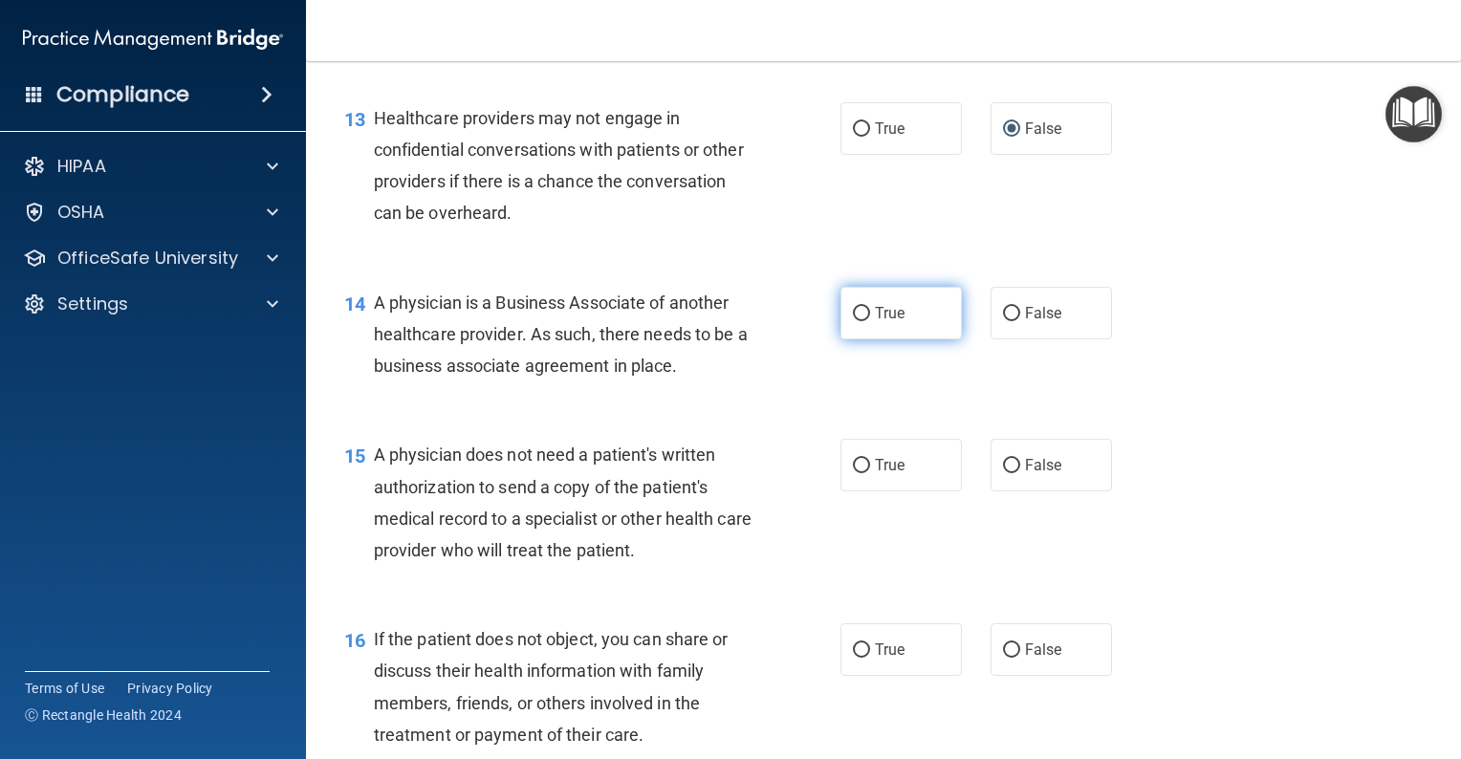
click at [855, 321] on input "True" at bounding box center [861, 314] width 17 height 14
radio input "true"
click at [853, 473] on input "True" at bounding box center [861, 466] width 17 height 14
radio input "true"
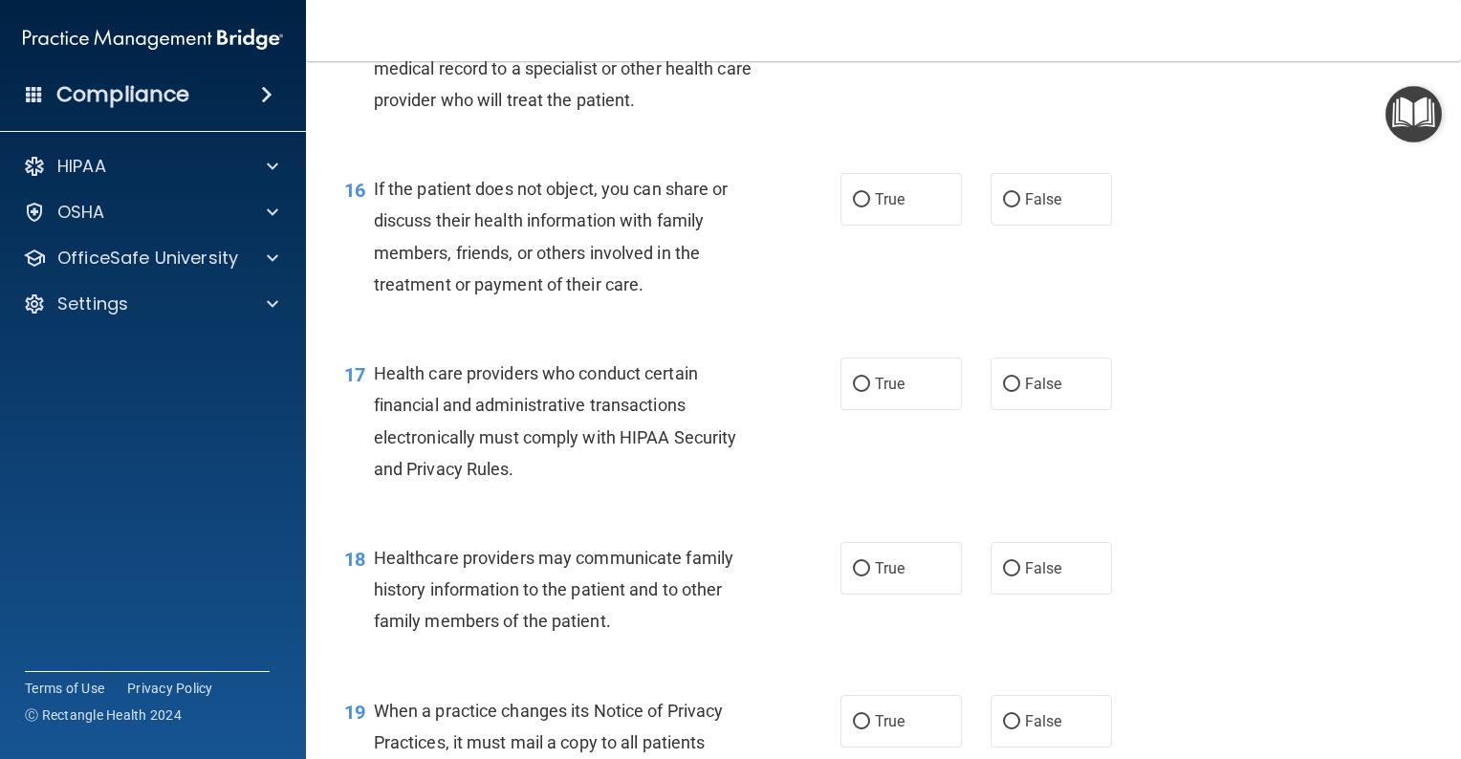
scroll to position [2582, 0]
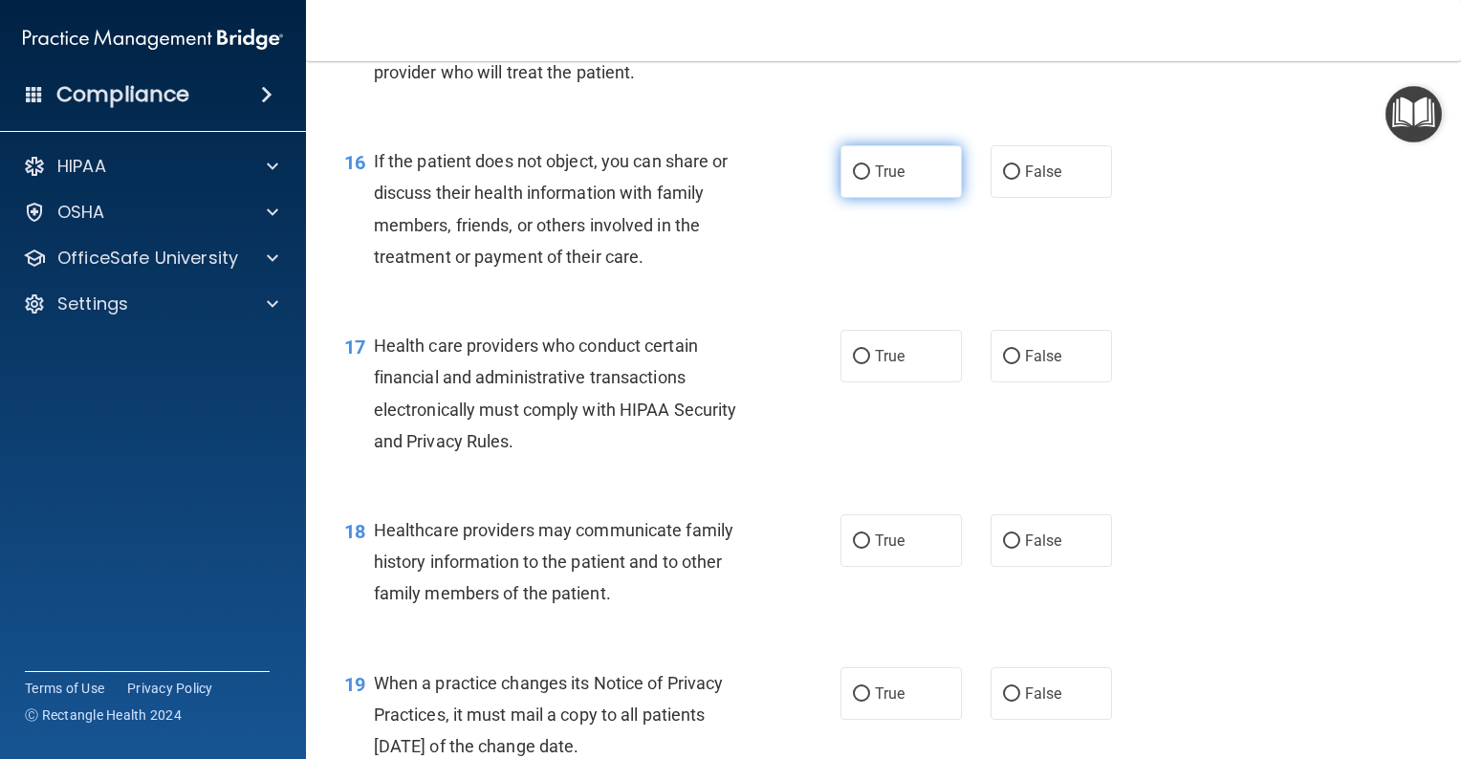
click at [856, 180] on input "True" at bounding box center [861, 172] width 17 height 14
radio input "true"
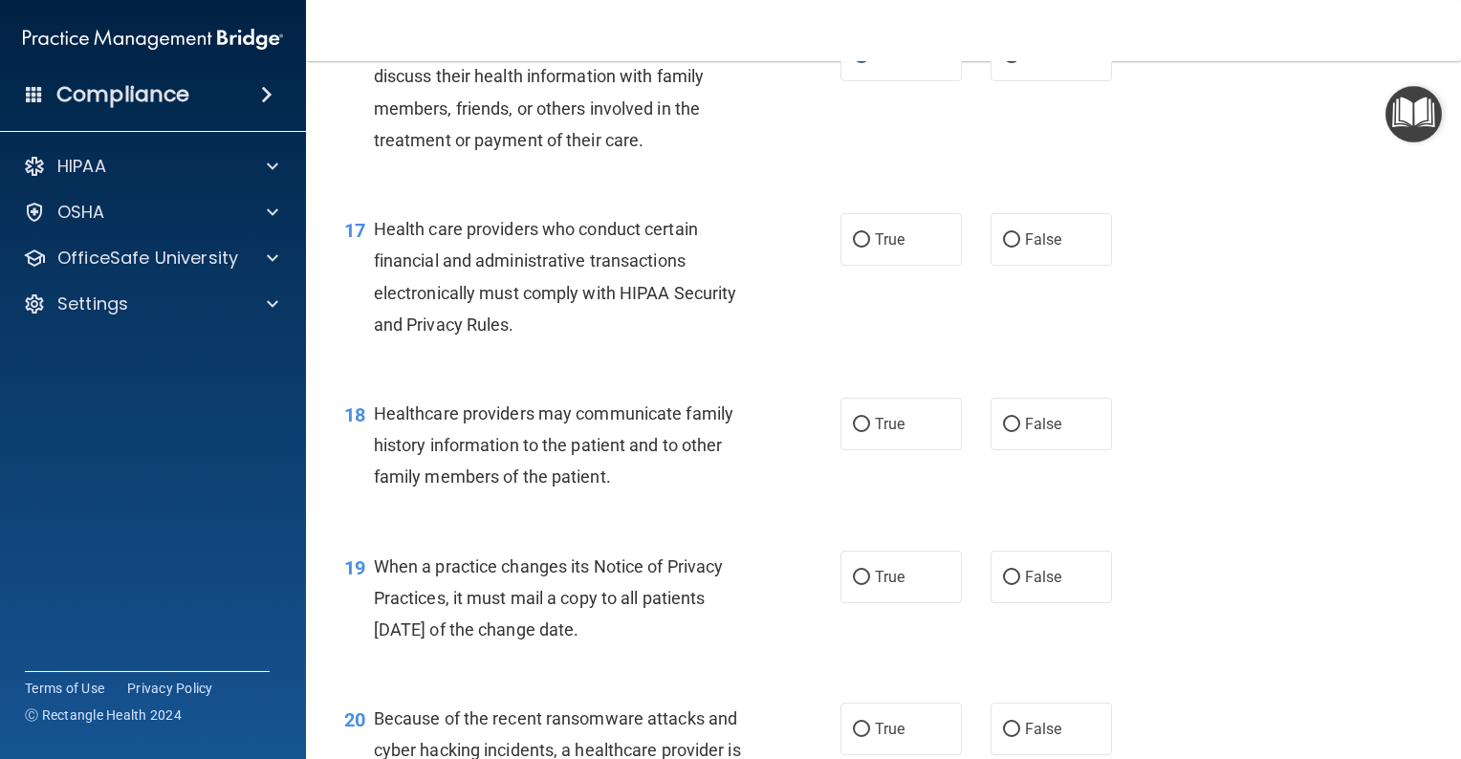
scroll to position [2773, 0]
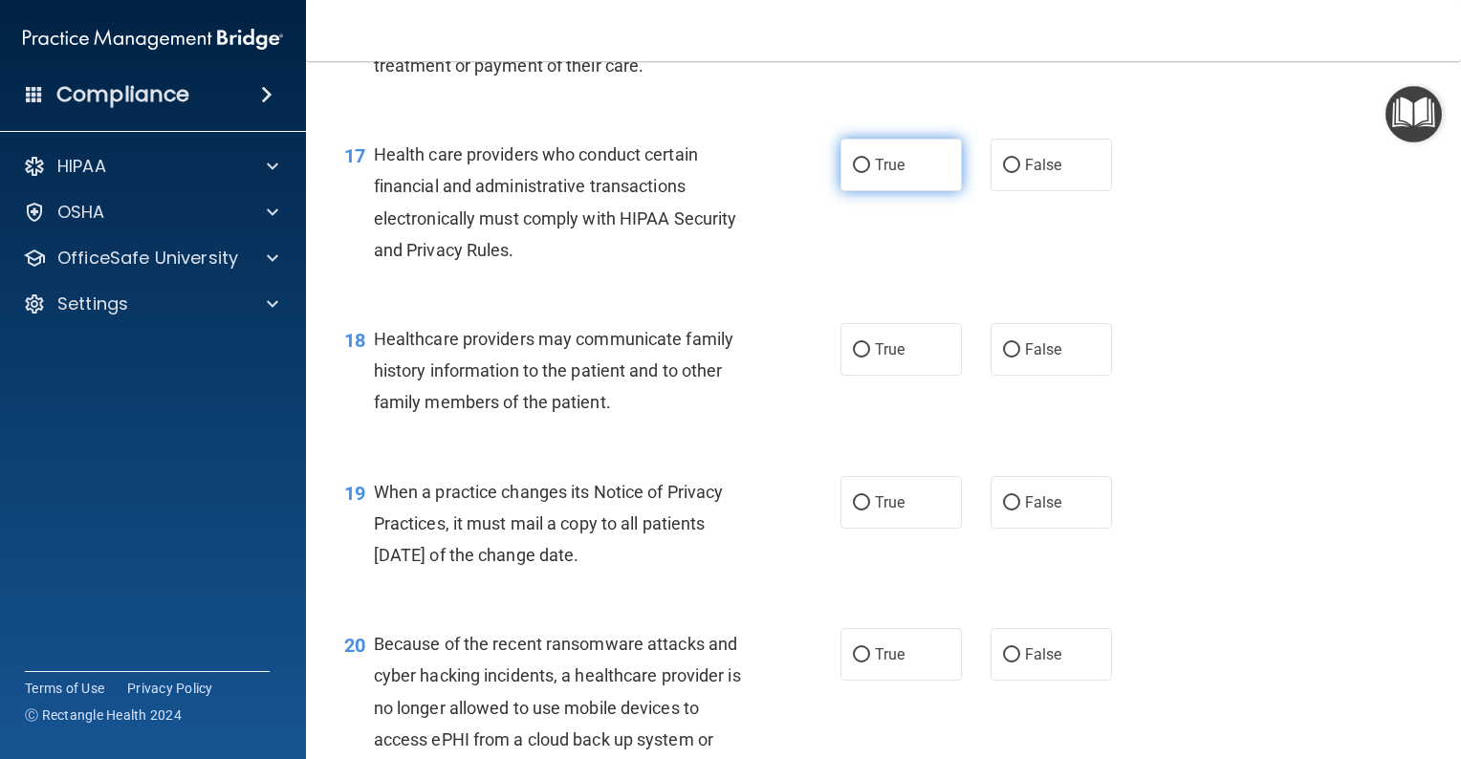
click at [859, 173] on input "True" at bounding box center [861, 166] width 17 height 14
radio input "true"
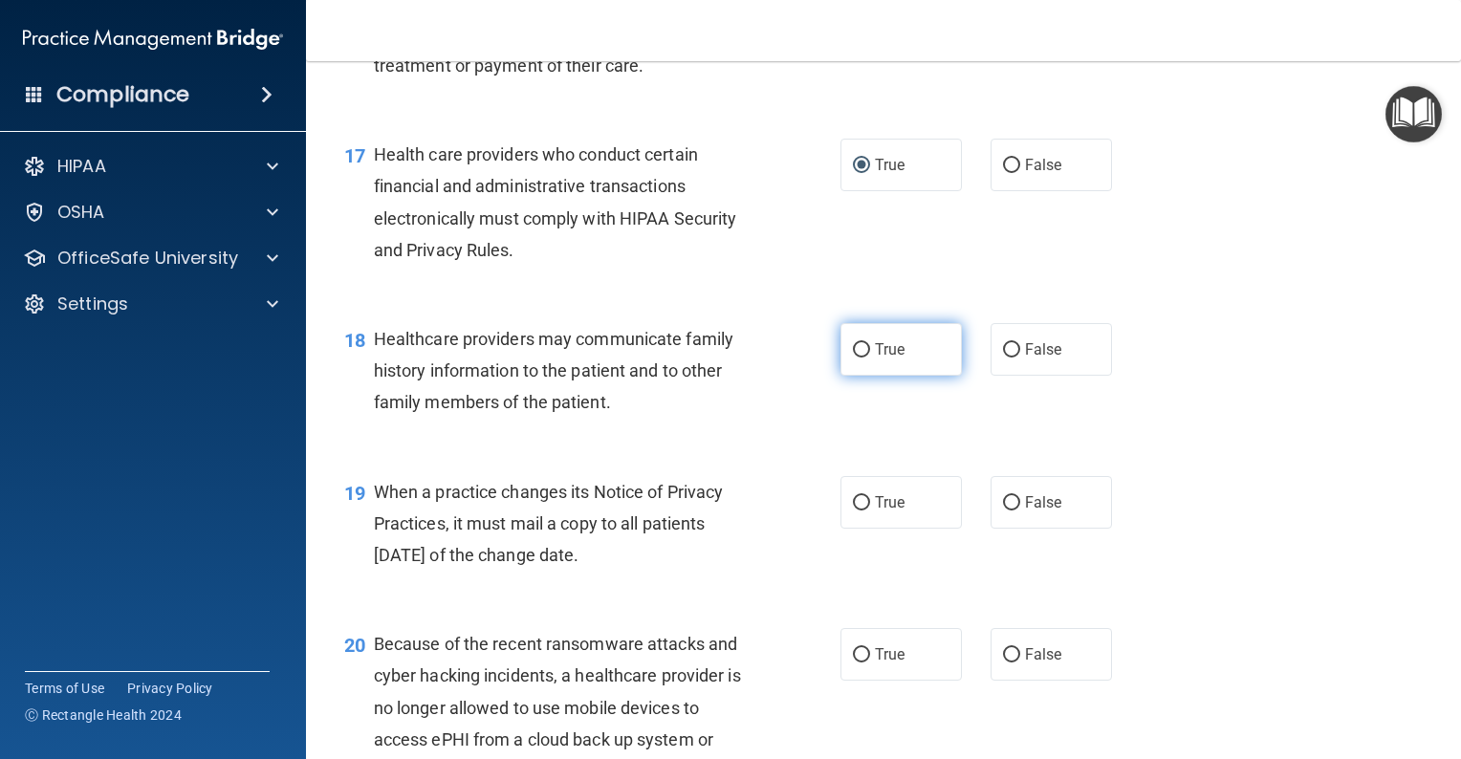
click at [855, 358] on input "True" at bounding box center [861, 350] width 17 height 14
radio input "true"
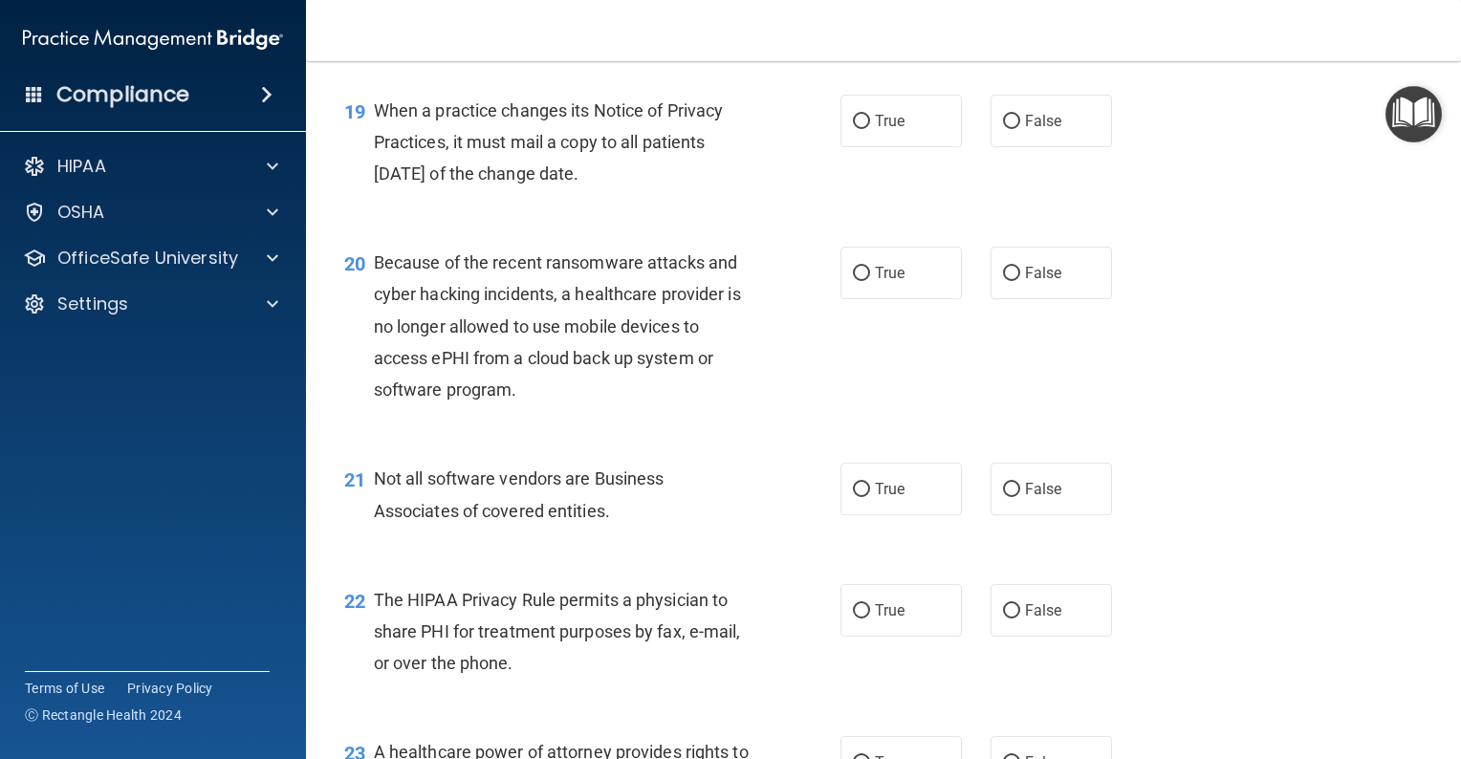
scroll to position [3156, 0]
drag, startPoint x: 1006, startPoint y: 178, endPoint x: 1018, endPoint y: 215, distance: 39.0
click at [1006, 128] on input "False" at bounding box center [1011, 121] width 17 height 14
radio input "true"
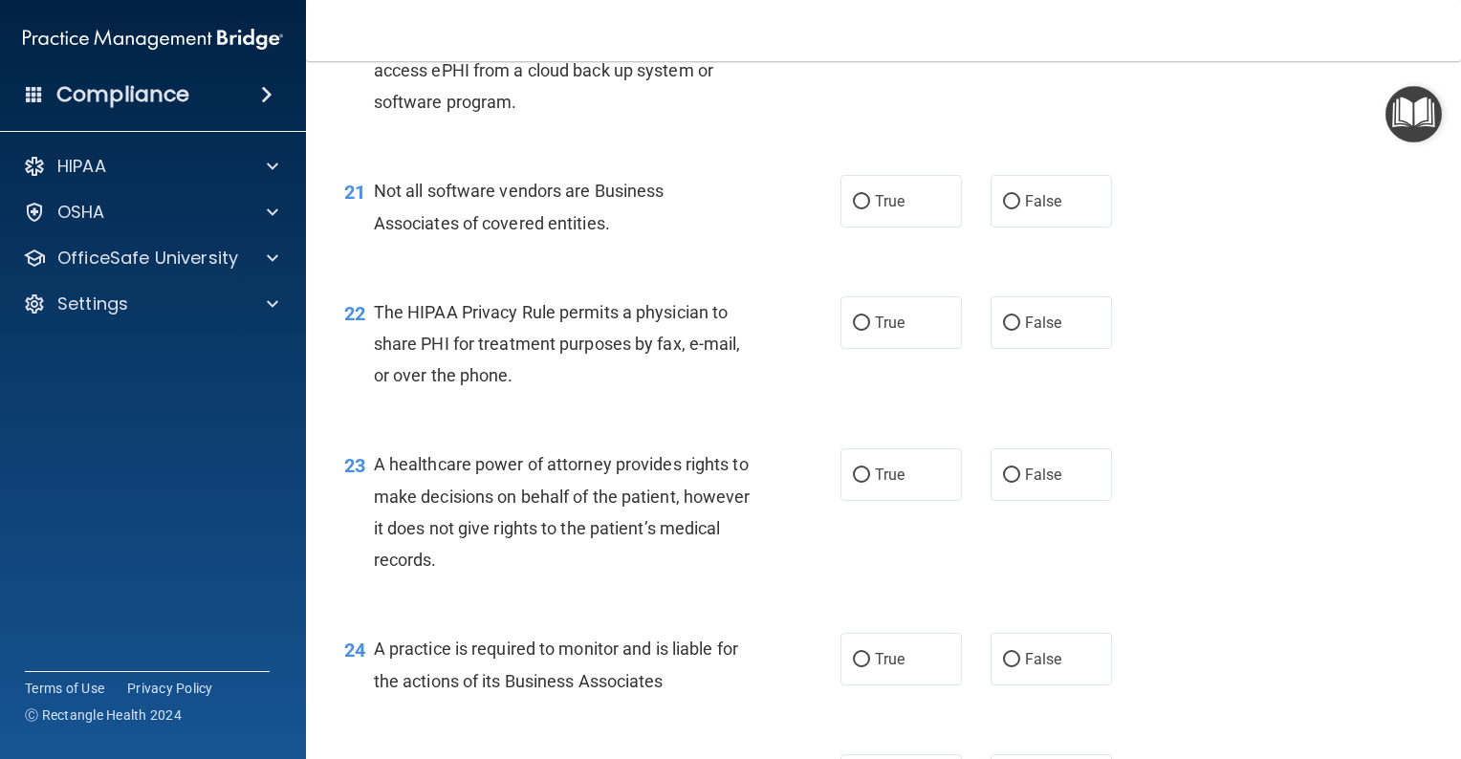
scroll to position [3347, 0]
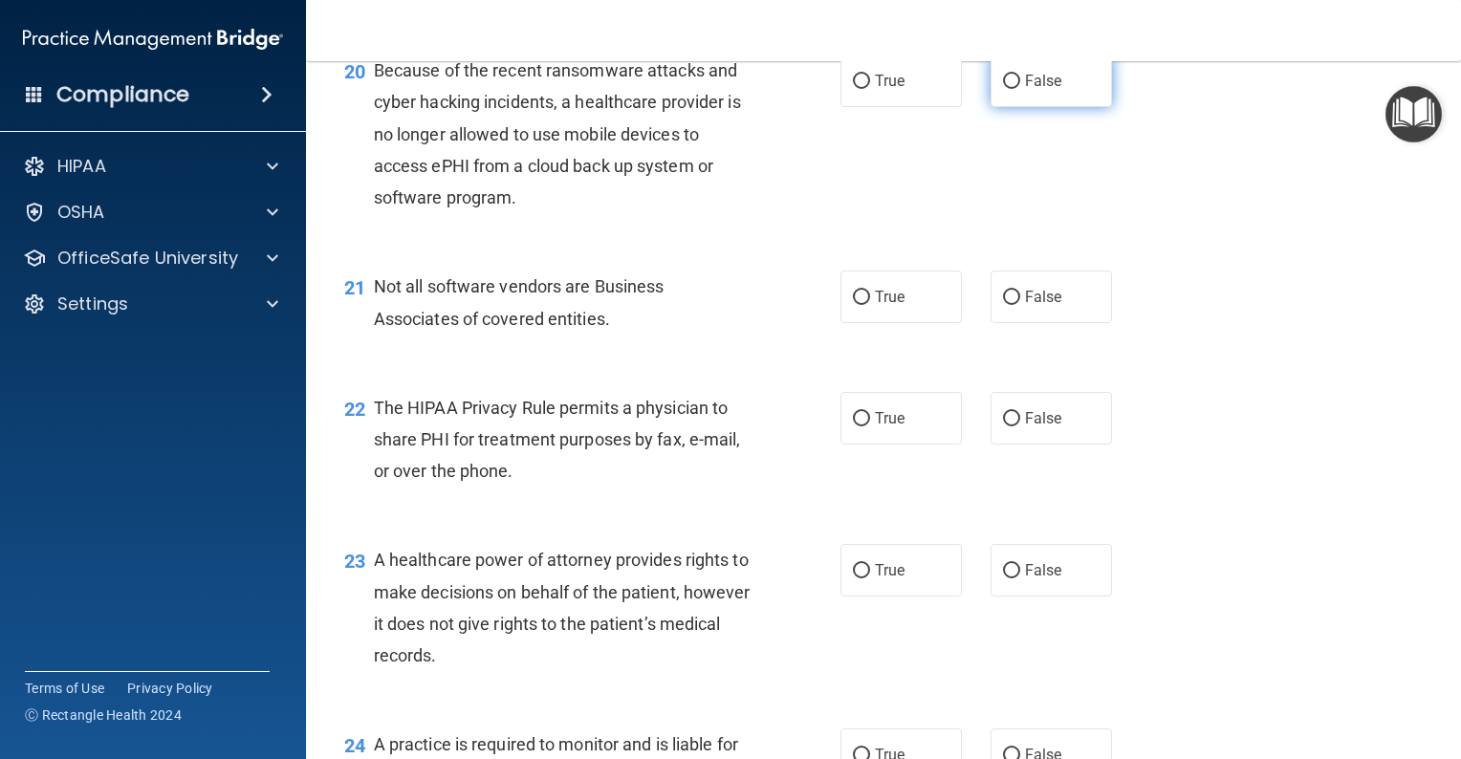
click at [1006, 89] on input "False" at bounding box center [1011, 82] width 17 height 14
radio input "true"
click at [855, 305] on input "True" at bounding box center [861, 298] width 17 height 14
radio input "true"
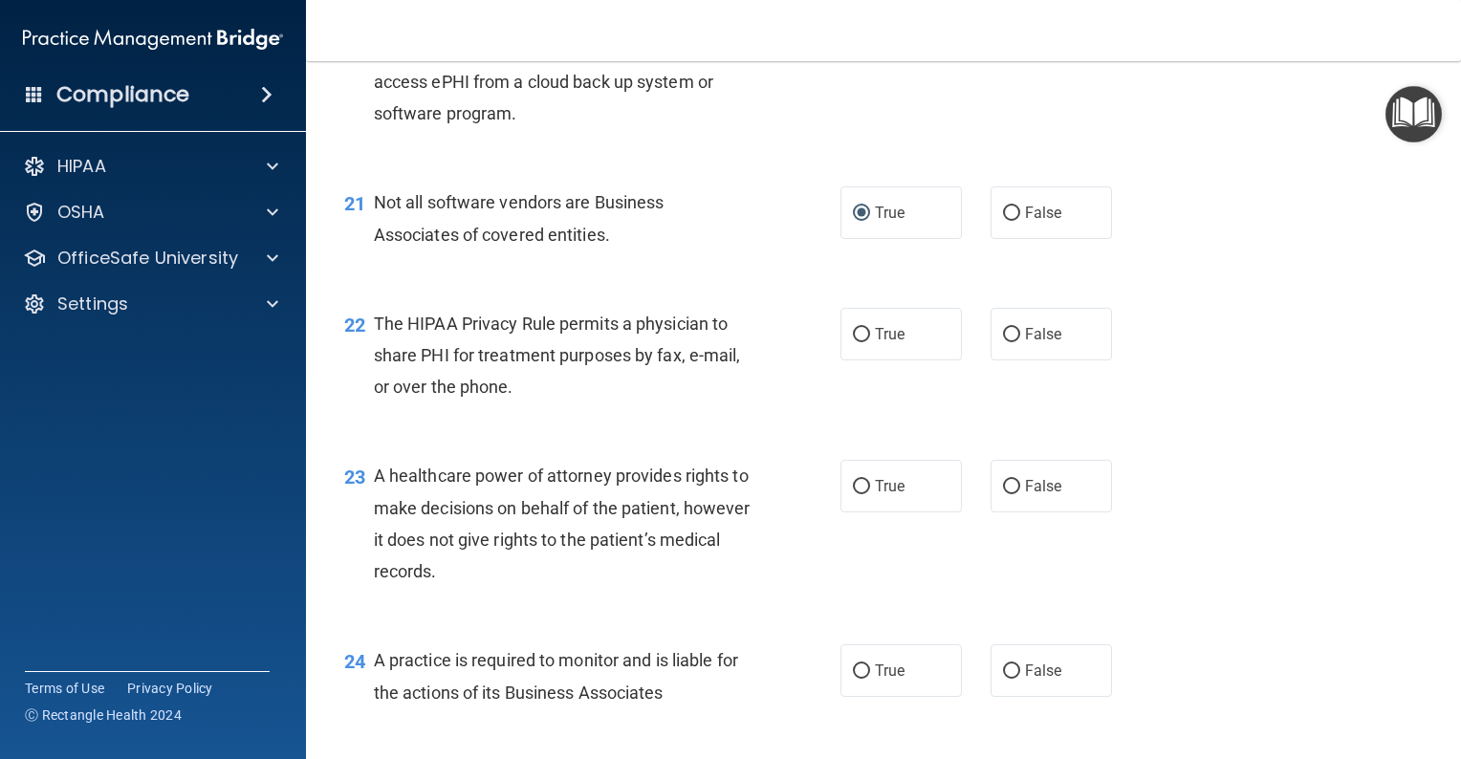
scroll to position [3539, 0]
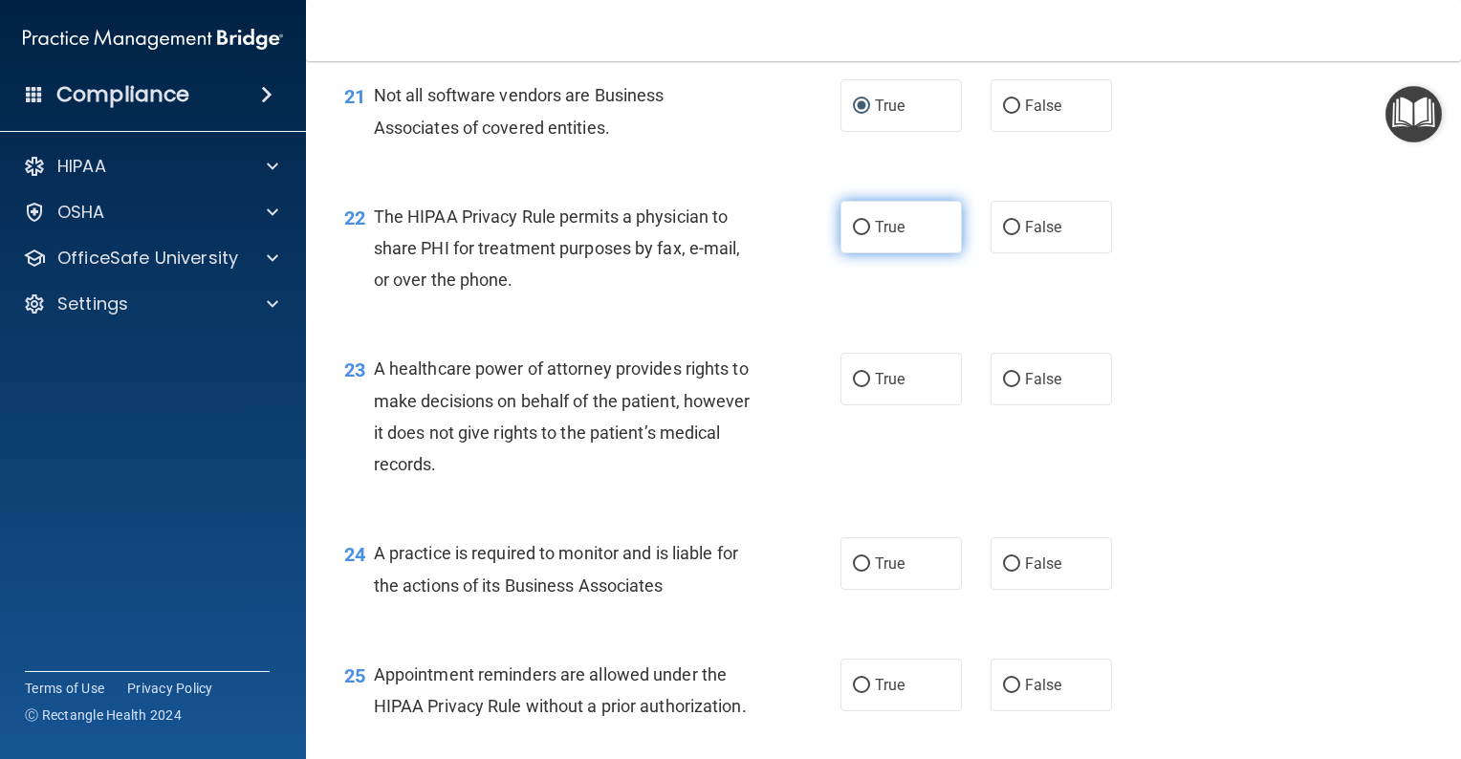
click at [853, 235] on input "True" at bounding box center [861, 228] width 17 height 14
radio input "true"
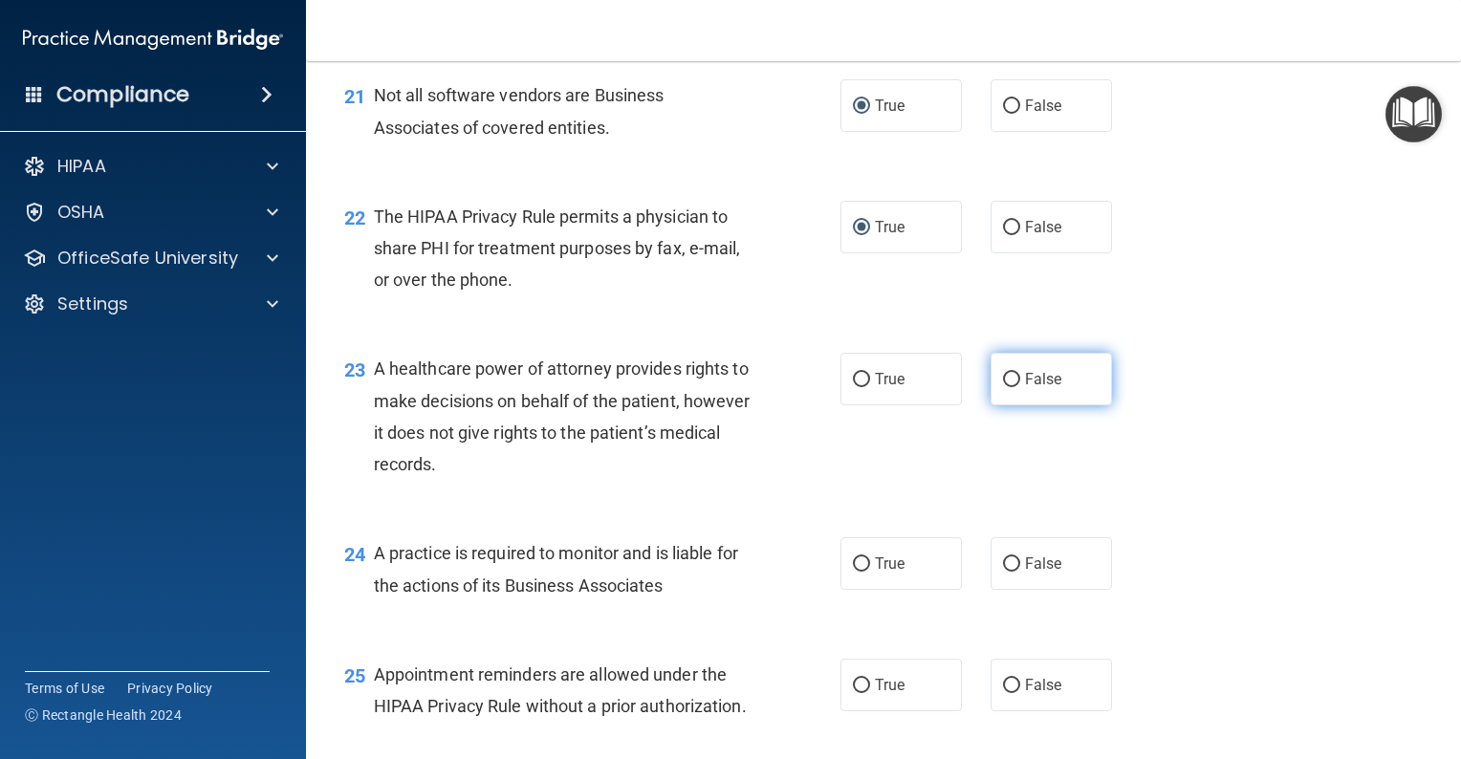
click at [1003, 387] on input "False" at bounding box center [1011, 380] width 17 height 14
radio input "true"
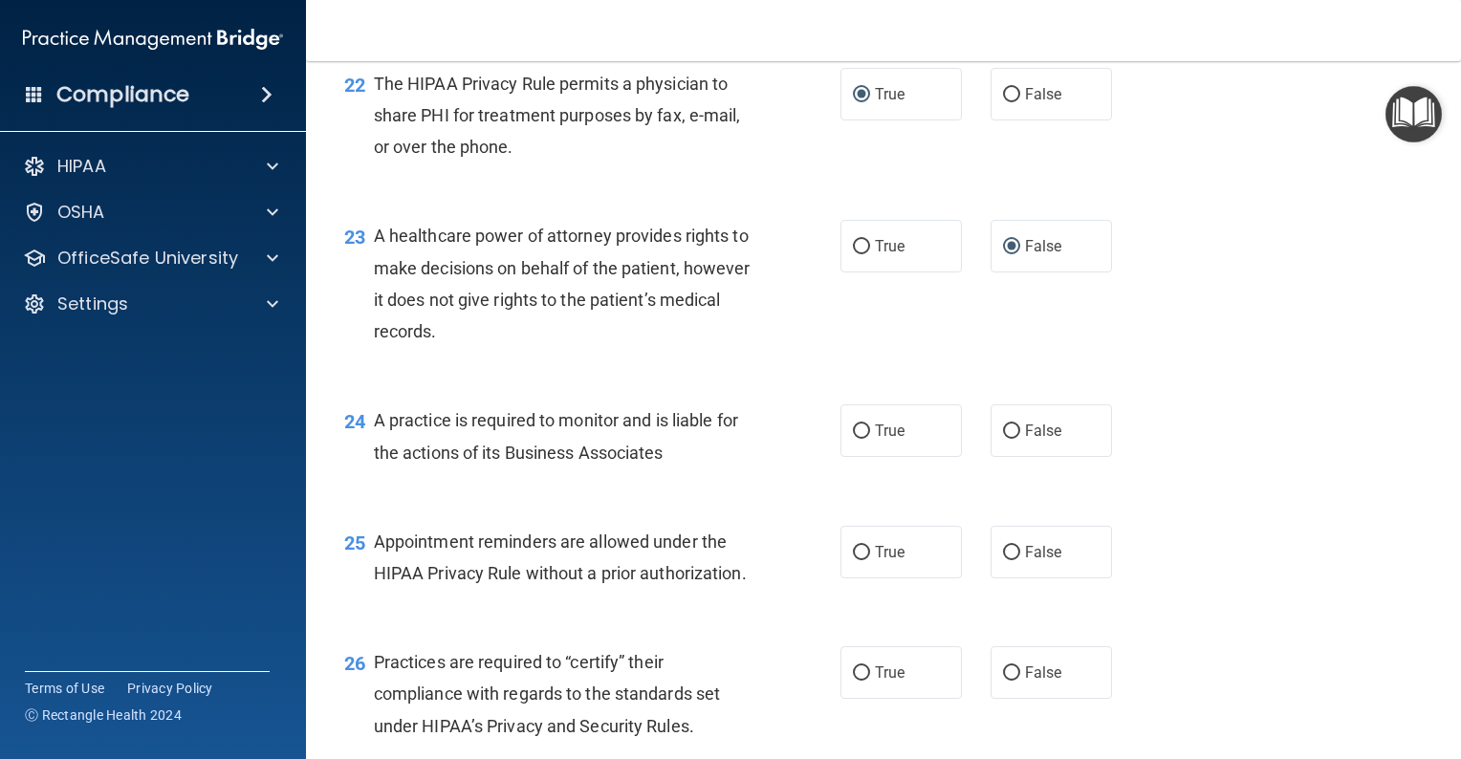
scroll to position [3730, 0]
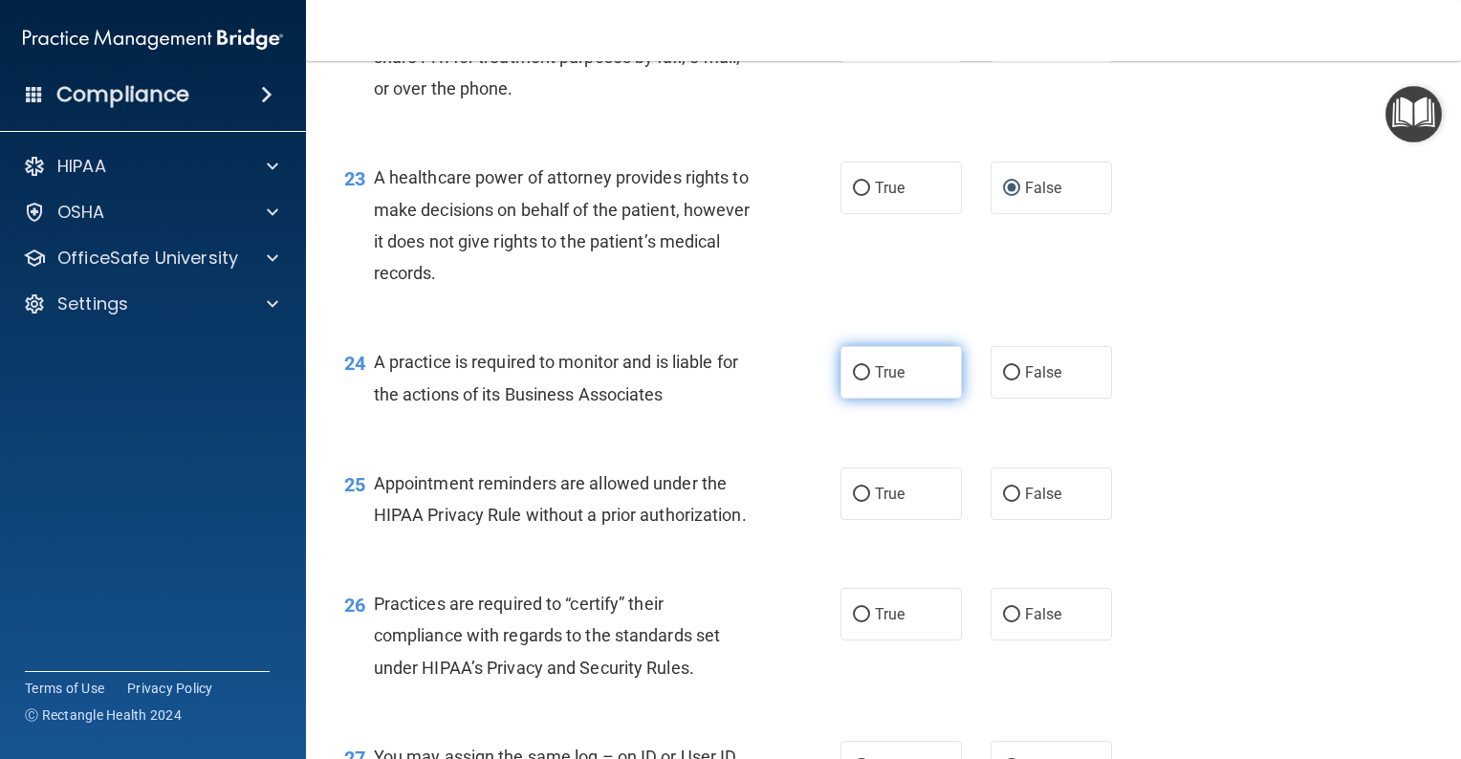
click at [857, 381] on input "True" at bounding box center [861, 373] width 17 height 14
radio input "true"
click at [853, 502] on input "True" at bounding box center [861, 495] width 17 height 14
radio input "true"
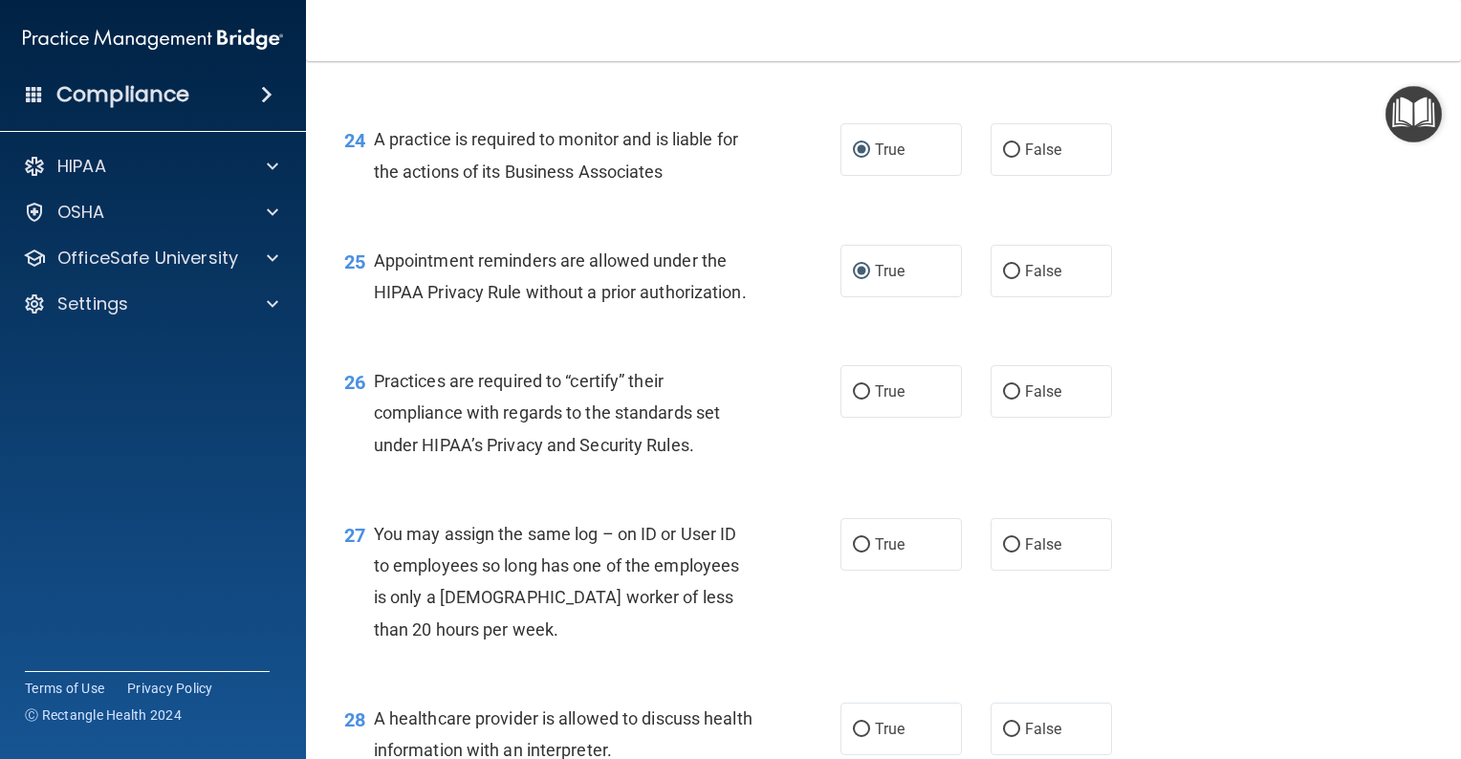
scroll to position [4017, 0]
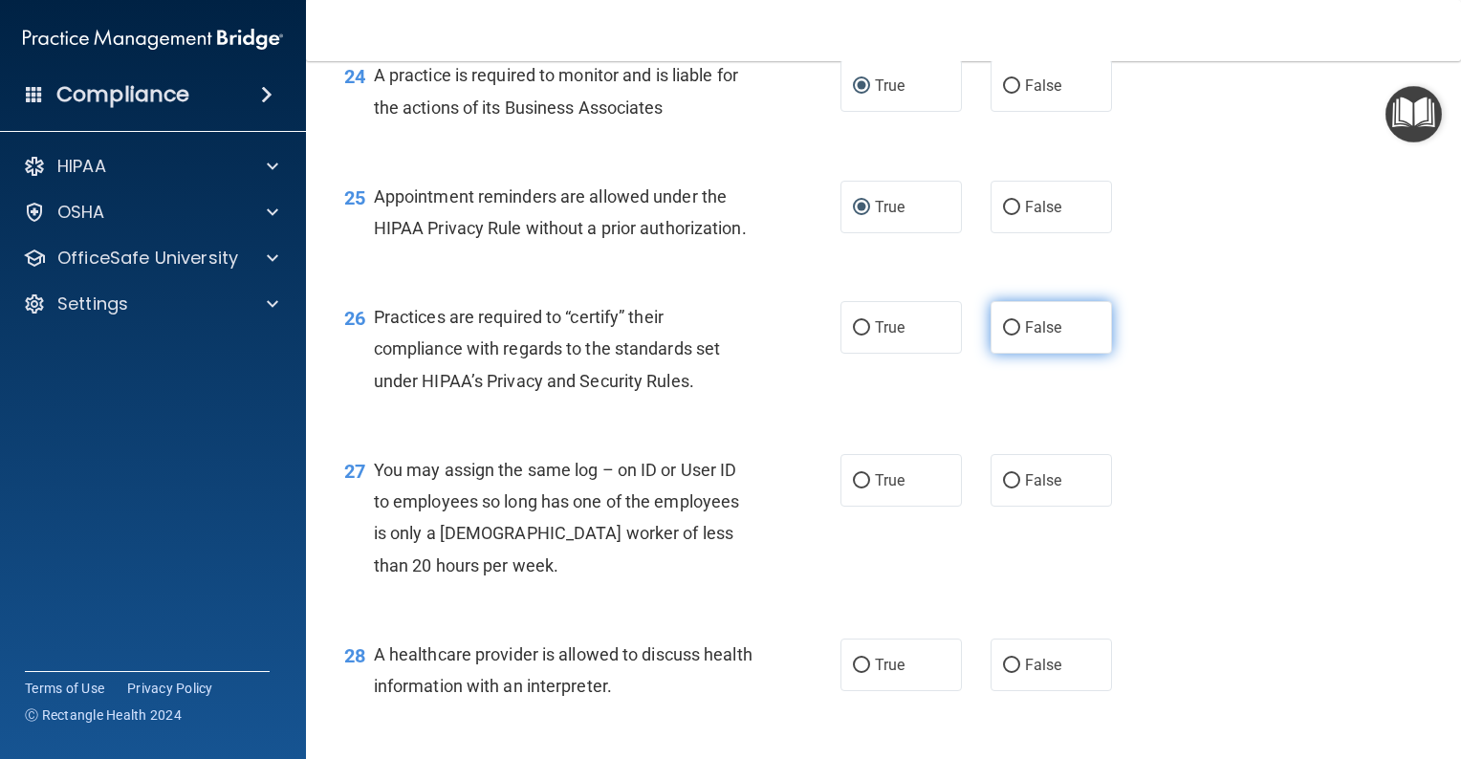
click at [1006, 336] on input "False" at bounding box center [1011, 328] width 17 height 14
radio input "true"
click at [1006, 489] on input "False" at bounding box center [1011, 481] width 17 height 14
radio input "true"
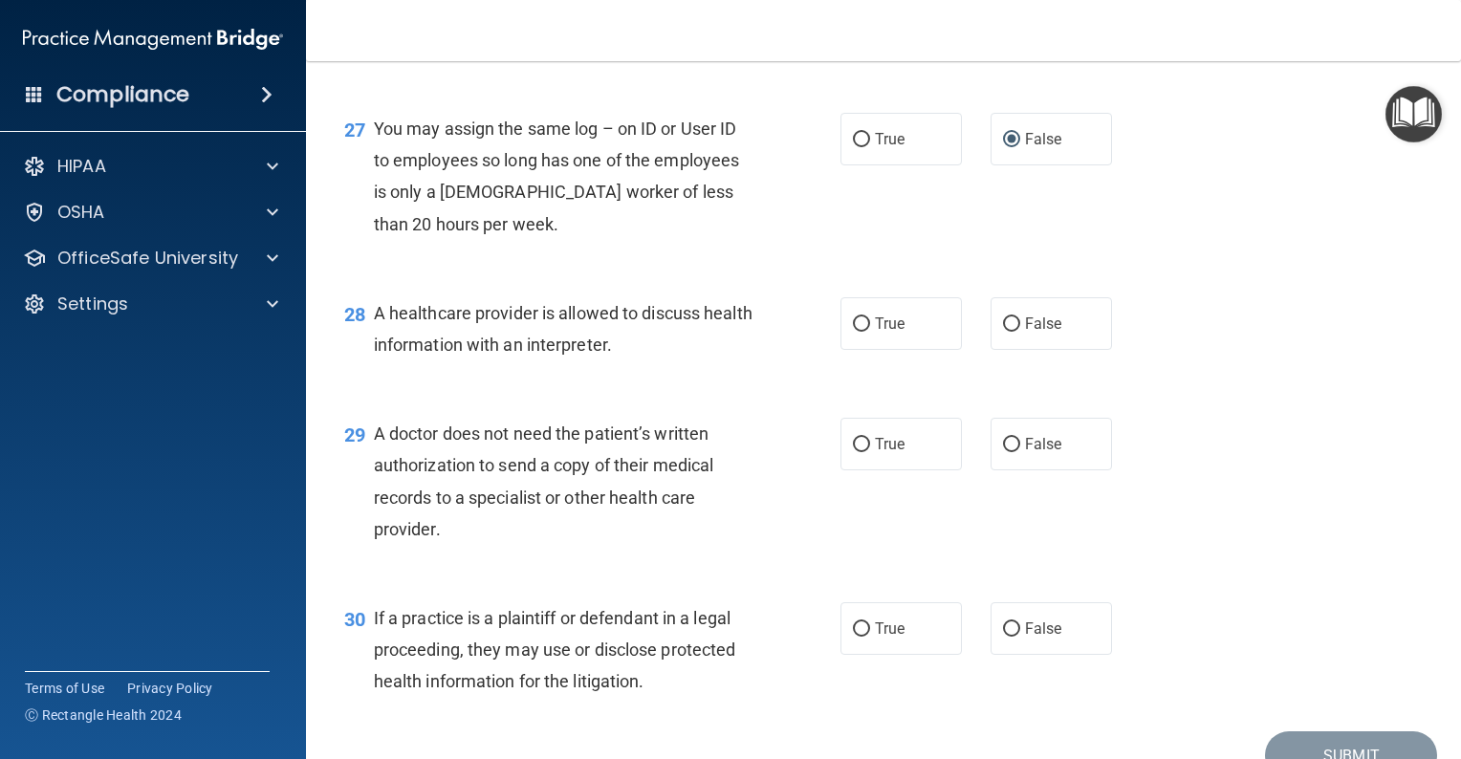
scroll to position [4399, 0]
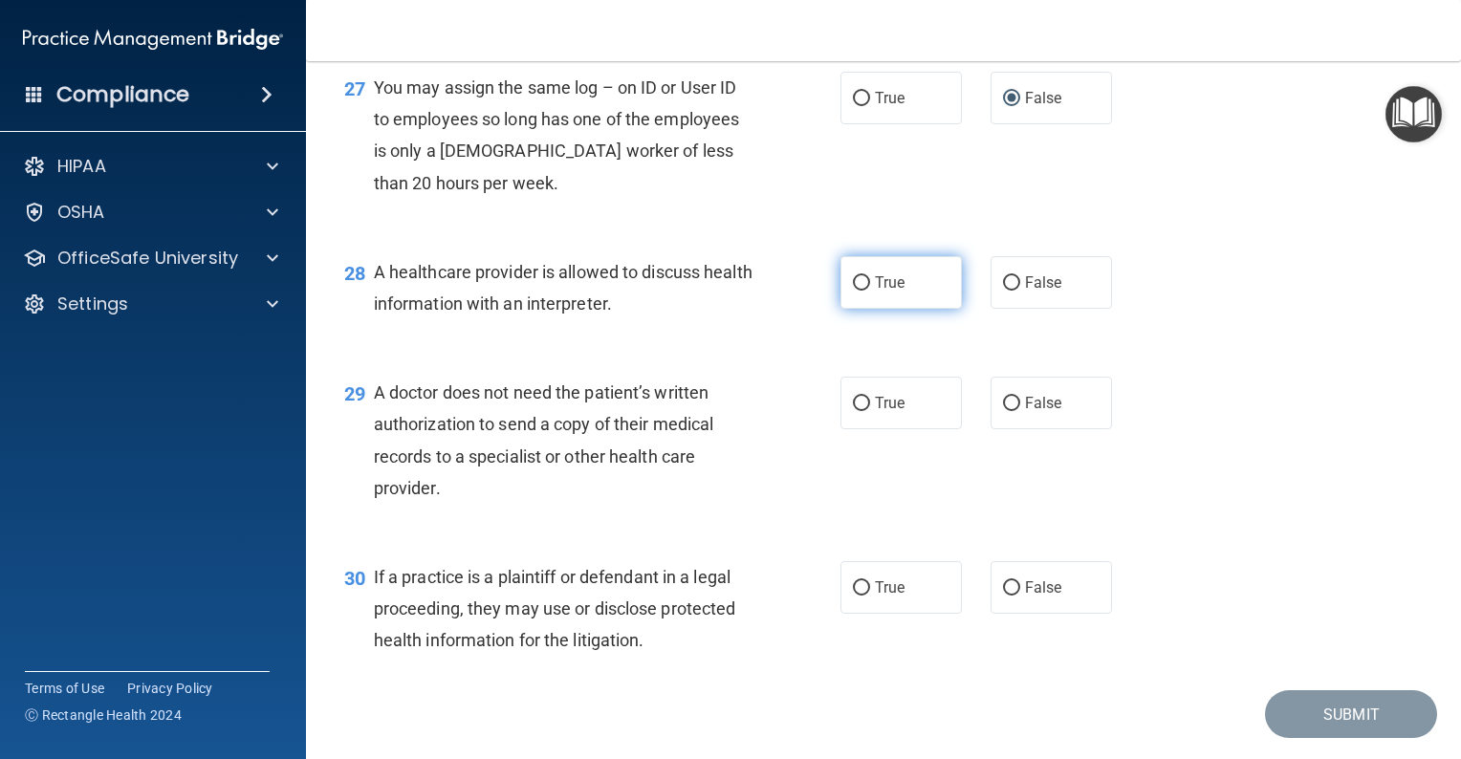
click at [853, 291] on input "True" at bounding box center [861, 283] width 17 height 14
radio input "true"
click at [858, 411] on input "True" at bounding box center [861, 404] width 17 height 14
radio input "true"
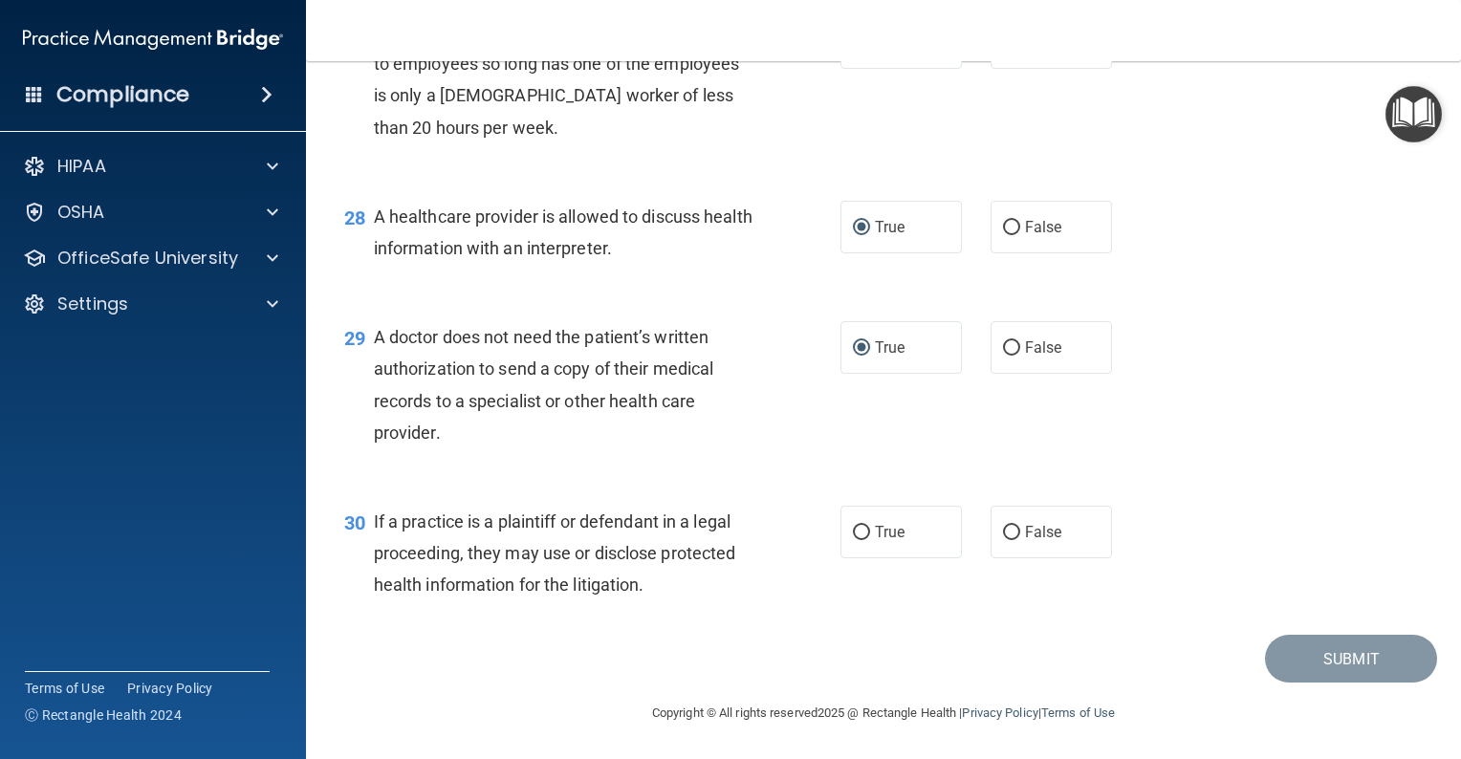
scroll to position [4550, 0]
click at [862, 524] on label "True" at bounding box center [901, 532] width 121 height 53
click at [862, 526] on input "True" at bounding box center [861, 533] width 17 height 14
radio input "true"
click at [1321, 652] on button "Submit" at bounding box center [1351, 659] width 172 height 49
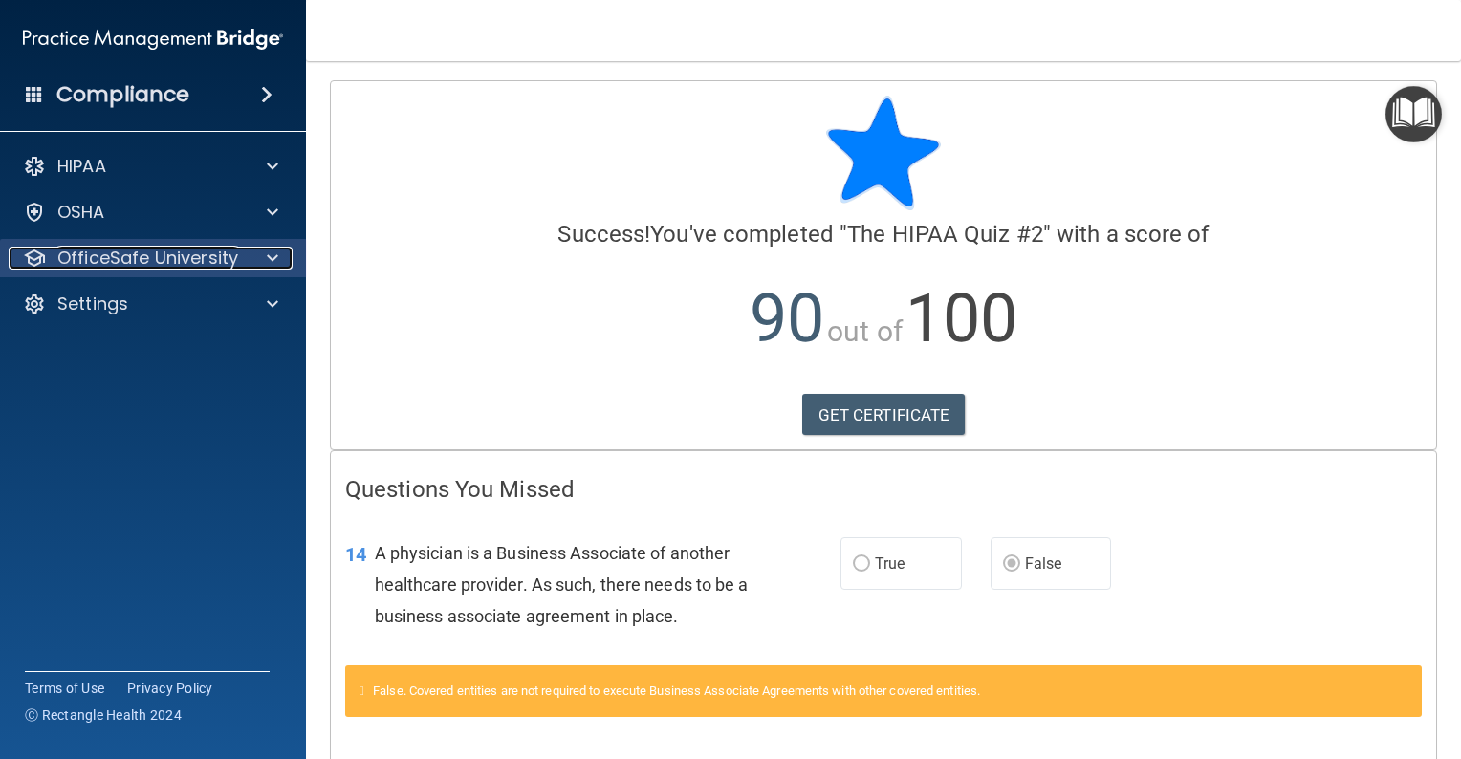
click at [262, 254] on div at bounding box center [270, 258] width 48 height 23
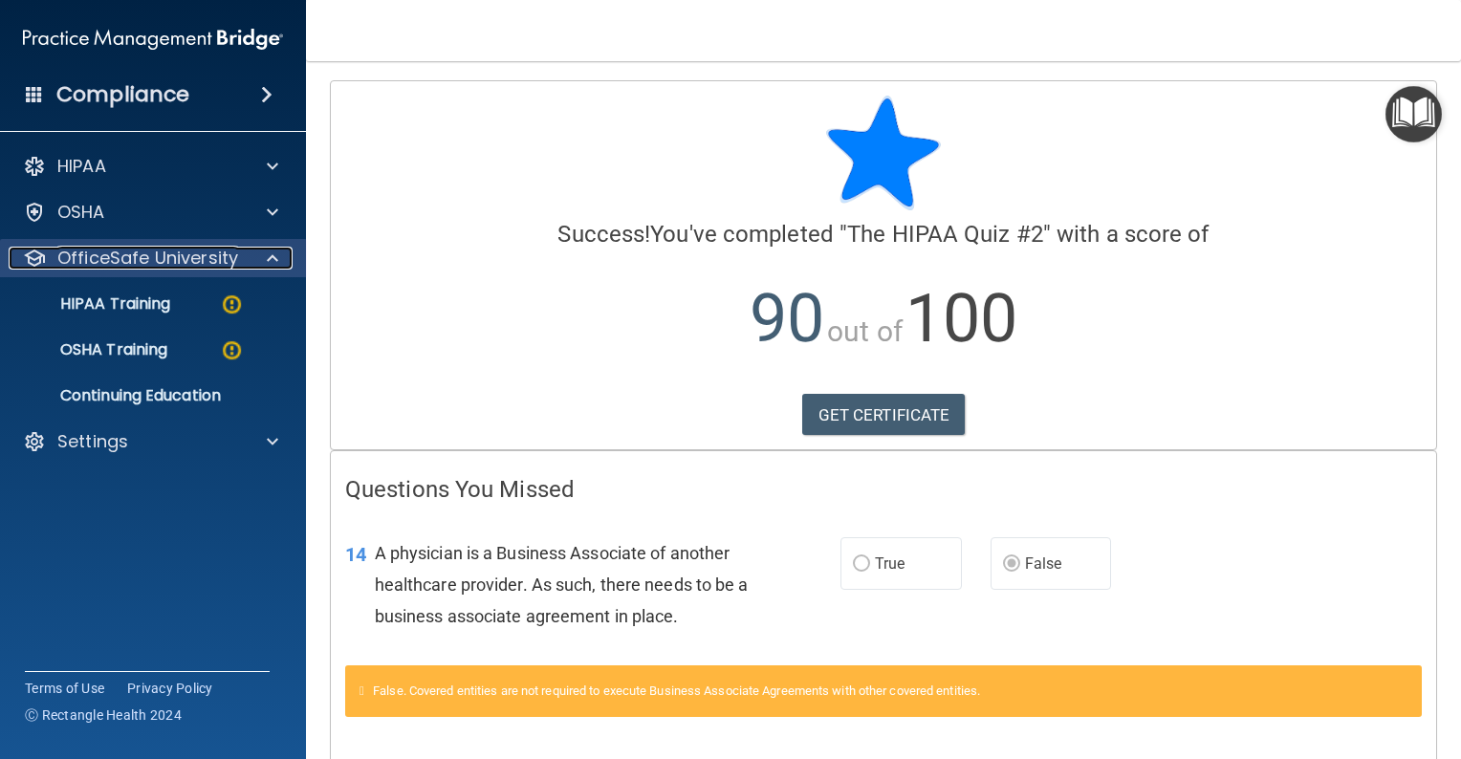
click at [223, 254] on p "OfficeSafe University" at bounding box center [147, 258] width 181 height 23
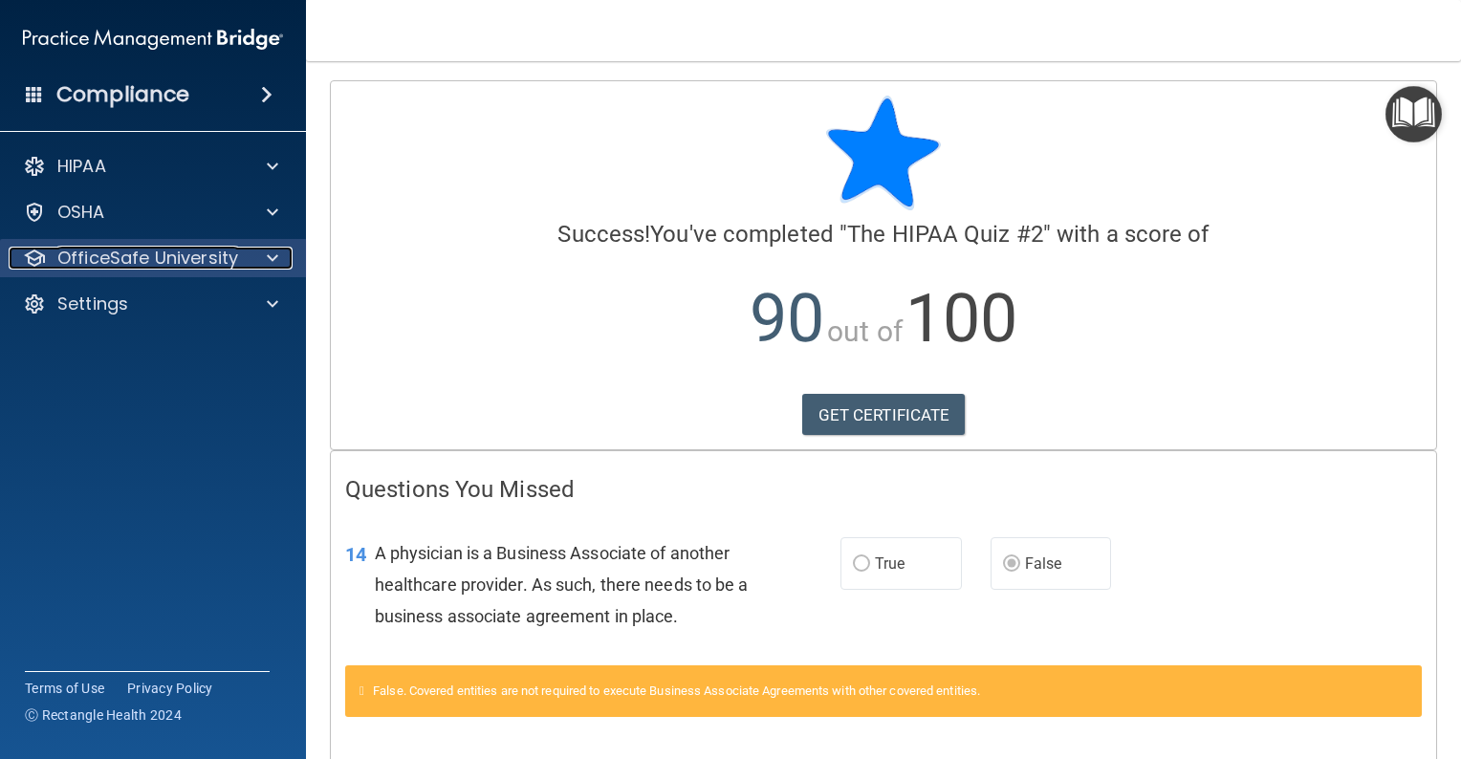
click at [223, 254] on p "OfficeSafe University" at bounding box center [147, 258] width 181 height 23
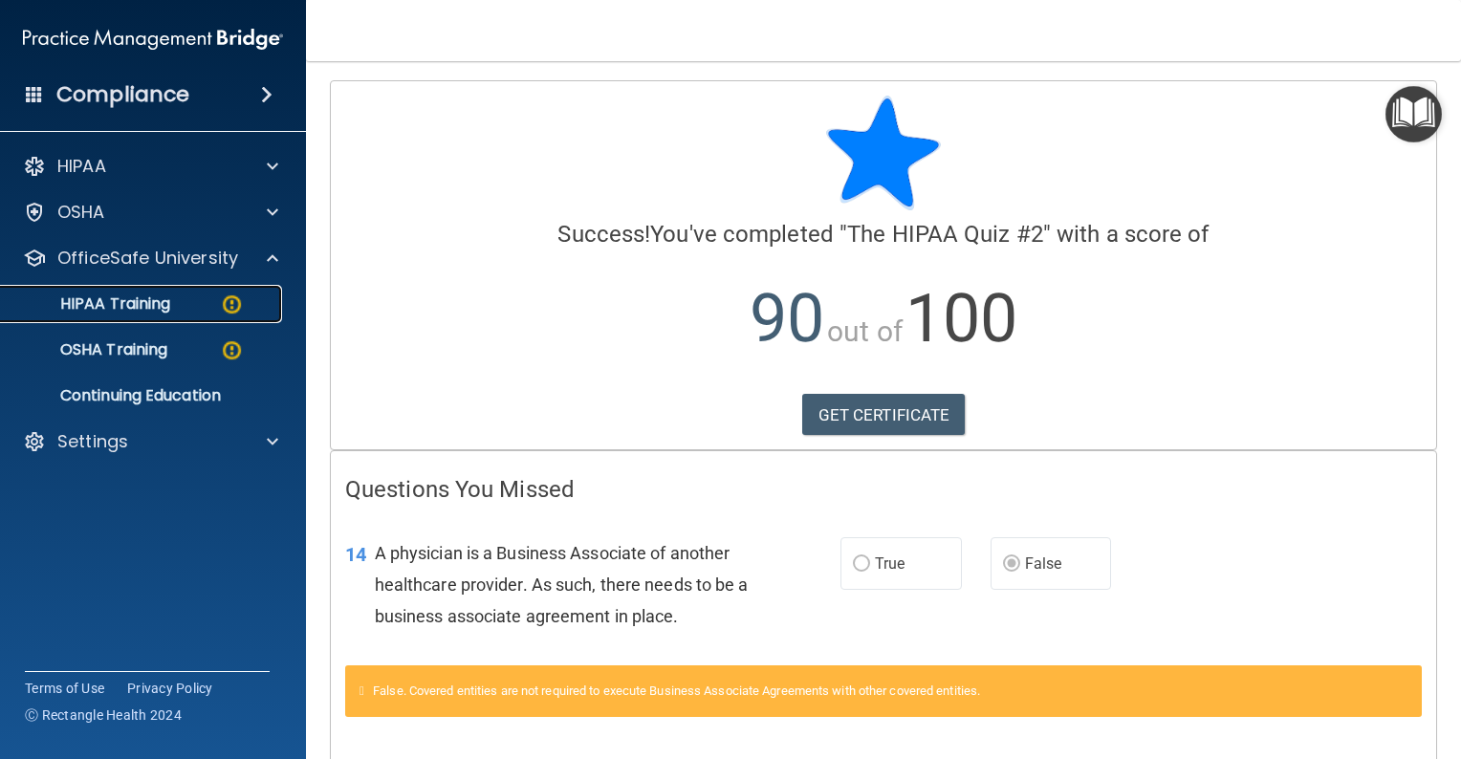
click at [146, 300] on p "HIPAA Training" at bounding box center [91, 304] width 158 height 19
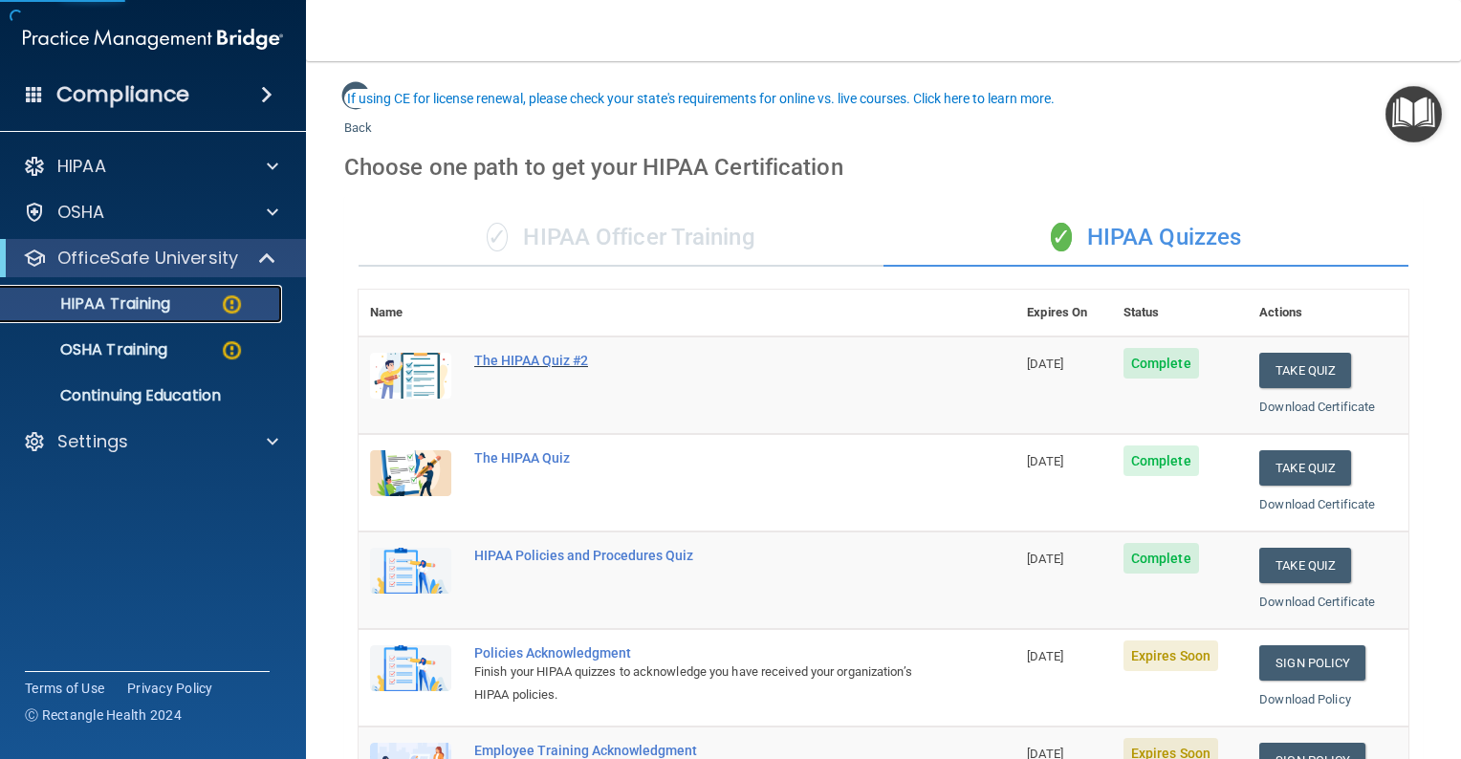
scroll to position [287, 0]
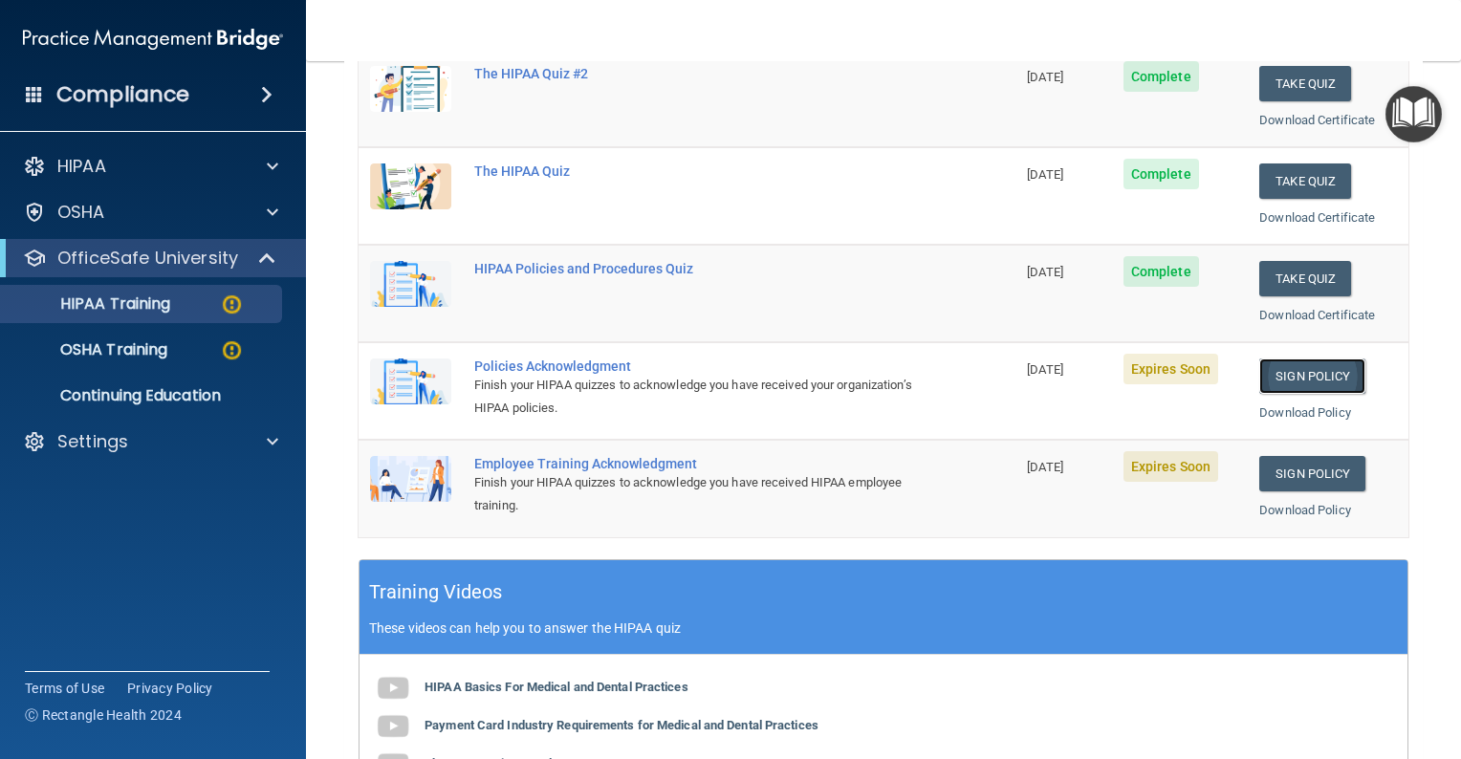
click at [1313, 374] on link "Sign Policy" at bounding box center [1313, 376] width 106 height 35
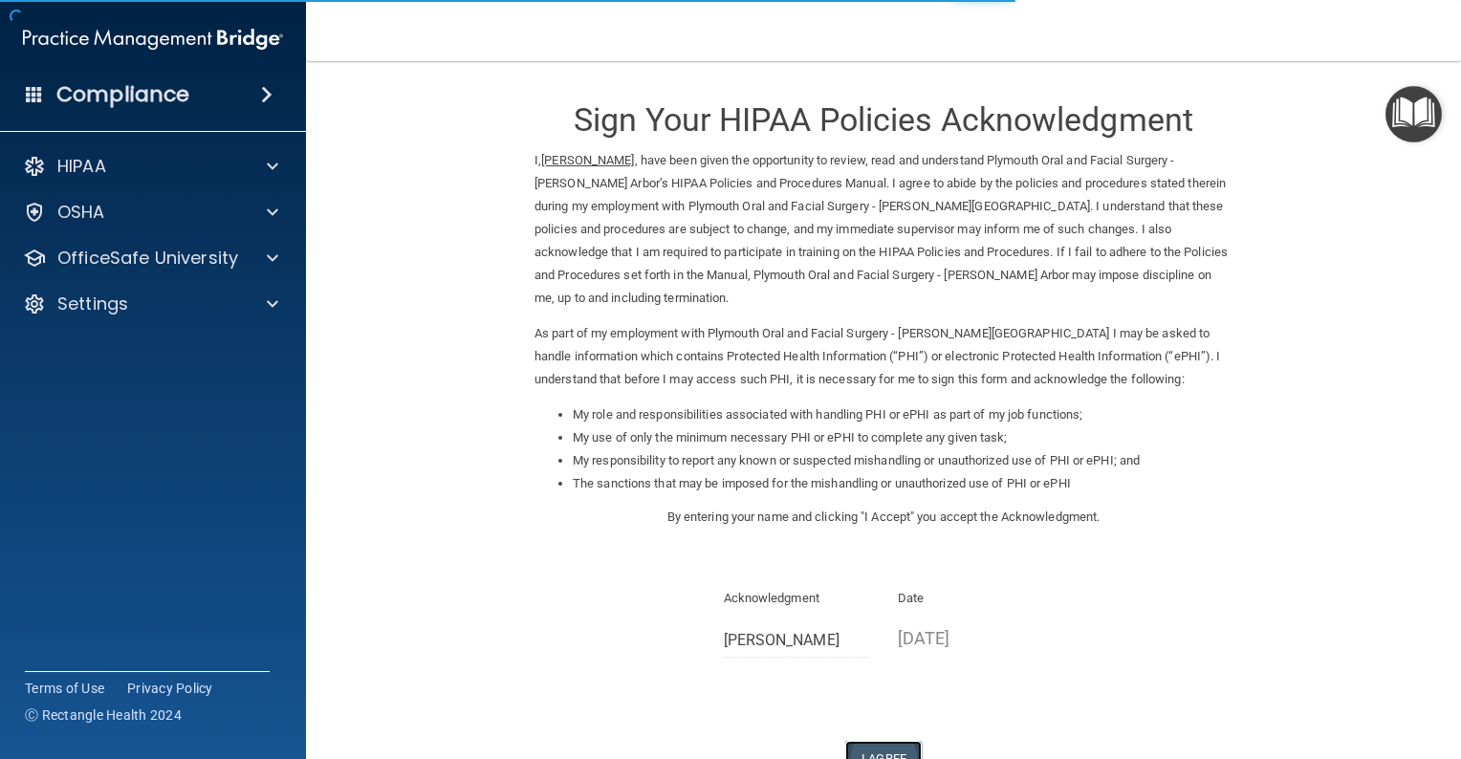
click at [882, 741] on button "I Agree" at bounding box center [883, 758] width 77 height 35
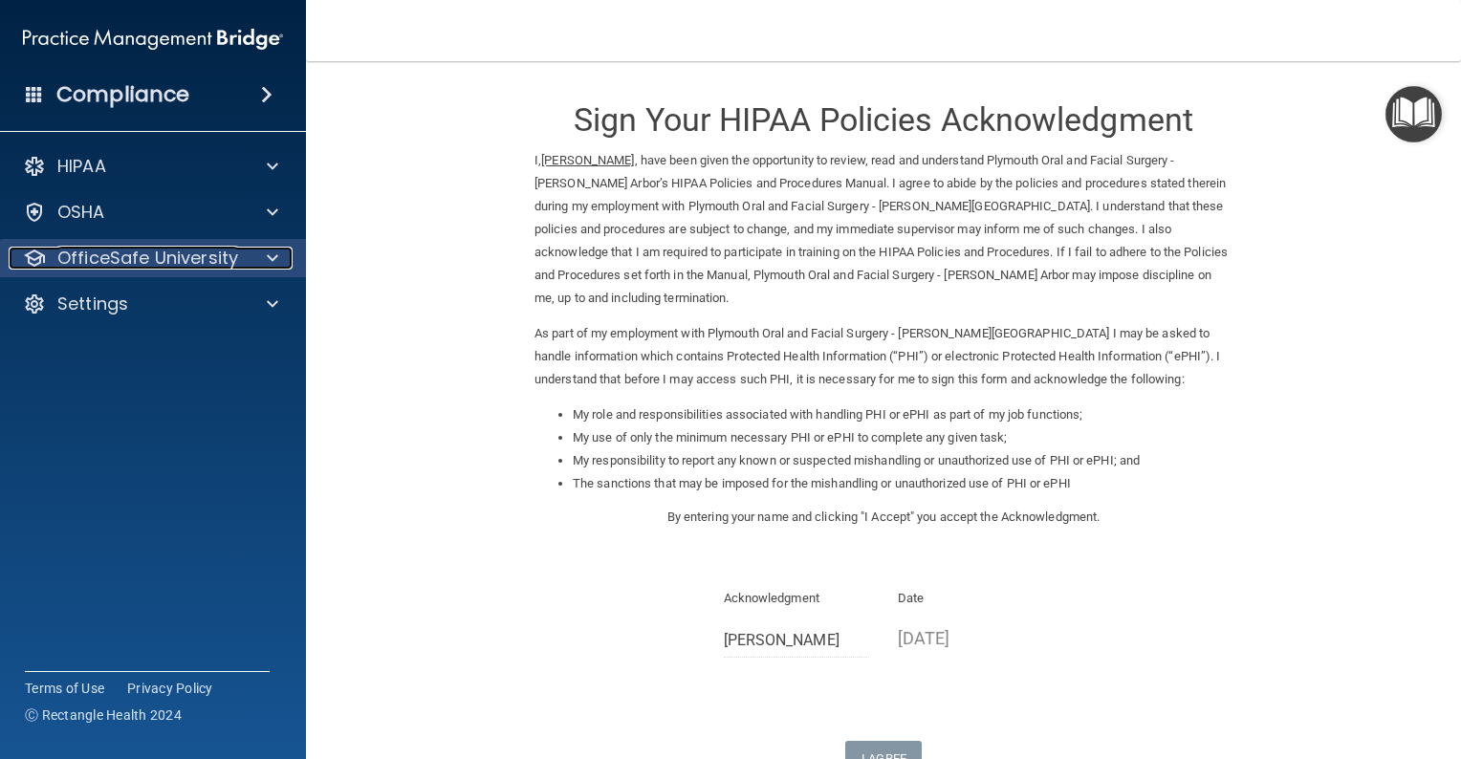
click at [270, 252] on span at bounding box center [272, 258] width 11 height 23
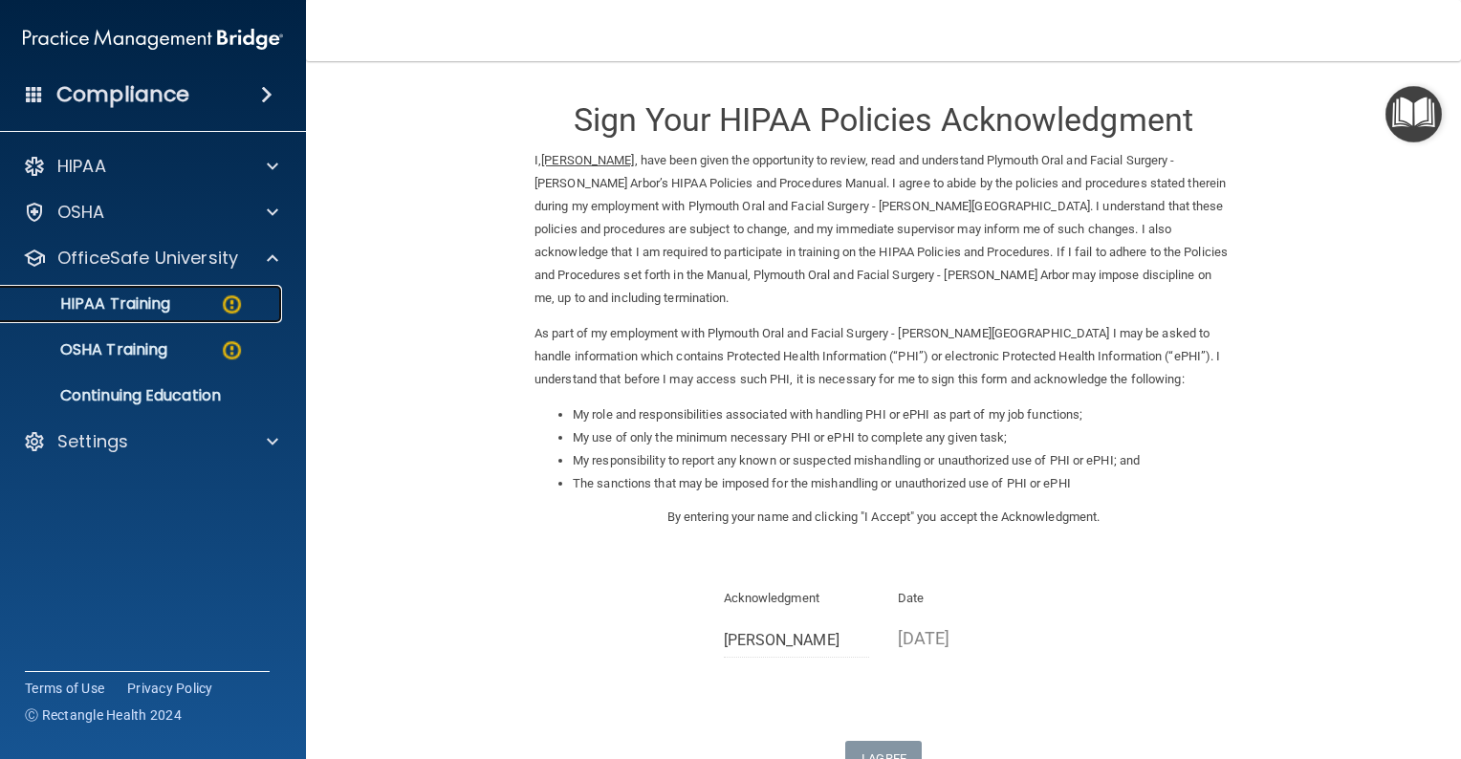
click at [155, 301] on p "HIPAA Training" at bounding box center [91, 304] width 158 height 19
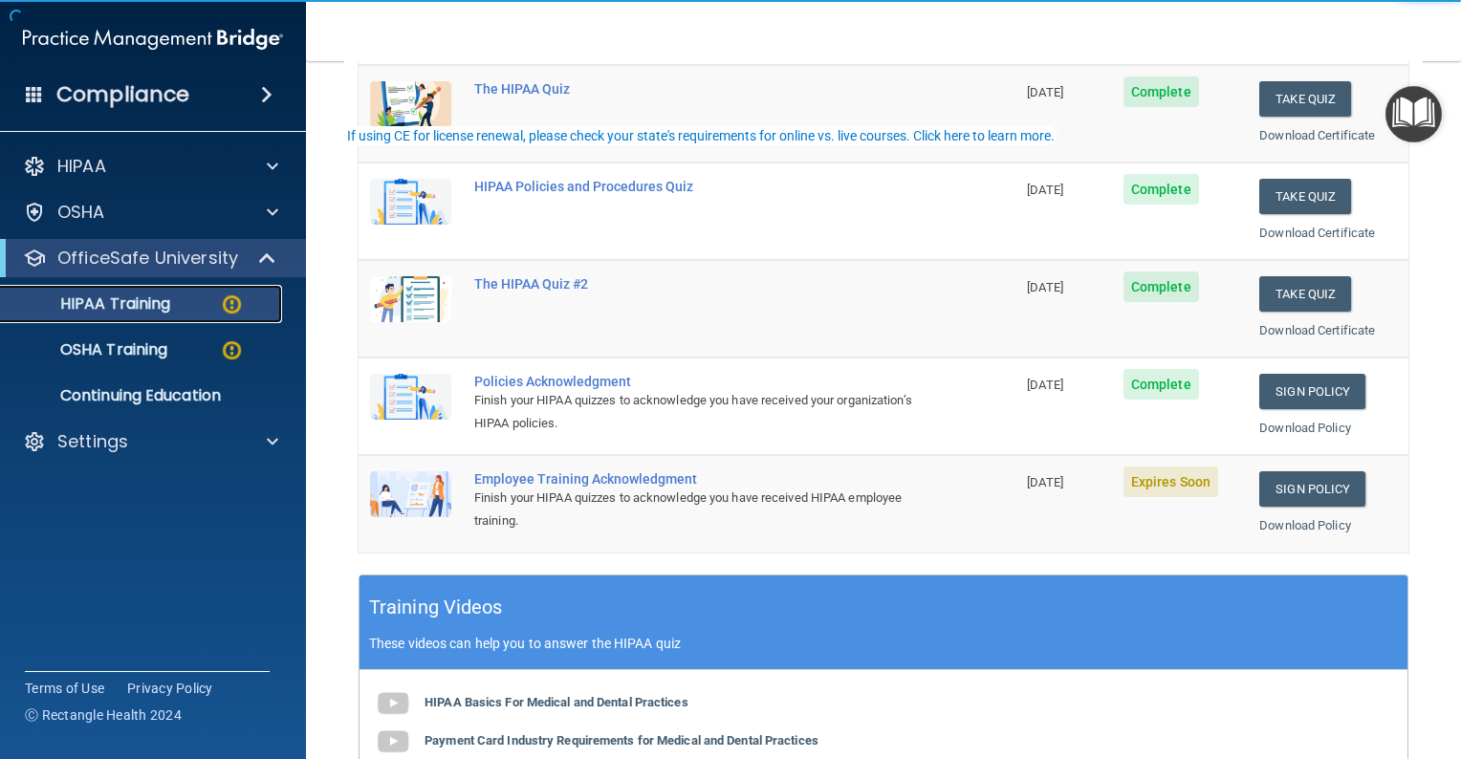
scroll to position [287, 0]
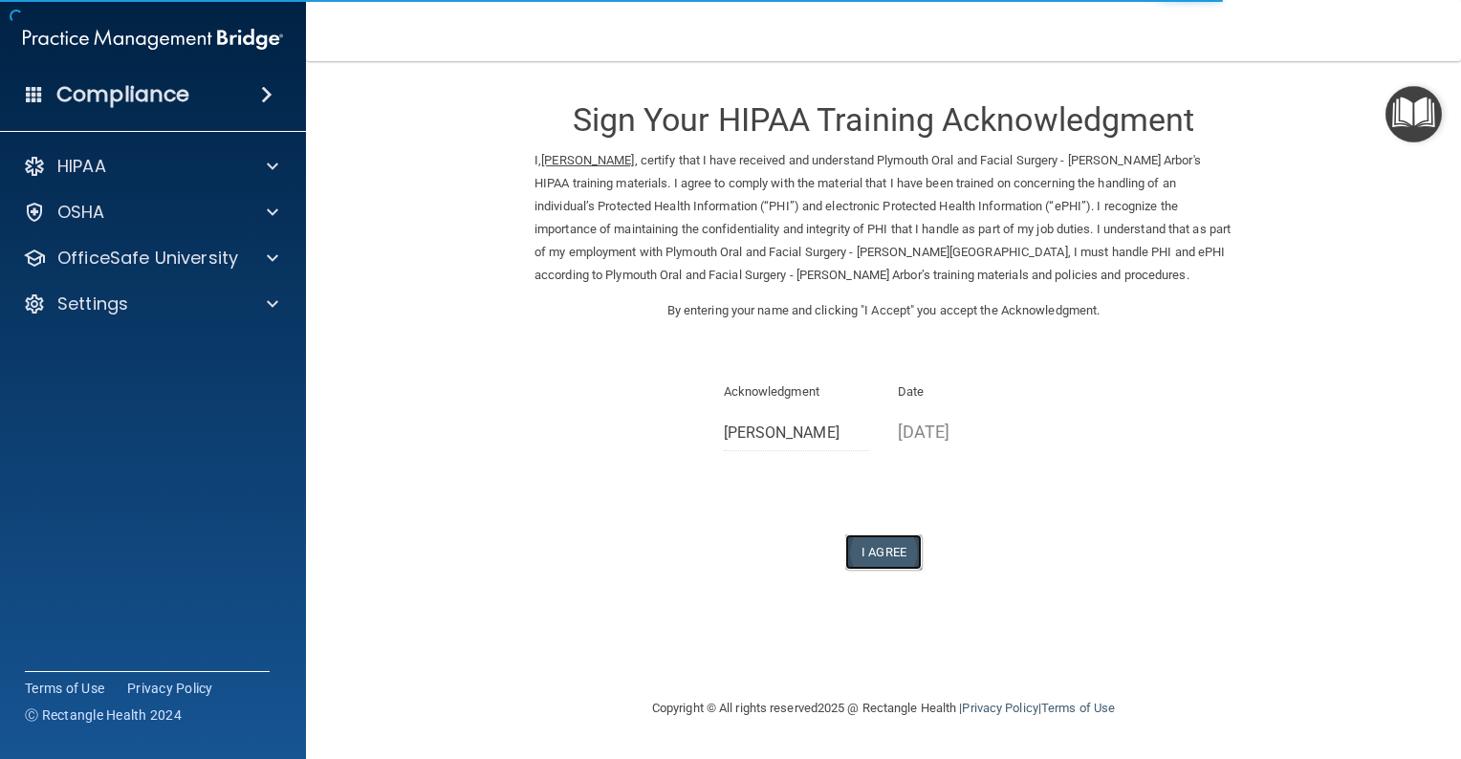
click at [883, 553] on button "I Agree" at bounding box center [883, 552] width 77 height 35
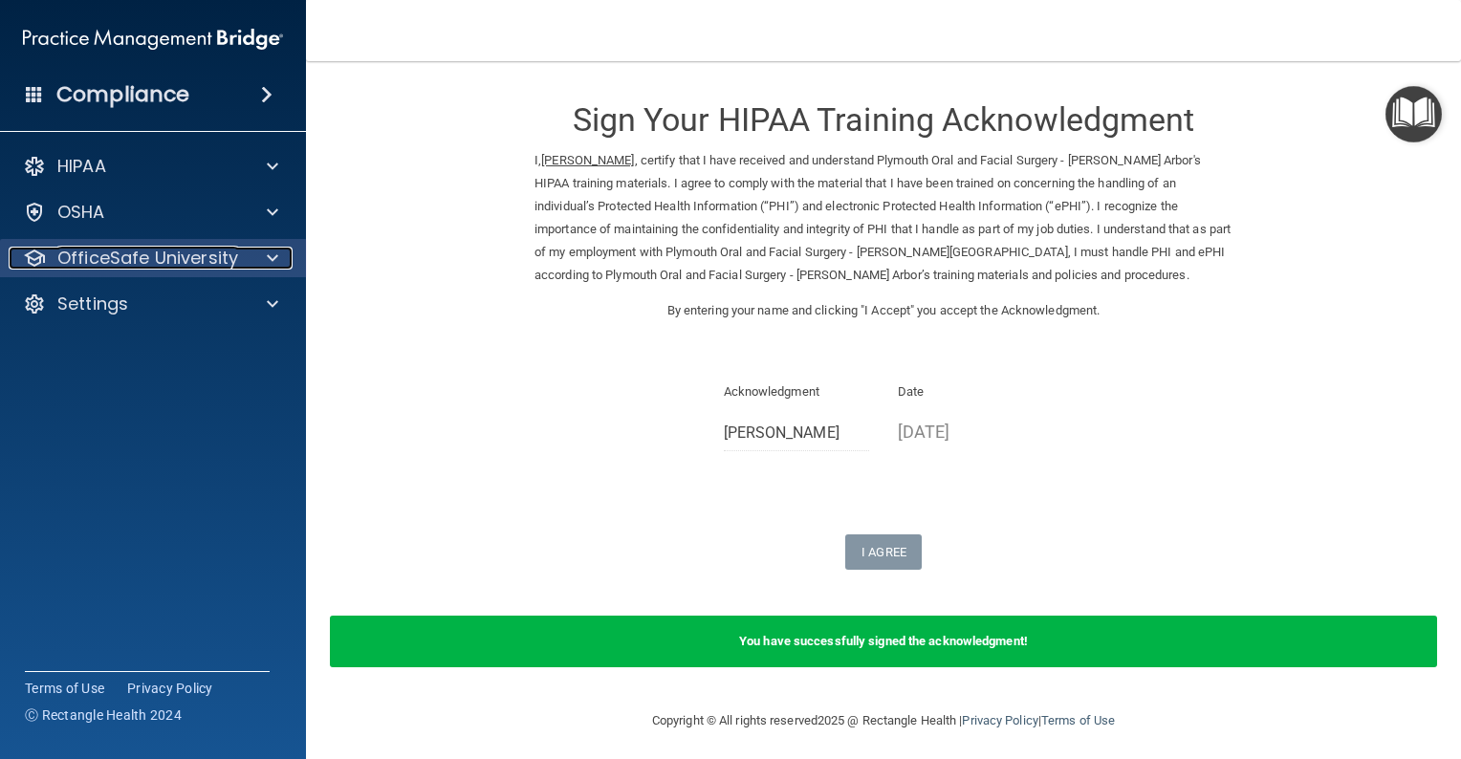
click at [275, 252] on span at bounding box center [272, 258] width 11 height 23
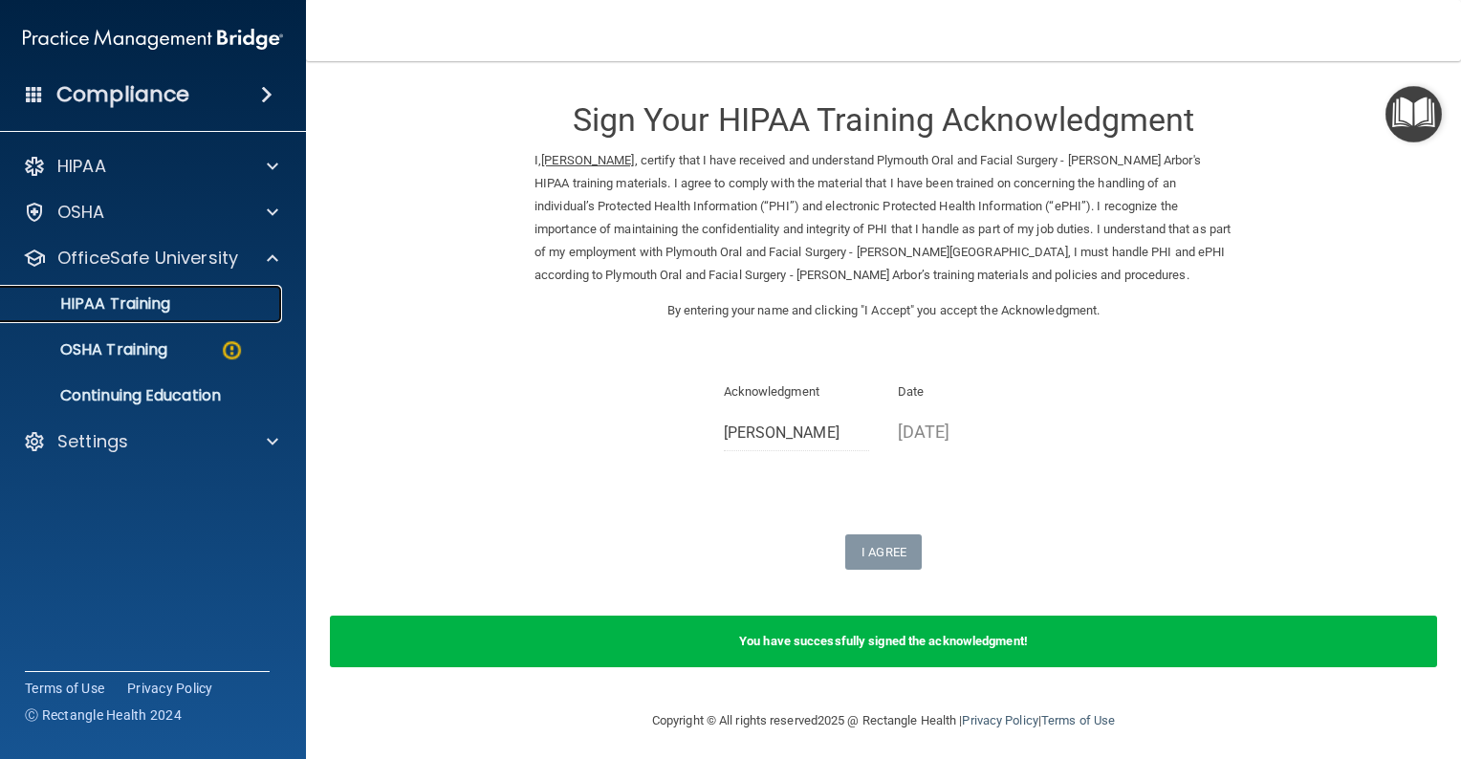
click at [178, 298] on div "HIPAA Training" at bounding box center [142, 304] width 261 height 19
